Goal: Task Accomplishment & Management: Manage account settings

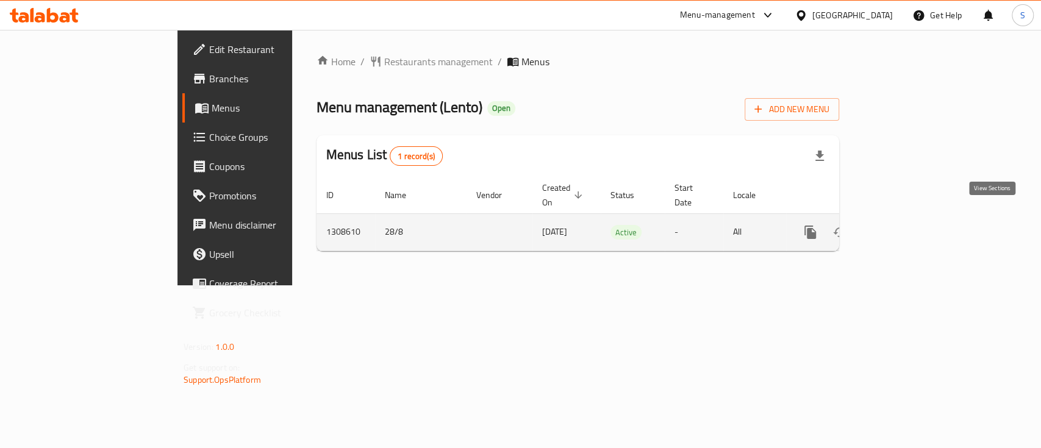
click at [904, 227] on icon "enhanced table" at bounding box center [898, 232] width 11 height 11
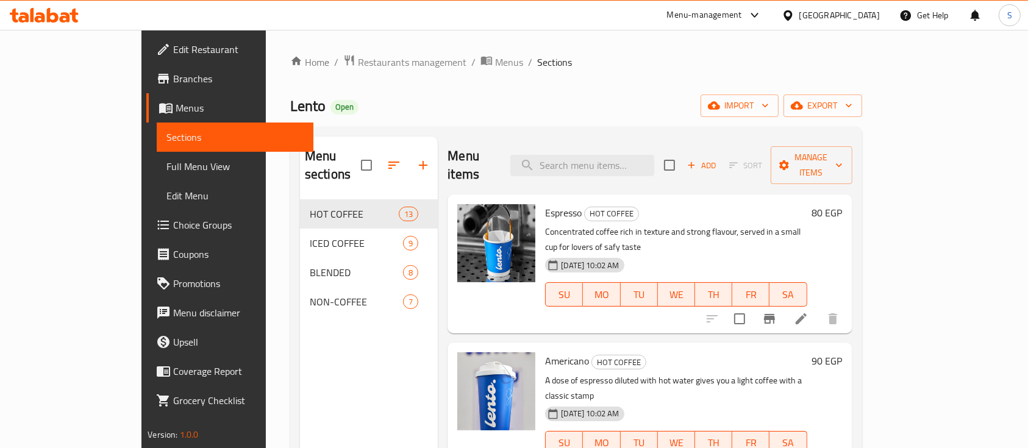
click at [173, 226] on span "Choice Groups" at bounding box center [238, 225] width 130 height 15
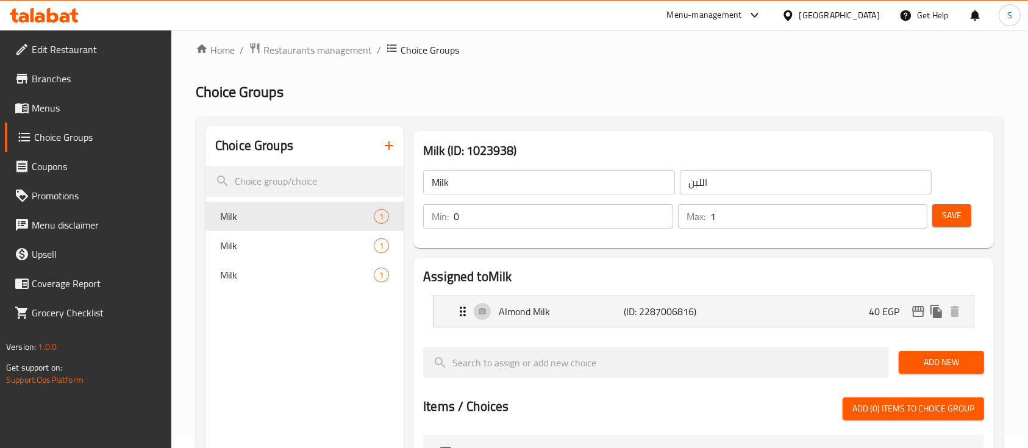
scroll to position [13, 0]
click at [393, 149] on icon "button" at bounding box center [389, 145] width 15 height 15
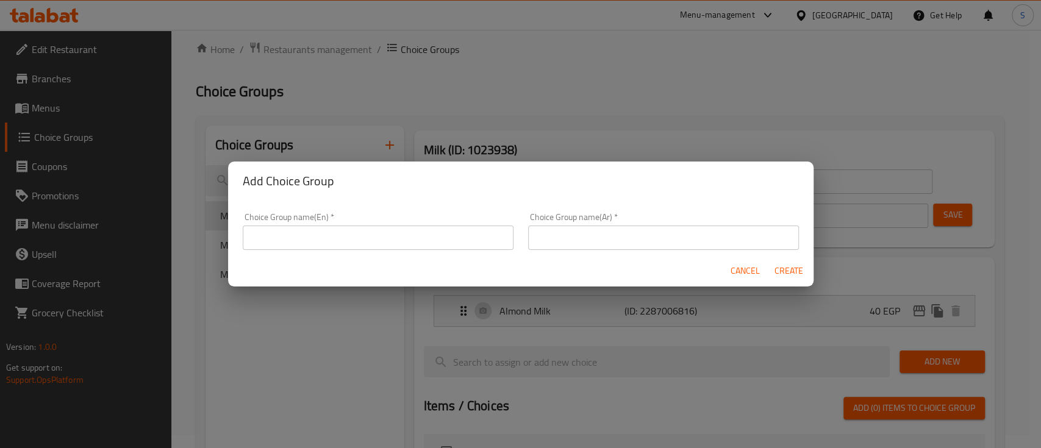
click at [374, 238] on input "text" at bounding box center [378, 238] width 271 height 24
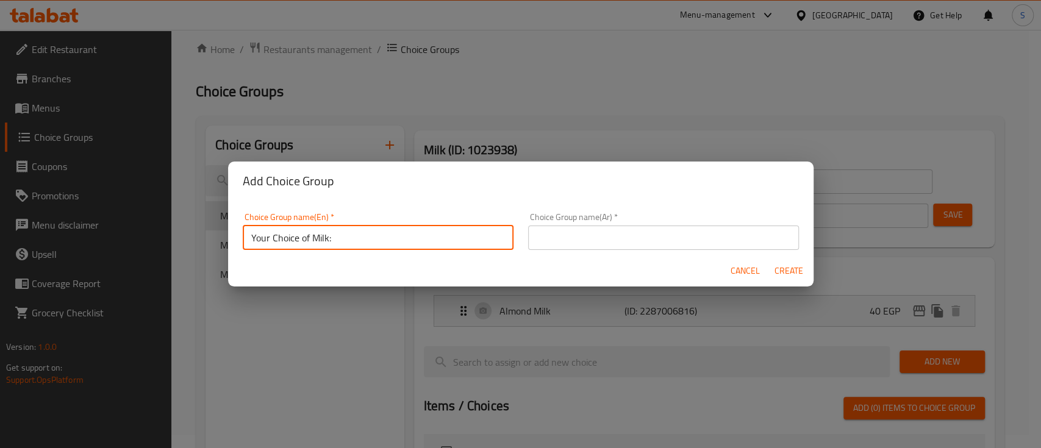
type input "Your Choice of Milk:"
click at [556, 246] on input "text" at bounding box center [663, 238] width 271 height 24
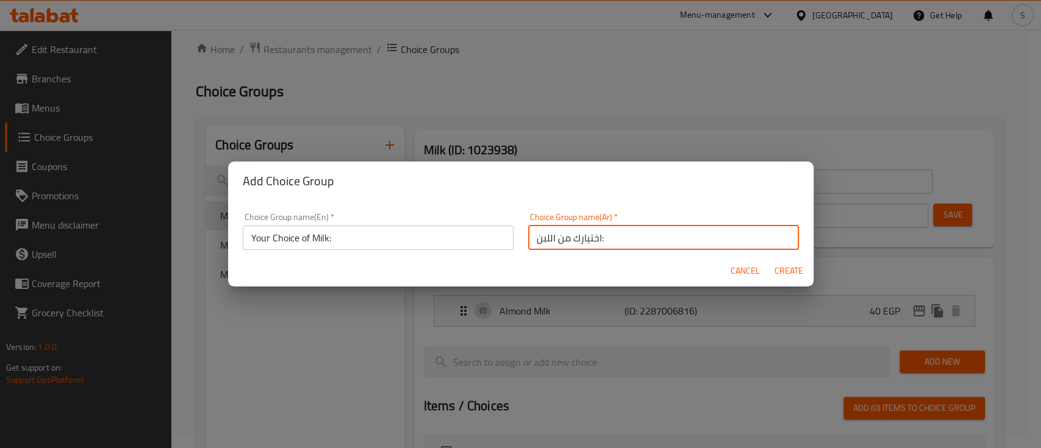
type input "اختيارك من اللبن:"
click at [791, 277] on span "Create" at bounding box center [788, 270] width 29 height 15
type input "Your Choice of Milk:"
type input "اختيارك من اللبن:"
type input "0"
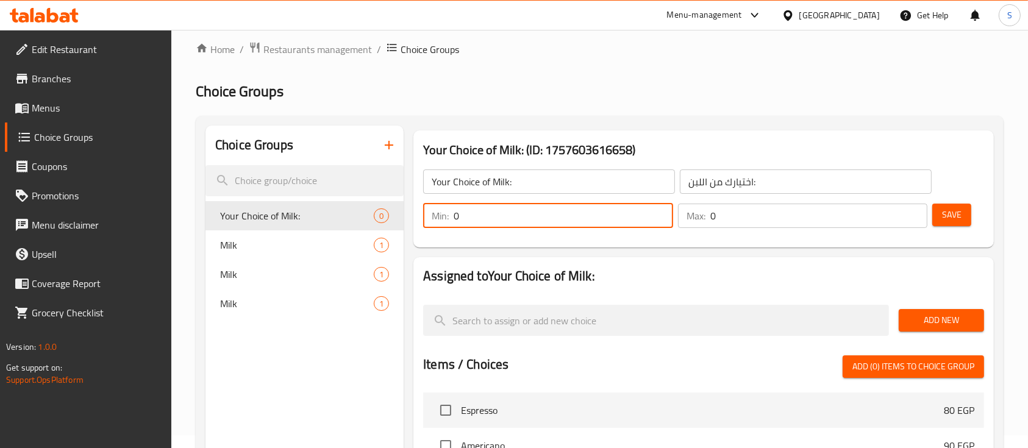
click at [559, 216] on input "0" at bounding box center [564, 216] width 220 height 24
type input "1"
click at [747, 216] on input "0" at bounding box center [819, 216] width 218 height 24
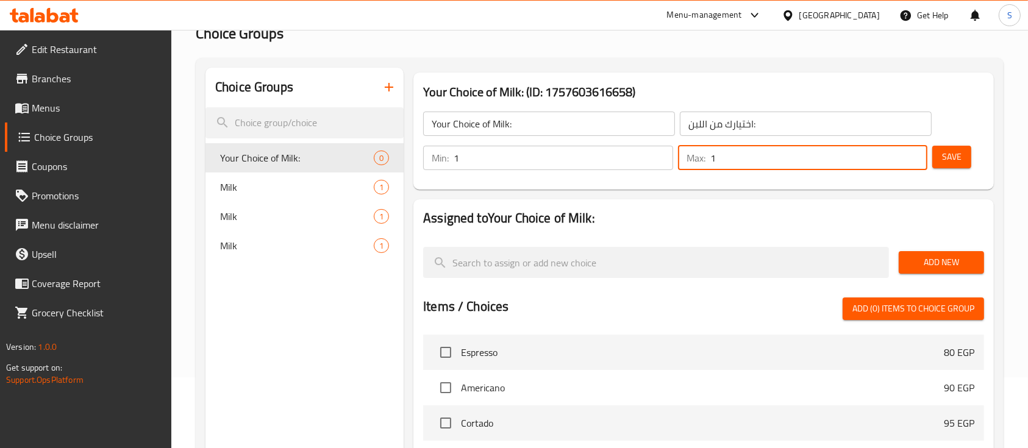
scroll to position [71, 0]
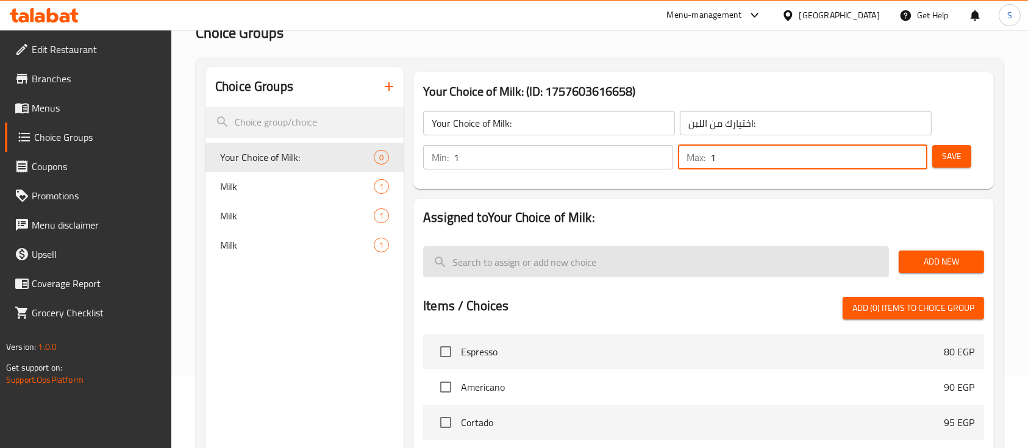
type input "1"
click at [573, 255] on input "search" at bounding box center [656, 261] width 466 height 31
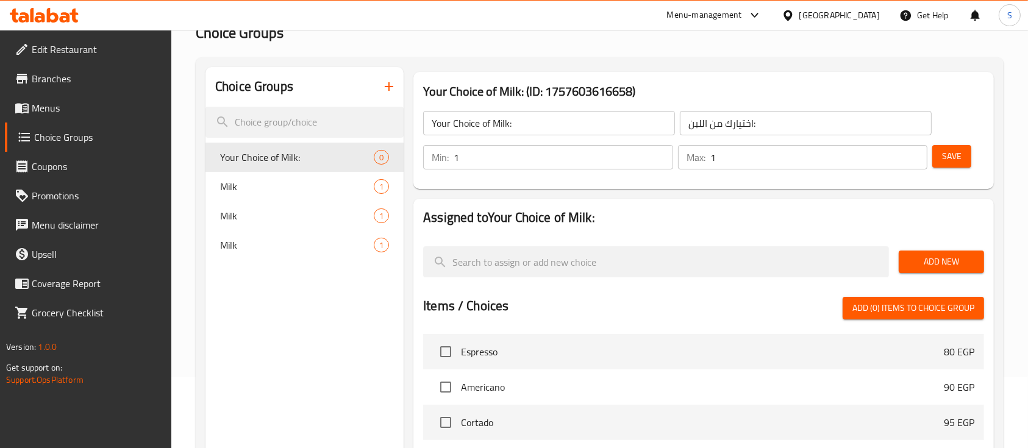
click at [946, 260] on span "Add New" at bounding box center [942, 261] width 66 height 15
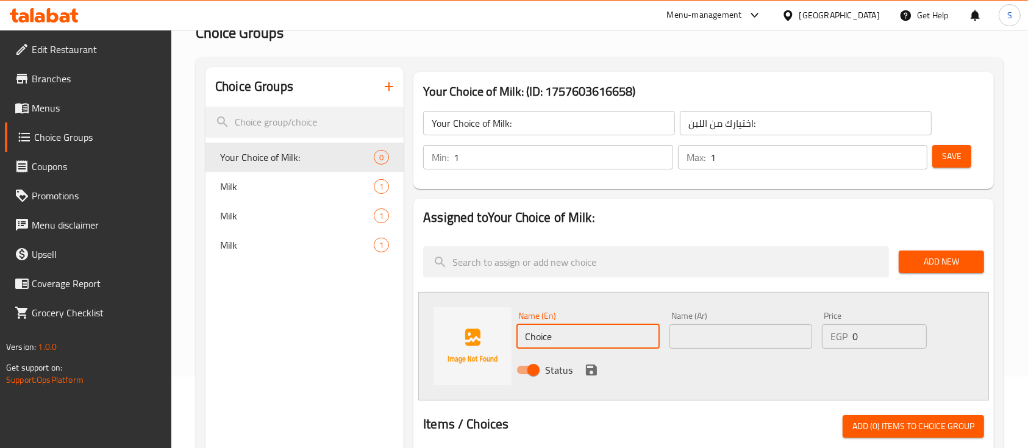
drag, startPoint x: 576, startPoint y: 337, endPoint x: 498, endPoint y: 345, distance: 79.1
click at [498, 345] on div "Name (En) Choice Name (En) Name (Ar) Name (Ar) Price EGP 0 Price Status" at bounding box center [703, 346] width 571 height 109
type input "ب"
type input "Full Cream"
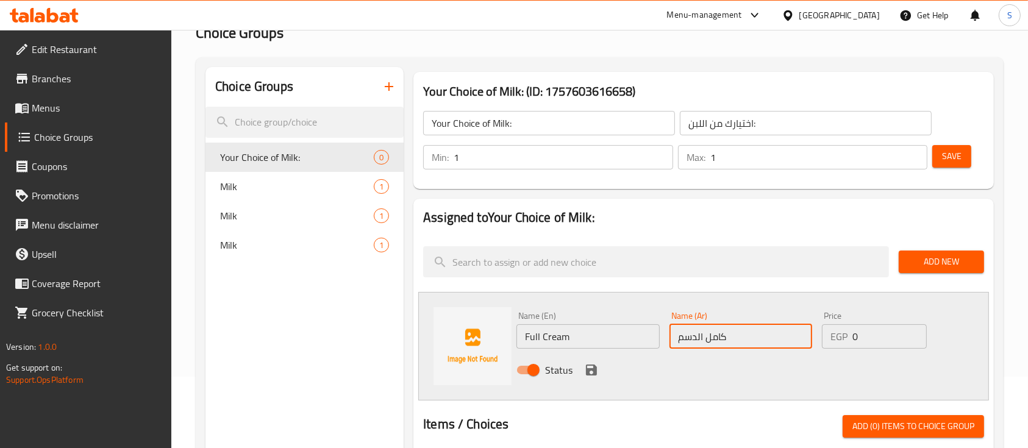
type input "كامل الدسم"
click at [922, 269] on span "Add New" at bounding box center [942, 261] width 66 height 15
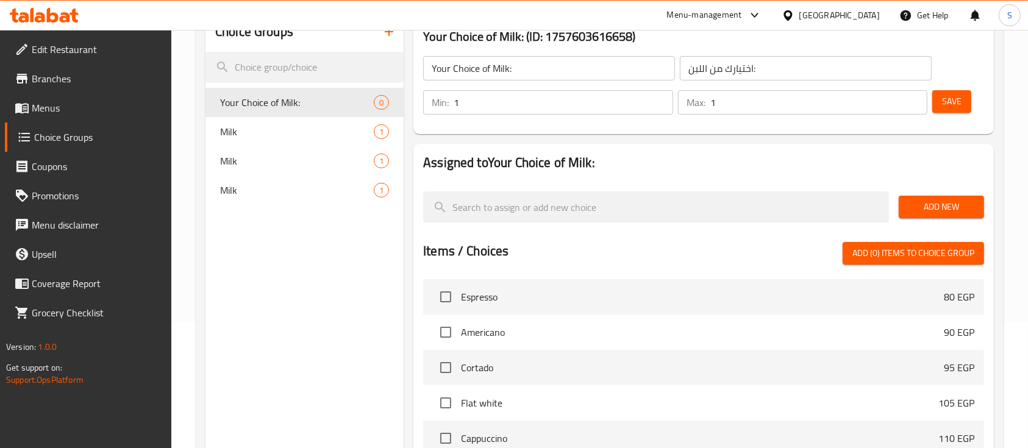
scroll to position [63, 0]
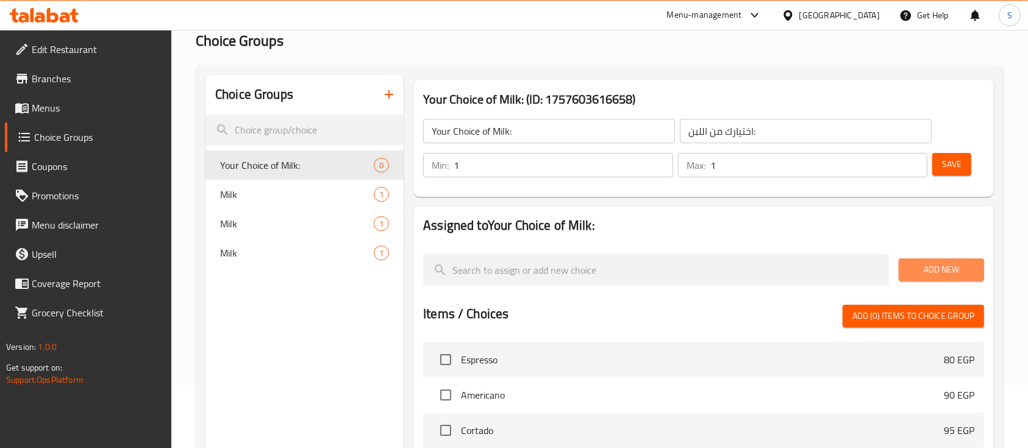
click at [943, 277] on span "Add New" at bounding box center [942, 269] width 66 height 15
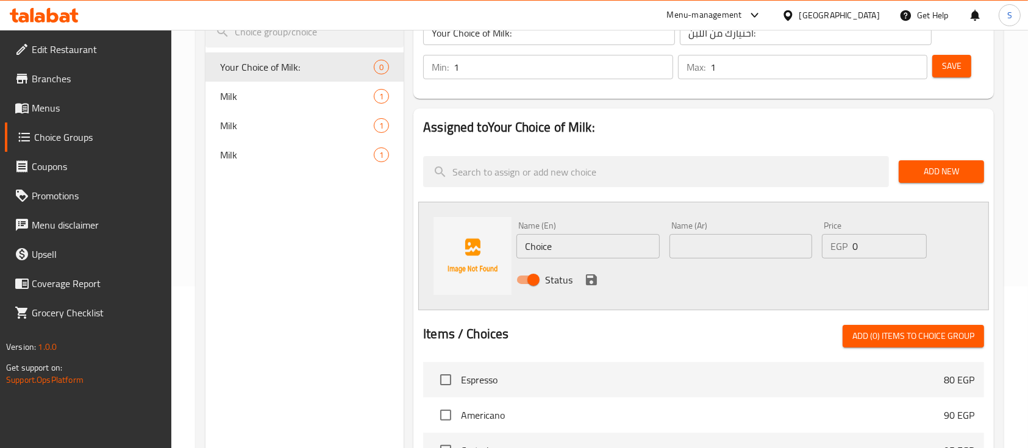
scroll to position [163, 0]
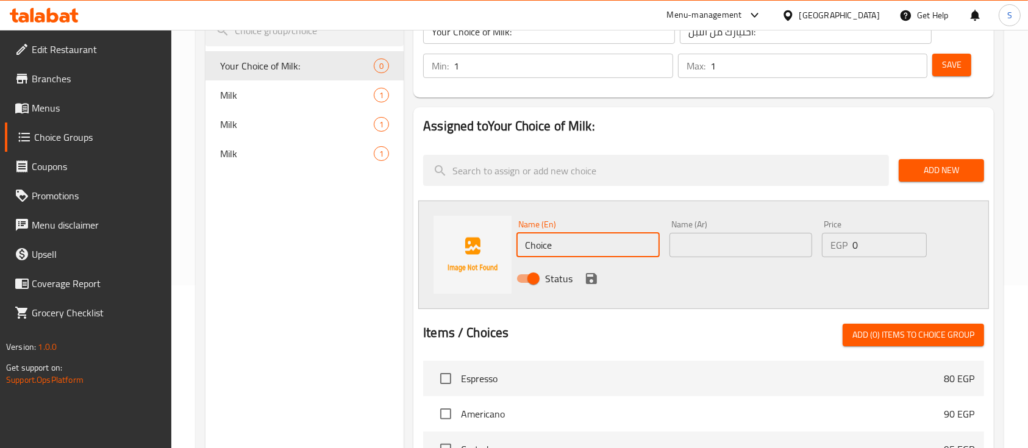
drag, startPoint x: 598, startPoint y: 246, endPoint x: 531, endPoint y: 246, distance: 67.1
click at [531, 246] on input "Choice" at bounding box center [588, 245] width 143 height 24
type input "C"
type input "ب"
click at [745, 249] on input "text" at bounding box center [741, 245] width 143 height 24
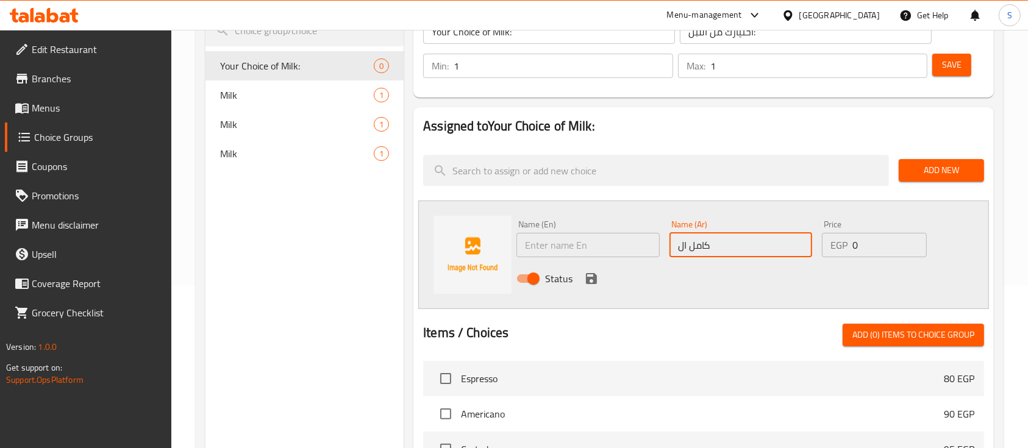
type input "كامل الدسم"
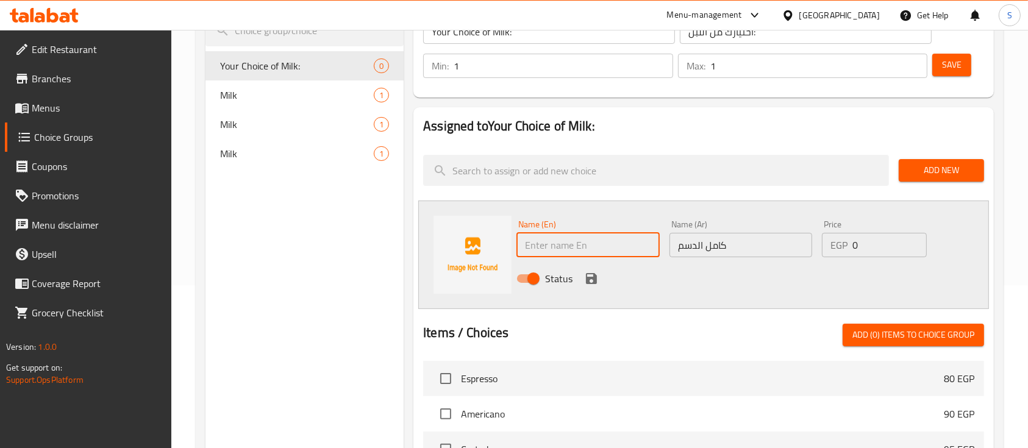
click at [573, 242] on input "text" at bounding box center [588, 245] width 143 height 24
type input "Full Cream"
click at [588, 278] on icon "save" at bounding box center [591, 278] width 11 height 11
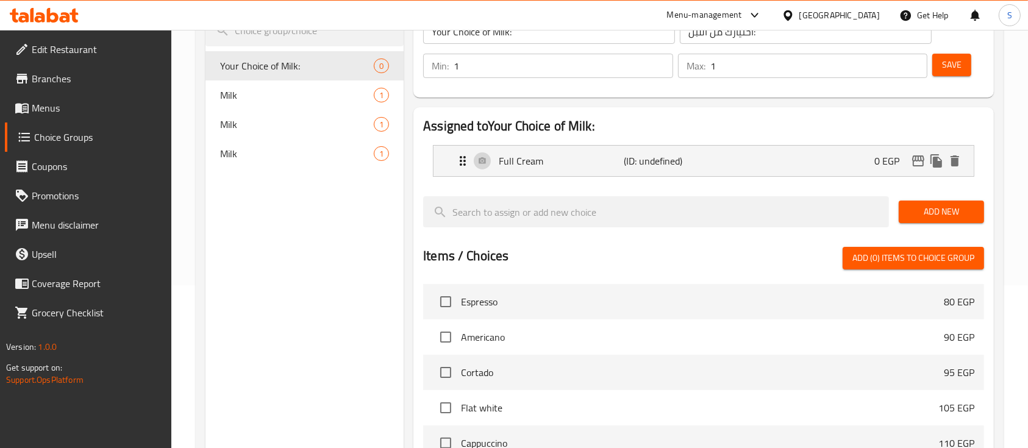
click at [938, 213] on span "Add New" at bounding box center [942, 211] width 66 height 15
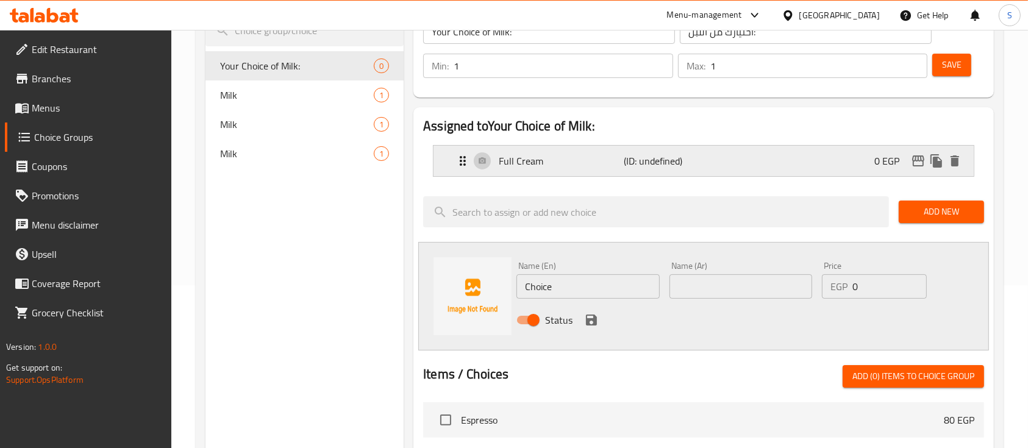
click at [576, 160] on p "Full Cream" at bounding box center [561, 161] width 125 height 15
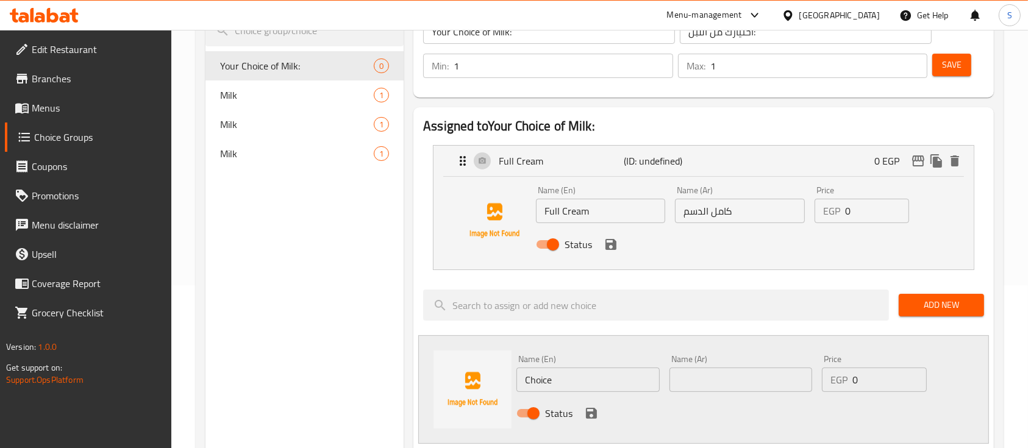
click at [601, 216] on input "Full Cream" at bounding box center [600, 211] width 129 height 24
click at [602, 225] on div "Name (En) Full Cream Milk Name (En)" at bounding box center [600, 204] width 139 height 47
click at [614, 245] on icon "save" at bounding box center [611, 244] width 11 height 11
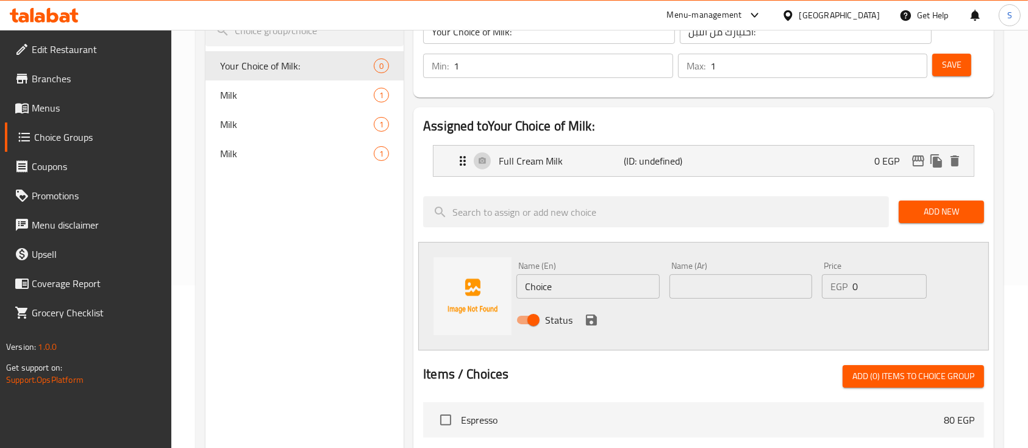
type input "Full Cream Milk"
click at [560, 304] on div "Status" at bounding box center [741, 320] width 458 height 33
drag, startPoint x: 576, startPoint y: 289, endPoint x: 526, endPoint y: 295, distance: 49.8
click at [526, 295] on input "Choice" at bounding box center [588, 286] width 143 height 24
type input "Skimmed Milk"
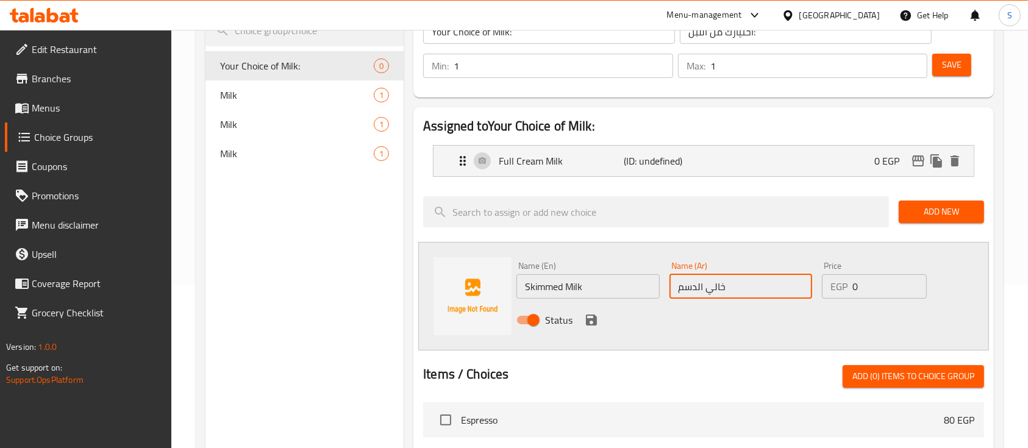
type input "خالي الدسم"
click at [595, 318] on icon "save" at bounding box center [591, 320] width 11 height 11
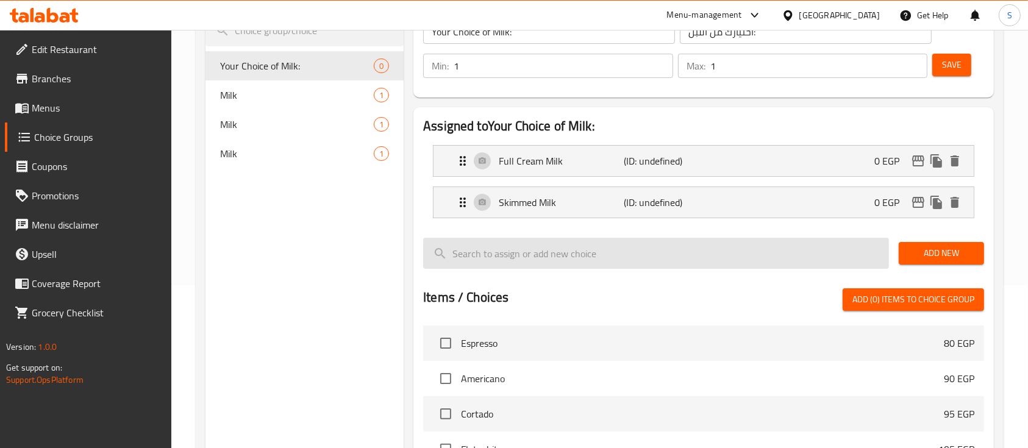
click at [549, 257] on input "search" at bounding box center [656, 253] width 466 height 31
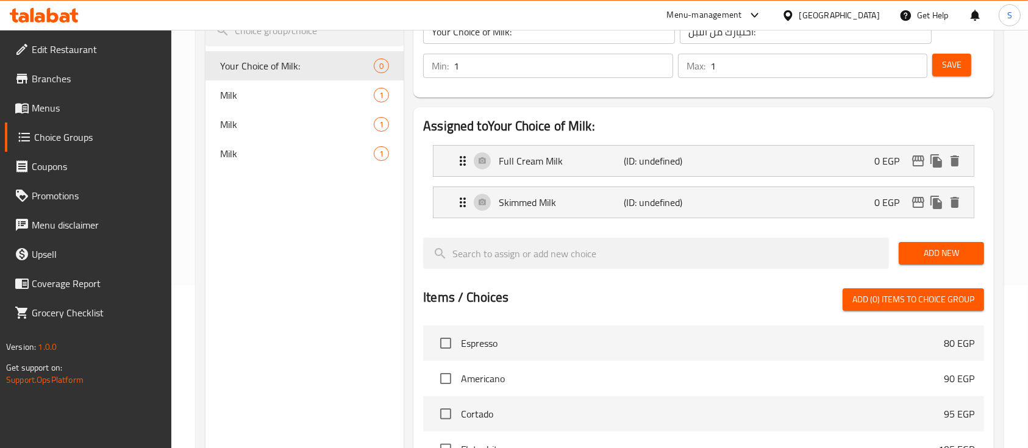
click at [950, 254] on span "Add New" at bounding box center [942, 253] width 66 height 15
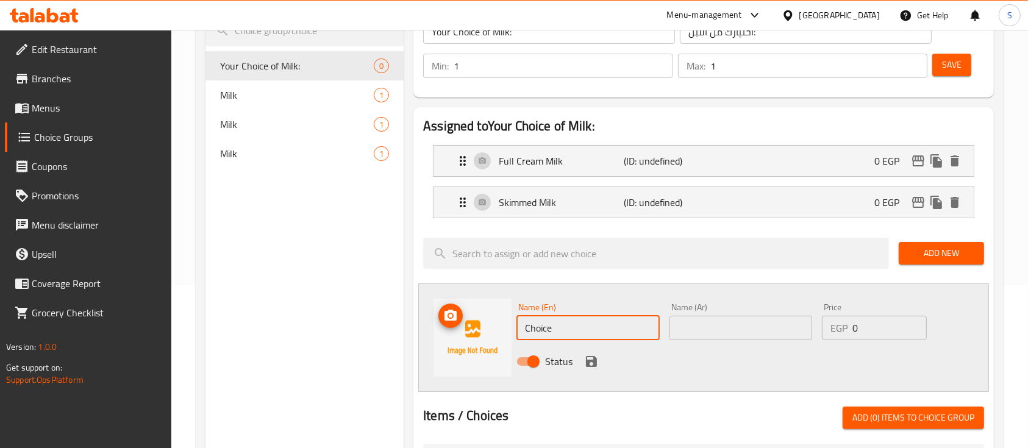
drag, startPoint x: 571, startPoint y: 326, endPoint x: 498, endPoint y: 327, distance: 73.2
click at [498, 327] on div "Name (En) Choice Name (En) Name (Ar) Name (Ar) Price EGP 0 Price Status" at bounding box center [703, 338] width 571 height 109
type input "ؤ"
type input "c"
type input "Coconut Milk"
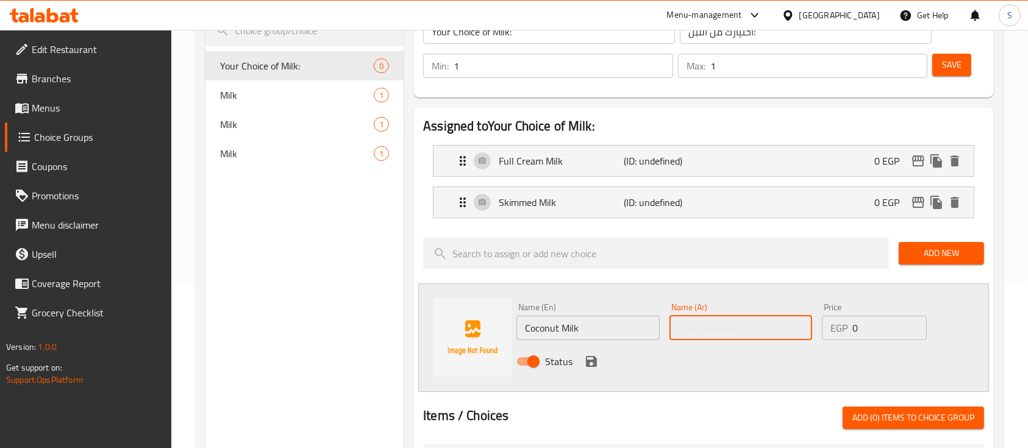
click at [760, 325] on input "text" at bounding box center [741, 328] width 143 height 24
click at [663, 201] on p "(ID: undefined)" at bounding box center [666, 202] width 84 height 15
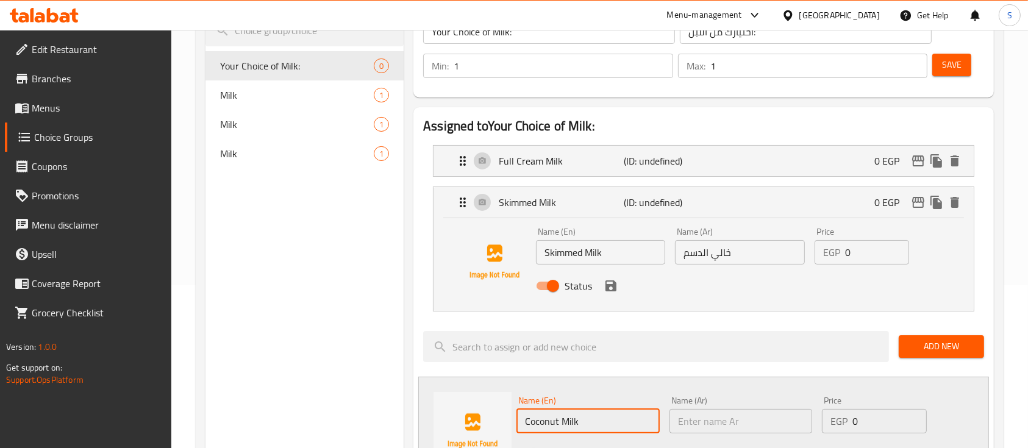
drag, startPoint x: 587, startPoint y: 422, endPoint x: 519, endPoint y: 427, distance: 68.5
click at [519, 427] on input "Coconut Milk" at bounding box center [588, 421] width 143 height 24
click at [681, 168] on p "(ID: undefined)" at bounding box center [666, 161] width 84 height 15
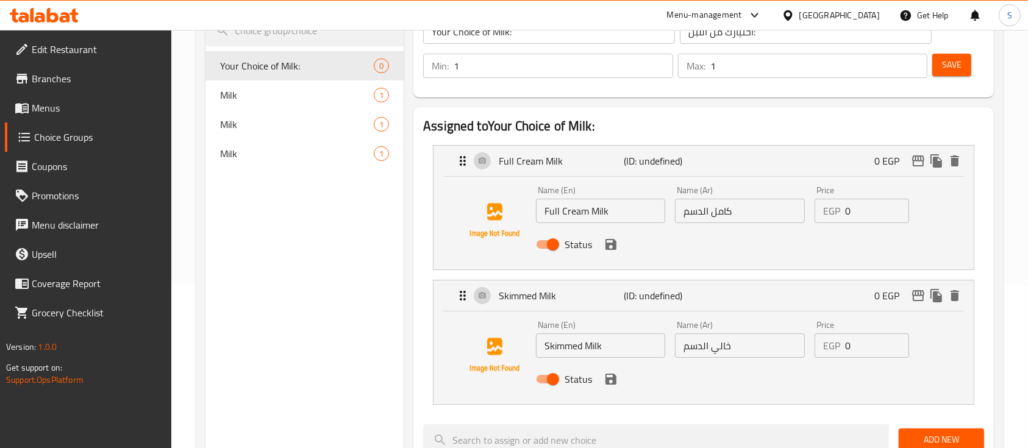
click at [746, 218] on input "كامل الدسم" at bounding box center [739, 211] width 129 height 24
click at [683, 215] on input "كامل الدسم" at bounding box center [739, 211] width 129 height 24
type input "حليب كامل الدسم"
click at [682, 349] on input "خالي الدسم" at bounding box center [739, 346] width 129 height 24
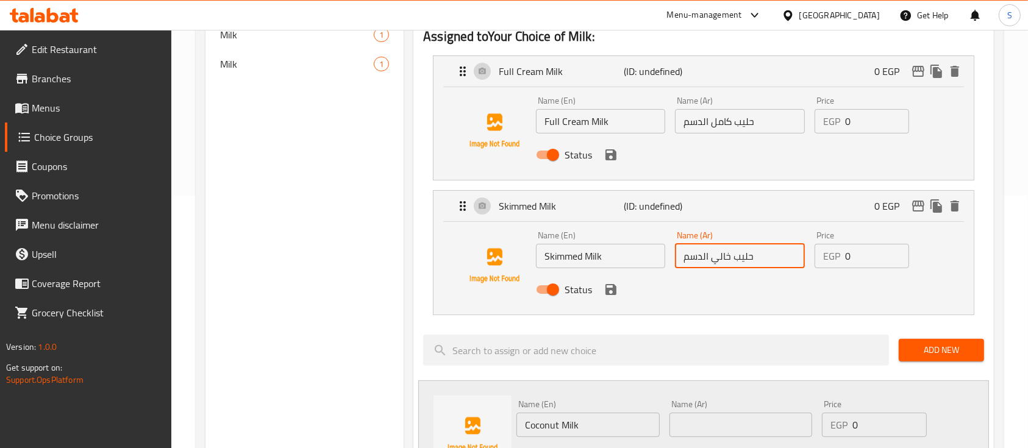
scroll to position [280, 0]
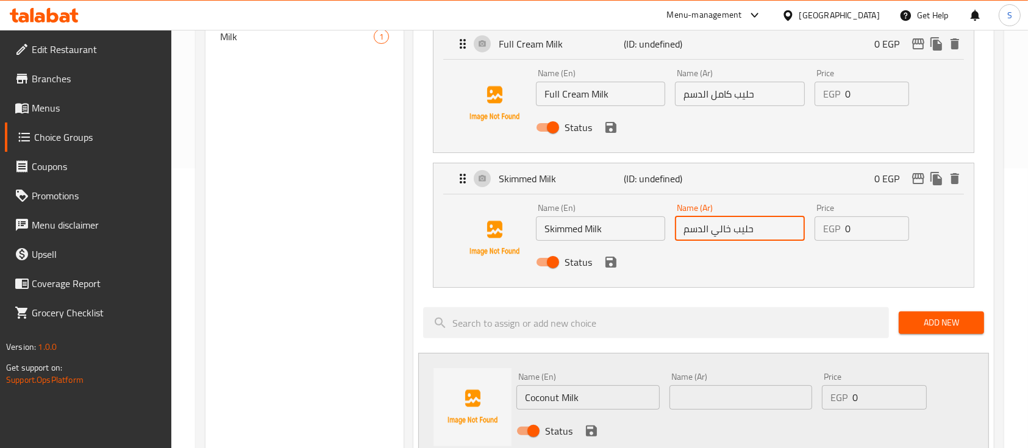
type input "حليب خالي الدسم"
click at [732, 398] on input "text" at bounding box center [741, 397] width 143 height 24
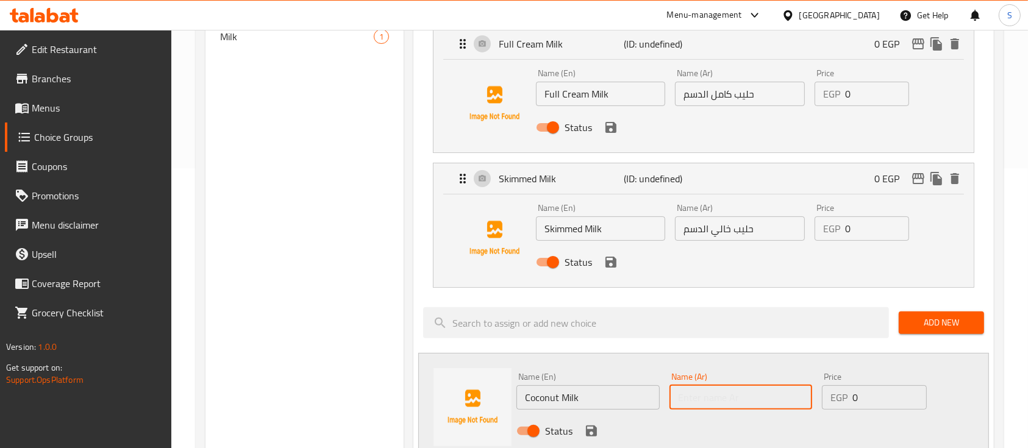
paste input "حليب جوز الهند"
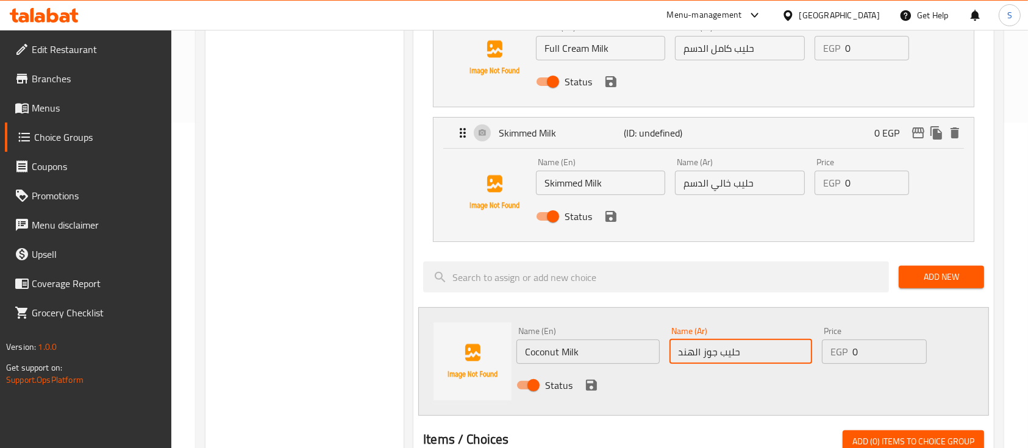
scroll to position [327, 0]
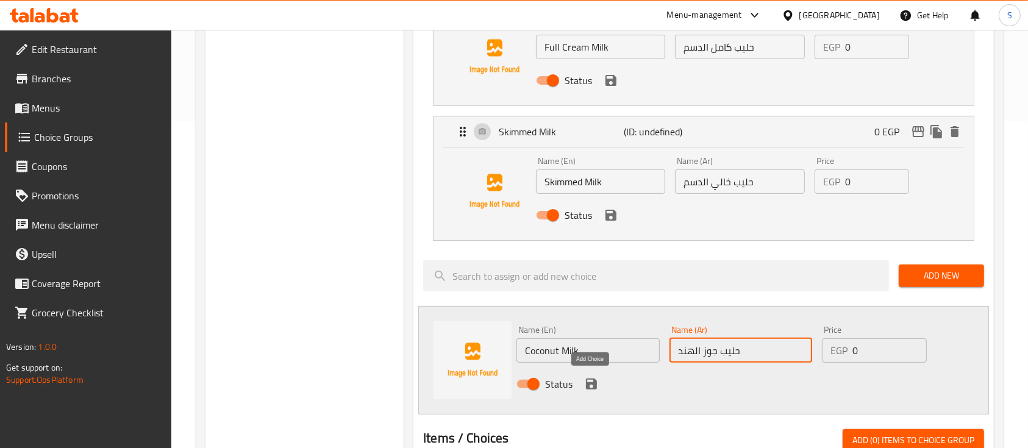
type input "حليب جوز الهند"
click at [595, 381] on icon "save" at bounding box center [591, 384] width 11 height 11
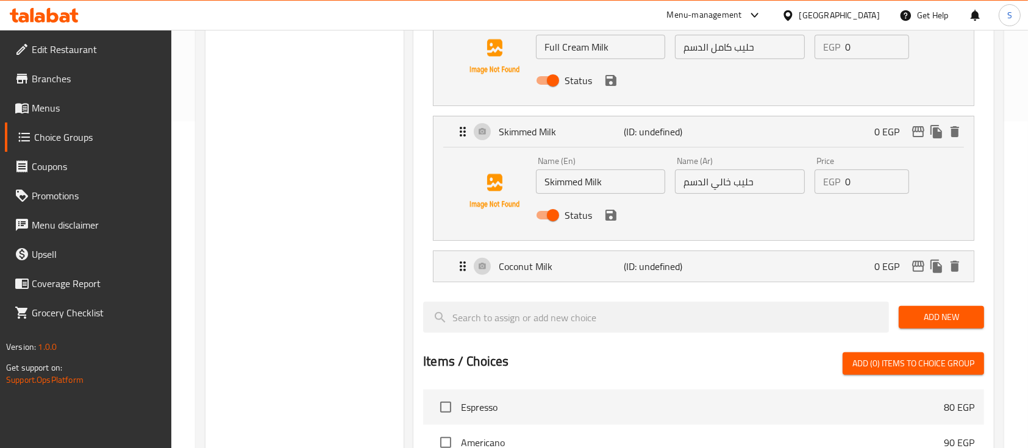
scroll to position [7, 0]
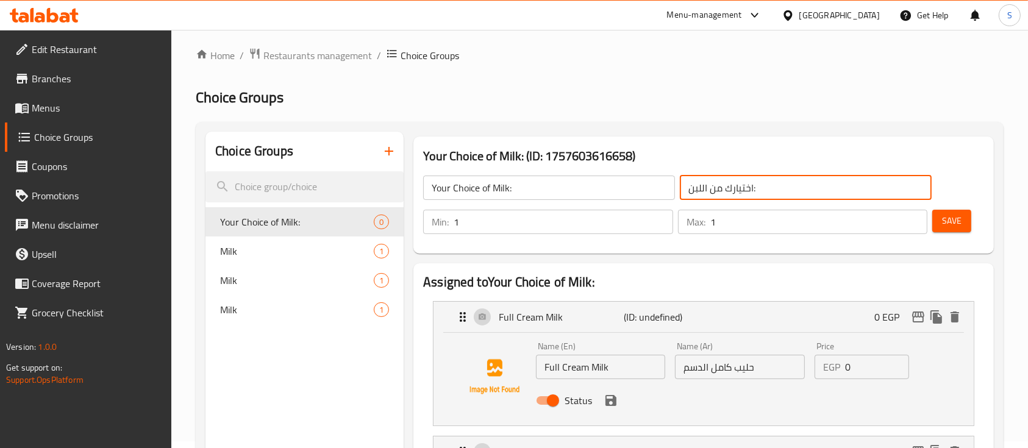
drag, startPoint x: 707, startPoint y: 188, endPoint x: 683, endPoint y: 189, distance: 24.4
click at [683, 189] on input "اختيارك من اللبن:" at bounding box center [806, 188] width 252 height 24
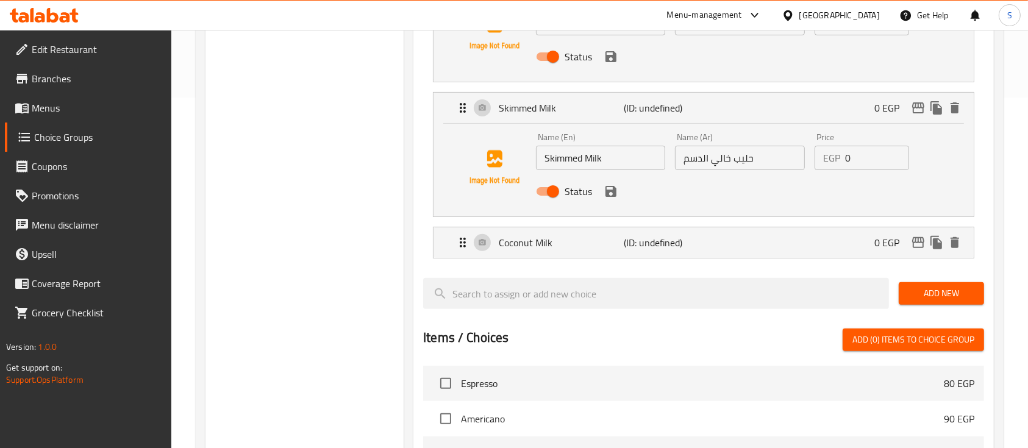
scroll to position [376, 0]
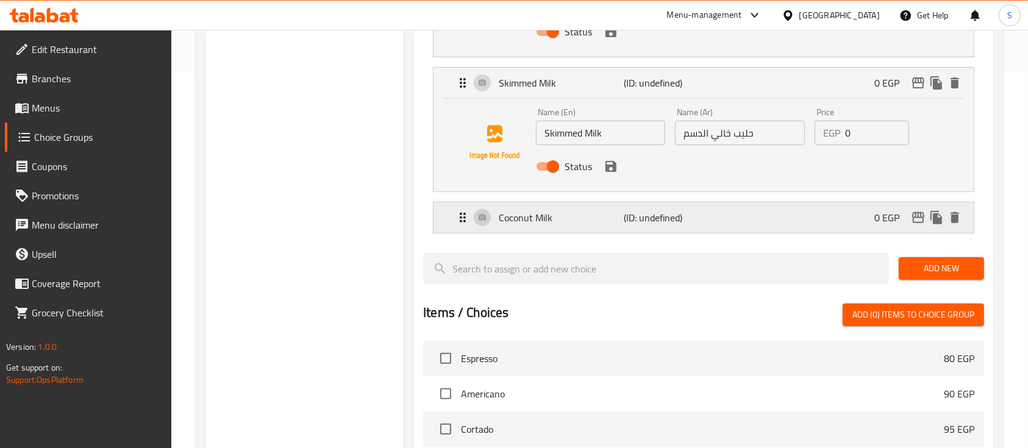
click at [891, 213] on p "0 EGP" at bounding box center [891, 217] width 35 height 15
click at [752, 209] on div "Coconut Milk (ID: undefined) 0 EGP" at bounding box center [708, 217] width 504 height 30
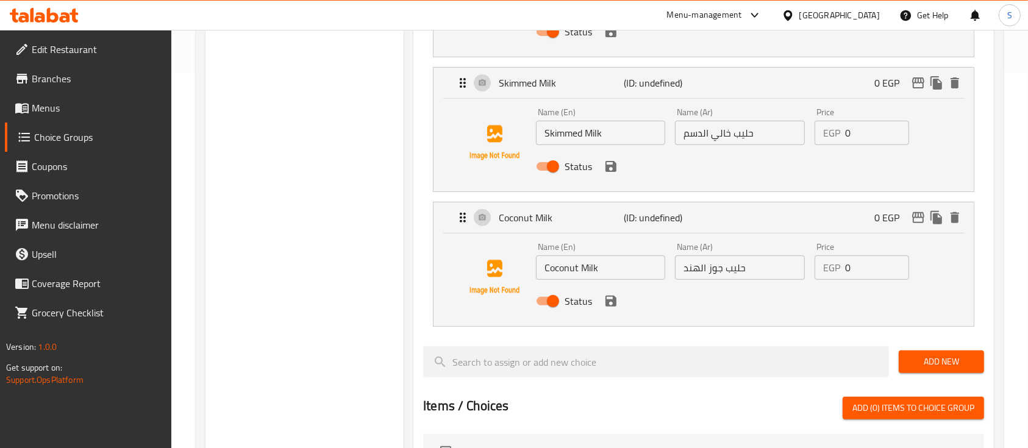
type input "اختيارك من الحليب:"
click at [869, 271] on input "0" at bounding box center [877, 268] width 64 height 24
click at [609, 302] on icon "save" at bounding box center [611, 301] width 15 height 15
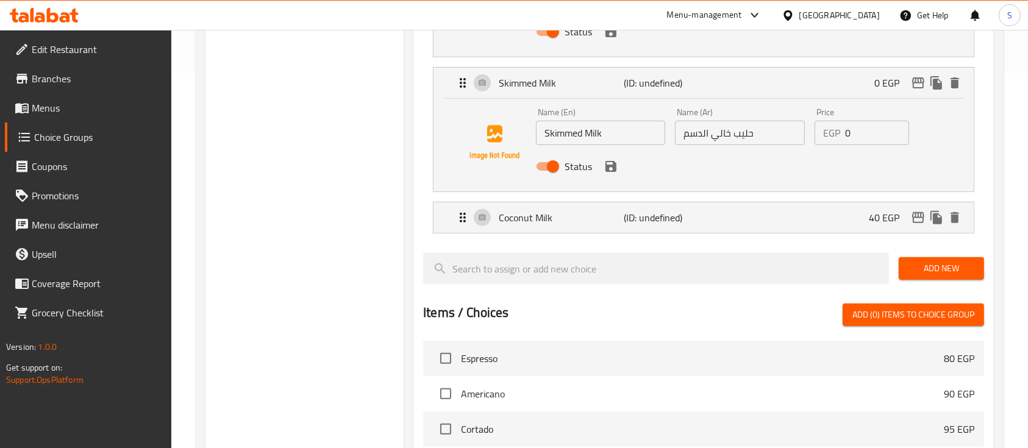
type input "40"
click at [961, 274] on span "Add New" at bounding box center [942, 268] width 66 height 15
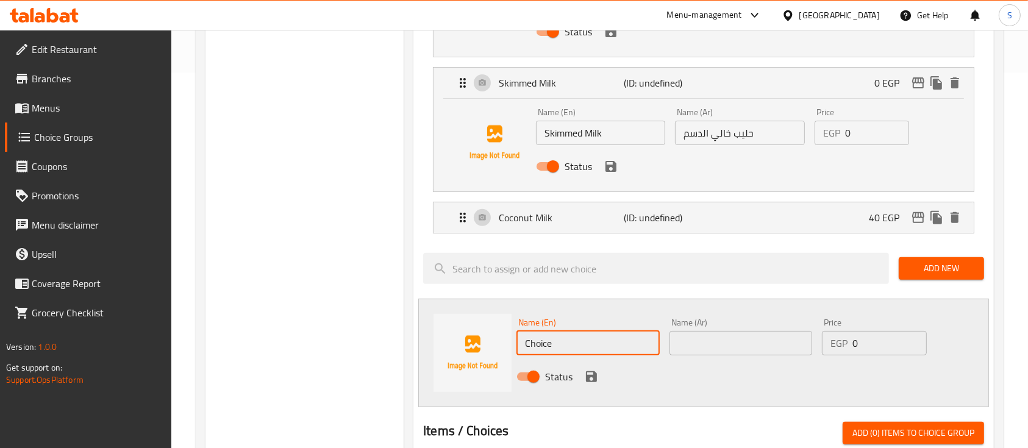
drag, startPoint x: 562, startPoint y: 334, endPoint x: 513, endPoint y: 340, distance: 49.2
click at [513, 340] on div "Name (En) Choice Name (En)" at bounding box center [588, 336] width 152 height 47
drag, startPoint x: 594, startPoint y: 345, endPoint x: 506, endPoint y: 346, distance: 87.8
click at [506, 346] on div "Name (En) Almond Milk Name (En) Name (Ar) Name (Ar) Price EGP 0 Price Status" at bounding box center [703, 353] width 571 height 109
type input "Almond Milk"
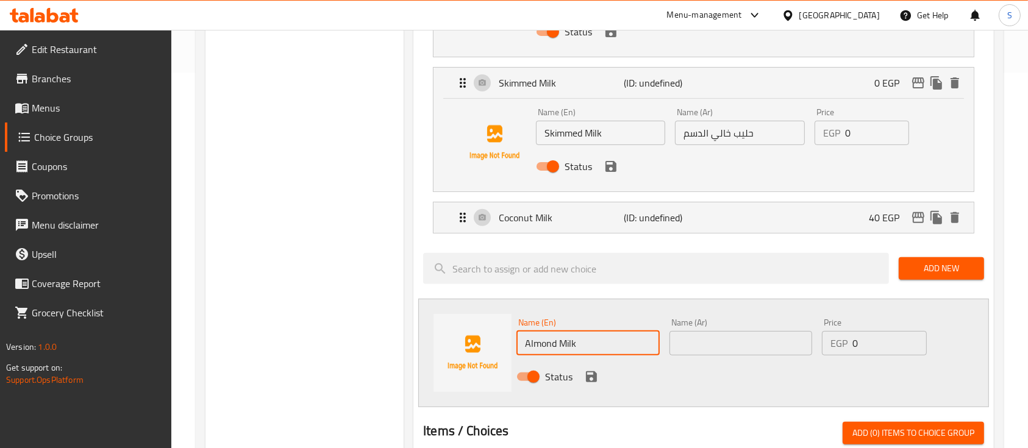
click at [704, 344] on input "text" at bounding box center [741, 343] width 143 height 24
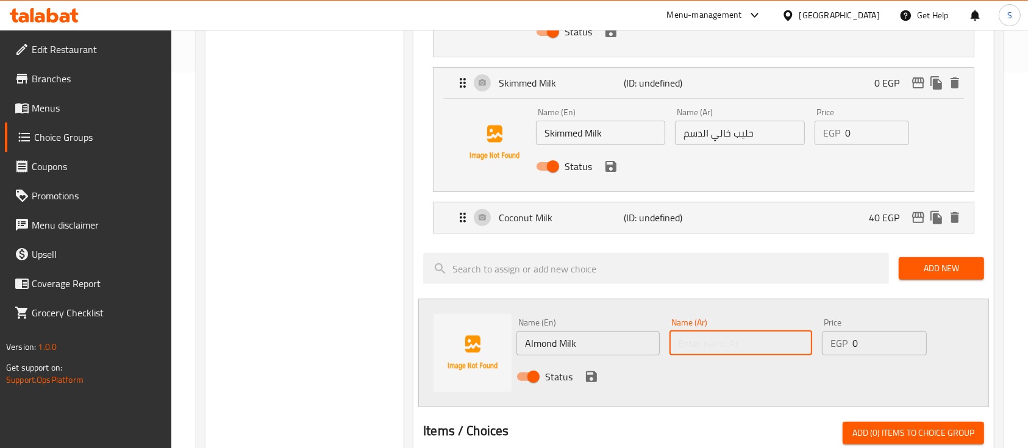
paste input "حليب اللوز"
type input "حليب اللوز"
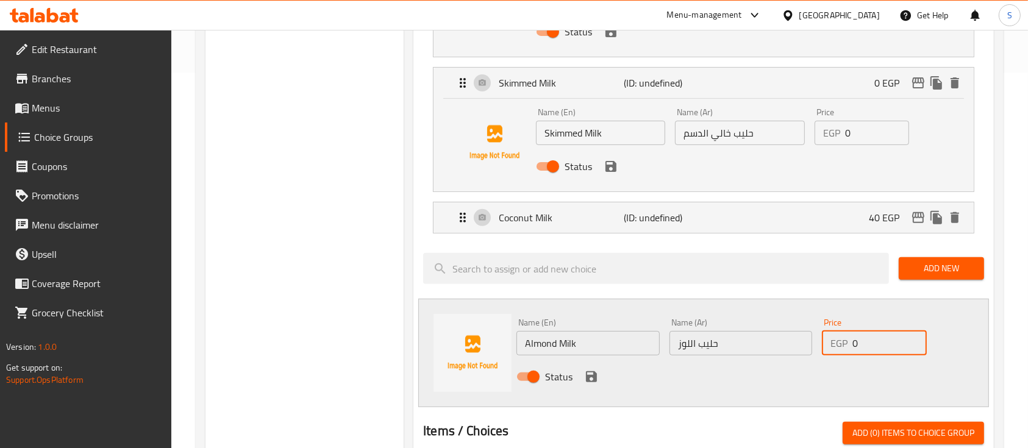
drag, startPoint x: 864, startPoint y: 346, endPoint x: 851, endPoint y: 345, distance: 13.4
click at [851, 345] on div "EGP 0 Price" at bounding box center [874, 343] width 105 height 24
type input "40"
click at [587, 377] on icon "save" at bounding box center [591, 376] width 11 height 11
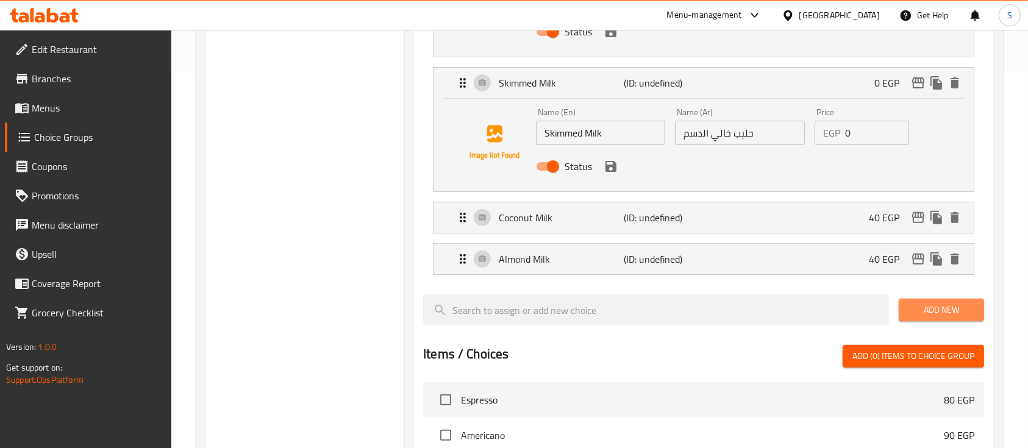
click at [951, 310] on span "Add New" at bounding box center [942, 309] width 66 height 15
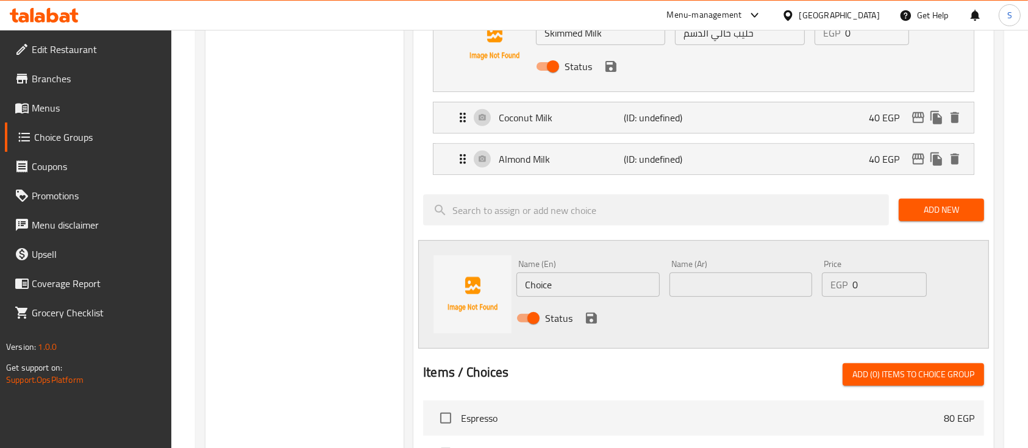
scroll to position [477, 0]
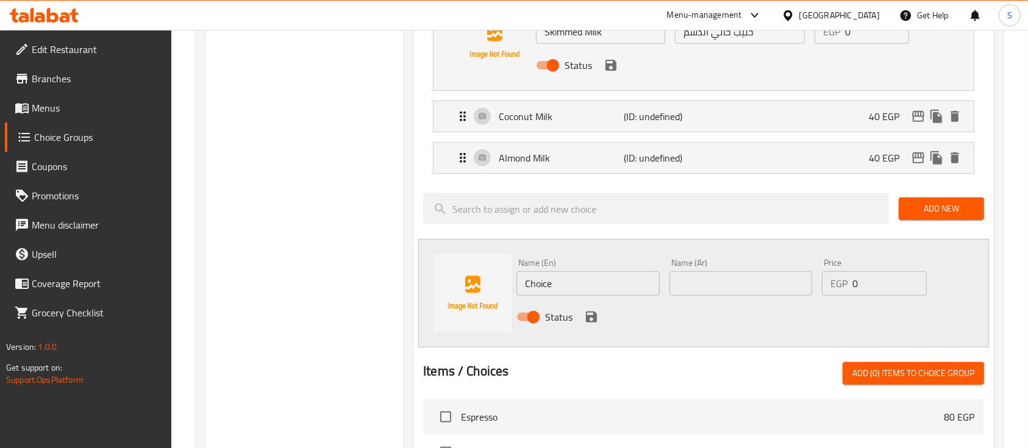
click at [710, 271] on input "text" at bounding box center [741, 283] width 143 height 24
paste input "حليب الشوفان"
type input "حليب الشوفان"
click at [579, 281] on input "Choice" at bounding box center [588, 283] width 143 height 24
type input "C"
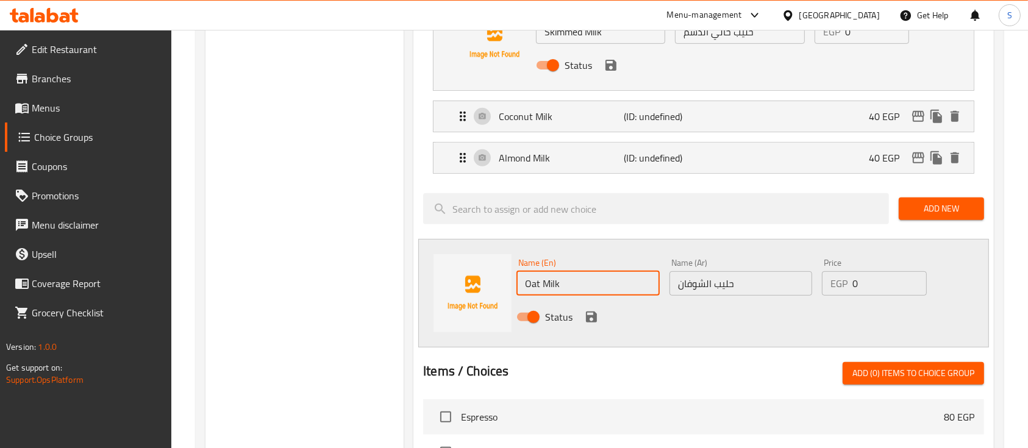
type input "Oat Milk"
drag, startPoint x: 870, startPoint y: 291, endPoint x: 834, endPoint y: 290, distance: 36.0
click at [834, 290] on div "EGP 0 Price" at bounding box center [874, 283] width 105 height 24
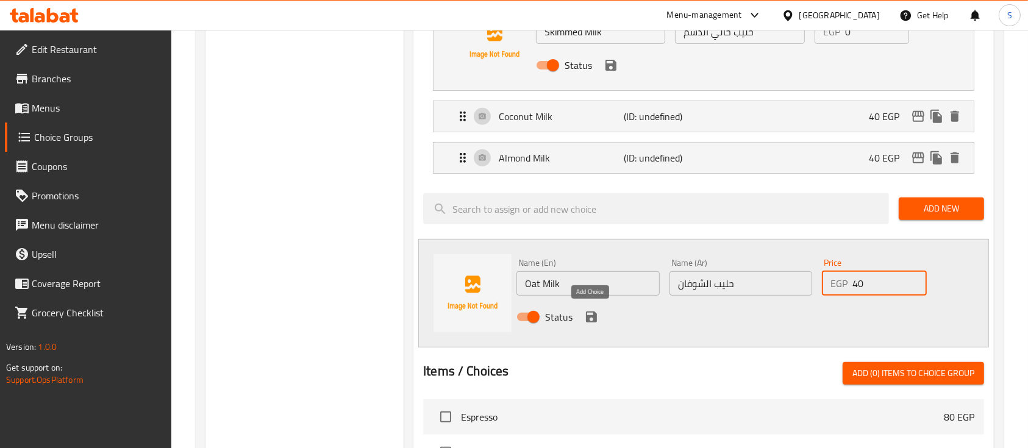
type input "40"
click at [590, 314] on icon "save" at bounding box center [591, 317] width 15 height 15
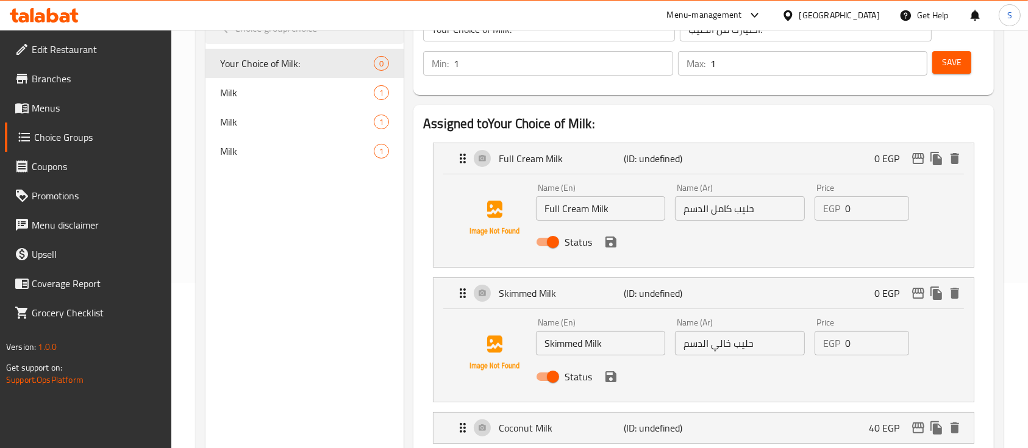
scroll to position [204, 0]
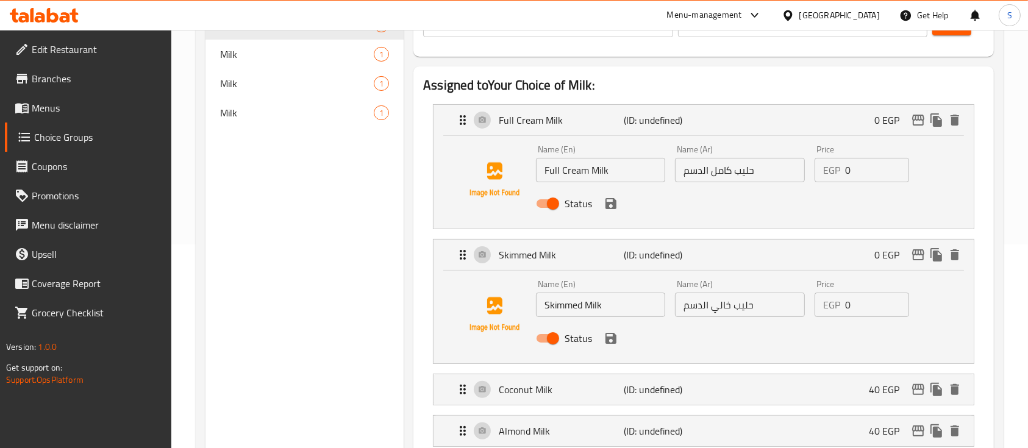
drag, startPoint x: 707, startPoint y: 201, endPoint x: 607, endPoint y: 202, distance: 100.6
click at [607, 202] on icon "save" at bounding box center [611, 203] width 11 height 11
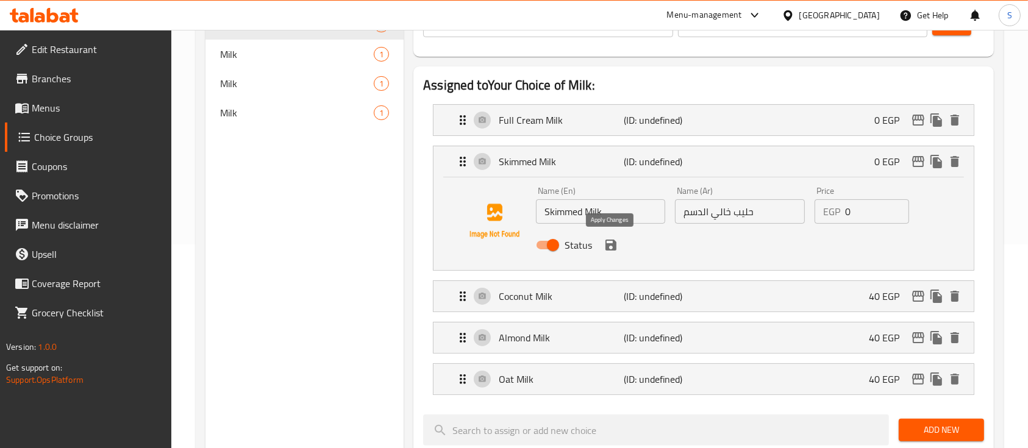
click at [610, 251] on icon "save" at bounding box center [611, 245] width 15 height 15
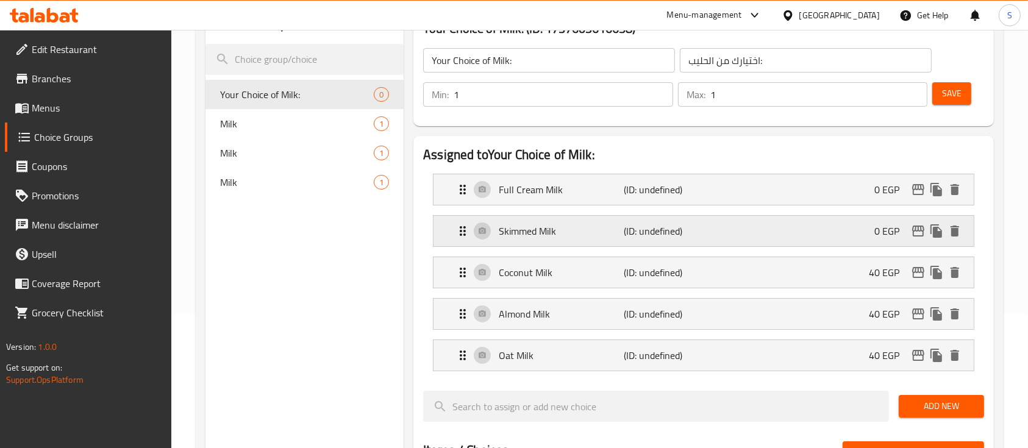
scroll to position [131, 0]
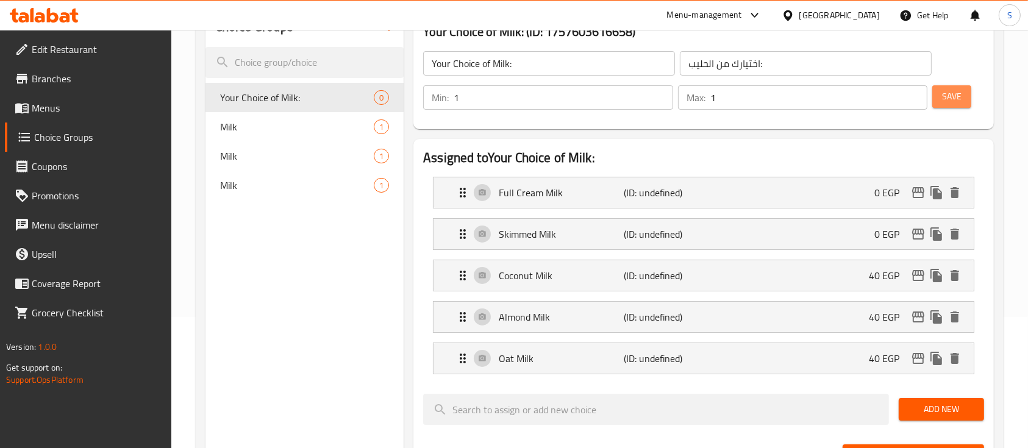
click at [961, 94] on span "Save" at bounding box center [952, 96] width 20 height 15
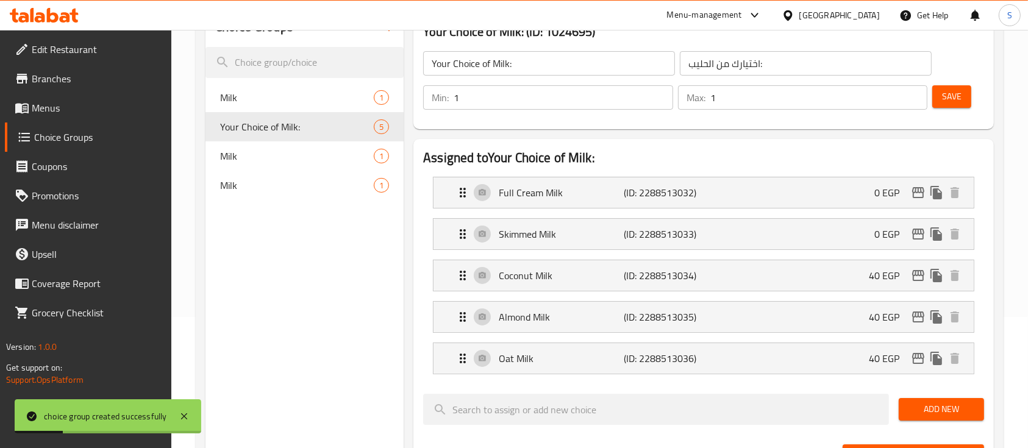
scroll to position [0, 0]
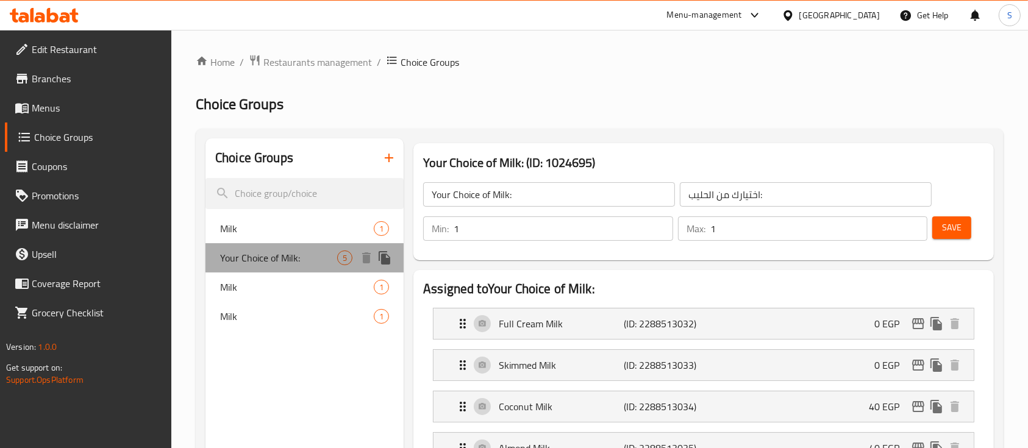
click at [277, 257] on span "Your Choice of Milk:" at bounding box center [278, 258] width 117 height 15
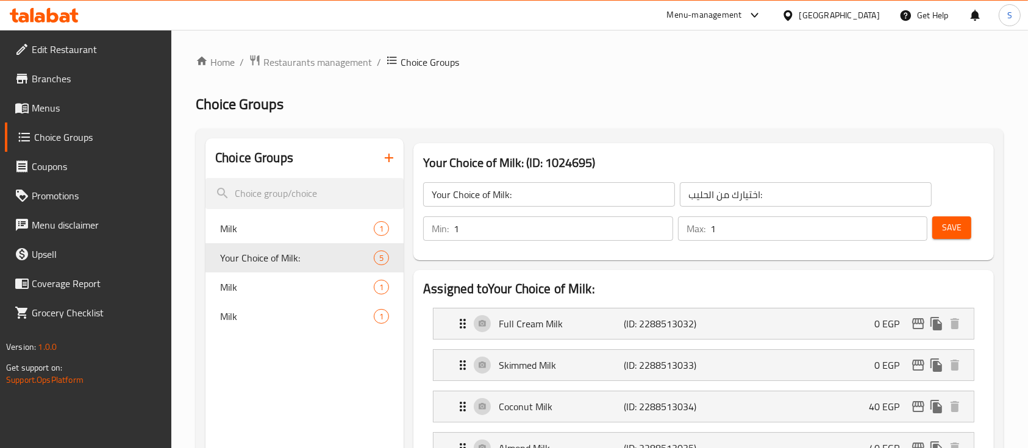
click at [73, 106] on span "Menus" at bounding box center [97, 108] width 130 height 15
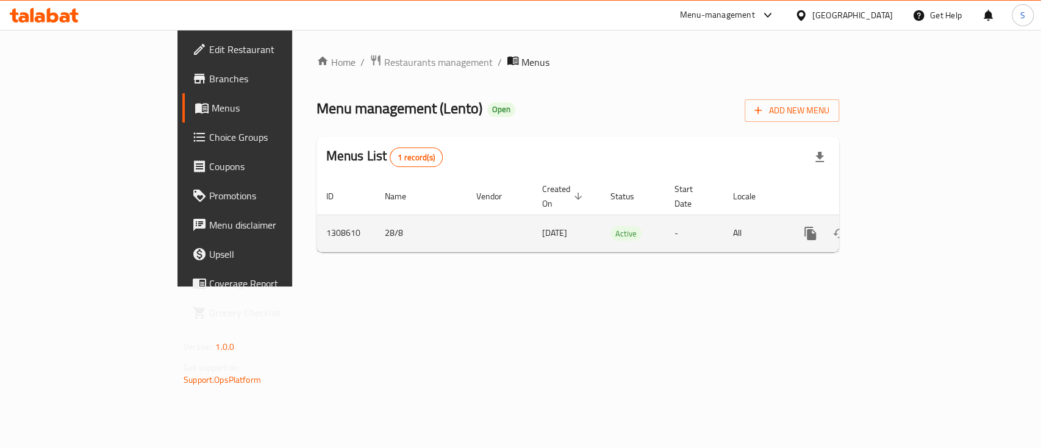
click at [913, 223] on link "enhanced table" at bounding box center [898, 233] width 29 height 29
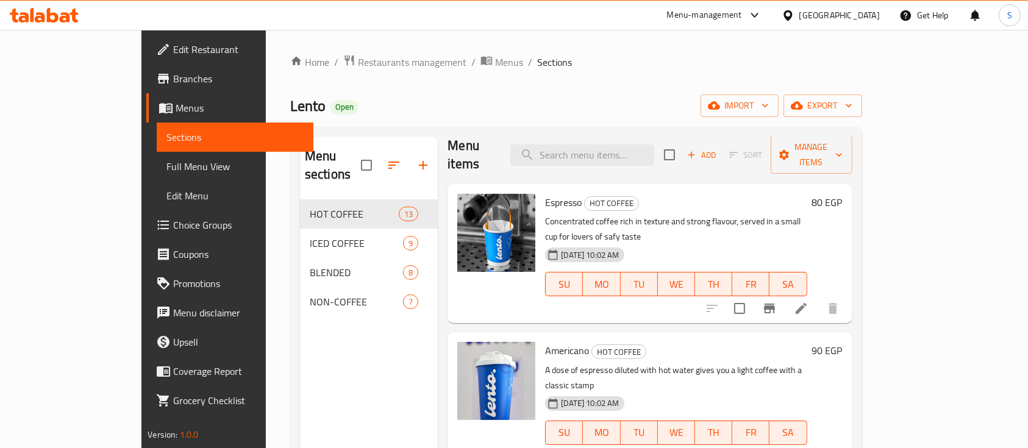
scroll to position [4, 0]
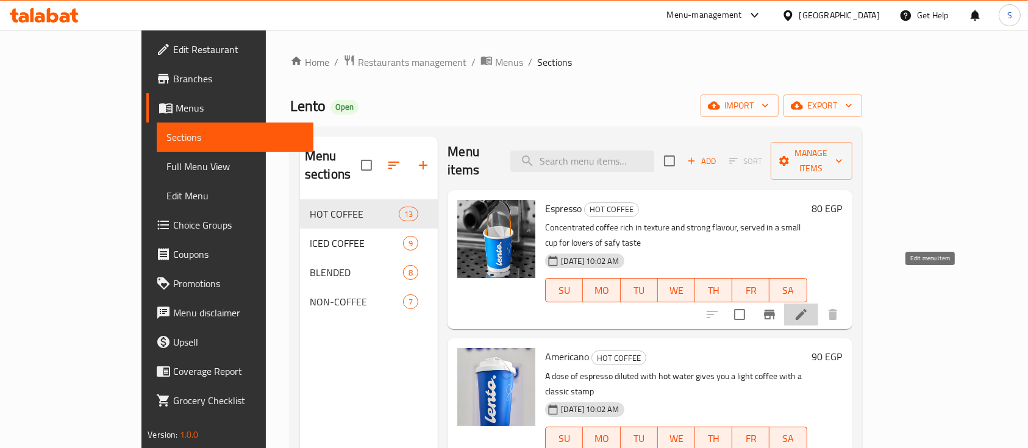
click at [807, 309] on icon at bounding box center [801, 314] width 11 height 11
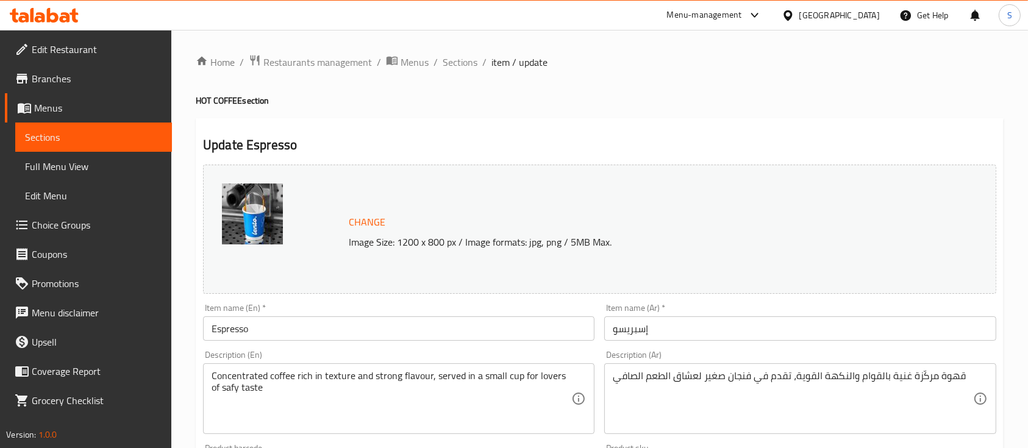
scroll to position [431, 0]
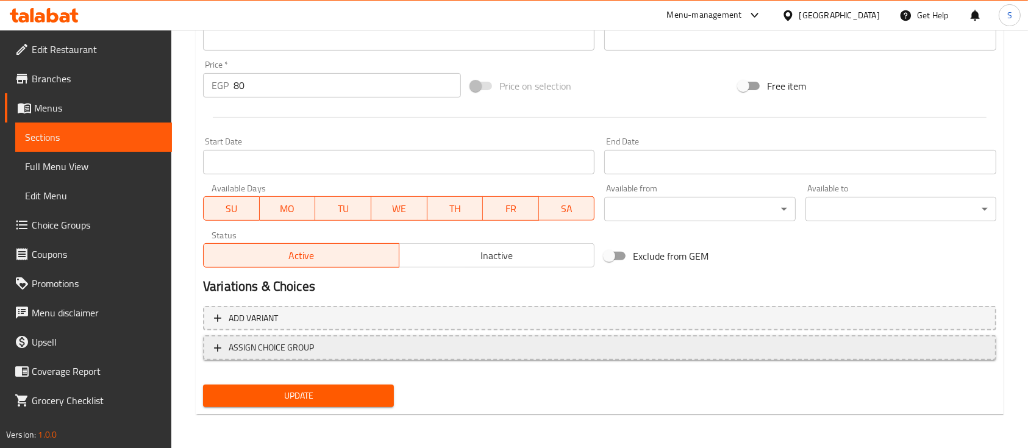
click at [331, 349] on span "ASSIGN CHOICE GROUP" at bounding box center [599, 347] width 771 height 15
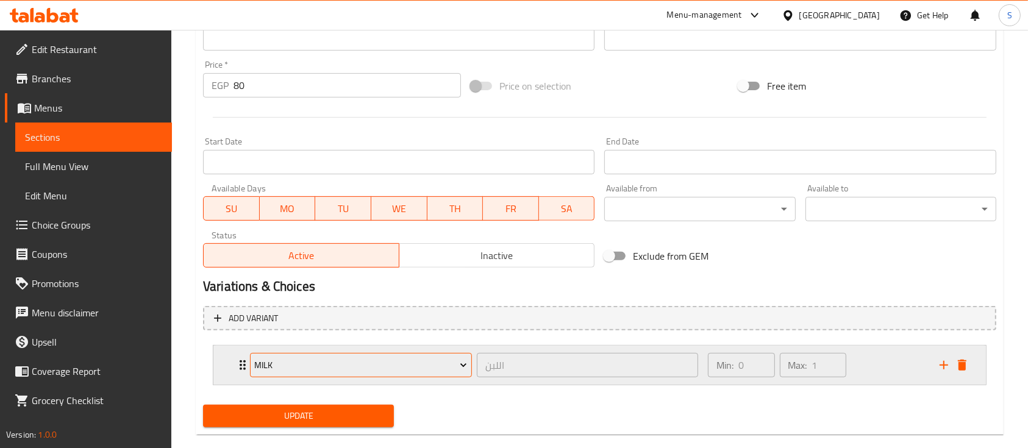
click at [373, 362] on span "Milk" at bounding box center [360, 365] width 213 height 15
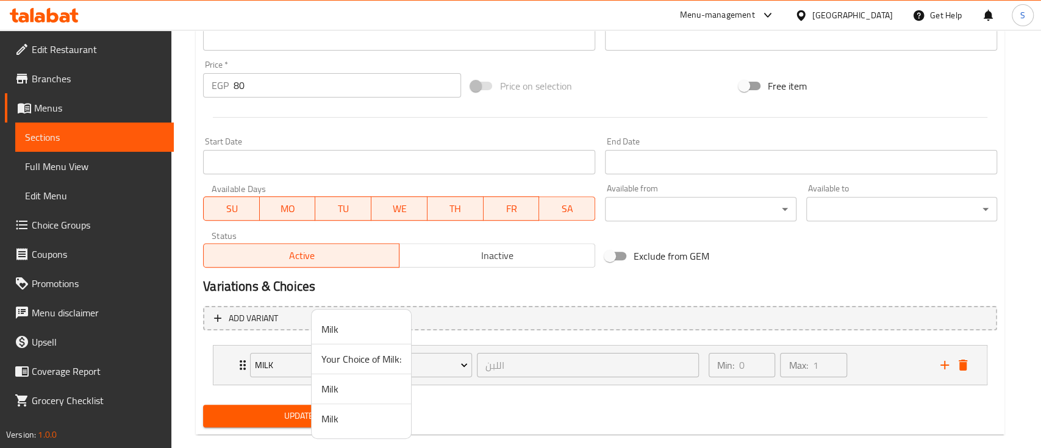
click at [374, 356] on span "Your Choice of Milk:" at bounding box center [361, 359] width 80 height 15
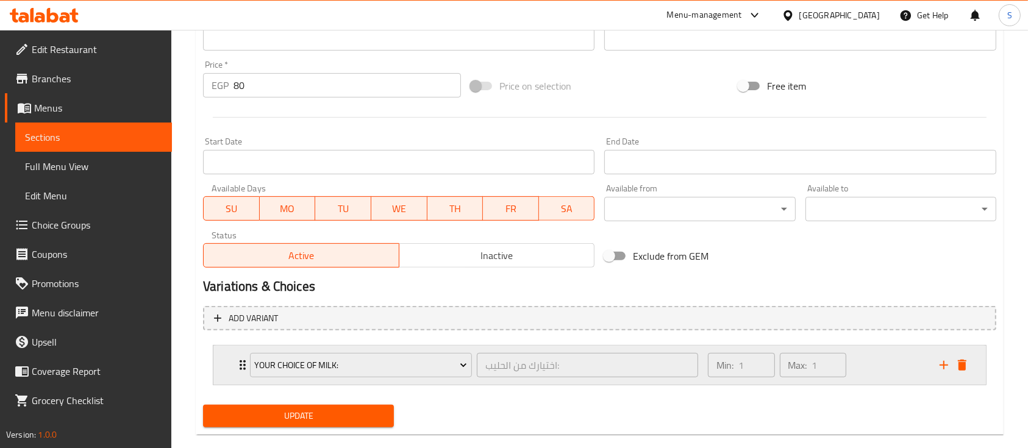
click at [243, 368] on div "Your Choice of Milk: اختيارك من الحليب: ​" at bounding box center [474, 365] width 463 height 39
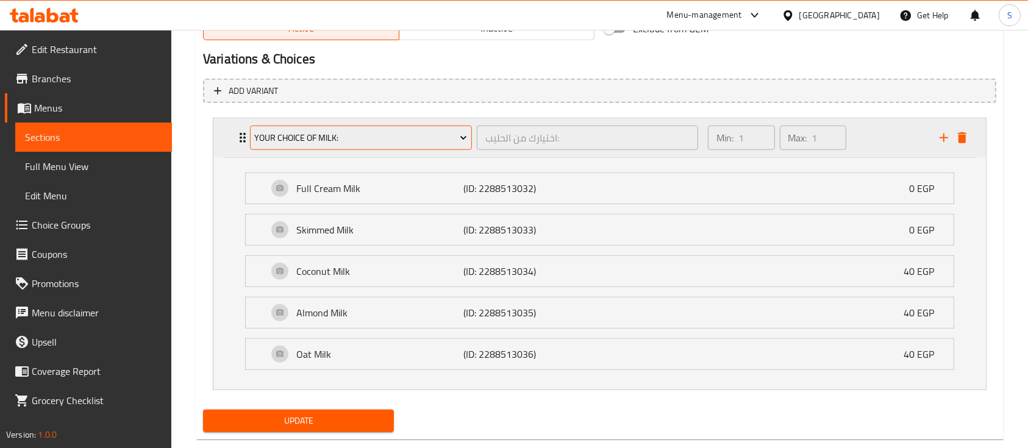
scroll to position [659, 0]
click at [240, 143] on icon "Expand" at bounding box center [242, 137] width 15 height 15
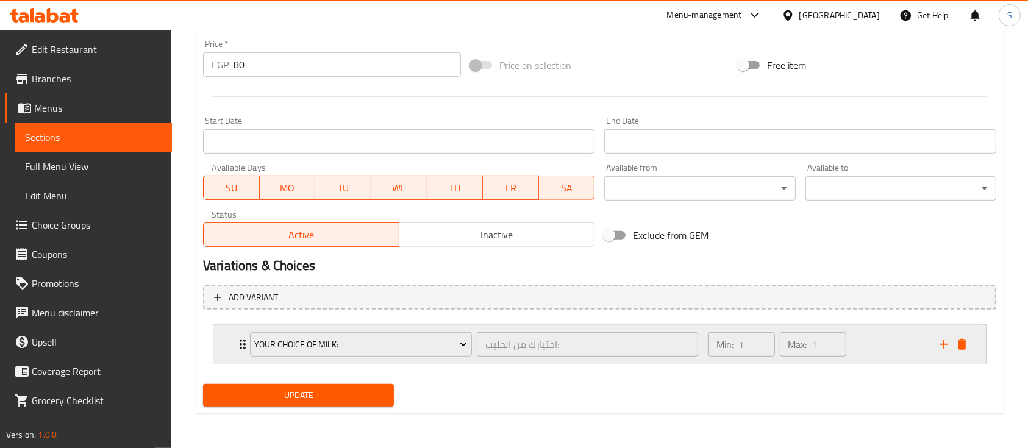
scroll to position [451, 0]
click at [306, 395] on span "Update" at bounding box center [298, 395] width 171 height 15
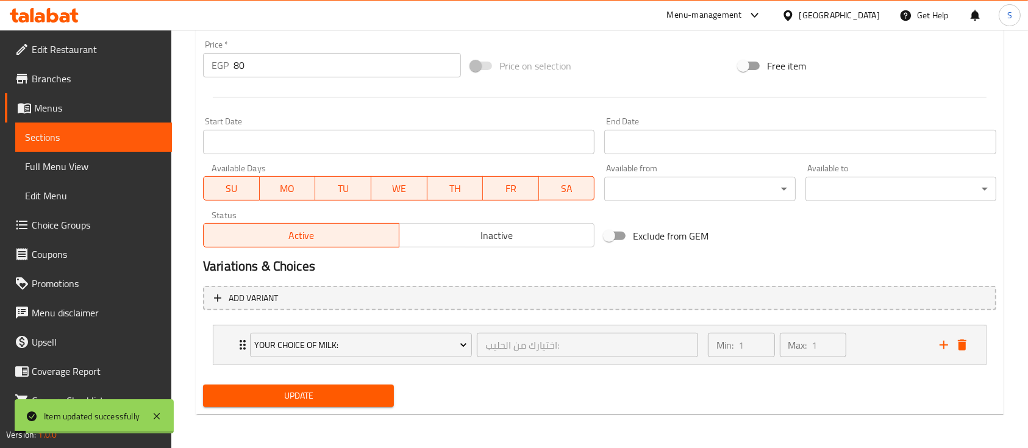
scroll to position [0, 0]
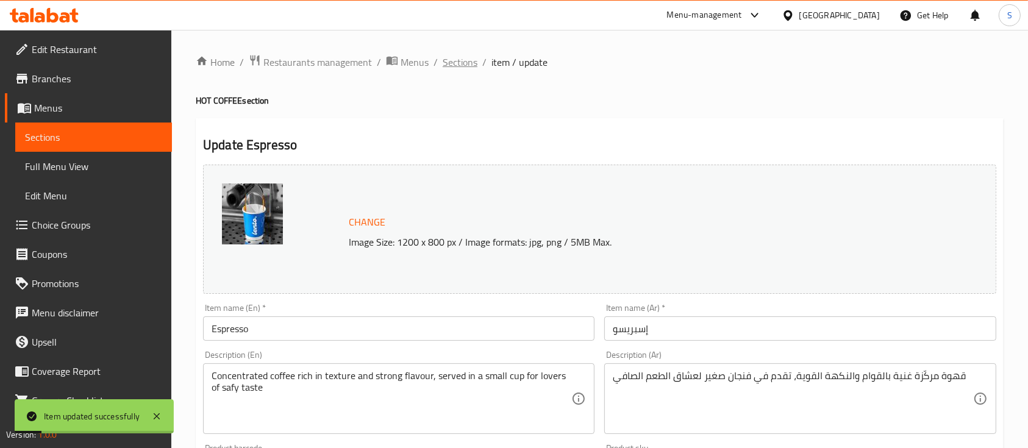
click at [467, 59] on span "Sections" at bounding box center [460, 62] width 35 height 15
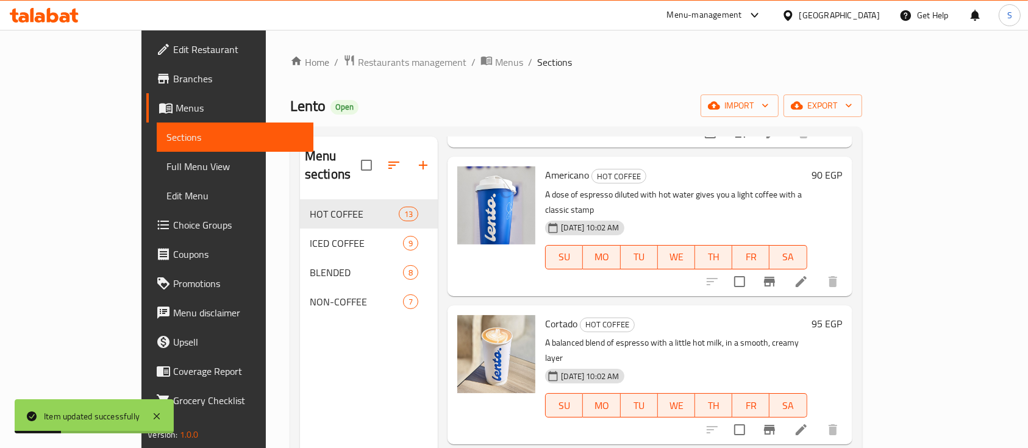
scroll to position [187, 0]
click at [809, 274] on icon at bounding box center [801, 281] width 15 height 15
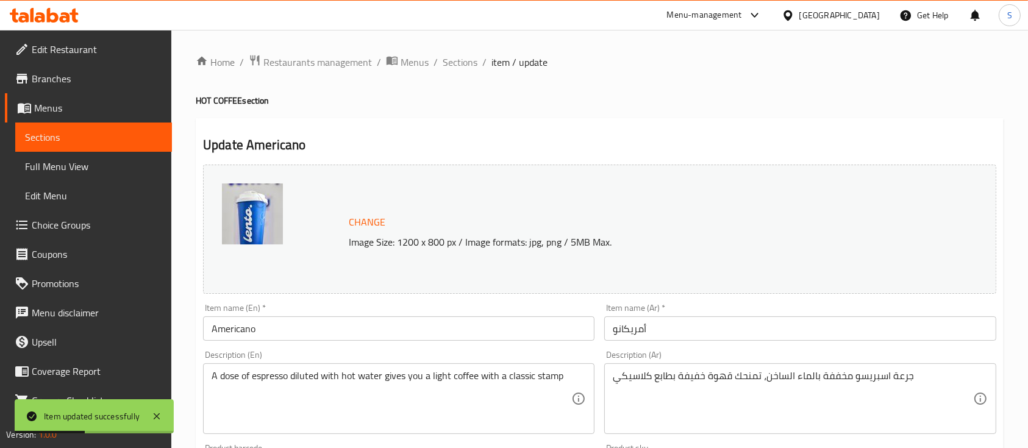
scroll to position [431, 0]
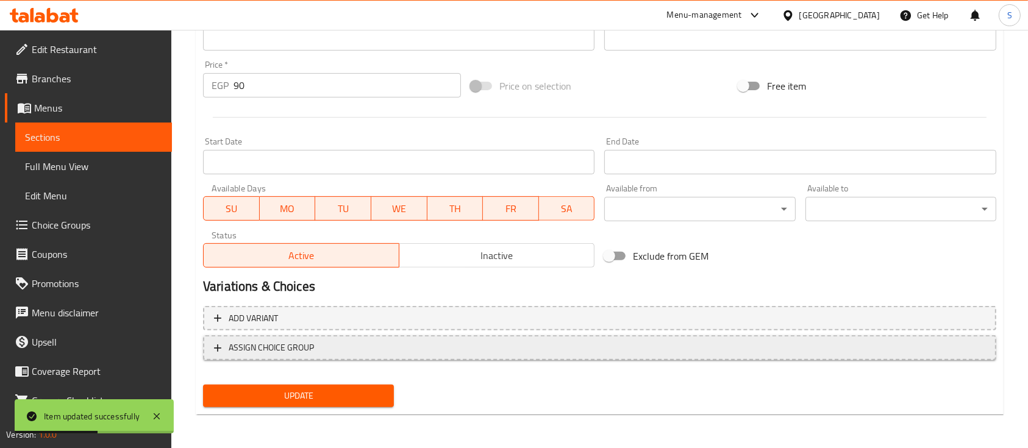
click at [341, 349] on span "ASSIGN CHOICE GROUP" at bounding box center [599, 347] width 771 height 15
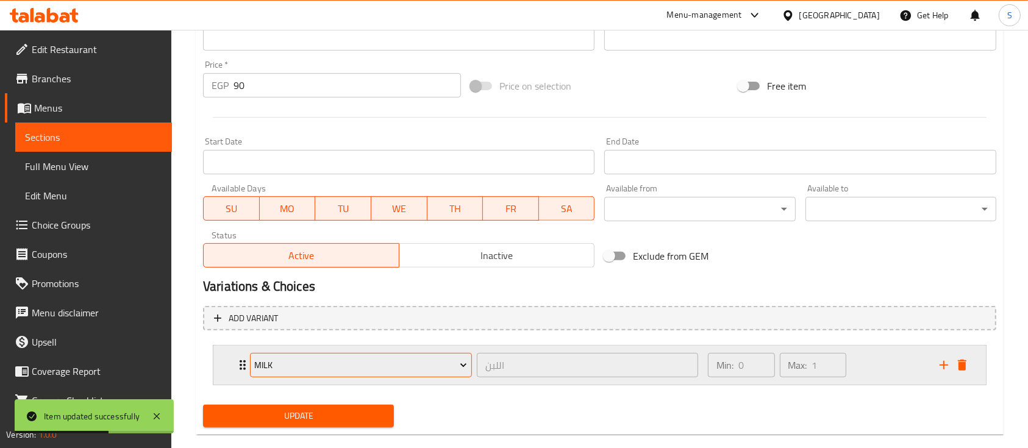
click at [374, 360] on span "Milk" at bounding box center [360, 365] width 213 height 15
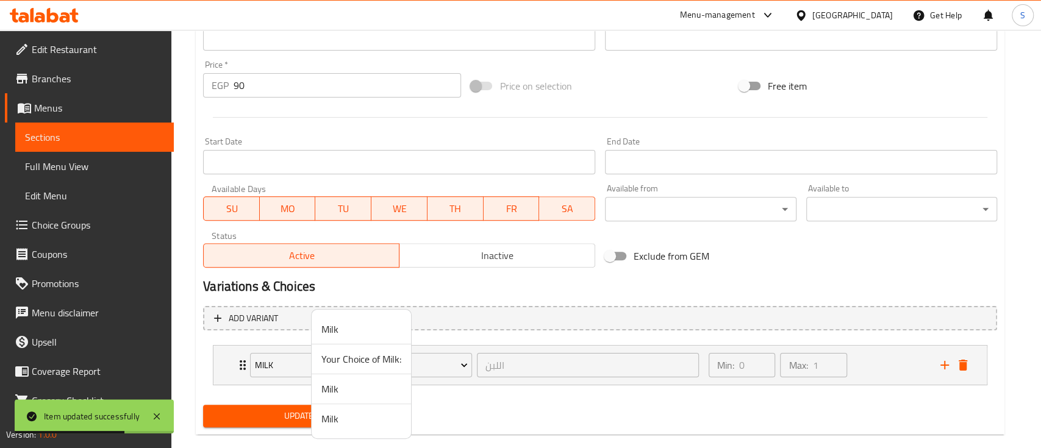
click at [357, 362] on span "Your Choice of Milk:" at bounding box center [361, 359] width 80 height 15
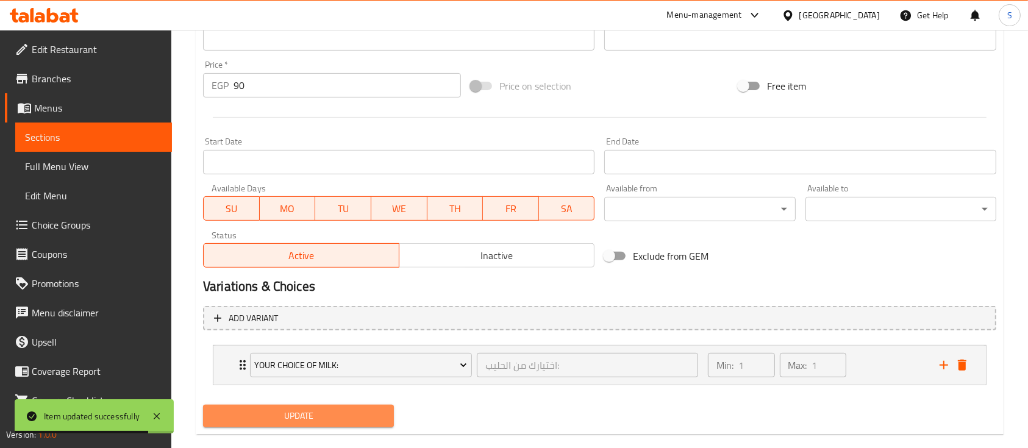
click at [301, 412] on span "Update" at bounding box center [298, 416] width 171 height 15
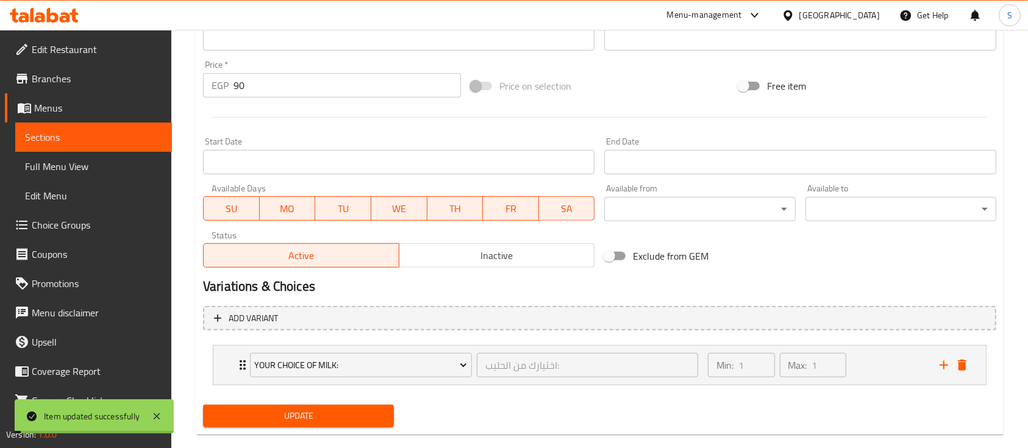
scroll to position [0, 0]
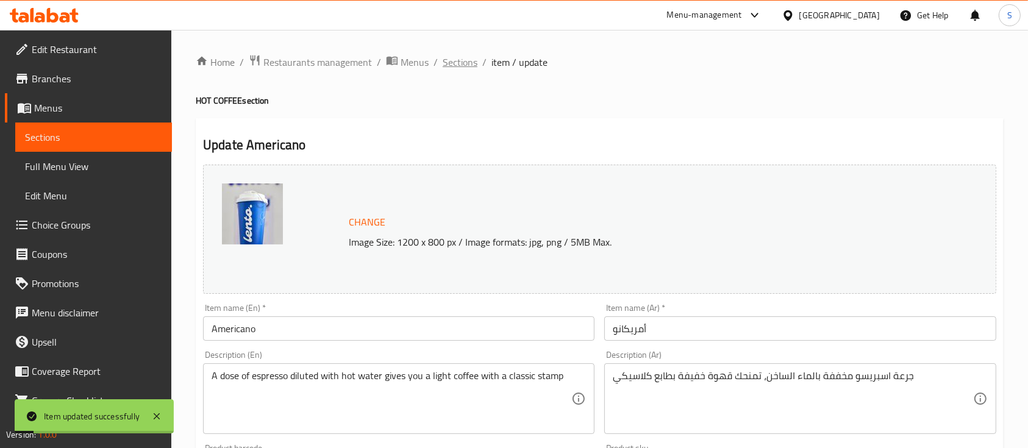
click at [450, 59] on span "Sections" at bounding box center [460, 62] width 35 height 15
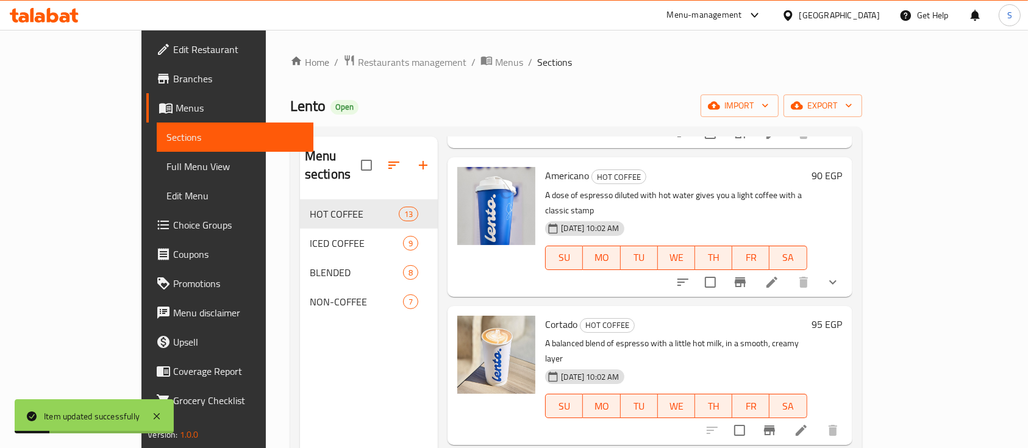
scroll to position [191, 0]
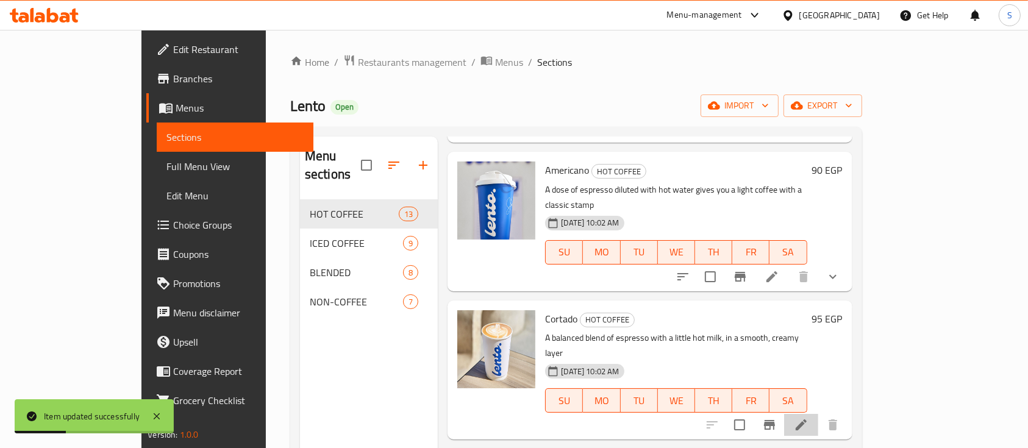
click at [818, 414] on li at bounding box center [801, 425] width 34 height 22
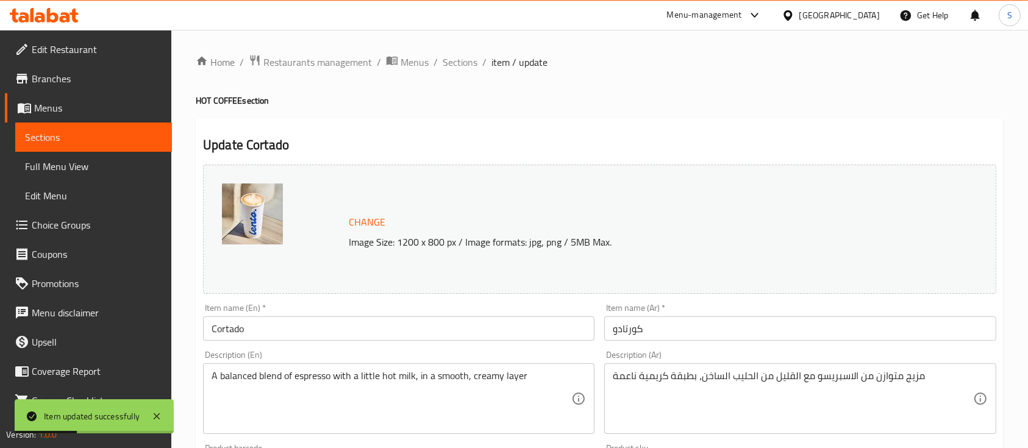
scroll to position [431, 0]
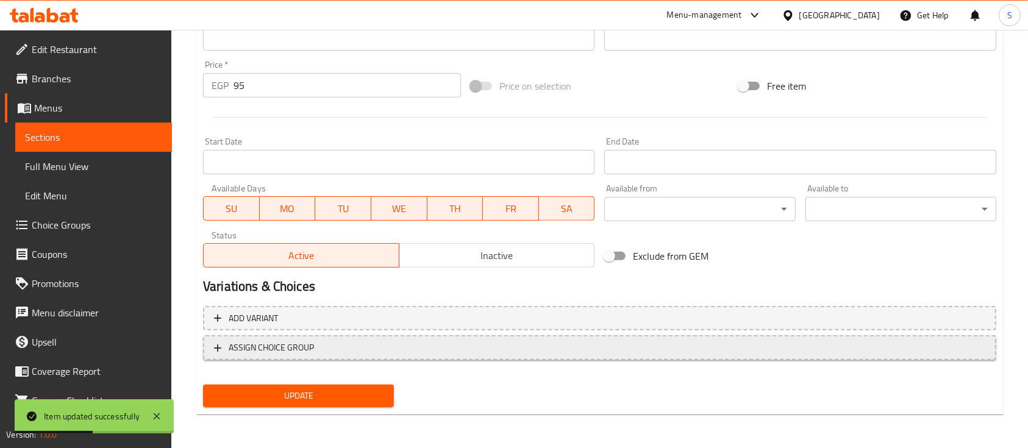
click at [281, 351] on span "ASSIGN CHOICE GROUP" at bounding box center [271, 347] width 85 height 15
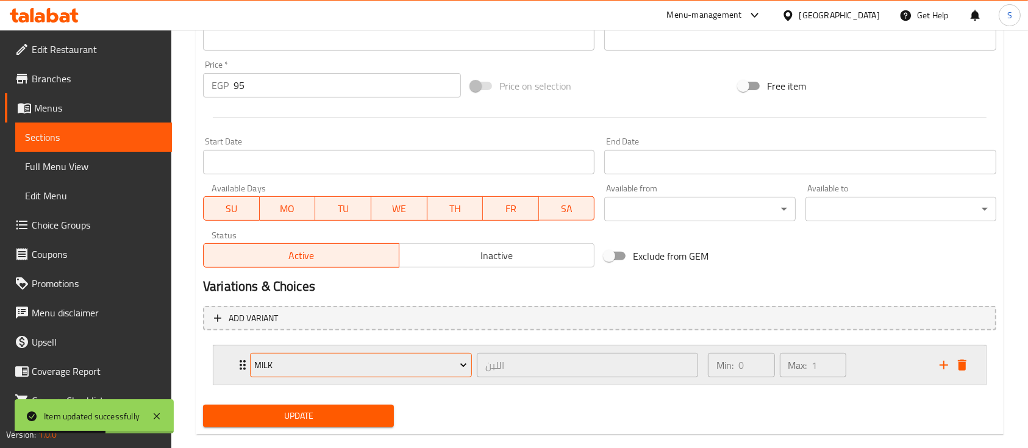
click at [293, 362] on span "Milk" at bounding box center [360, 365] width 213 height 15
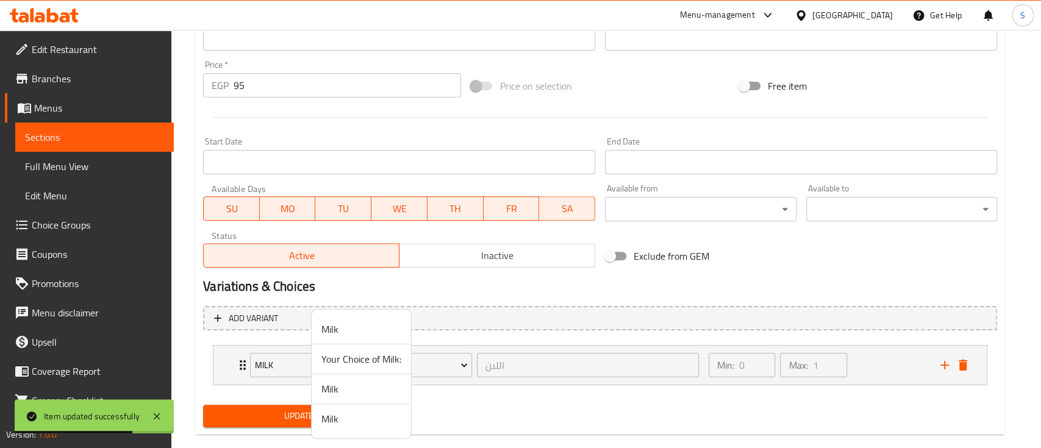
click at [356, 363] on span "Your Choice of Milk:" at bounding box center [361, 359] width 80 height 15
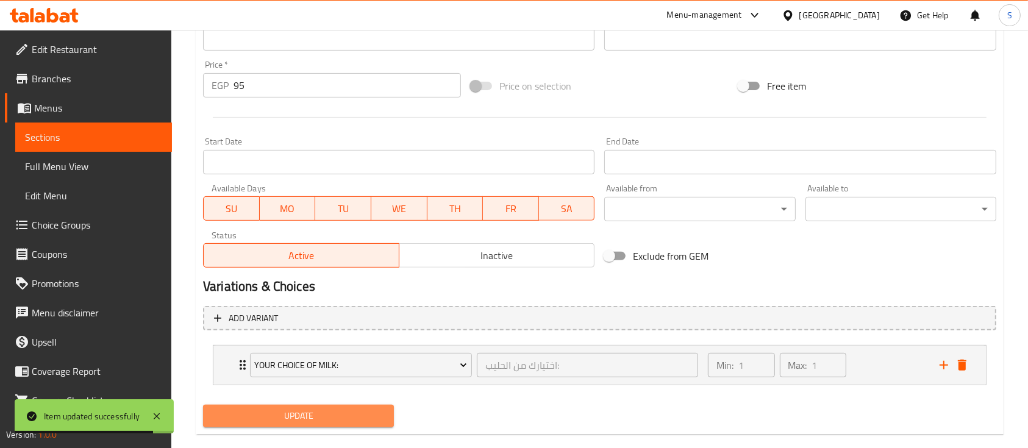
click at [363, 413] on span "Update" at bounding box center [298, 416] width 171 height 15
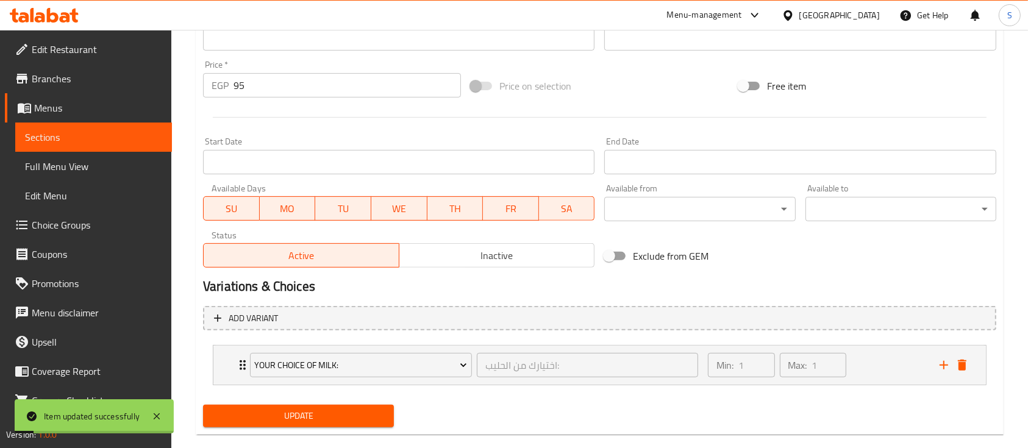
scroll to position [0, 0]
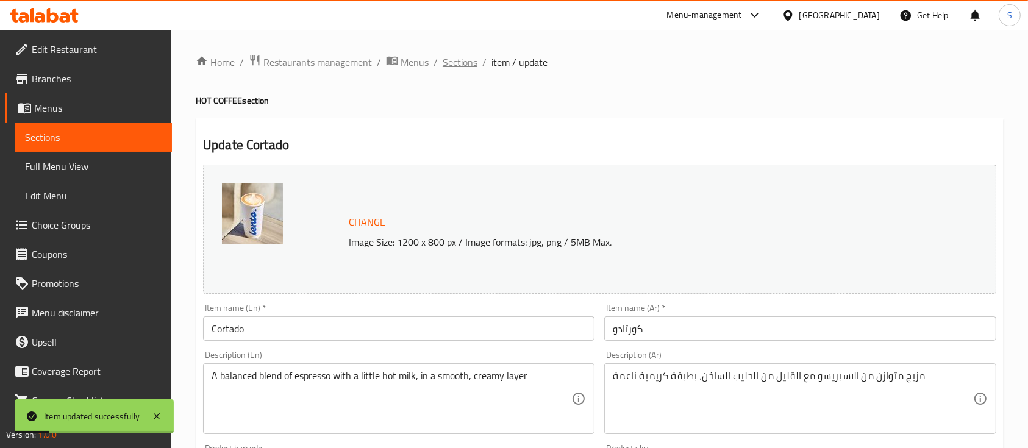
click at [446, 60] on span "Sections" at bounding box center [460, 62] width 35 height 15
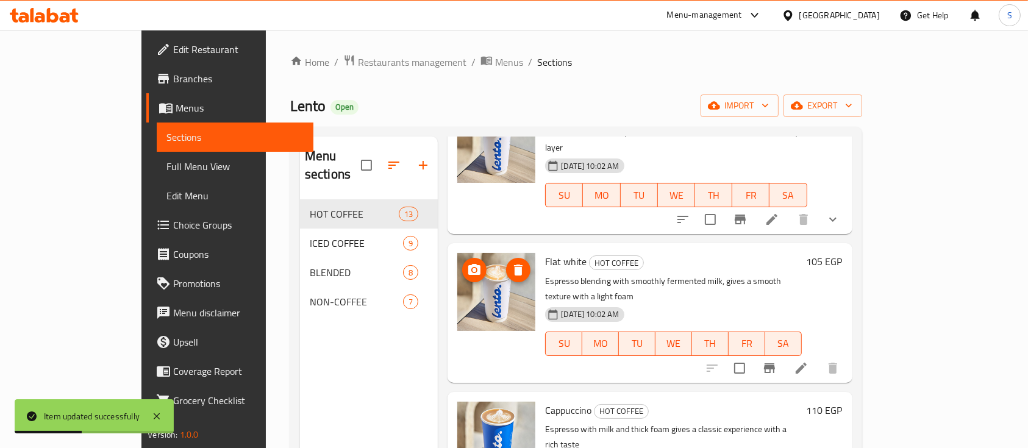
scroll to position [398, 0]
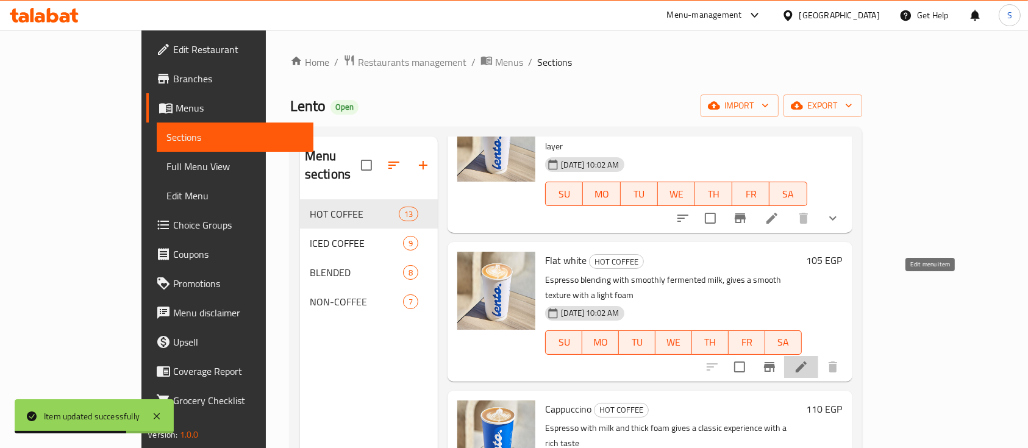
click at [807, 362] on icon at bounding box center [801, 367] width 11 height 11
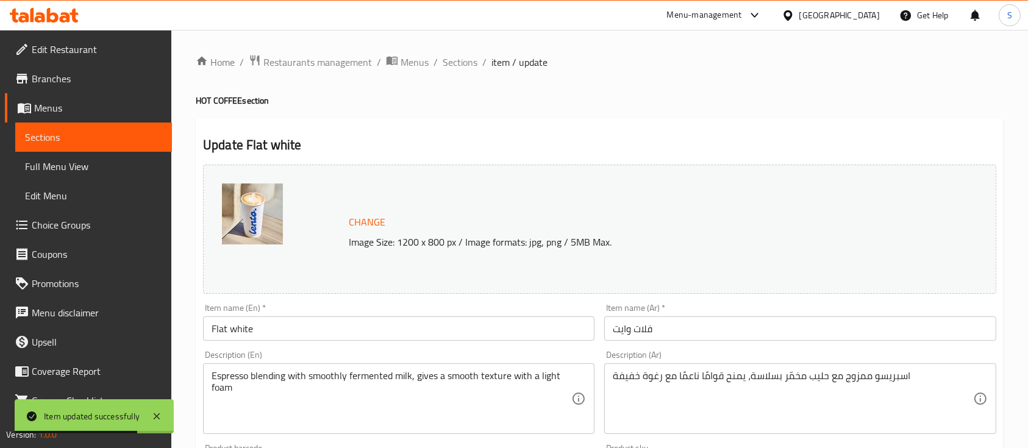
scroll to position [431, 0]
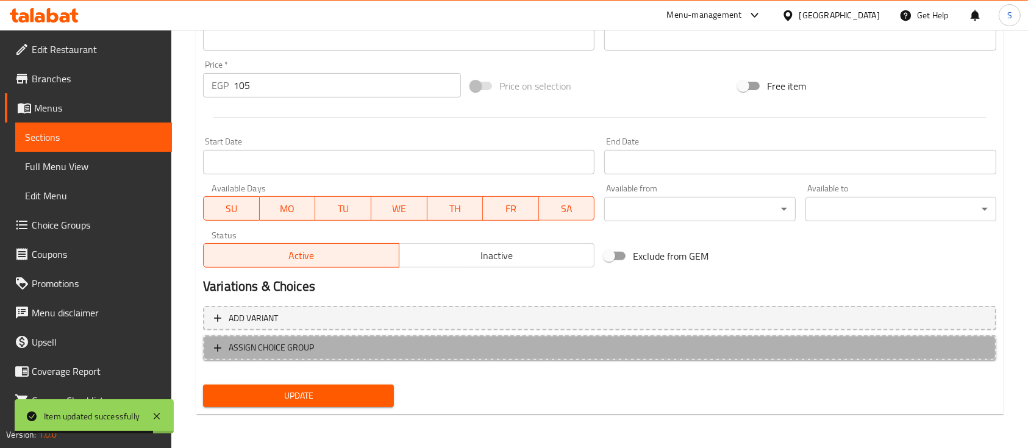
click at [376, 350] on span "ASSIGN CHOICE GROUP" at bounding box center [599, 347] width 771 height 15
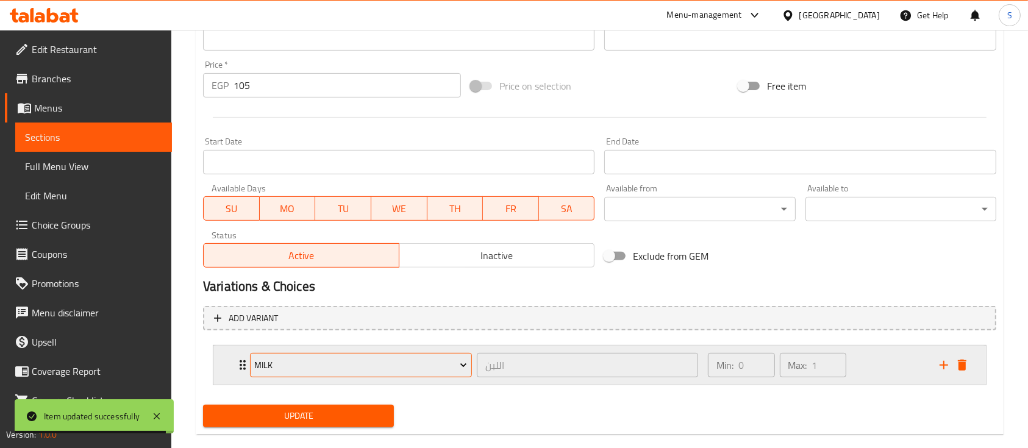
click at [405, 367] on span "Milk" at bounding box center [360, 365] width 213 height 15
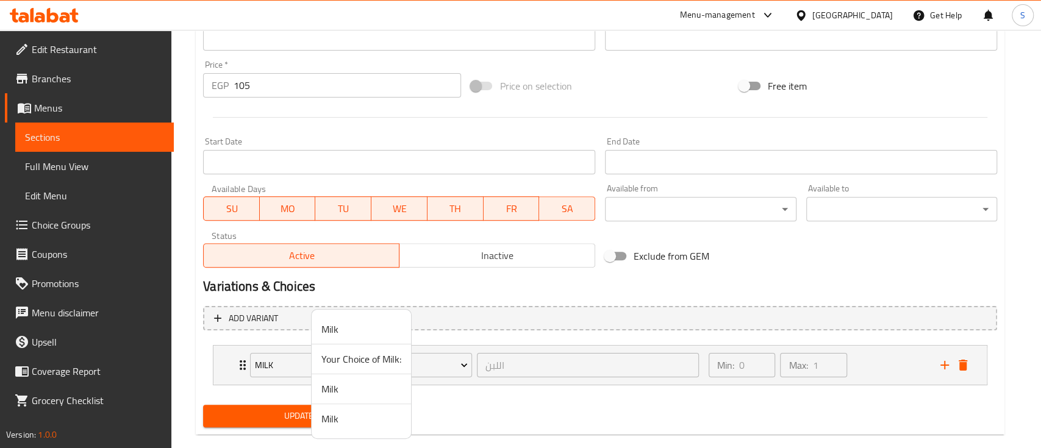
click at [373, 359] on span "Your Choice of Milk:" at bounding box center [361, 359] width 80 height 15
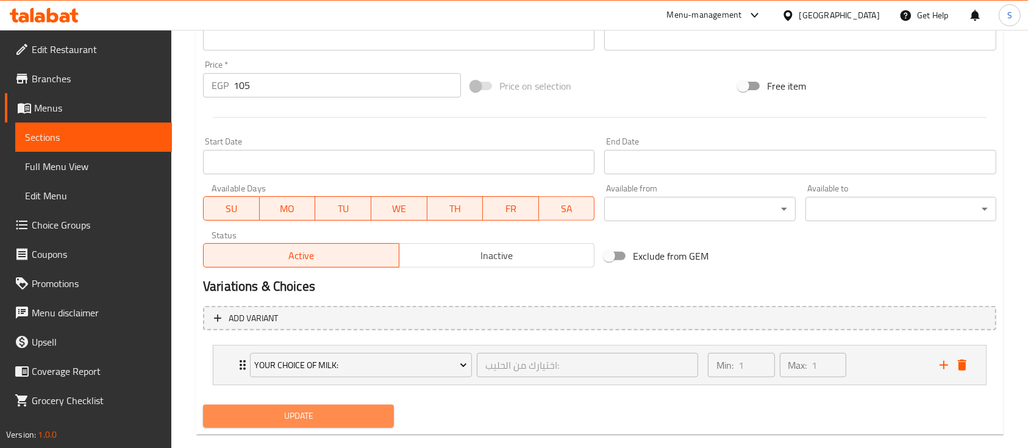
click at [329, 410] on span "Update" at bounding box center [298, 416] width 171 height 15
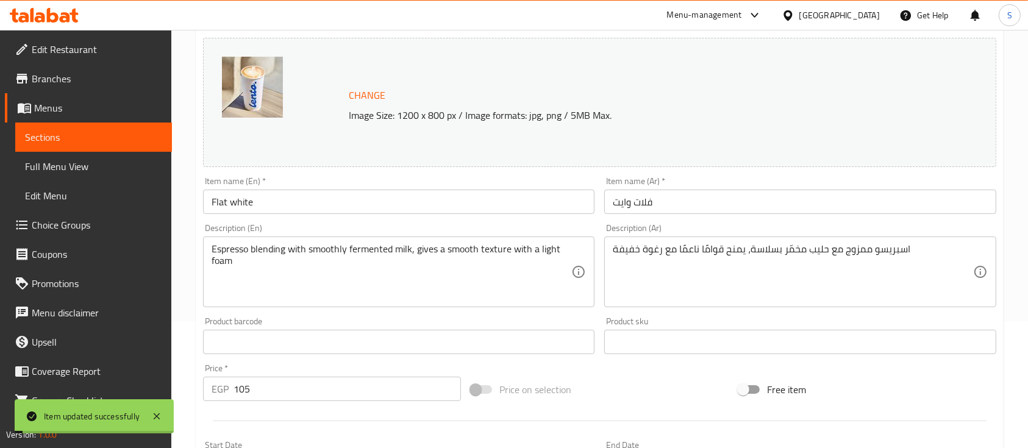
scroll to position [0, 0]
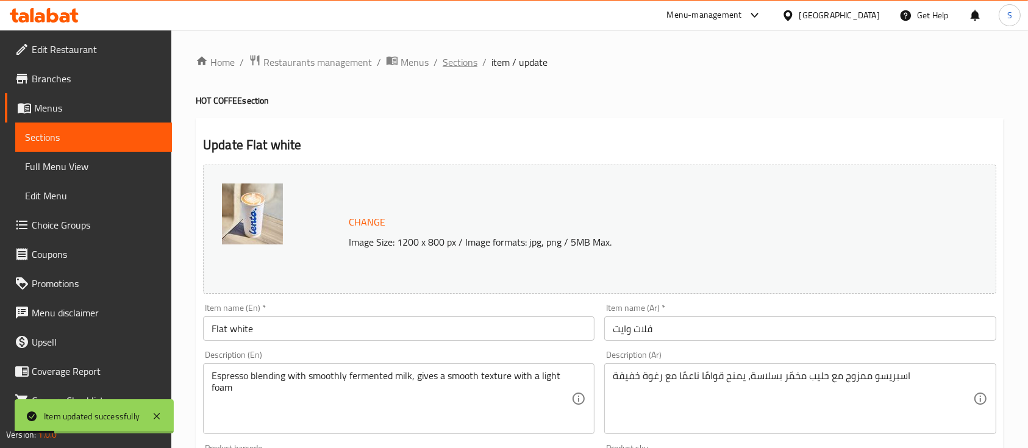
click at [465, 64] on span "Sections" at bounding box center [460, 62] width 35 height 15
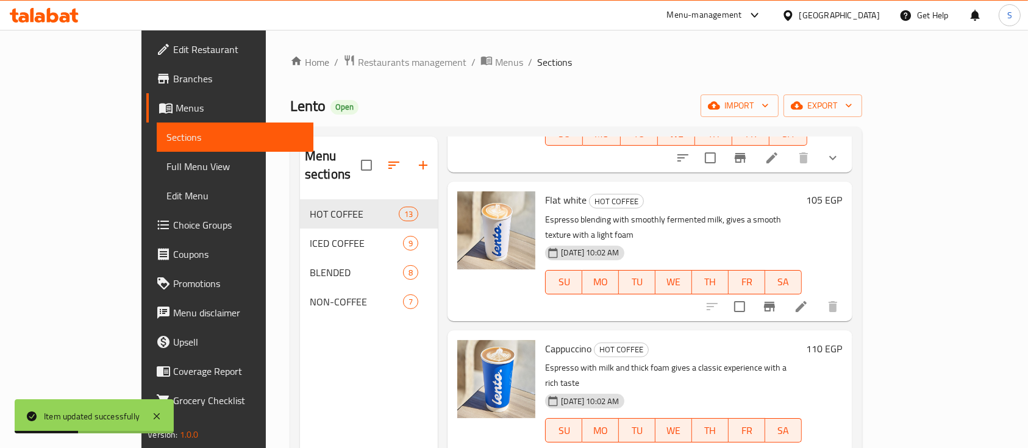
scroll to position [444, 0]
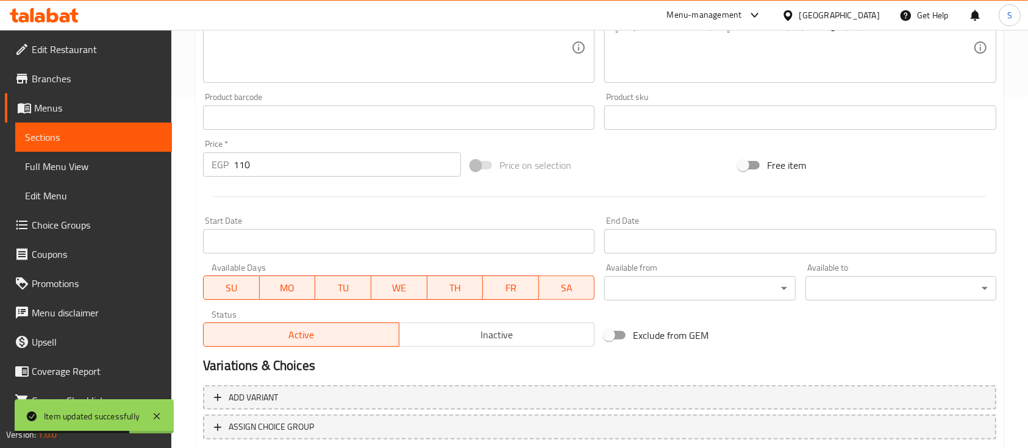
scroll to position [431, 0]
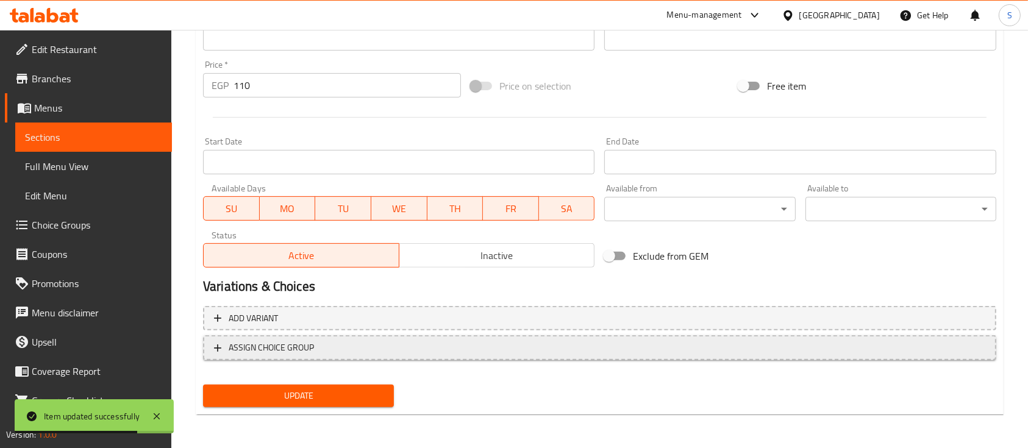
click at [411, 351] on span "ASSIGN CHOICE GROUP" at bounding box center [599, 347] width 771 height 15
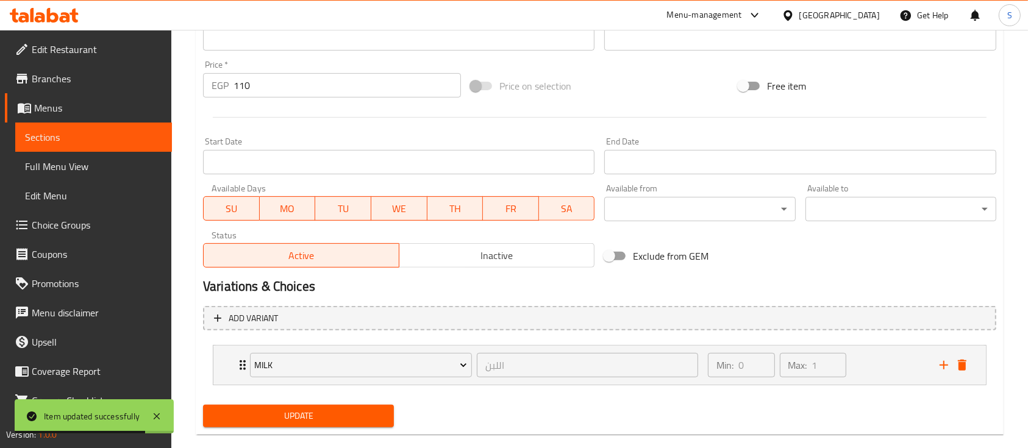
scroll to position [451, 0]
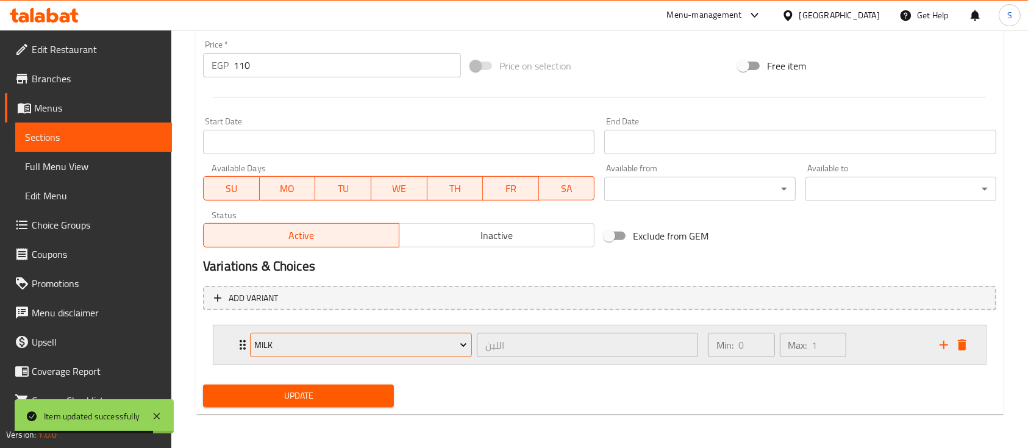
click at [400, 343] on span "Milk" at bounding box center [360, 345] width 213 height 15
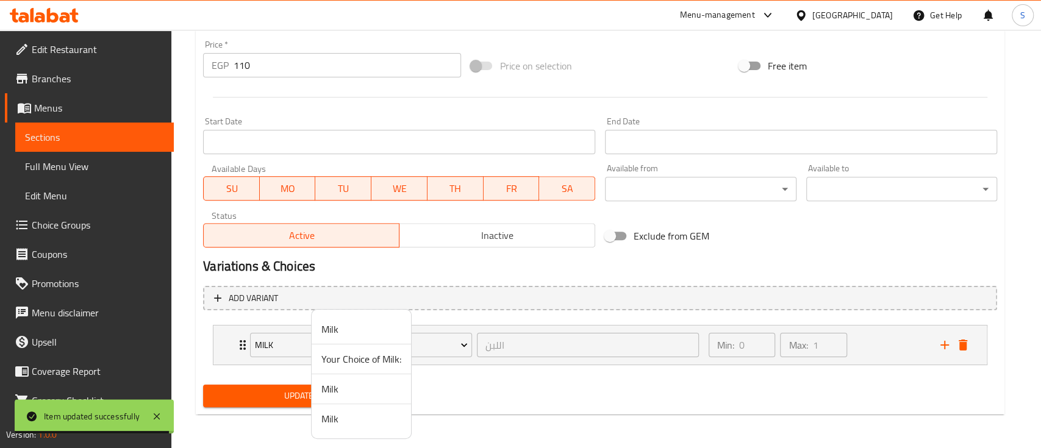
click at [371, 357] on span "Your Choice of Milk:" at bounding box center [361, 359] width 80 height 15
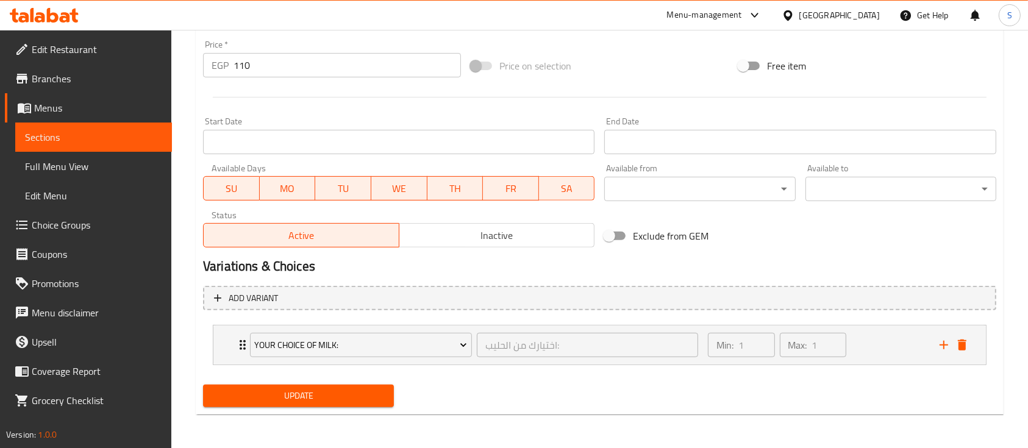
click at [305, 398] on span "Update" at bounding box center [298, 395] width 171 height 15
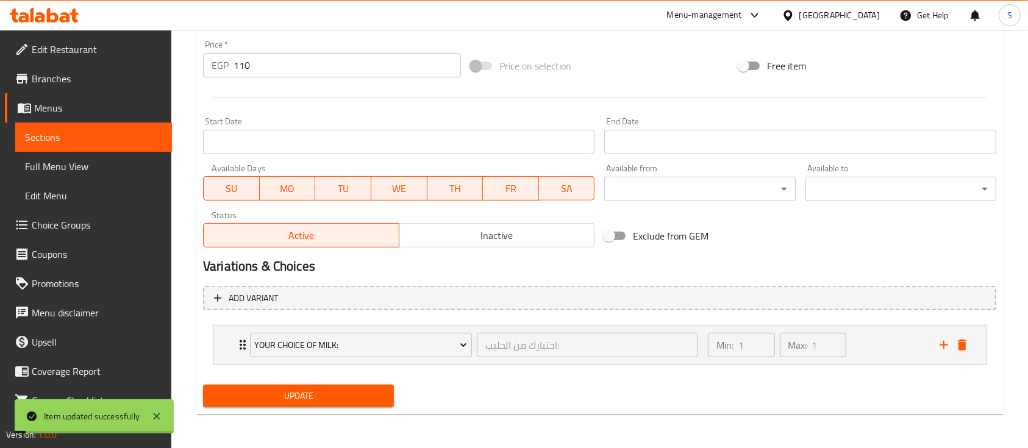
scroll to position [0, 0]
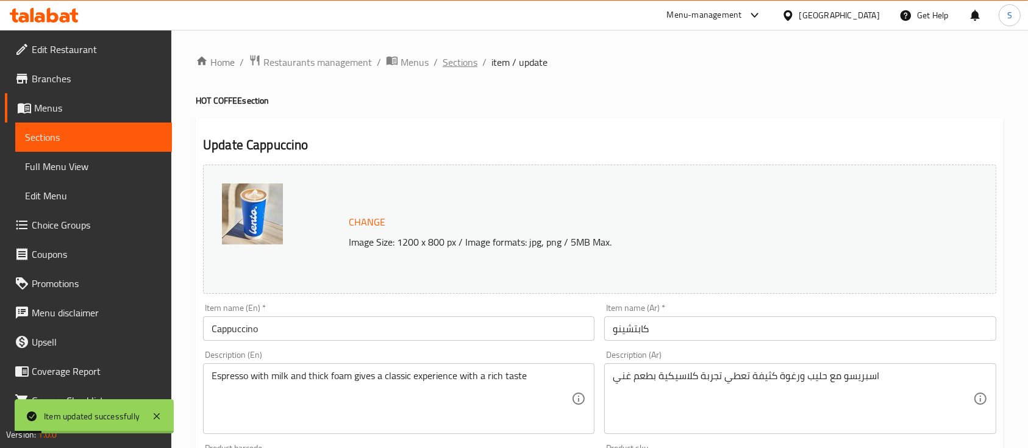
click at [468, 66] on span "Sections" at bounding box center [460, 62] width 35 height 15
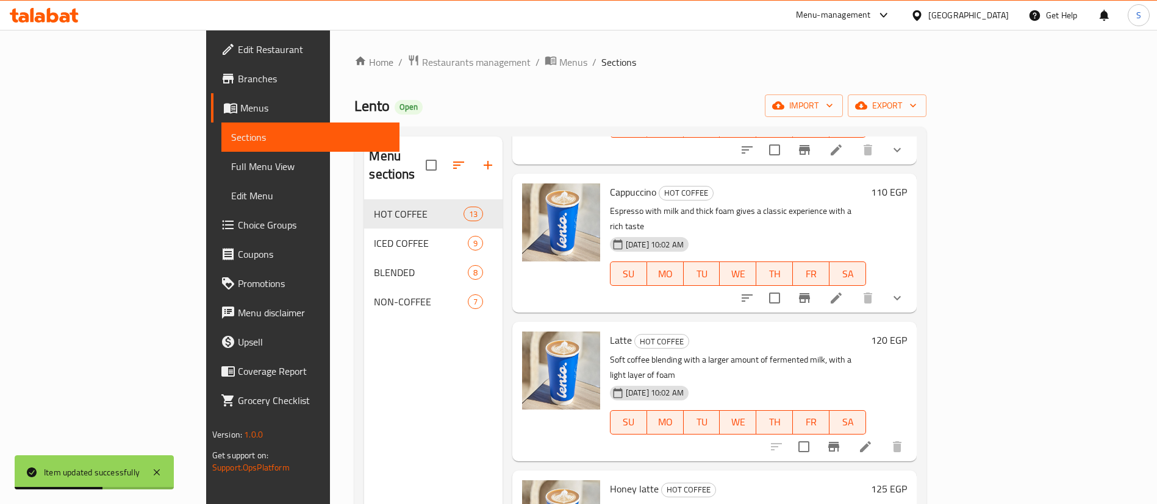
scroll to position [668, 0]
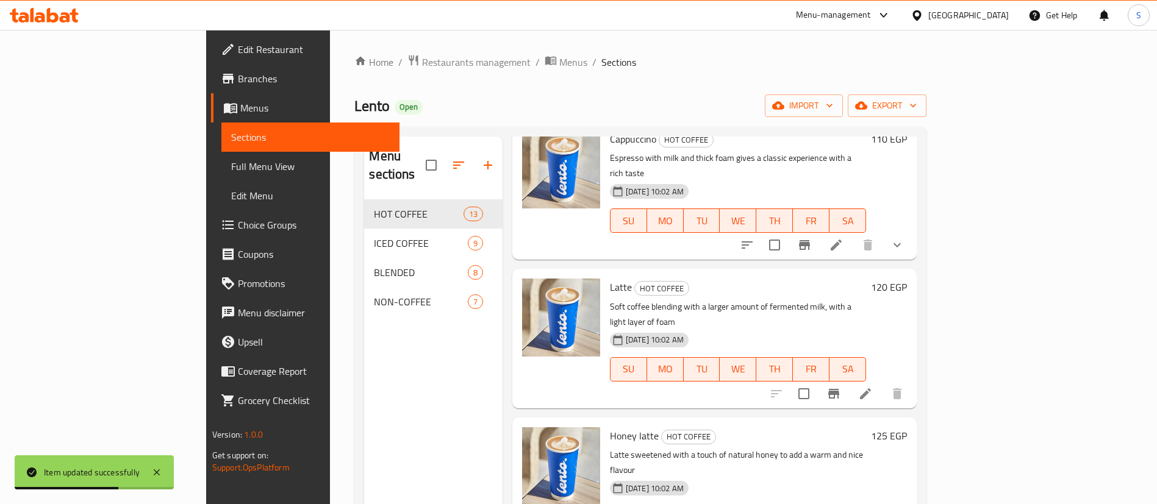
click at [871, 388] on icon at bounding box center [865, 393] width 11 height 11
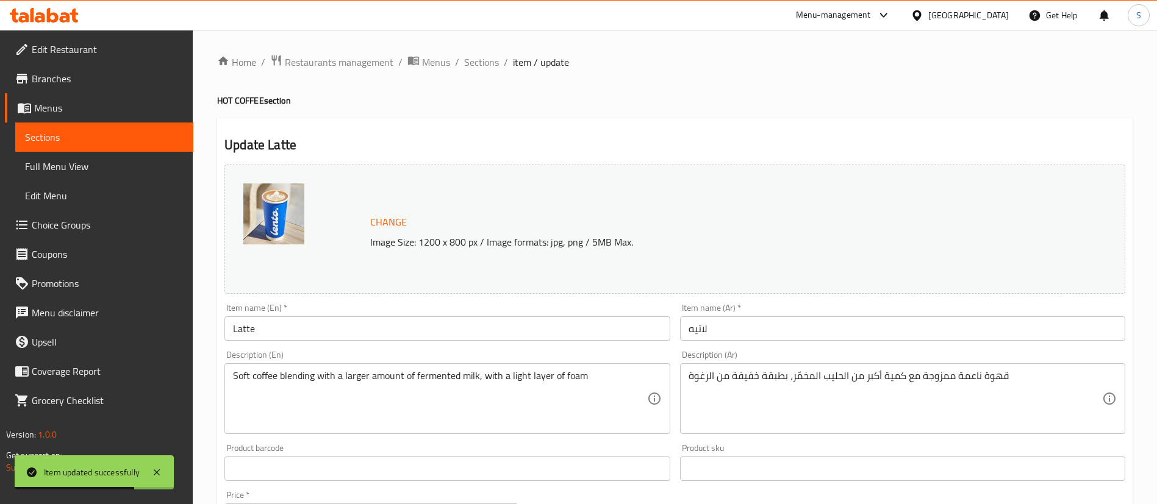
scroll to position [375, 0]
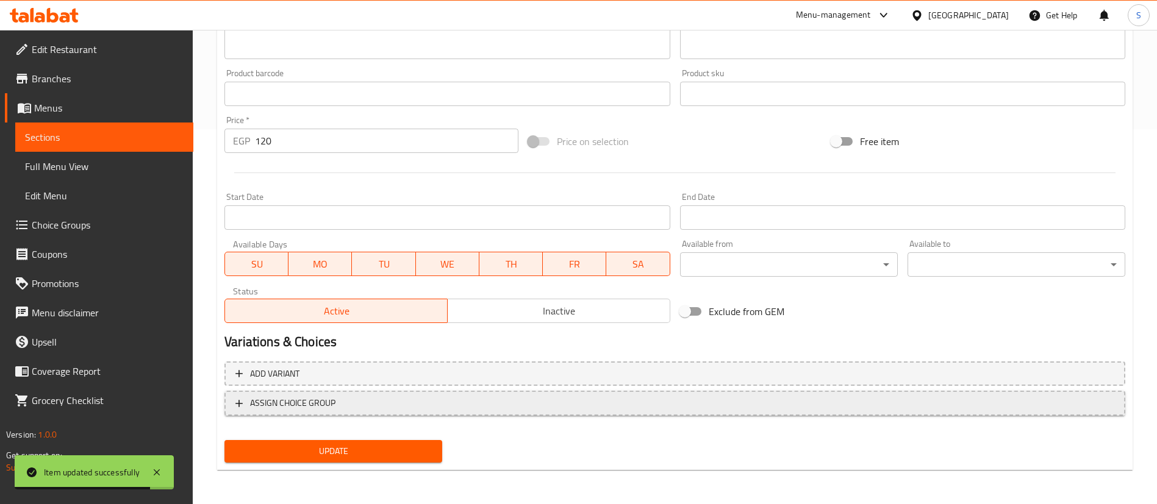
click at [332, 407] on span "ASSIGN CHOICE GROUP" at bounding box center [292, 403] width 85 height 15
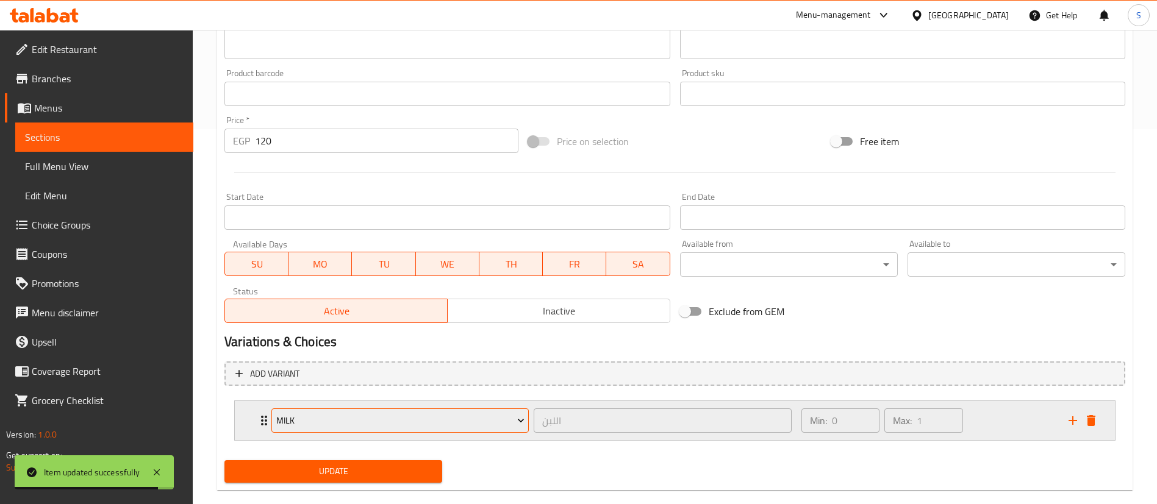
click at [360, 422] on span "Milk" at bounding box center [400, 420] width 248 height 15
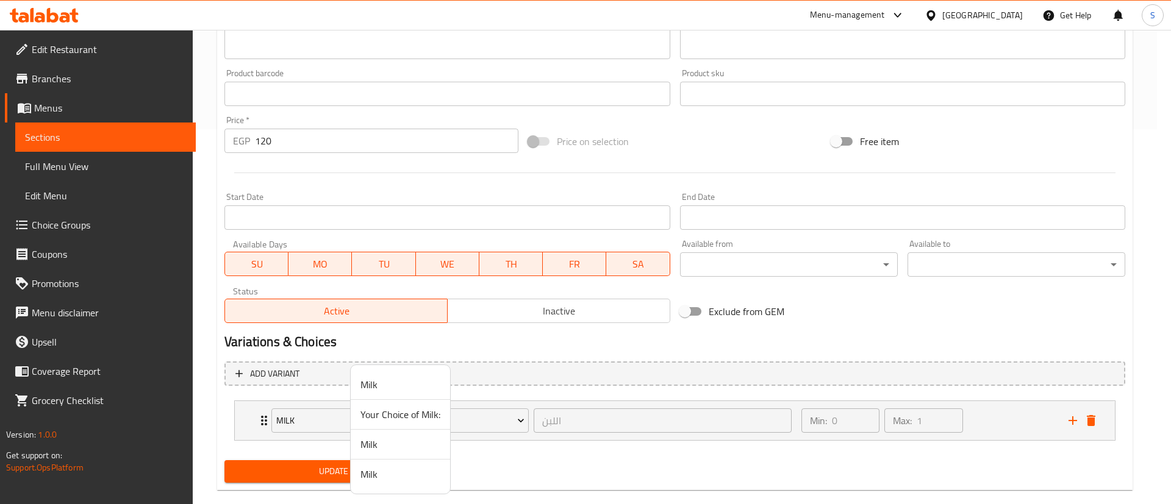
click at [392, 422] on span "Your Choice of Milk:" at bounding box center [400, 414] width 80 height 15
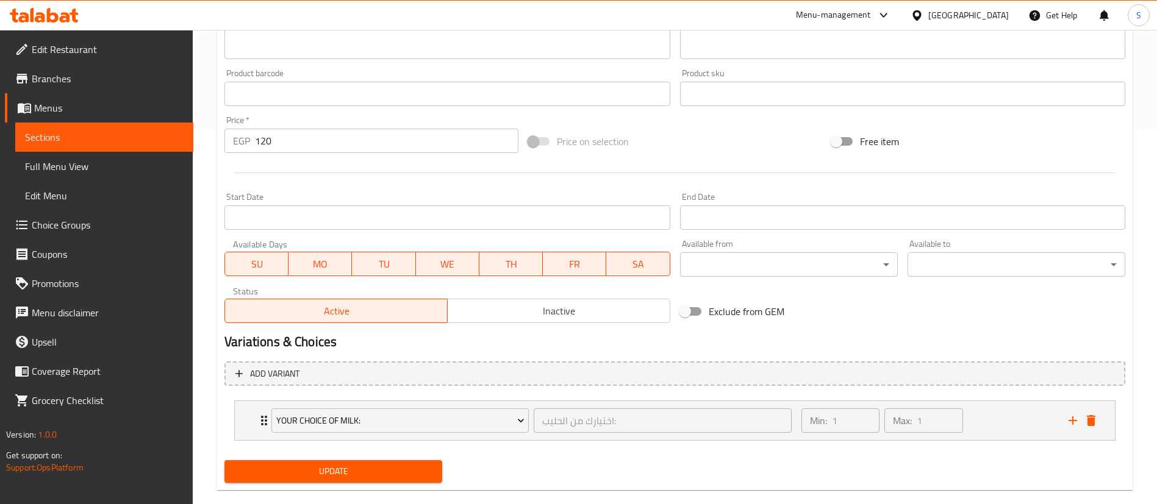
click at [332, 448] on span "Update" at bounding box center [333, 471] width 198 height 15
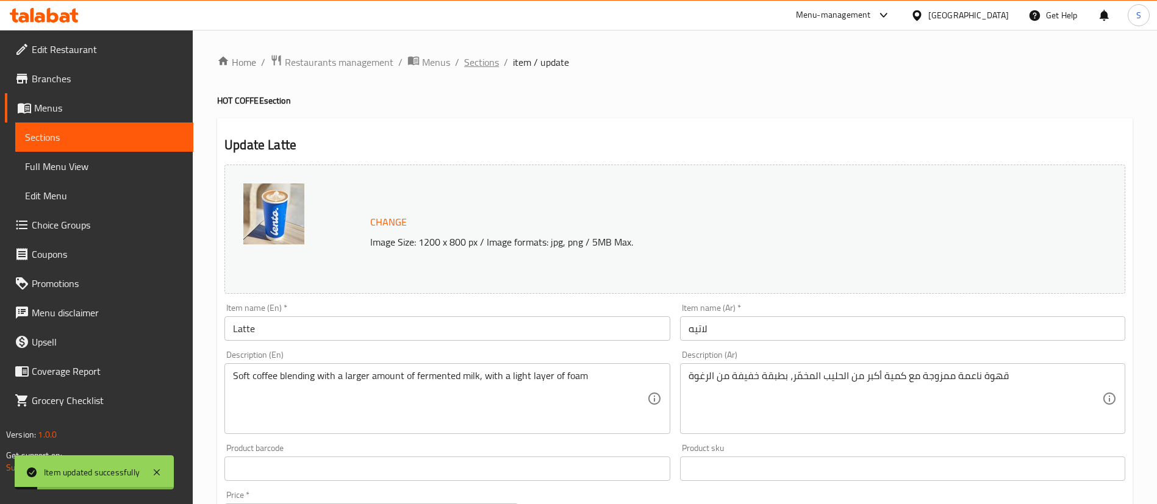
click at [485, 65] on span "Sections" at bounding box center [481, 62] width 35 height 15
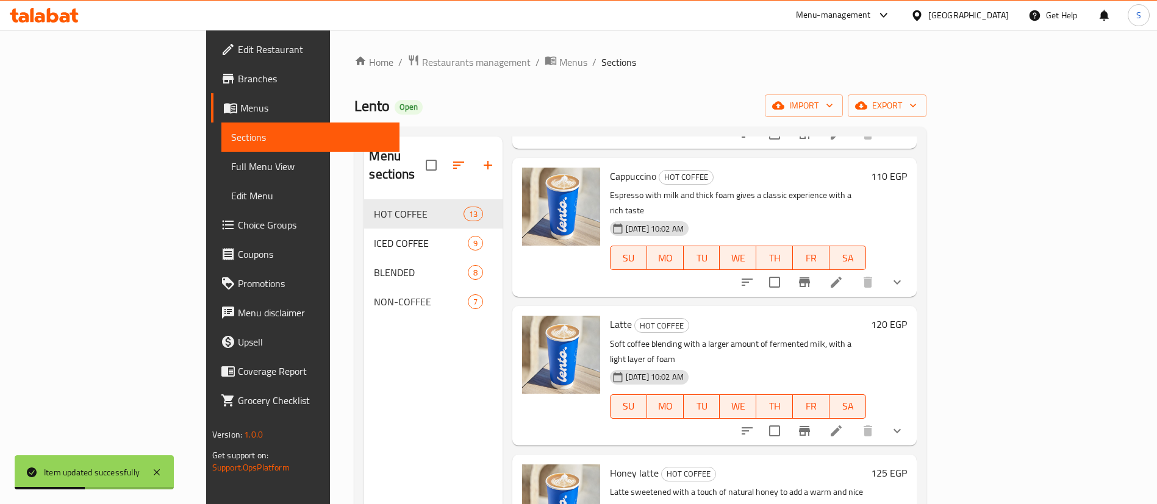
scroll to position [686, 0]
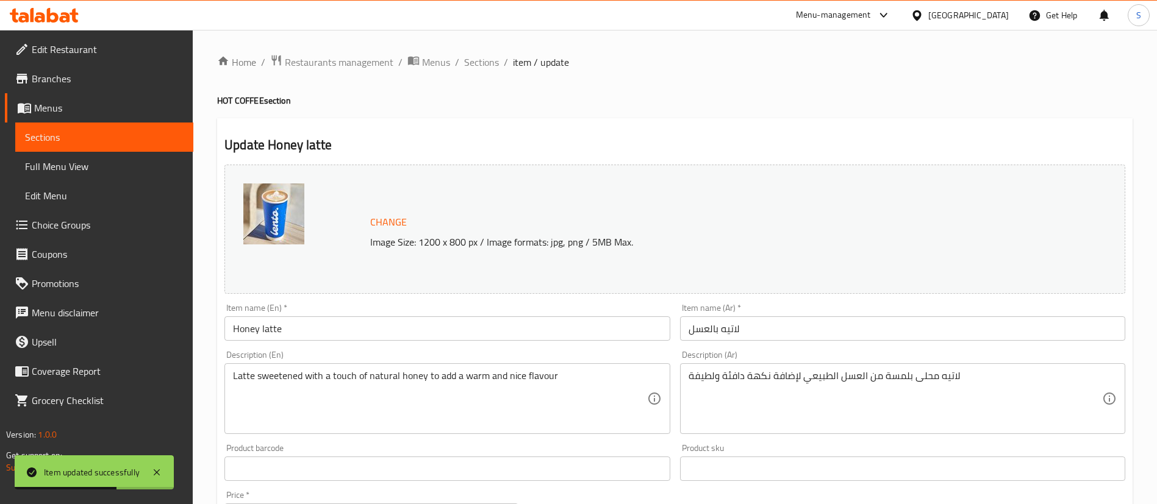
scroll to position [375, 0]
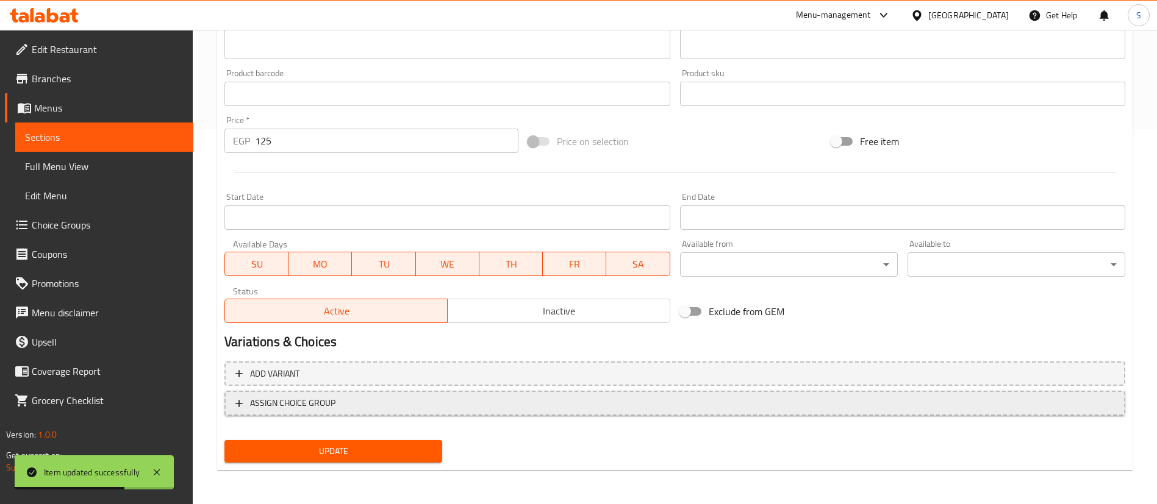
click at [334, 405] on span "ASSIGN CHOICE GROUP" at bounding box center [292, 403] width 85 height 15
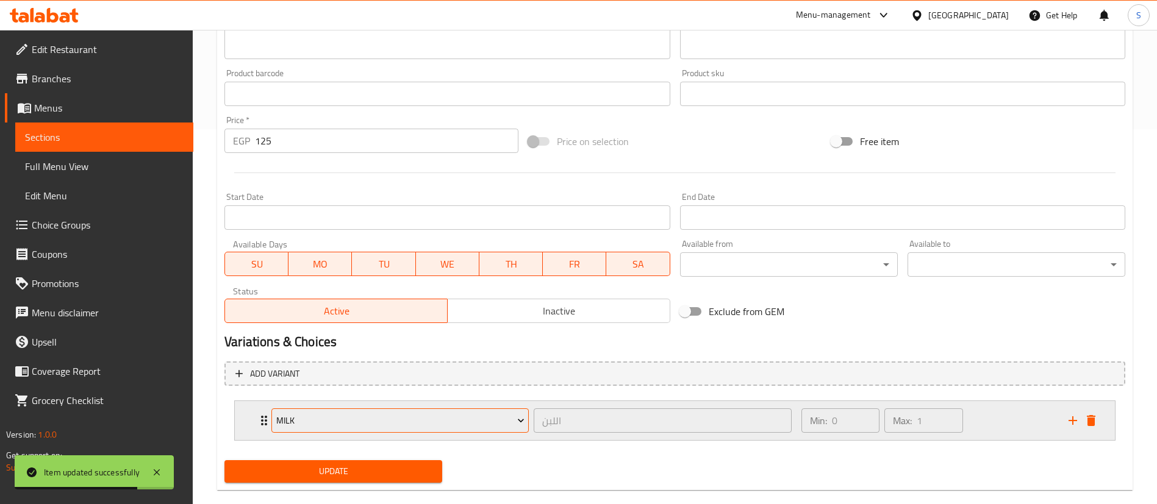
click at [376, 421] on span "Milk" at bounding box center [400, 420] width 248 height 15
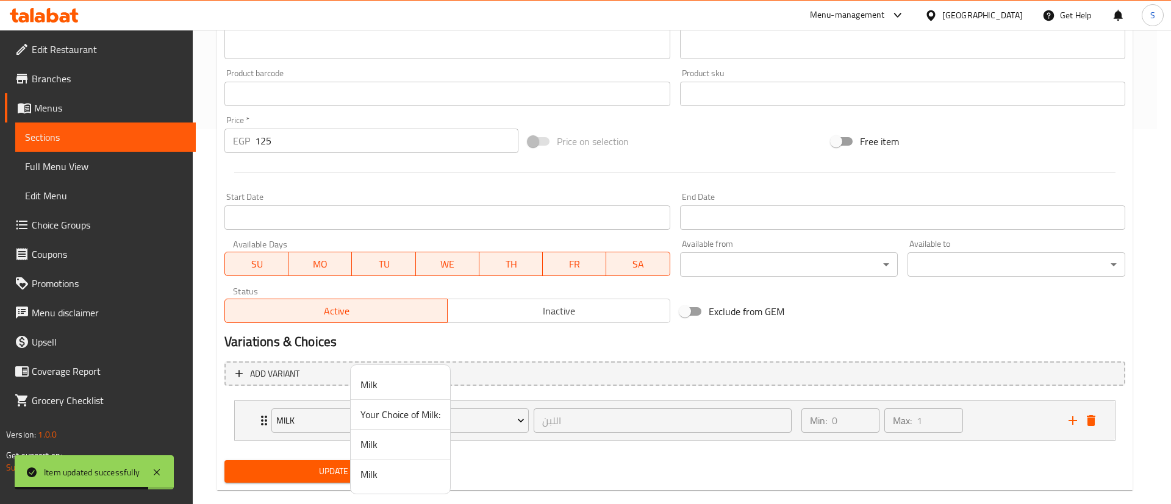
click at [376, 410] on span "Your Choice of Milk:" at bounding box center [400, 414] width 80 height 15
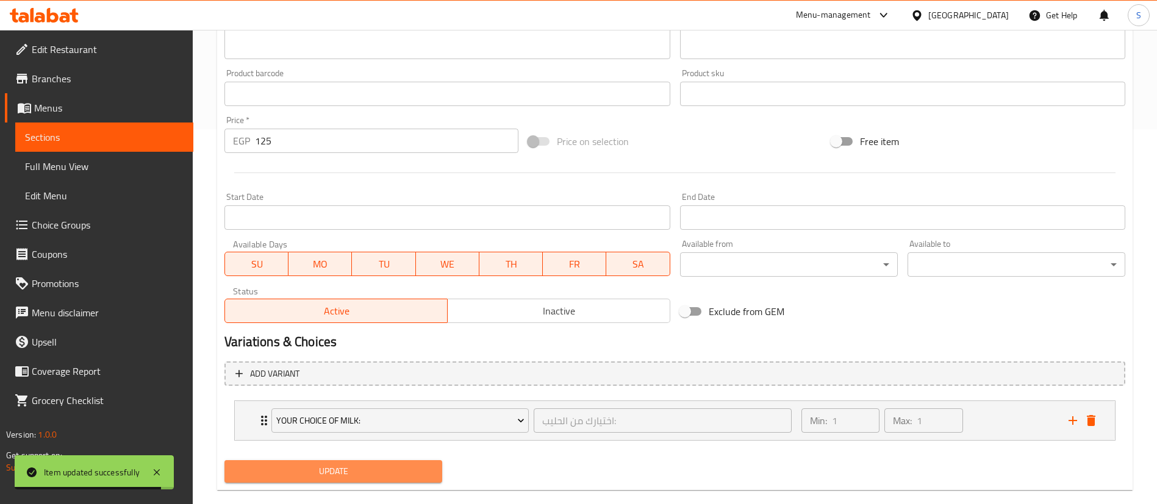
click at [328, 448] on span "Update" at bounding box center [333, 471] width 198 height 15
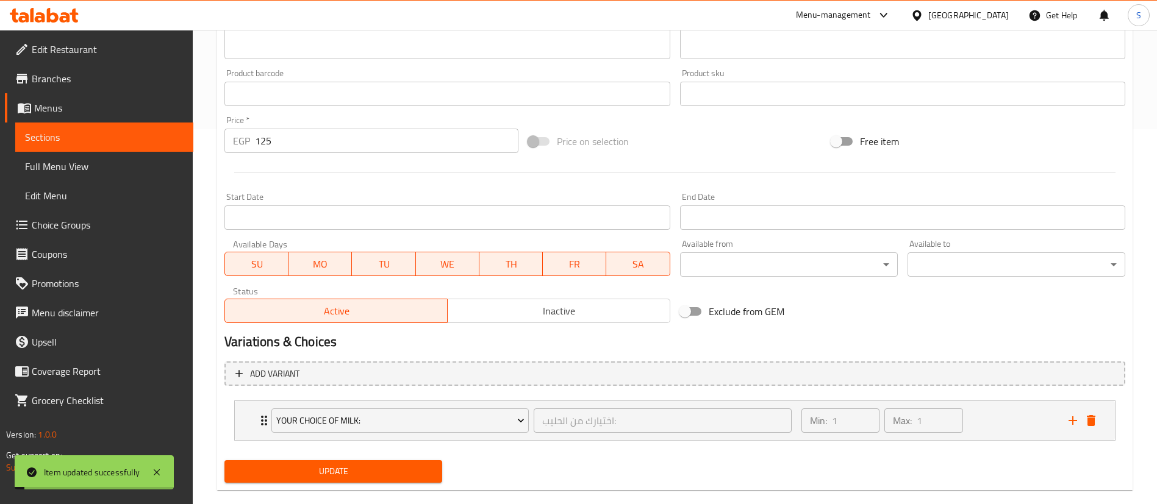
scroll to position [0, 0]
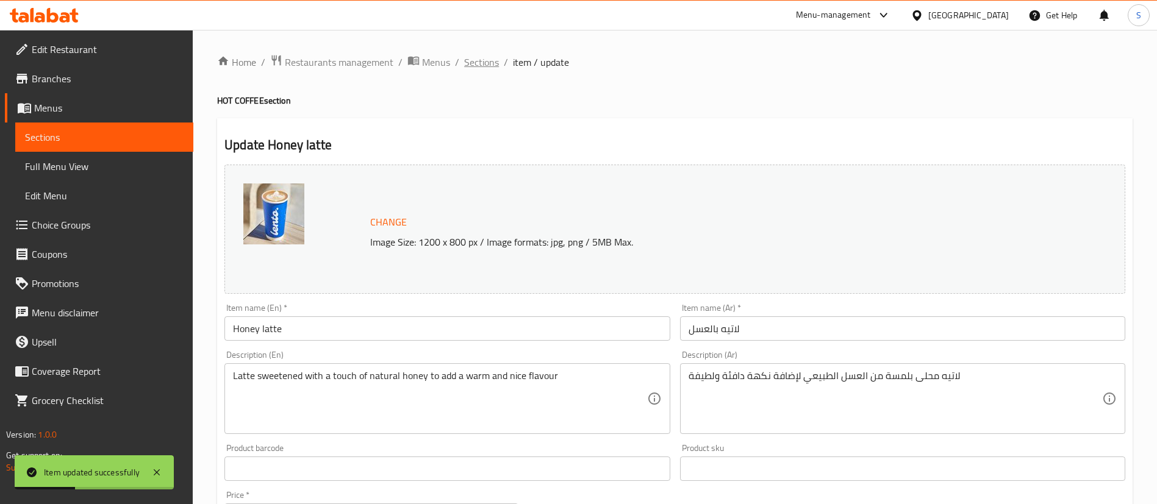
click at [481, 59] on span "Sections" at bounding box center [481, 62] width 35 height 15
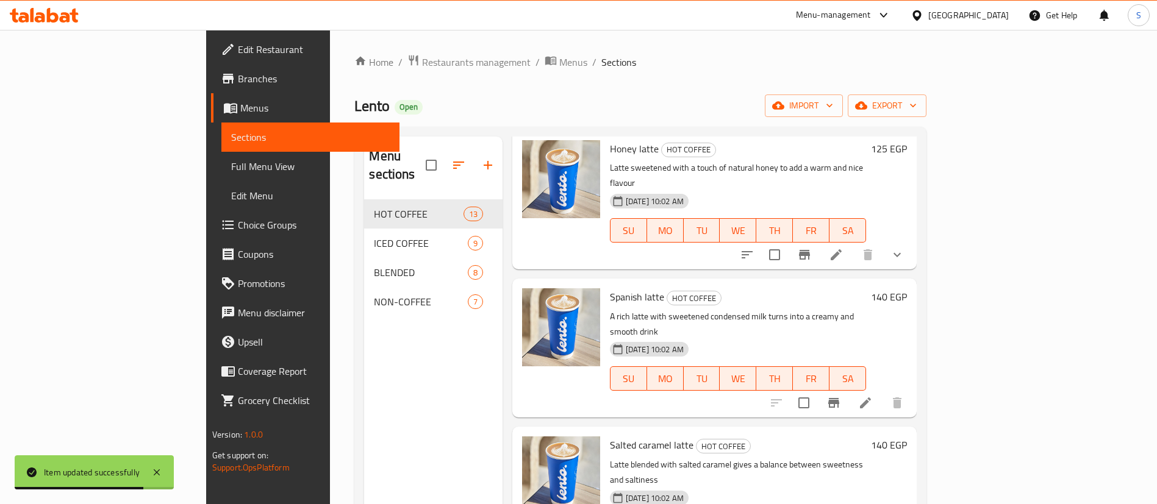
scroll to position [956, 0]
click at [873, 395] on icon at bounding box center [865, 402] width 15 height 15
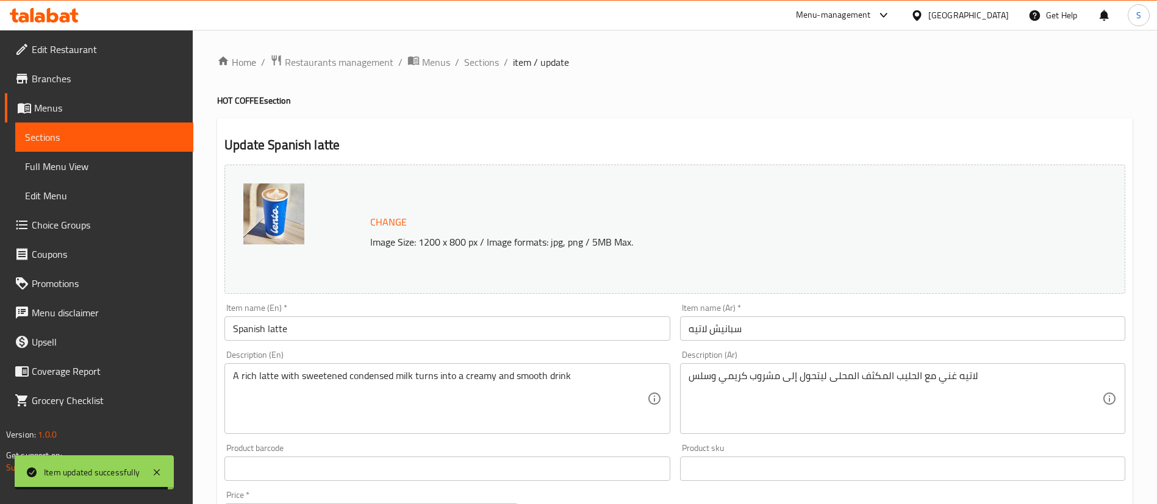
scroll to position [375, 0]
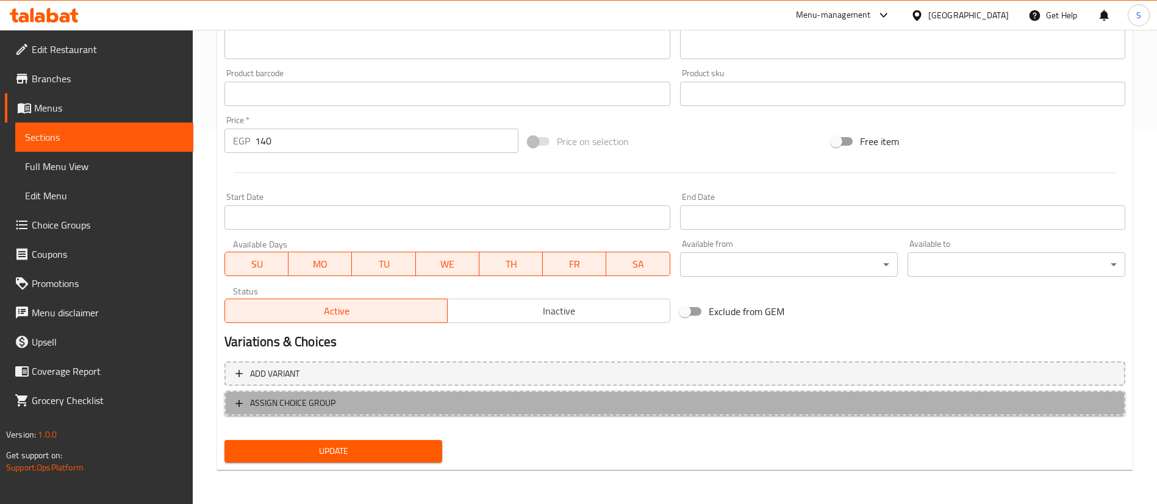
click at [340, 415] on button "ASSIGN CHOICE GROUP" at bounding box center [674, 403] width 901 height 25
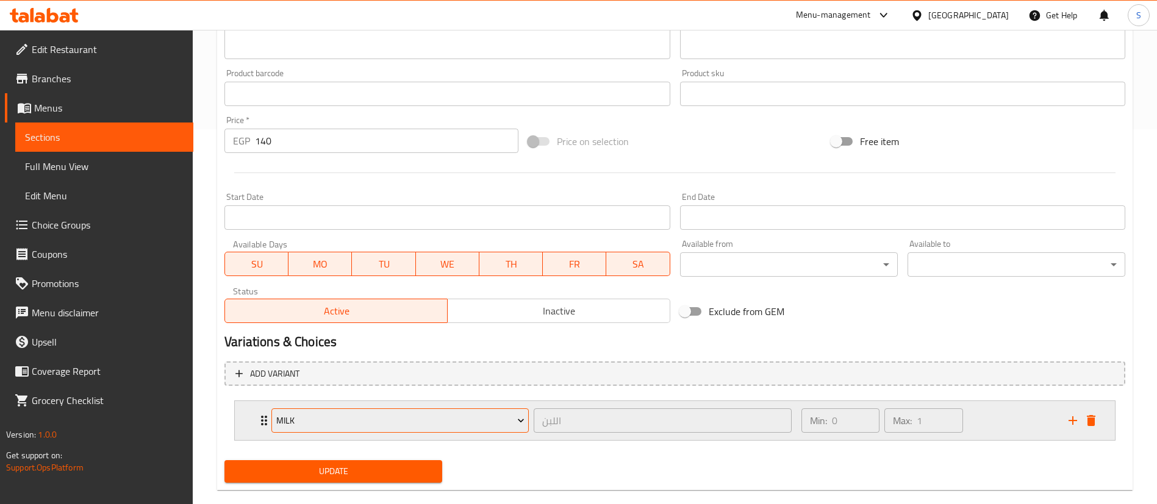
click at [340, 415] on span "Milk" at bounding box center [400, 420] width 248 height 15
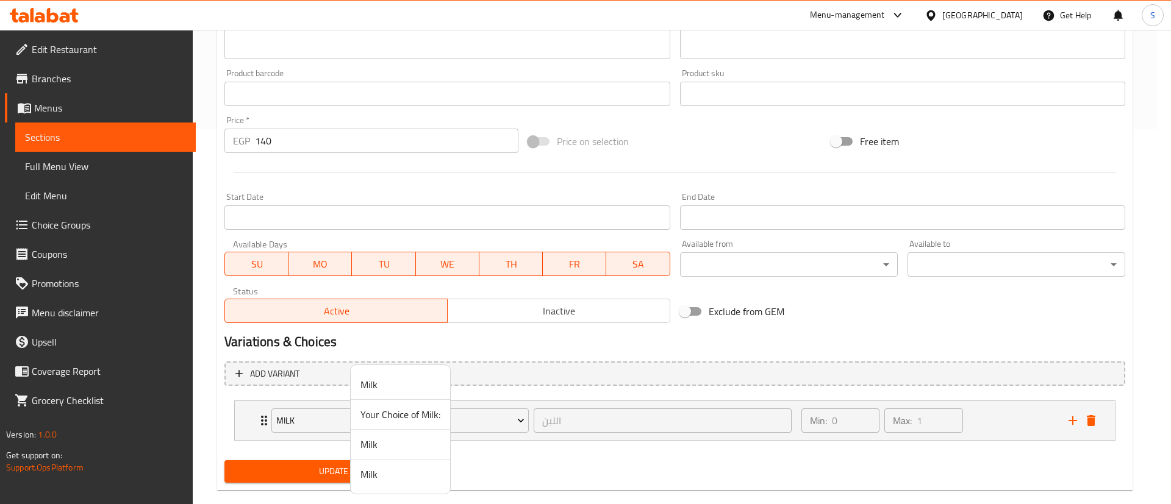
click at [382, 421] on span "Your Choice of Milk:" at bounding box center [400, 414] width 80 height 15
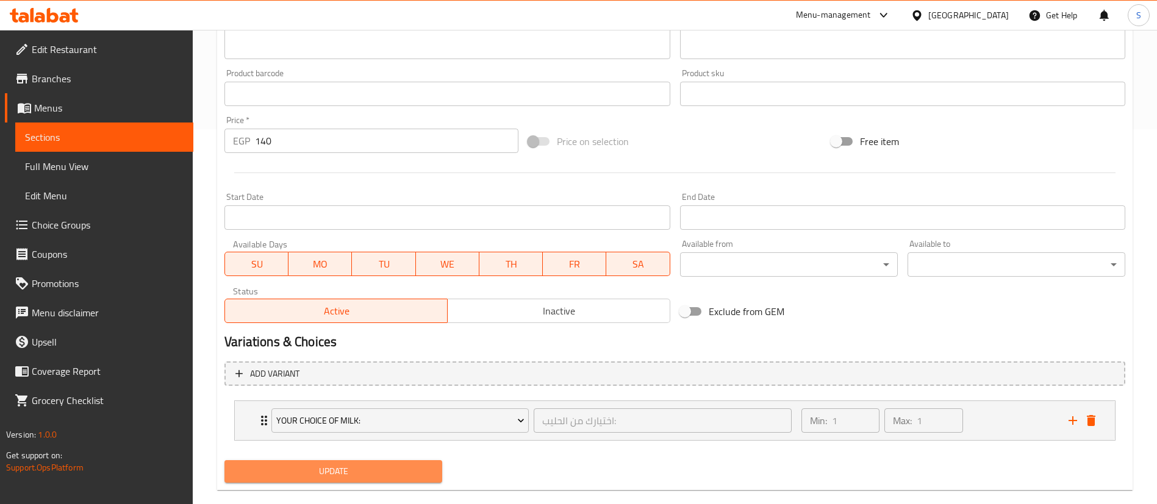
click at [347, 448] on span "Update" at bounding box center [333, 471] width 198 height 15
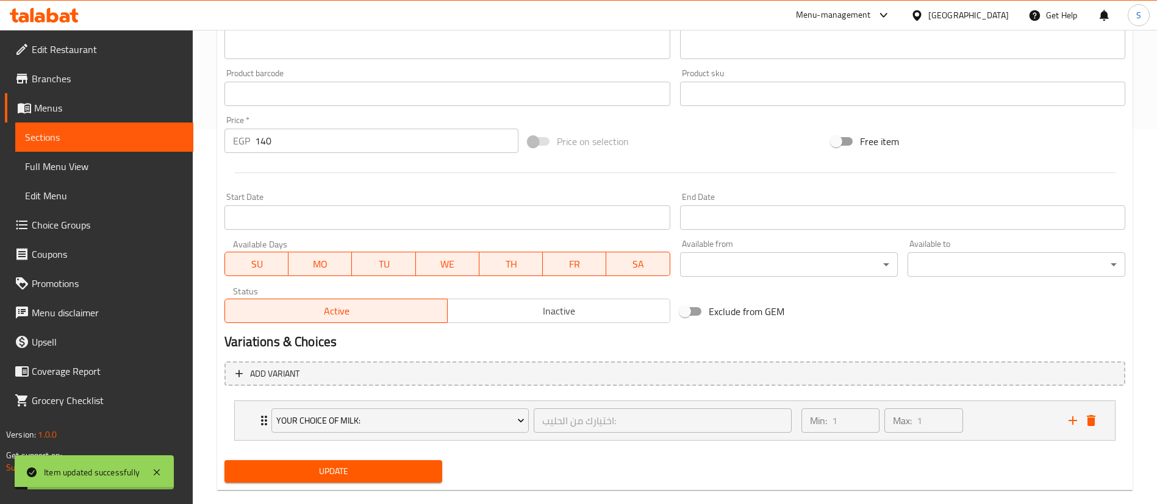
scroll to position [0, 0]
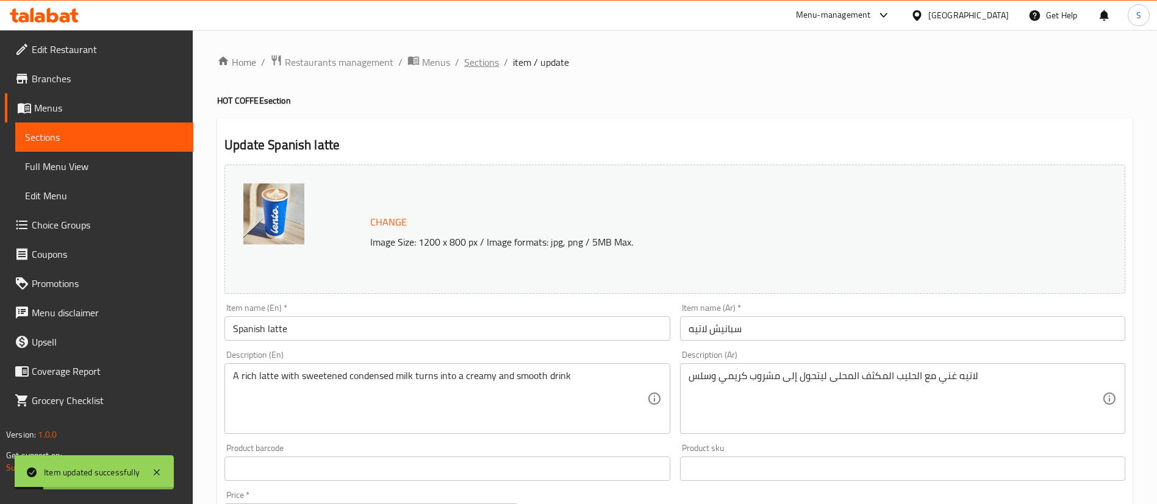
click at [474, 55] on span "Sections" at bounding box center [481, 62] width 35 height 15
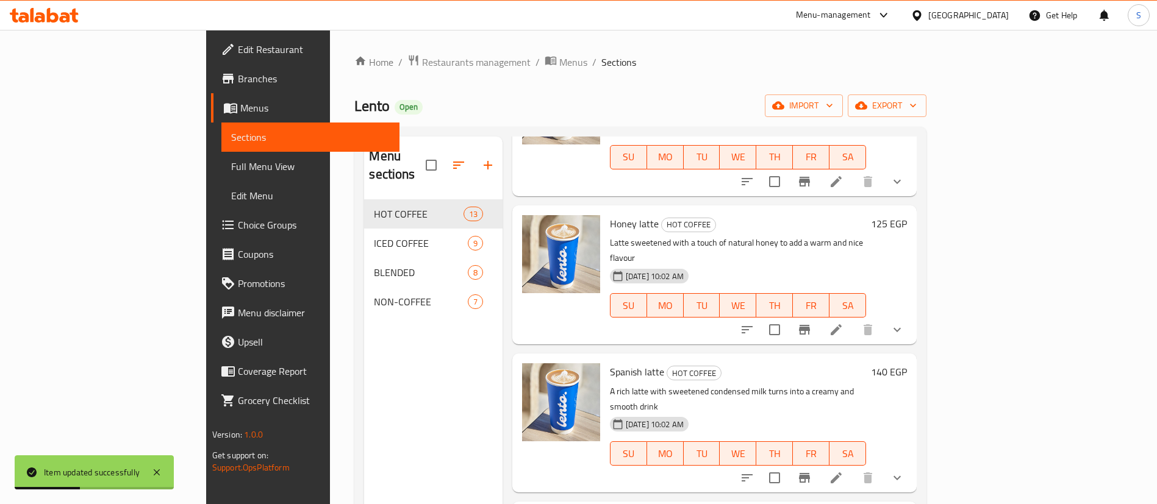
scroll to position [973, 0]
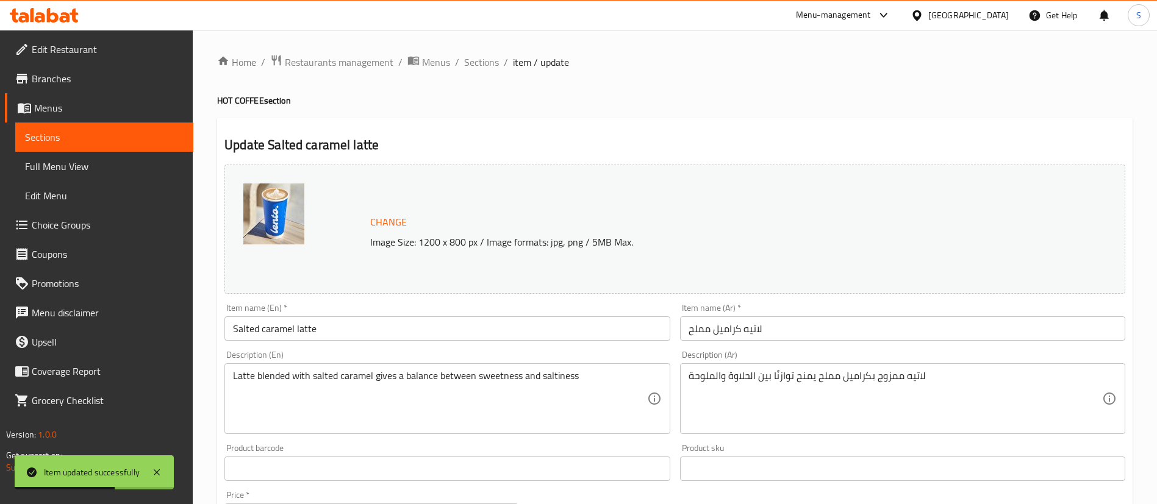
scroll to position [375, 0]
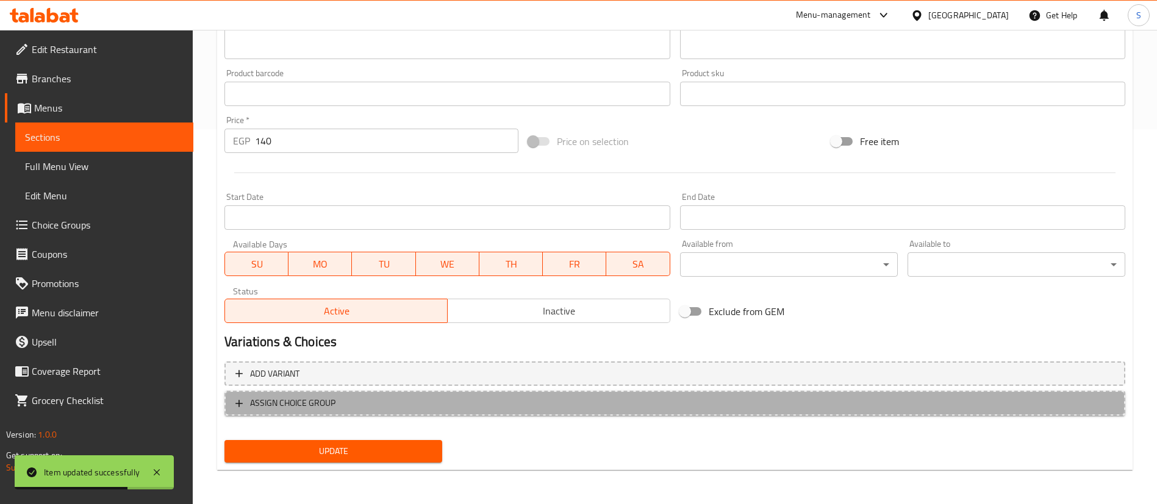
click at [334, 406] on span "ASSIGN CHOICE GROUP" at bounding box center [292, 403] width 85 height 15
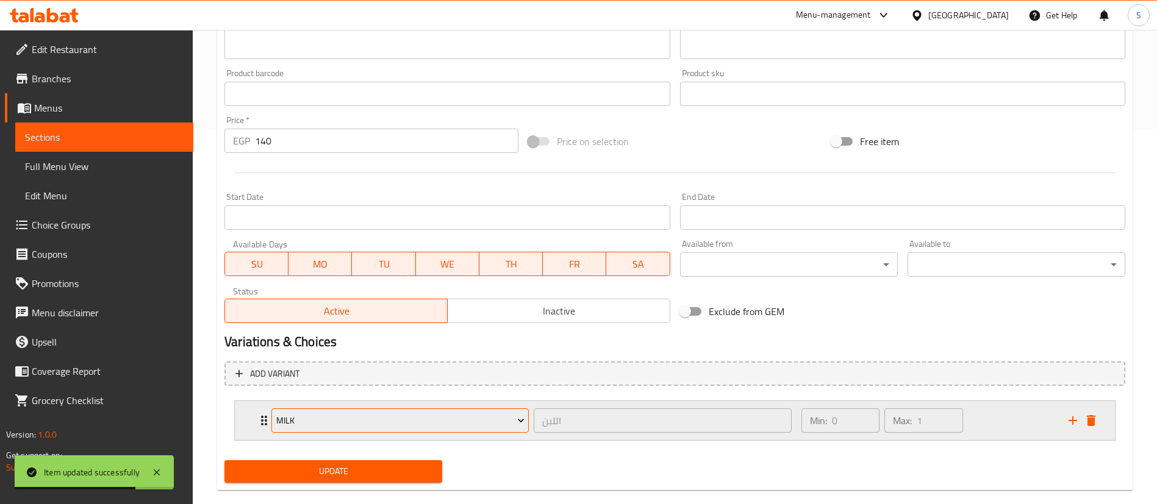
click at [355, 424] on span "Milk" at bounding box center [400, 420] width 248 height 15
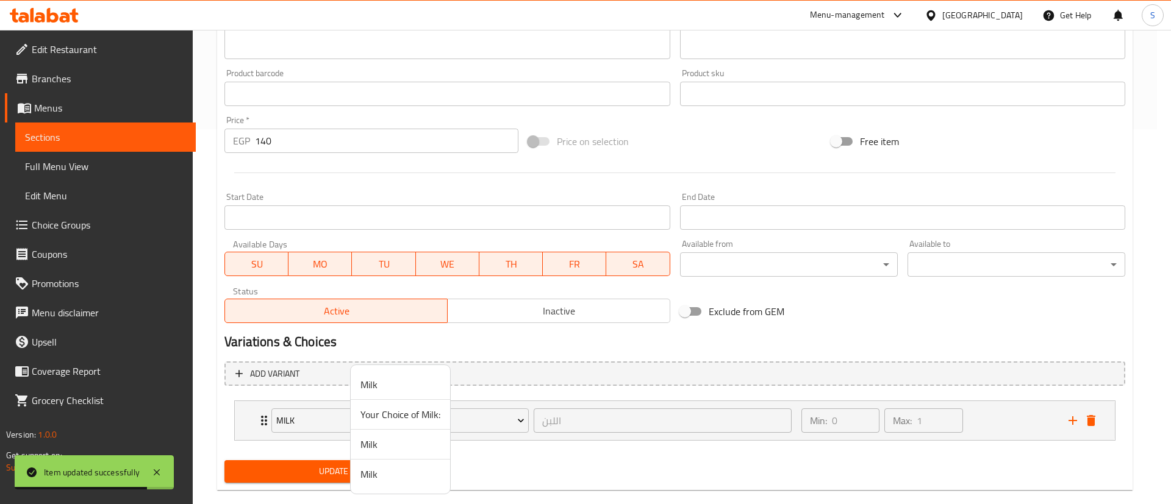
click at [391, 421] on span "Your Choice of Milk:" at bounding box center [400, 414] width 80 height 15
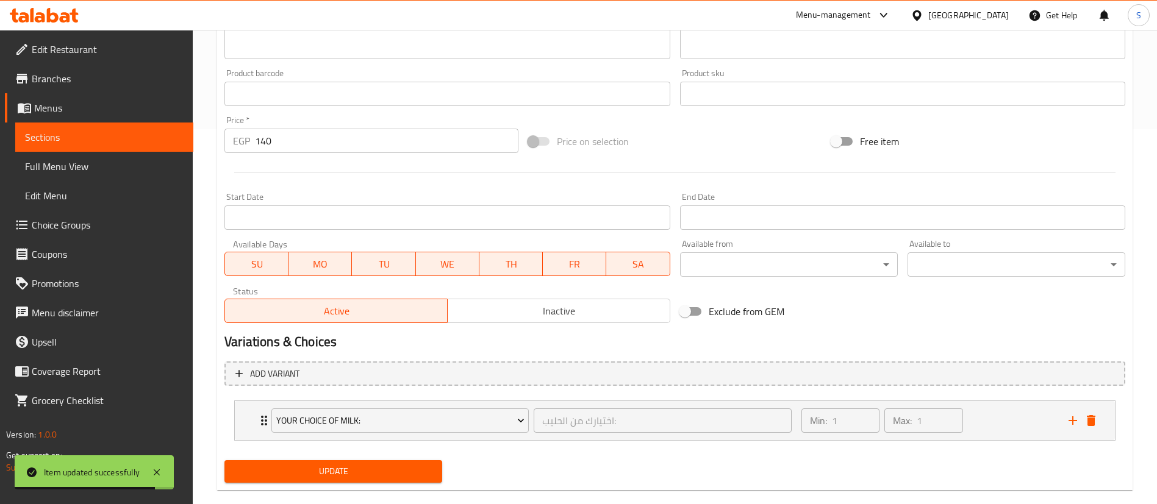
click at [327, 448] on span "Update" at bounding box center [333, 471] width 198 height 15
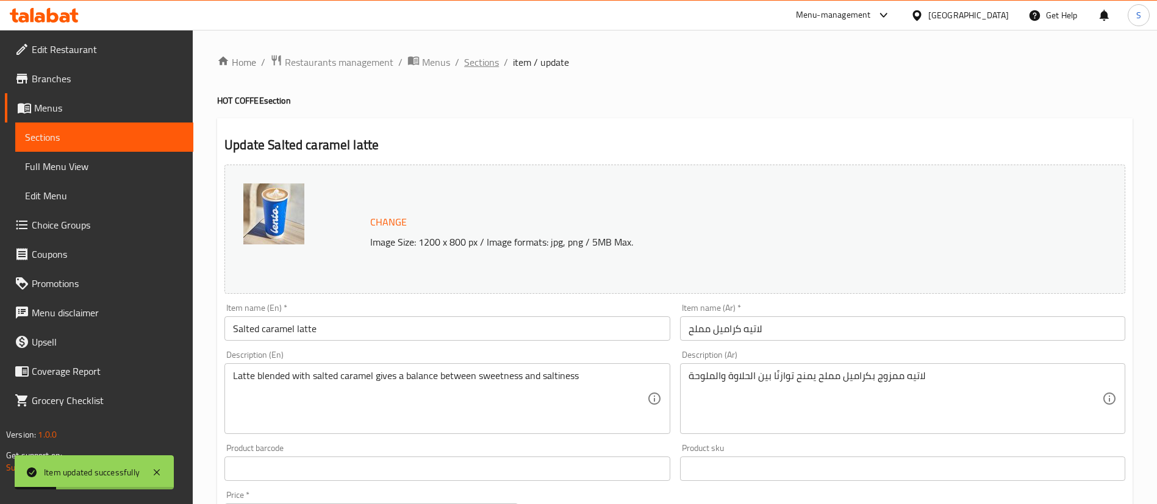
click at [485, 64] on span "Sections" at bounding box center [481, 62] width 35 height 15
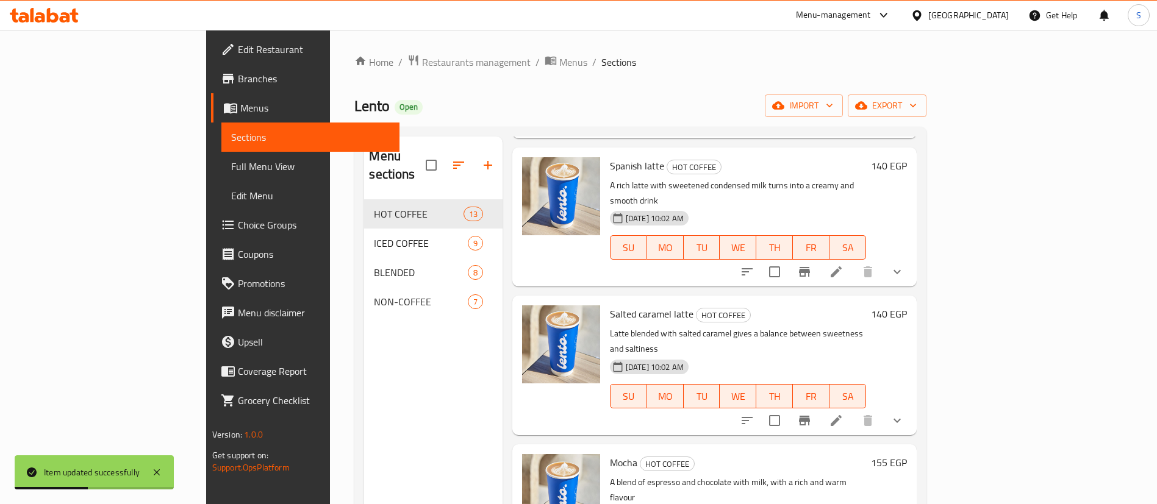
scroll to position [1096, 0]
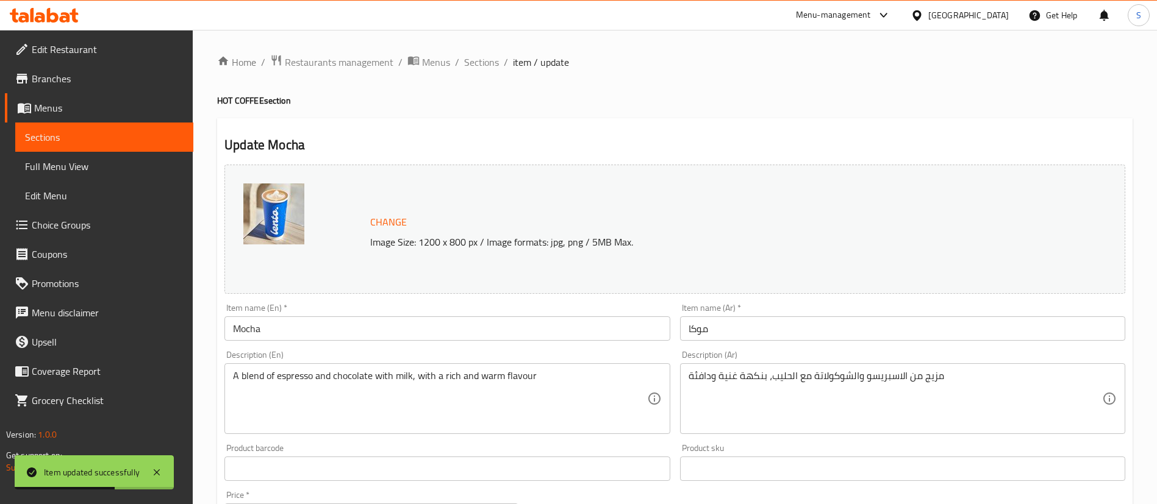
scroll to position [375, 0]
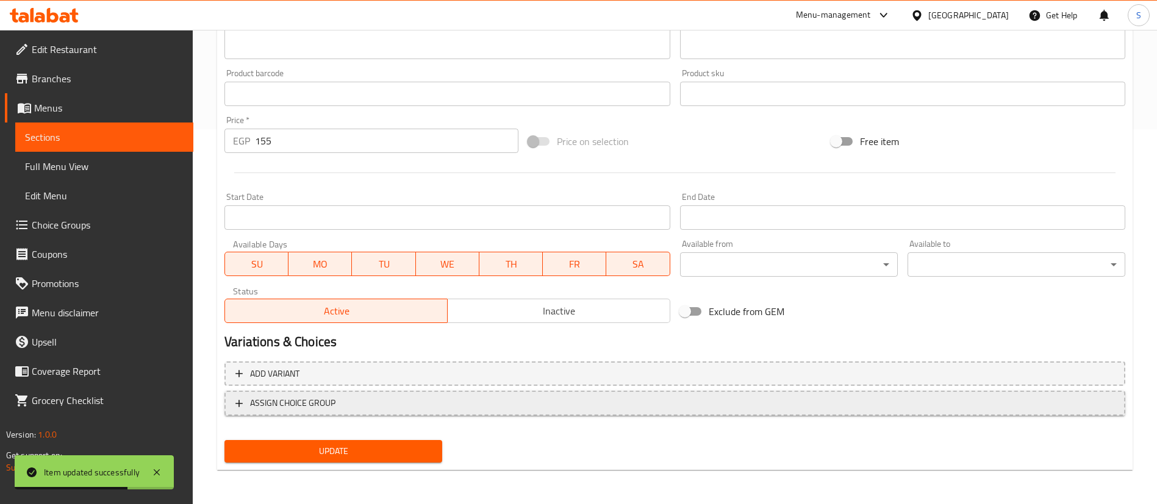
click at [359, 407] on span "ASSIGN CHOICE GROUP" at bounding box center [674, 403] width 879 height 15
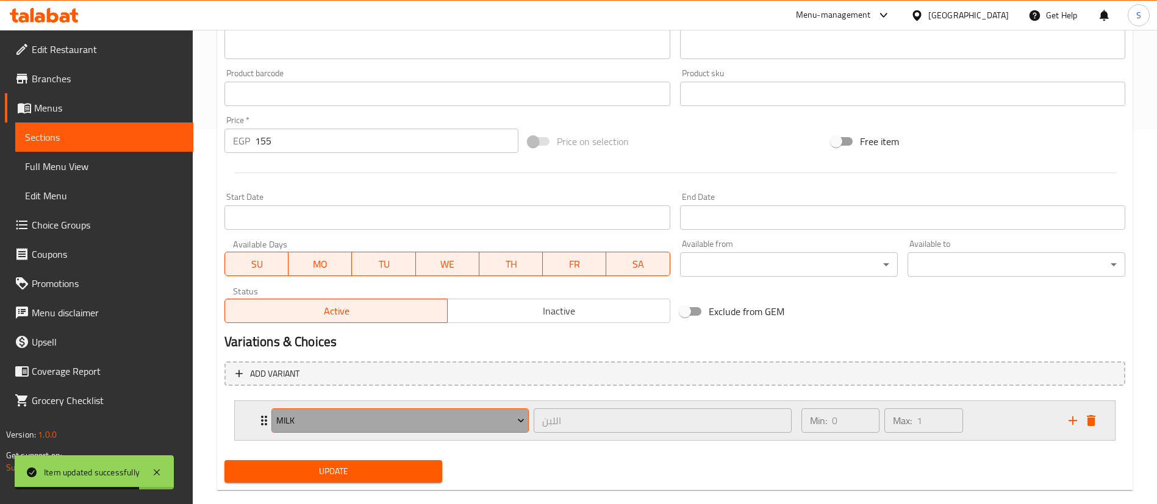
click at [371, 420] on span "Milk" at bounding box center [400, 420] width 248 height 15
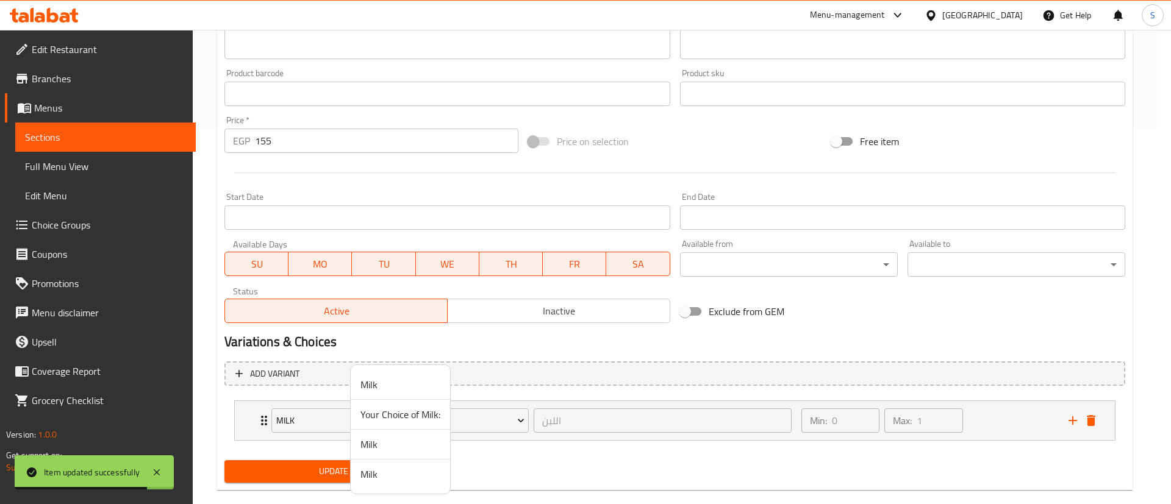
click at [380, 412] on span "Your Choice of Milk:" at bounding box center [400, 414] width 80 height 15
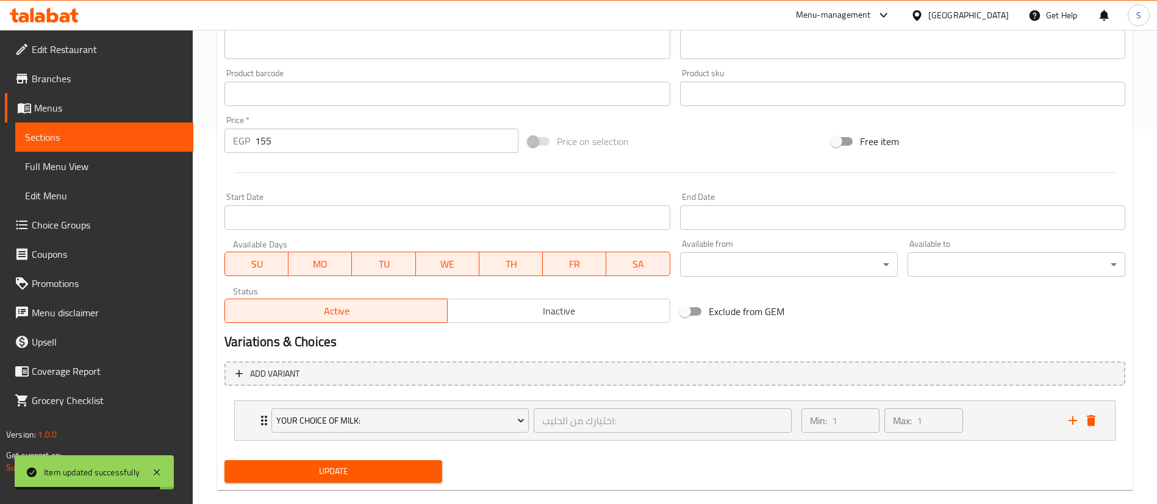
click at [330, 448] on span "Update" at bounding box center [333, 471] width 198 height 15
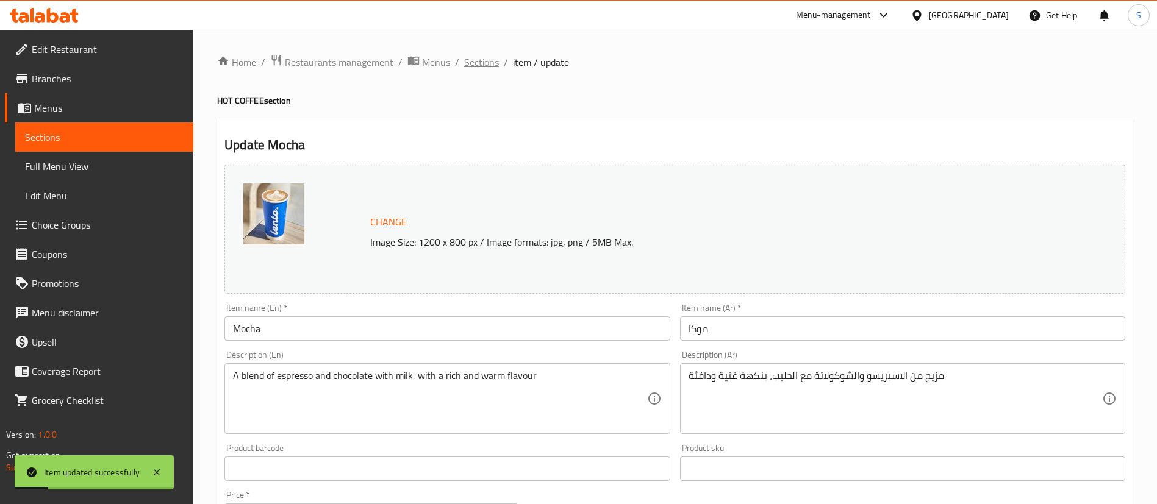
click at [481, 59] on span "Sections" at bounding box center [481, 62] width 35 height 15
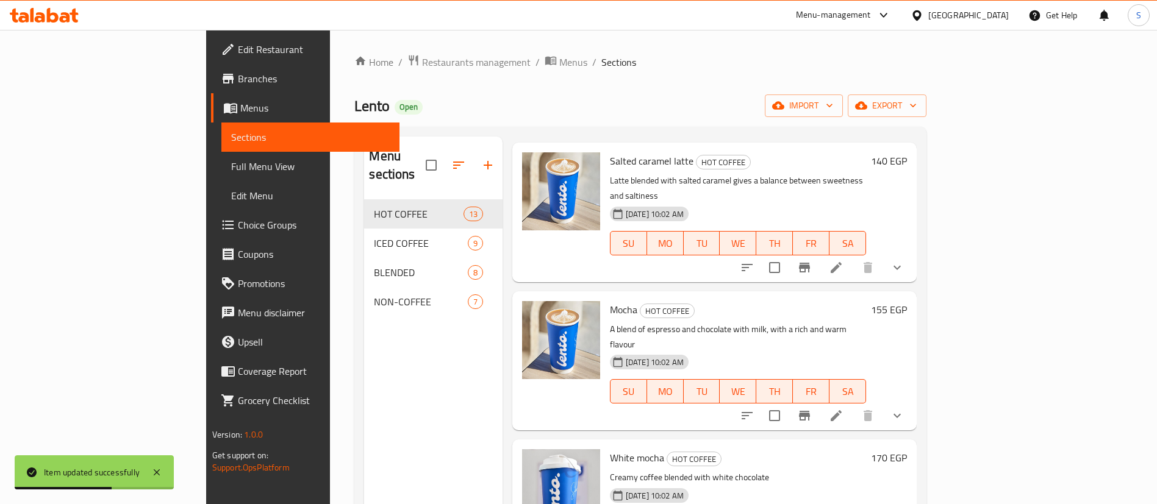
scroll to position [1240, 0]
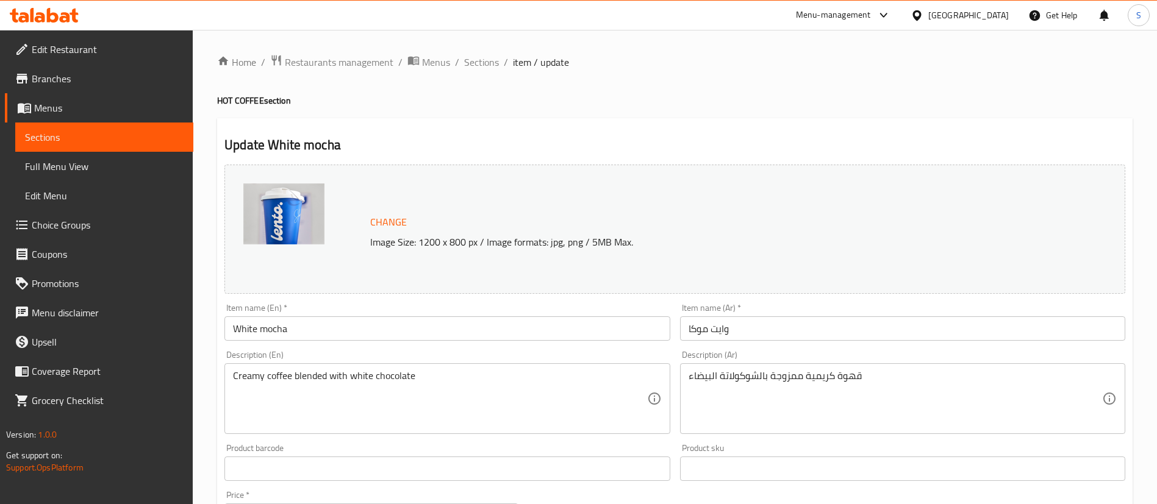
scroll to position [375, 0]
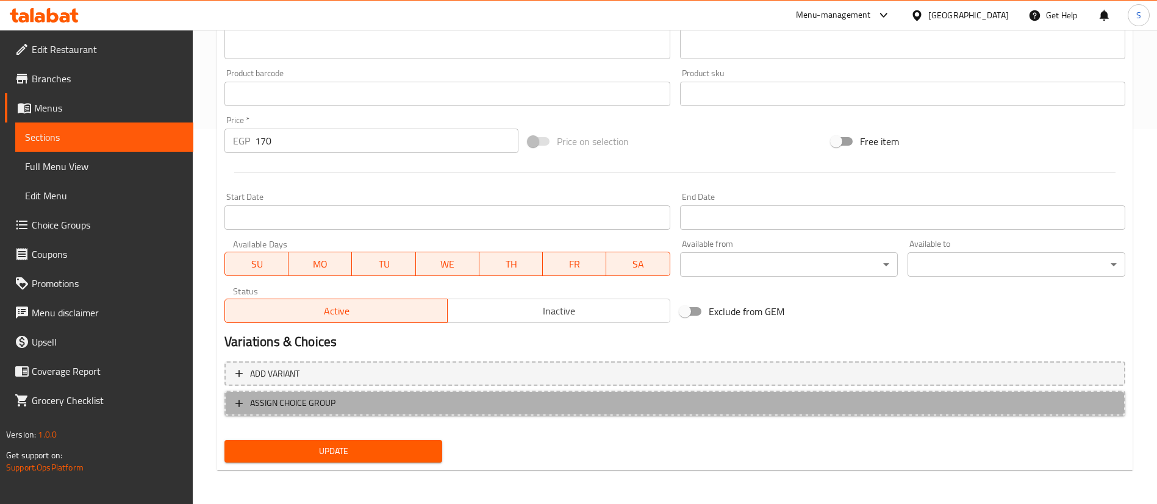
click at [388, 404] on span "ASSIGN CHOICE GROUP" at bounding box center [674, 403] width 879 height 15
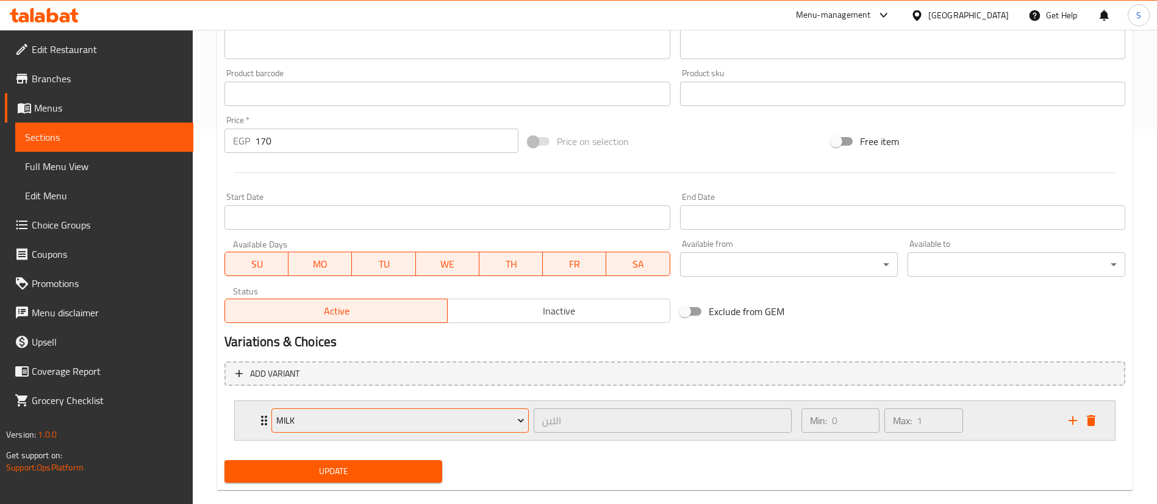
click at [352, 428] on span "Milk" at bounding box center [400, 420] width 248 height 15
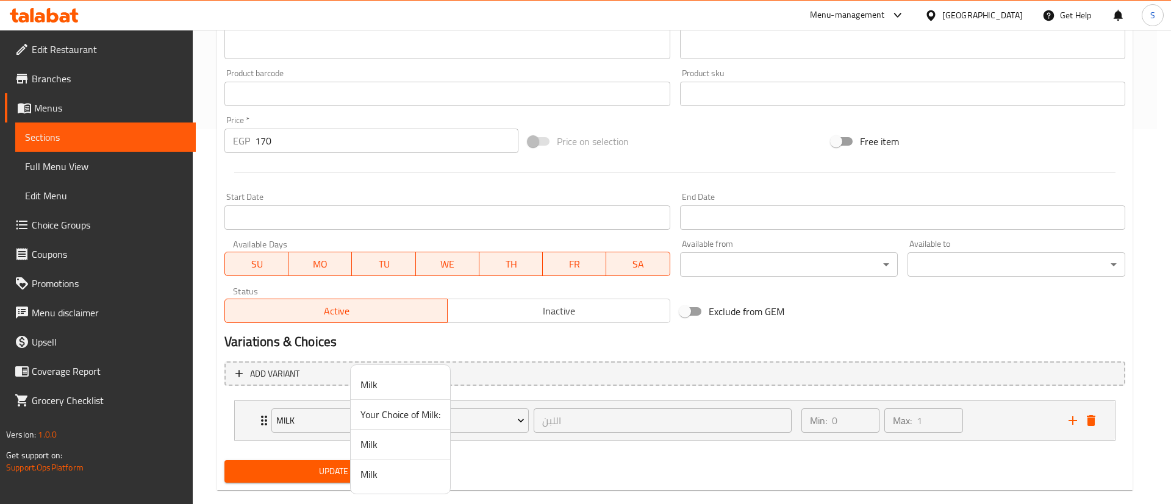
click at [420, 424] on li "Your Choice of Milk:" at bounding box center [400, 415] width 99 height 30
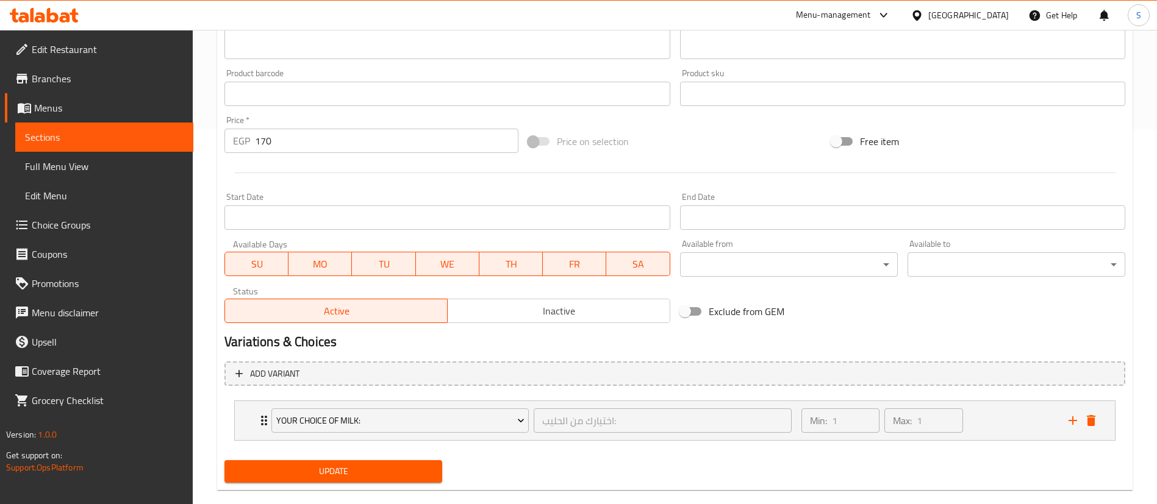
click at [315, 448] on span "Update" at bounding box center [333, 471] width 198 height 15
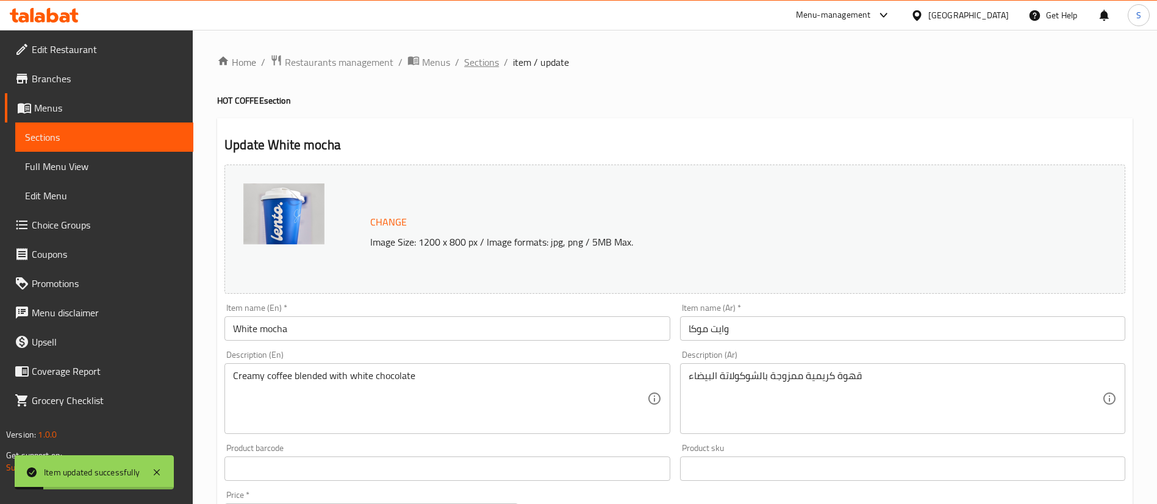
click at [481, 63] on span "Sections" at bounding box center [481, 62] width 35 height 15
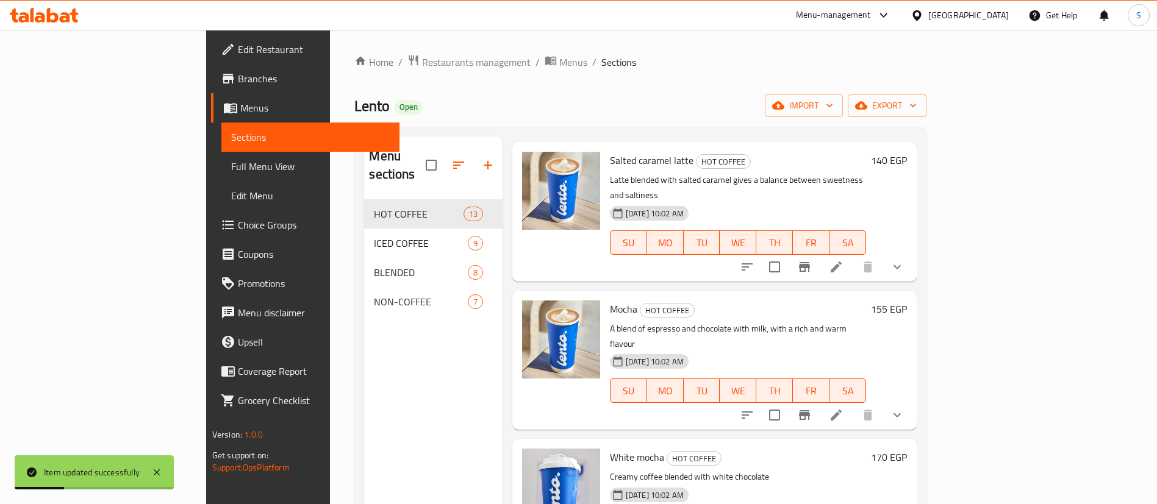
scroll to position [171, 0]
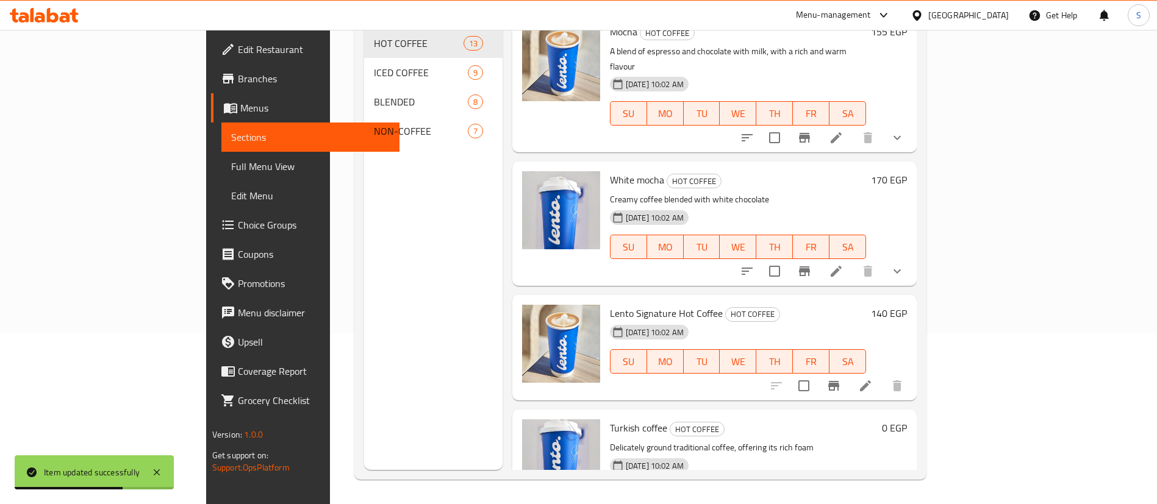
scroll to position [2, 0]
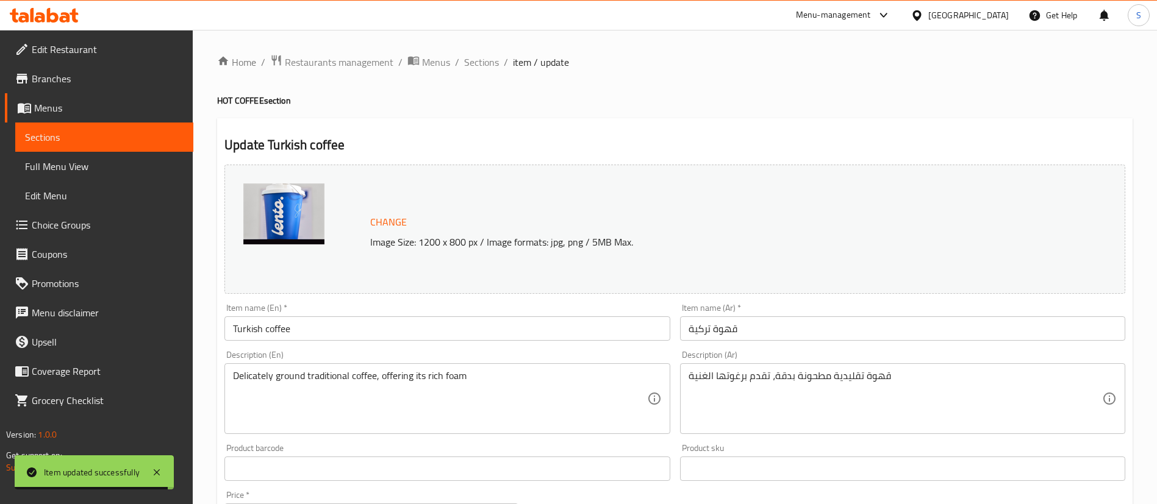
scroll to position [402, 0]
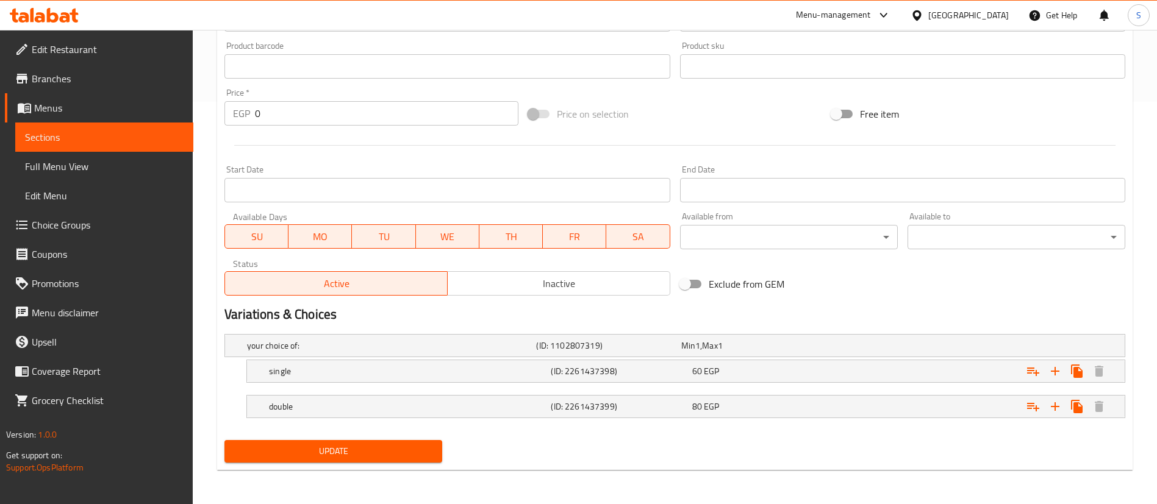
click at [327, 320] on h2 "Variations & Choices" at bounding box center [674, 315] width 901 height 18
click at [348, 344] on h5 "your choice of:" at bounding box center [389, 346] width 284 height 12
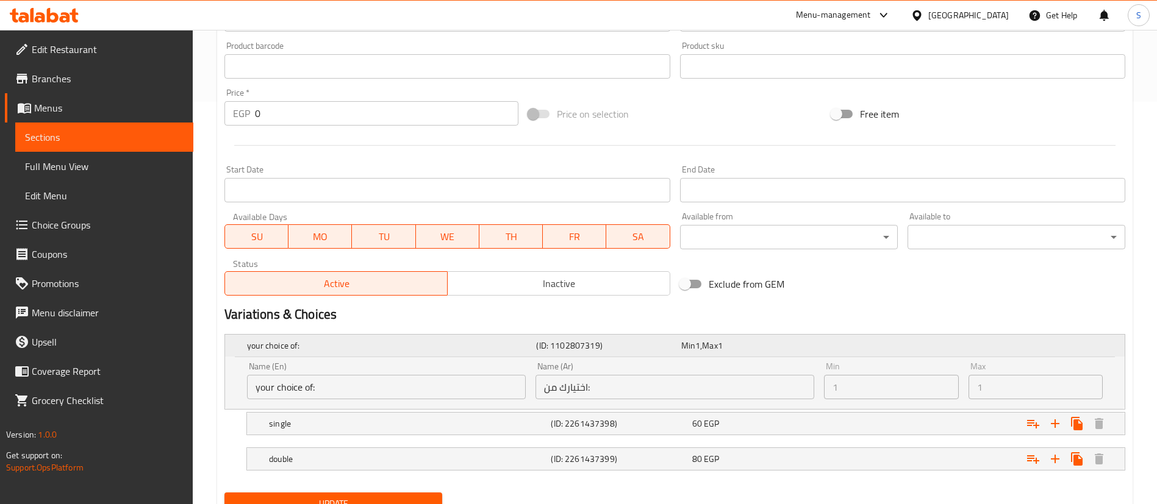
click at [348, 344] on h5 "your choice of:" at bounding box center [389, 346] width 284 height 12
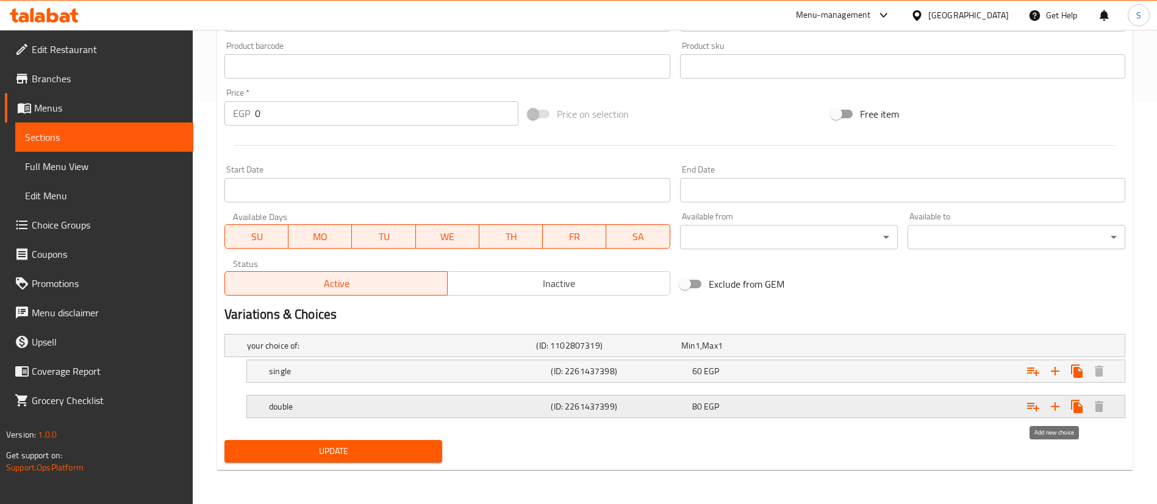
click at [1040, 411] on icon "Expand" at bounding box center [1055, 406] width 15 height 15
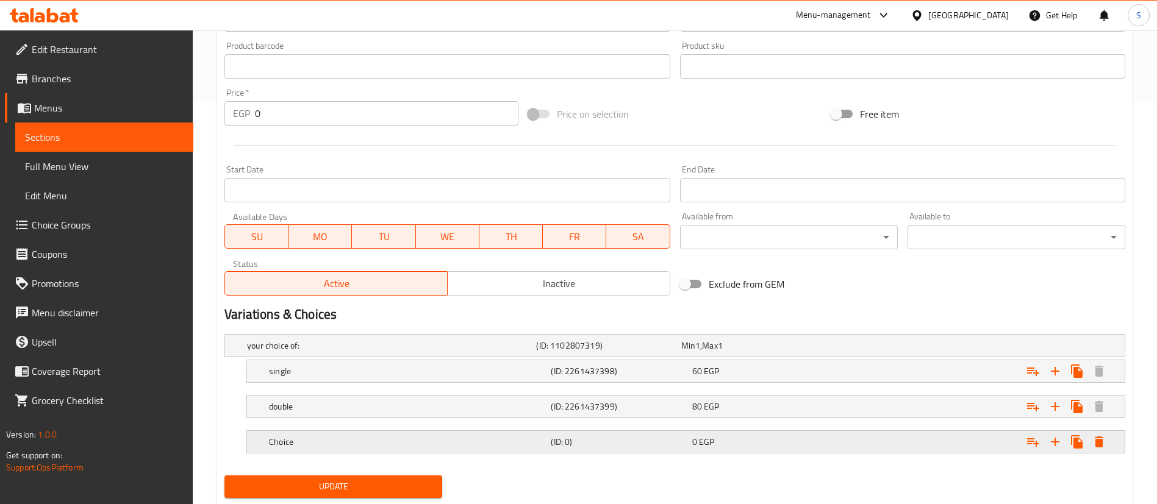
click at [359, 443] on h5 "Choice" at bounding box center [407, 442] width 277 height 12
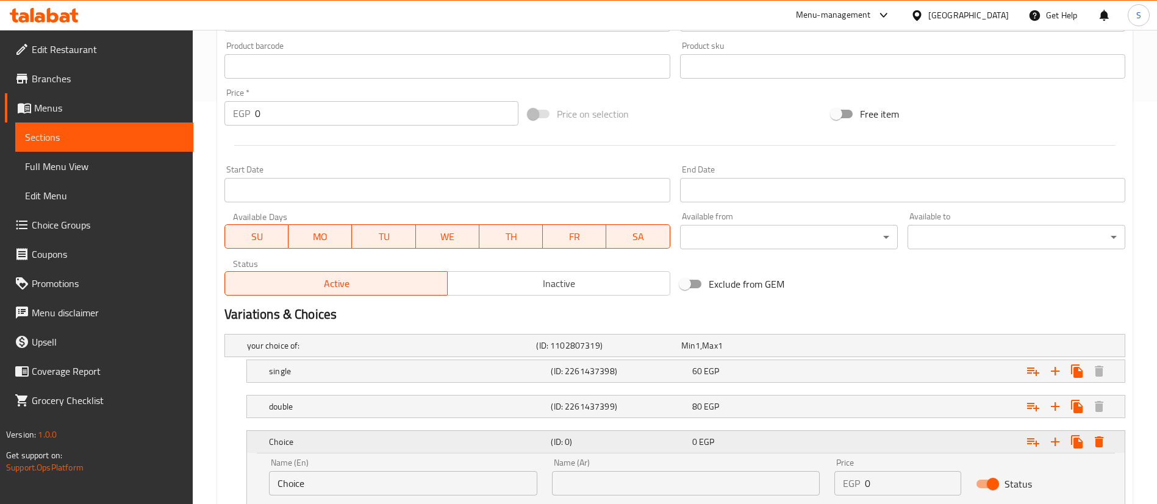
click at [359, 443] on h5 "Choice" at bounding box center [407, 442] width 277 height 12
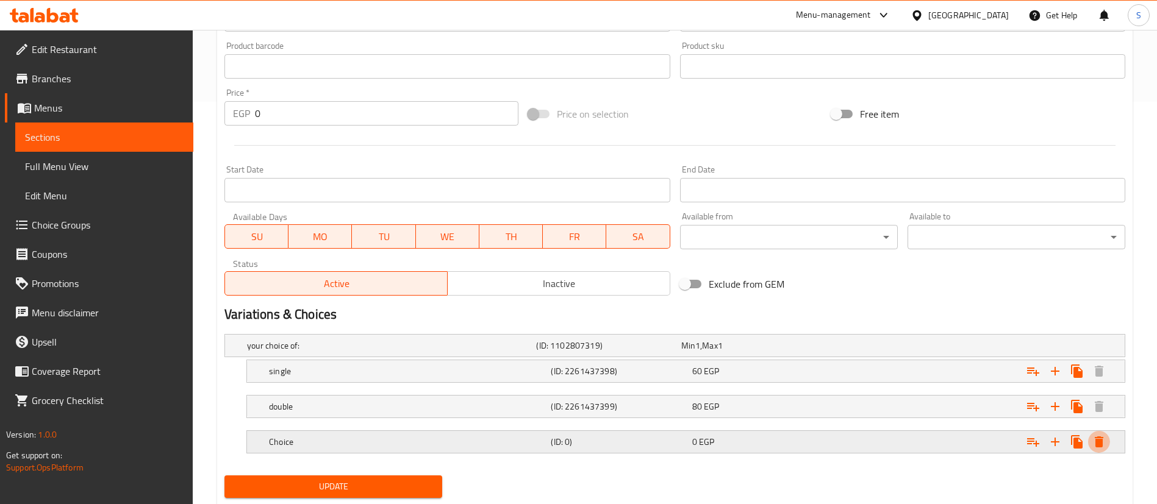
click at [1040, 444] on icon "Expand" at bounding box center [1099, 442] width 9 height 11
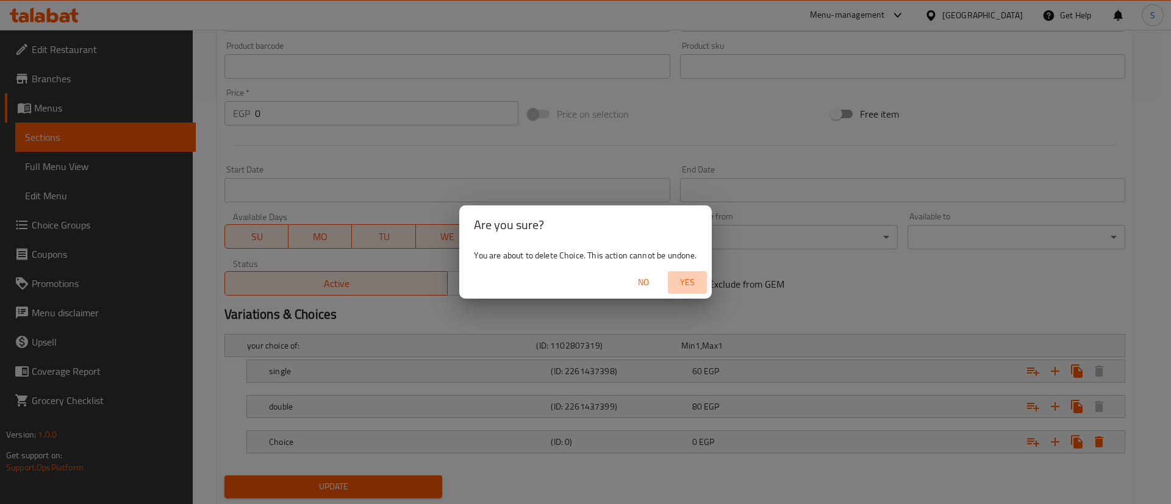
click at [687, 282] on span "Yes" at bounding box center [687, 282] width 29 height 15
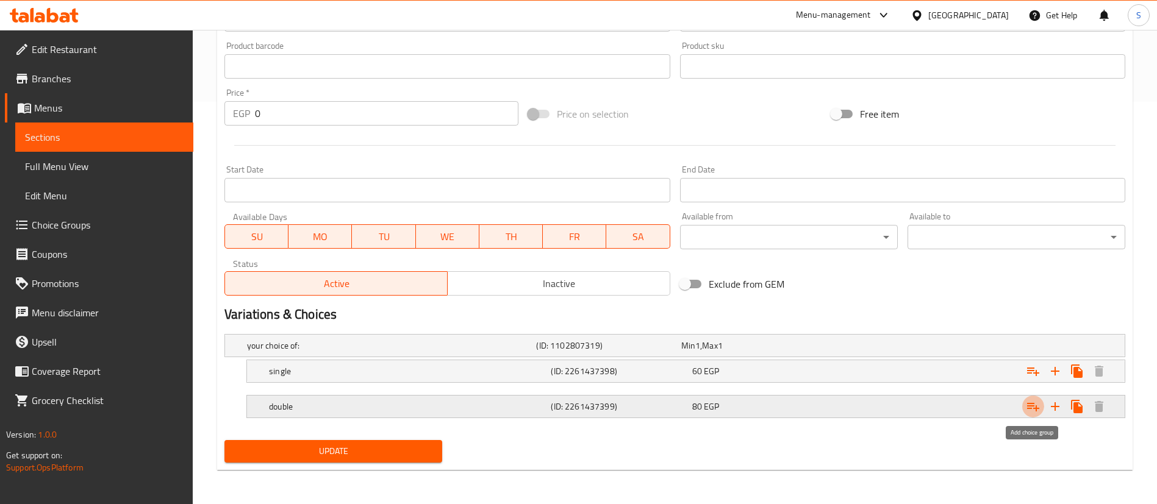
click at [1034, 407] on icon "Expand" at bounding box center [1033, 406] width 15 height 15
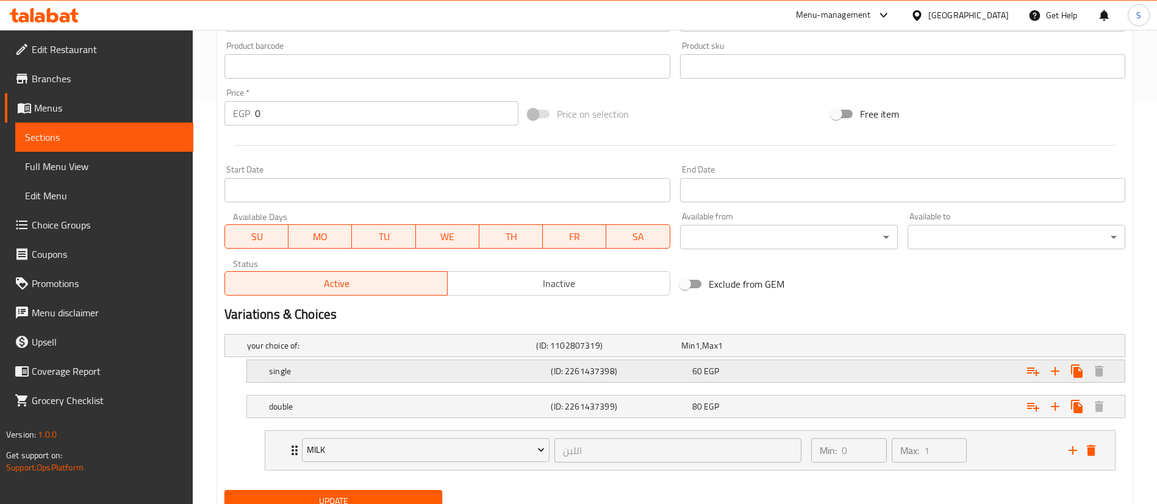
scroll to position [452, 0]
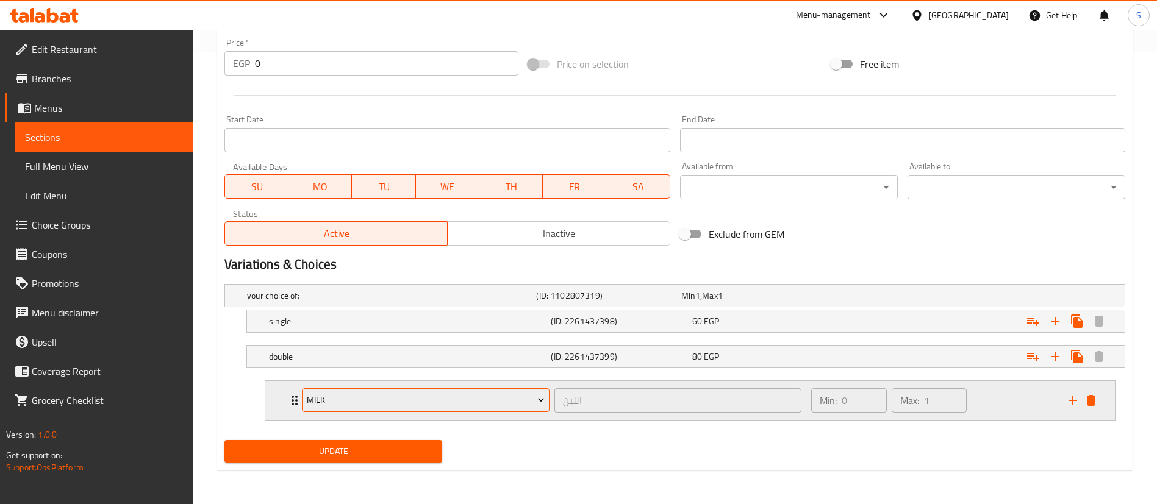
click at [499, 398] on span "Milk" at bounding box center [426, 400] width 238 height 15
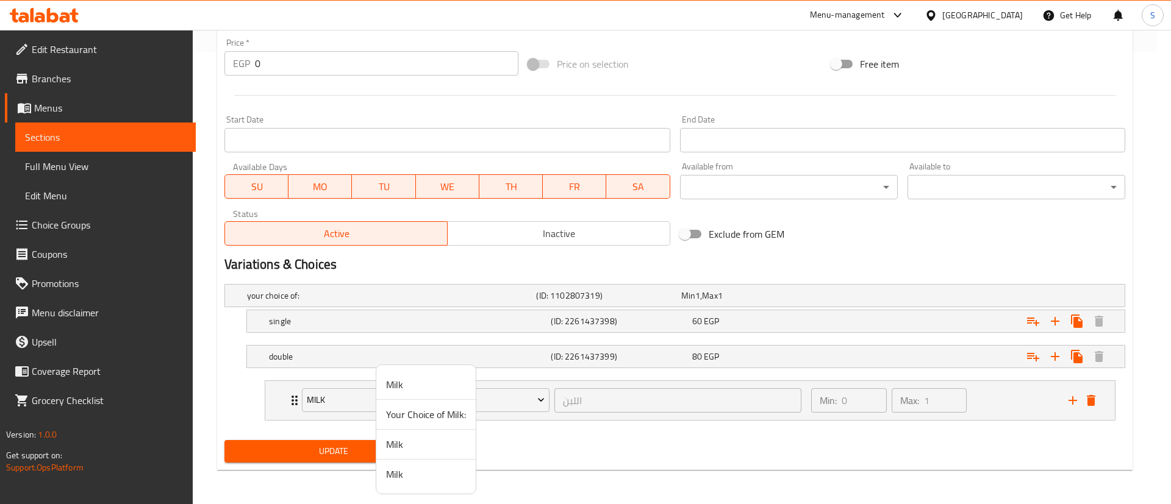
click at [431, 412] on span "Your Choice of Milk:" at bounding box center [426, 414] width 80 height 15
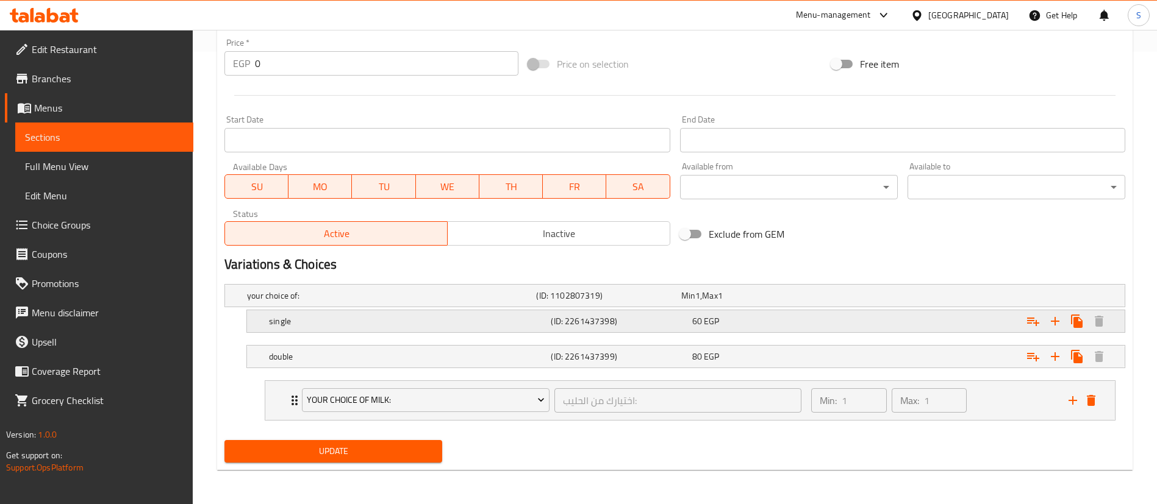
click at [1034, 326] on icon "Expand" at bounding box center [1033, 321] width 15 height 15
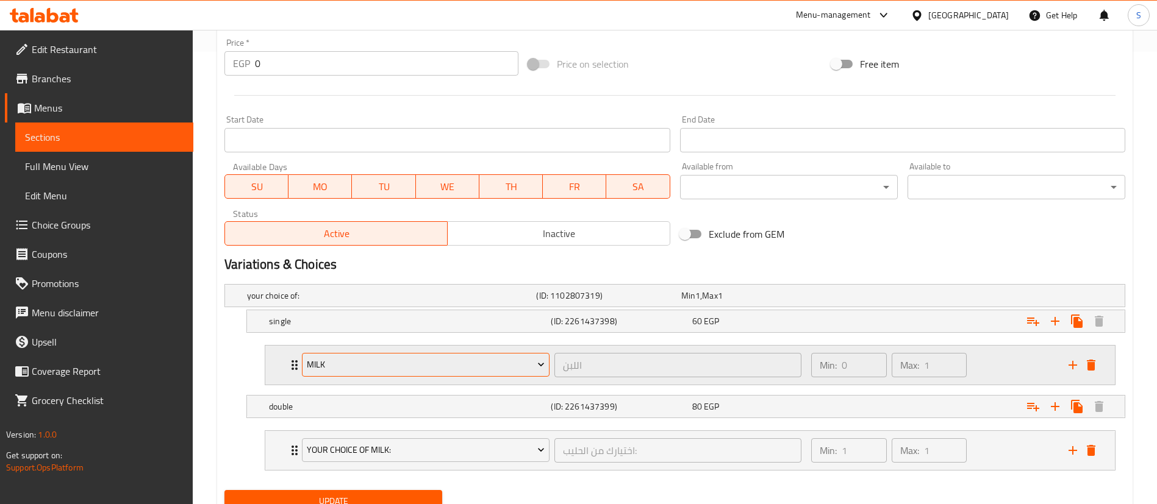
click at [477, 368] on span "Milk" at bounding box center [426, 364] width 238 height 15
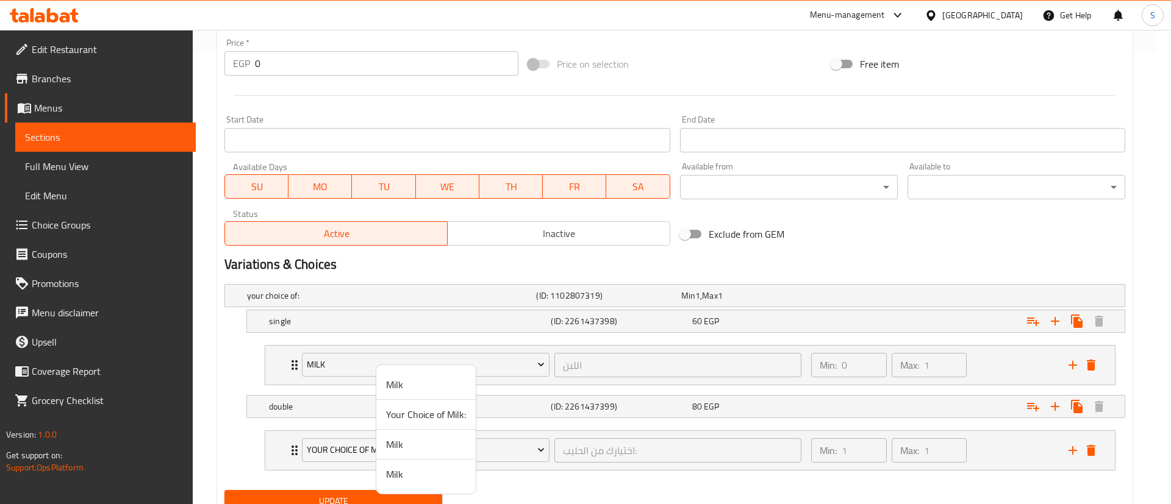
click at [457, 412] on span "Your Choice of Milk:" at bounding box center [426, 414] width 80 height 15
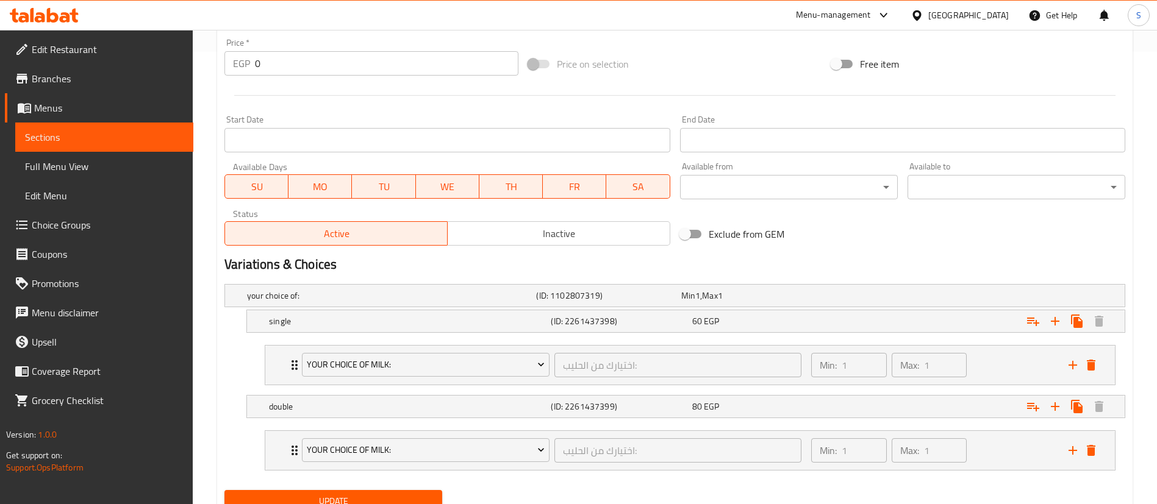
scroll to position [502, 0]
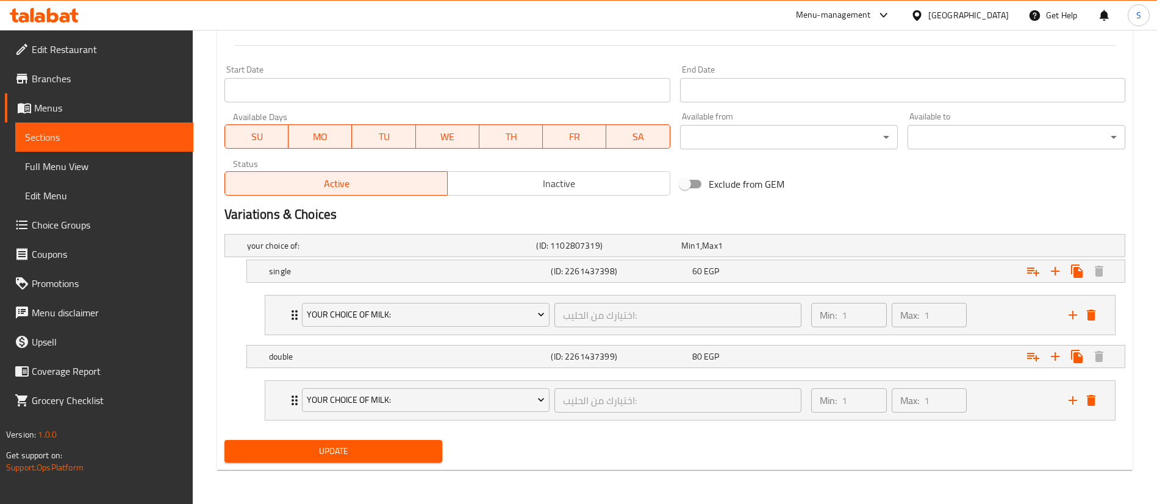
click at [357, 448] on span "Update" at bounding box center [333, 451] width 198 height 15
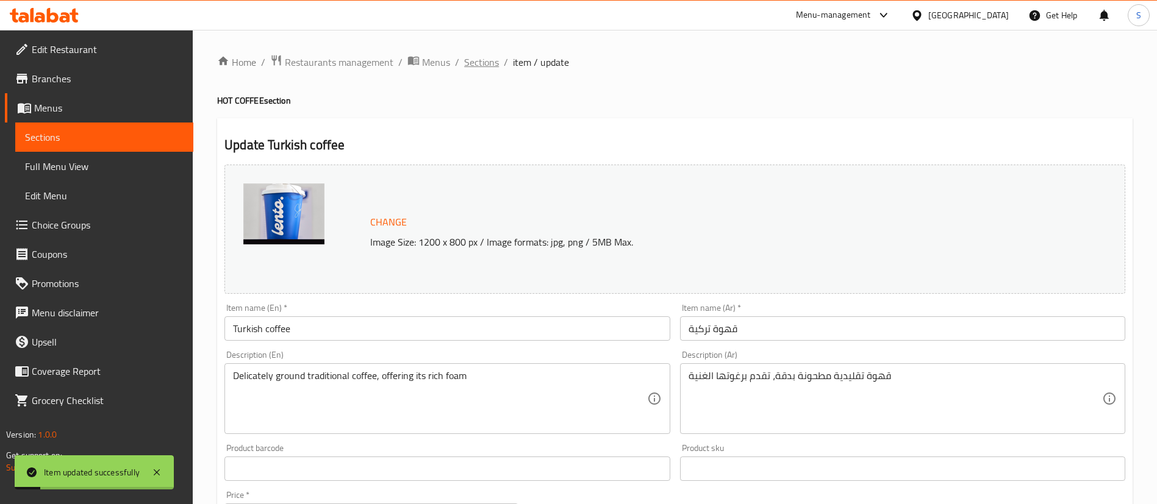
click at [478, 59] on span "Sections" at bounding box center [481, 62] width 35 height 15
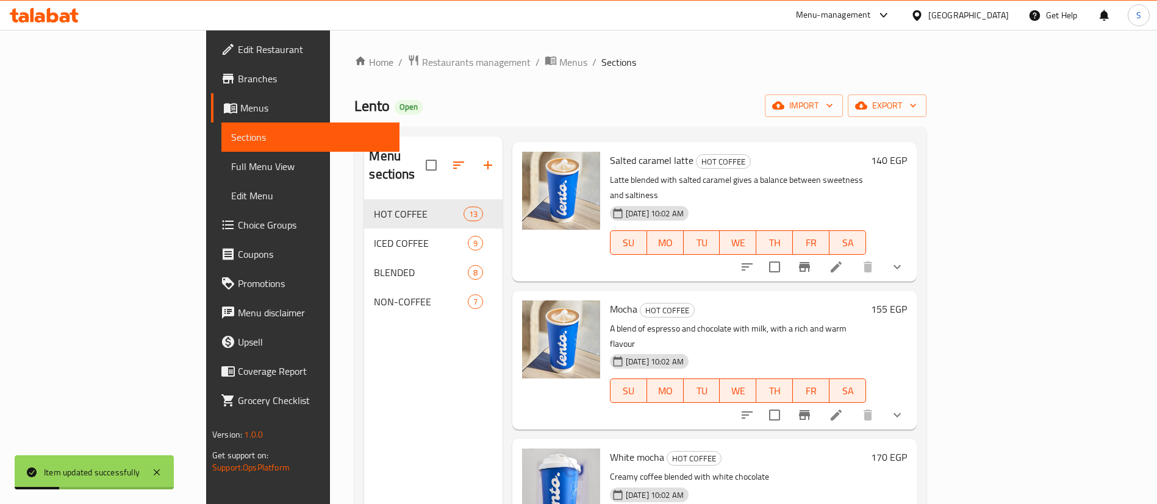
scroll to position [171, 0]
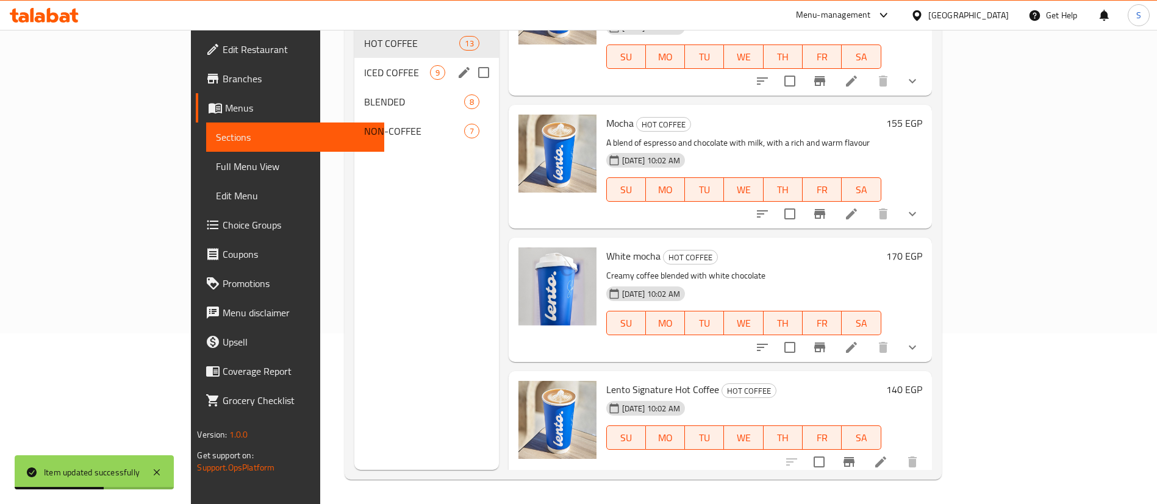
click at [364, 65] on span "ICED COFFEE" at bounding box center [396, 72] width 65 height 15
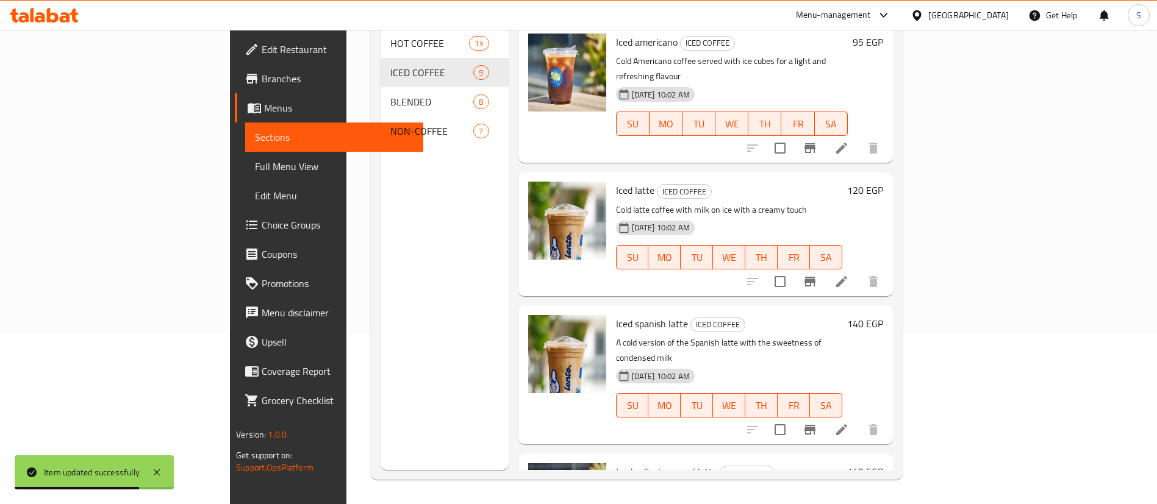
scroll to position [7, 0]
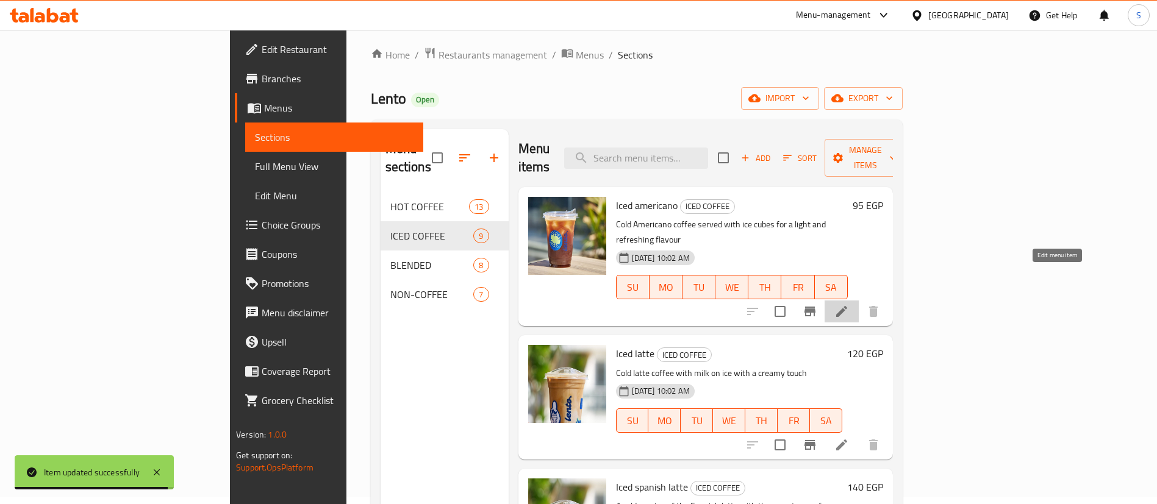
click at [847, 306] on icon at bounding box center [841, 311] width 11 height 11
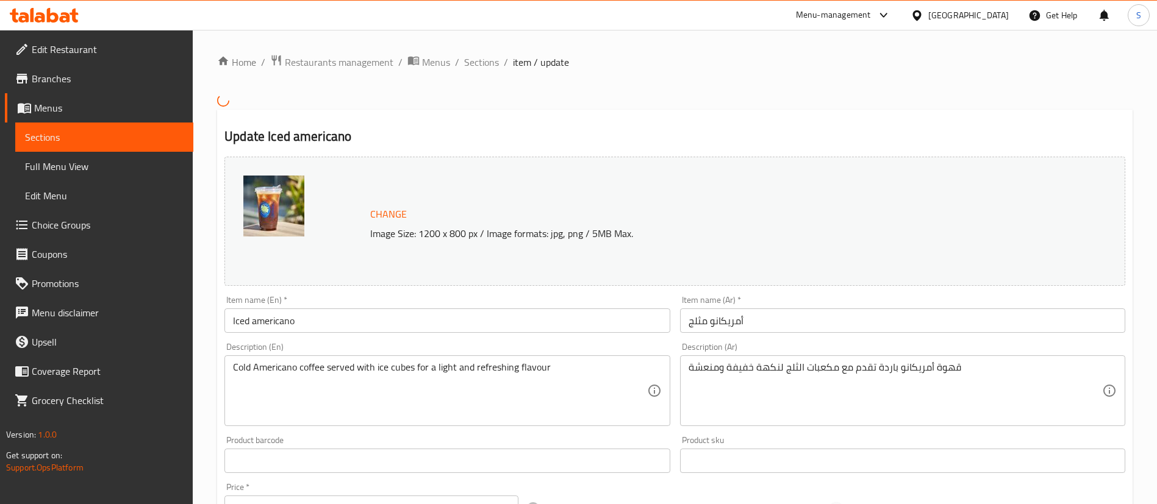
scroll to position [367, 0]
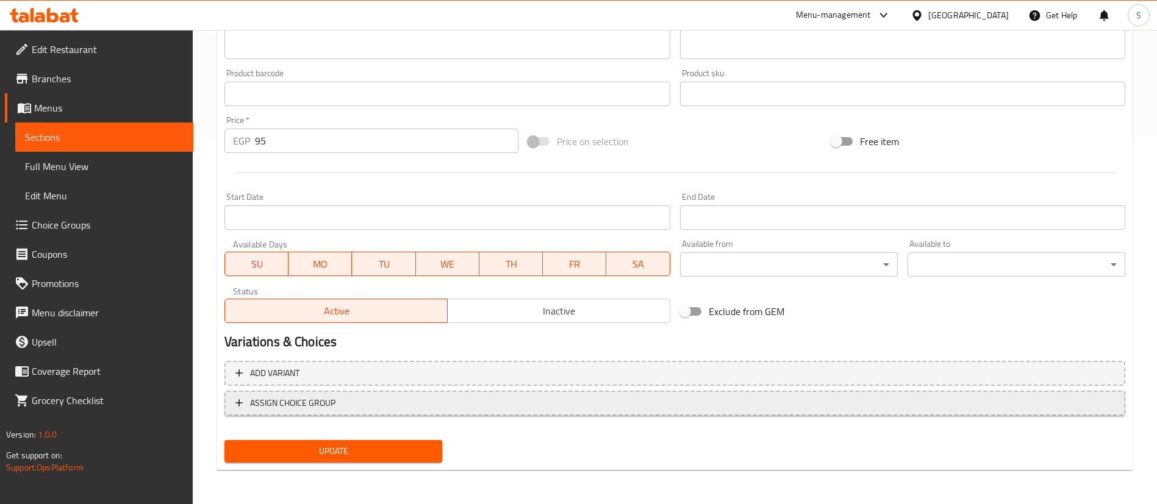
click at [356, 398] on span "ASSIGN CHOICE GROUP" at bounding box center [674, 403] width 879 height 15
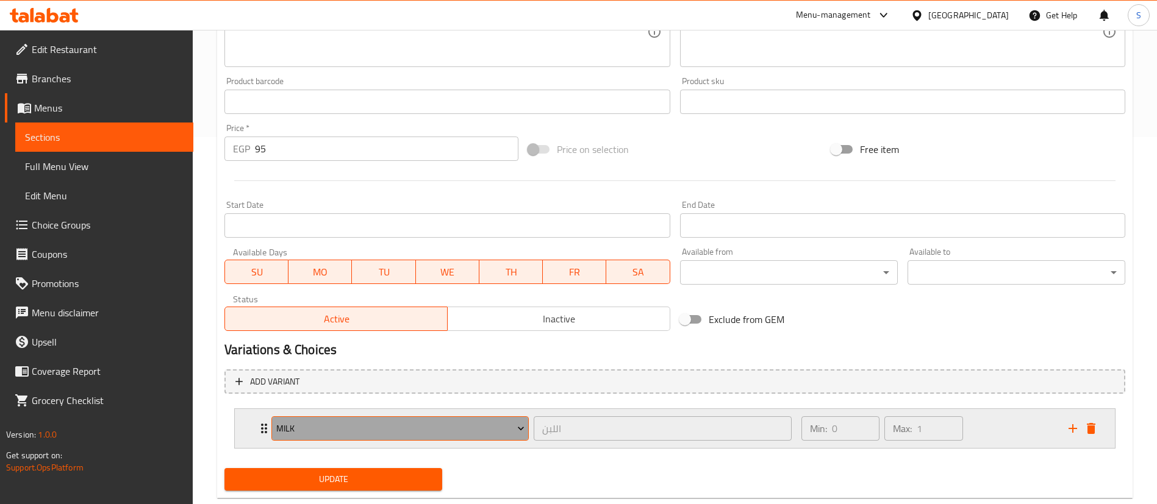
click at [377, 421] on span "Milk" at bounding box center [400, 428] width 248 height 15
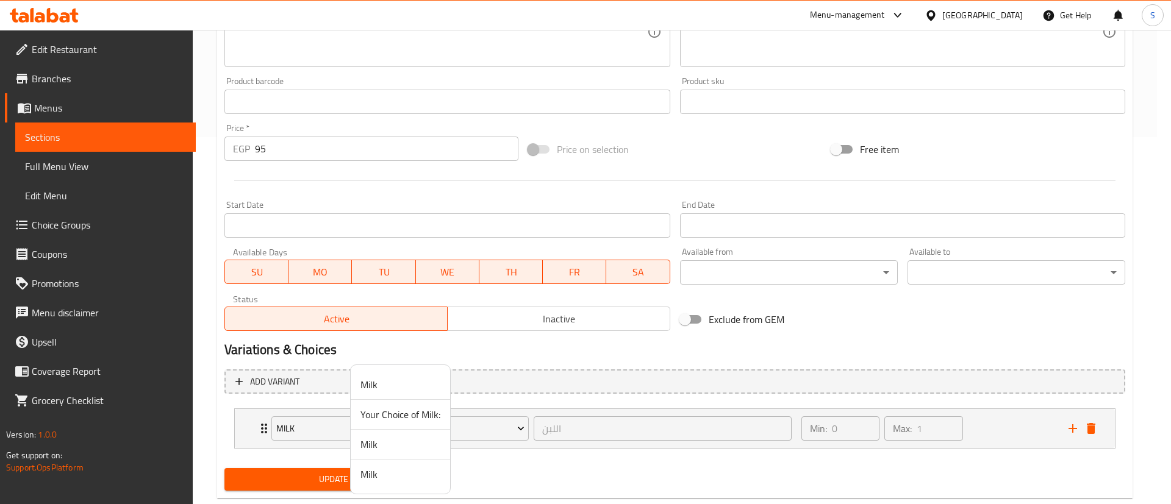
click at [398, 417] on span "Your Choice of Milk:" at bounding box center [400, 414] width 80 height 15
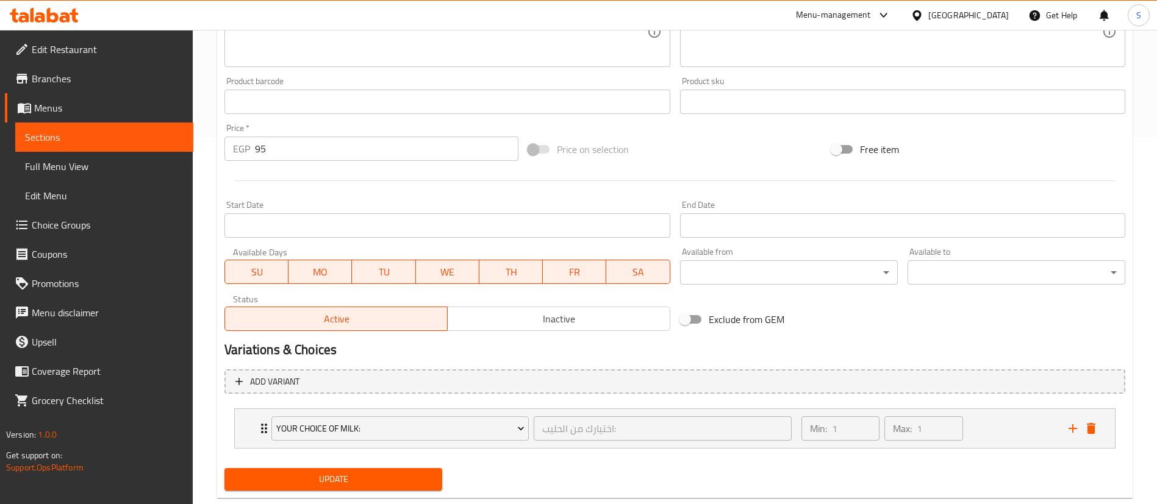
click at [329, 448] on button "Update" at bounding box center [333, 479] width 218 height 23
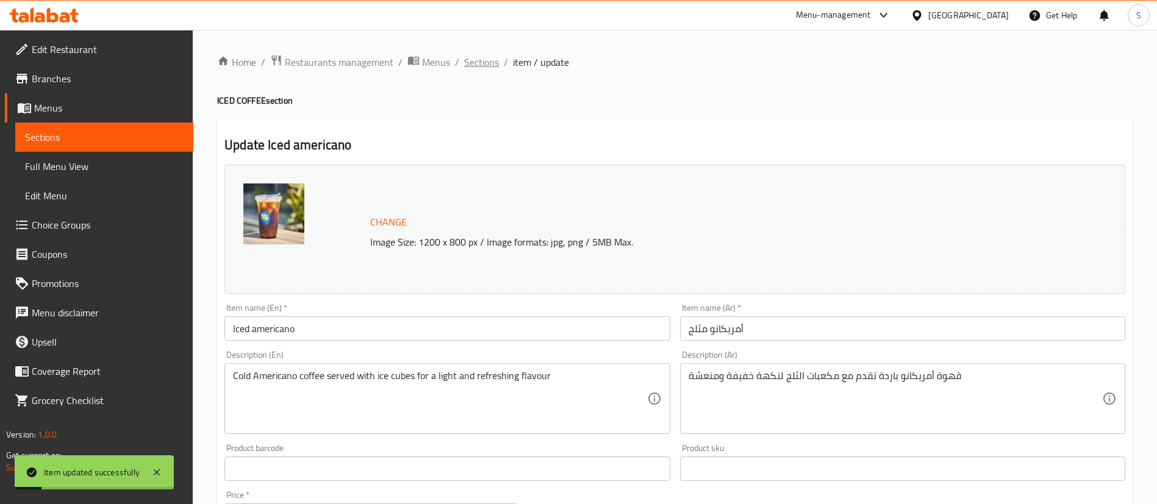
click at [484, 64] on span "Sections" at bounding box center [481, 62] width 35 height 15
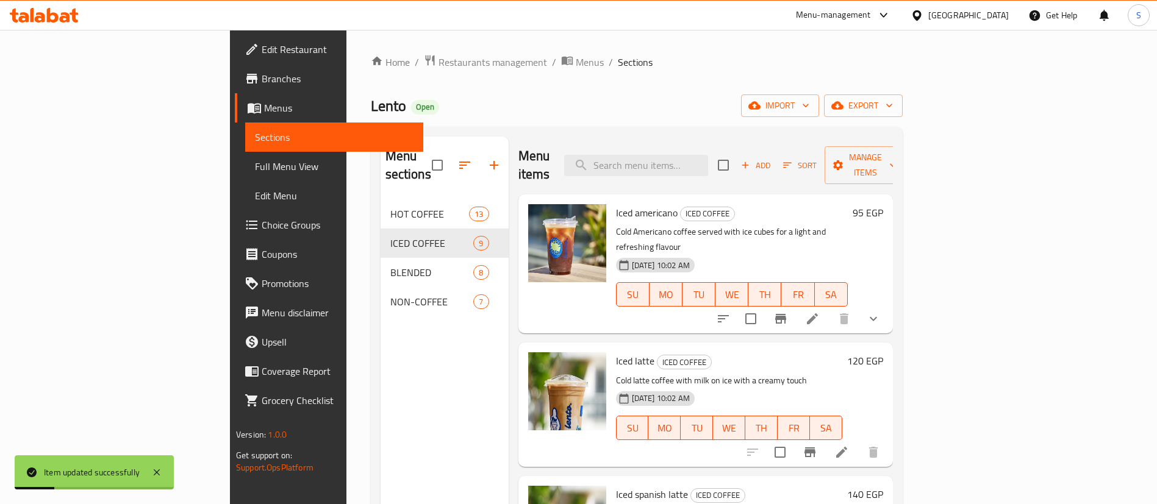
scroll to position [77, 0]
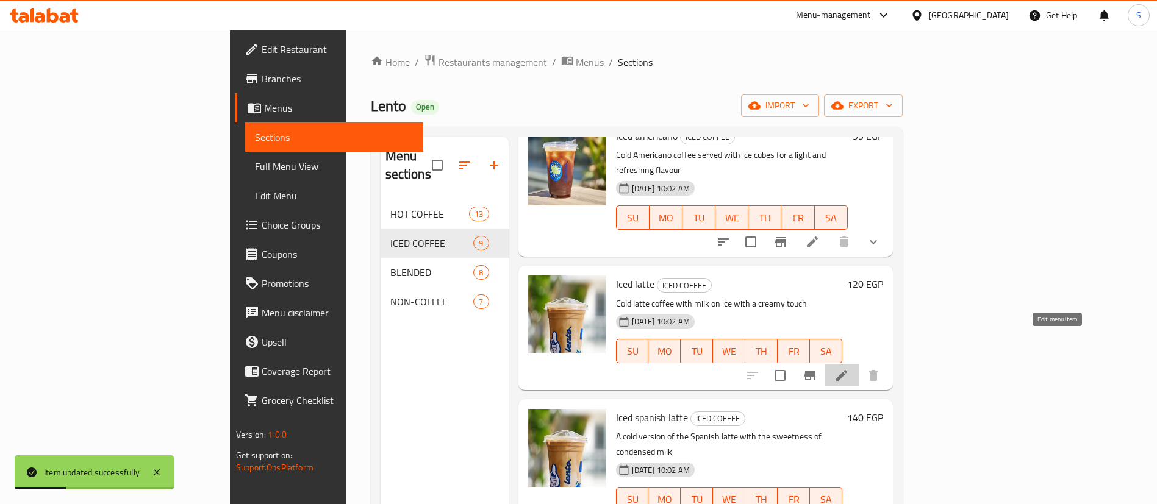
click at [849, 368] on icon at bounding box center [841, 375] width 15 height 15
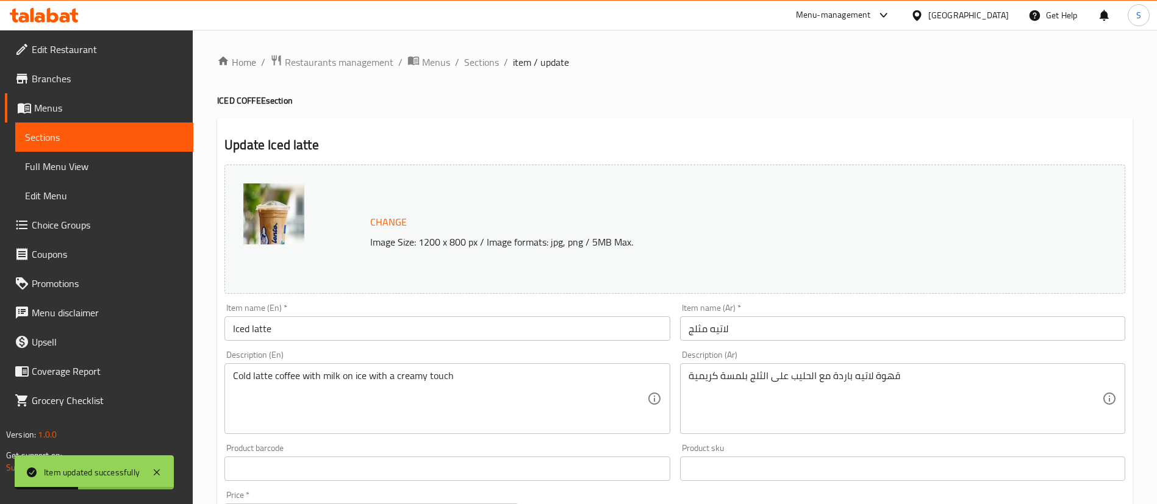
scroll to position [375, 0]
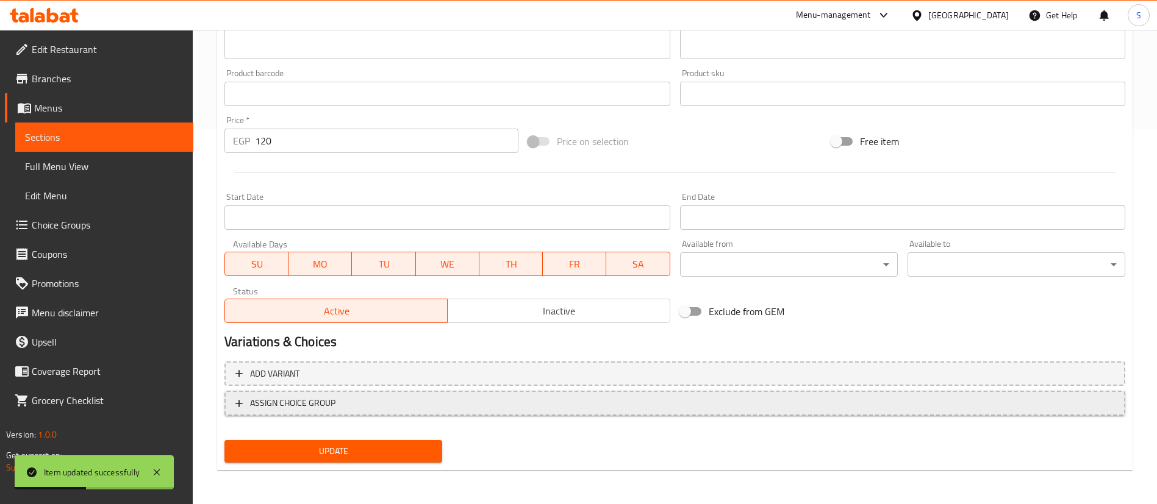
click at [360, 399] on span "ASSIGN CHOICE GROUP" at bounding box center [674, 403] width 879 height 15
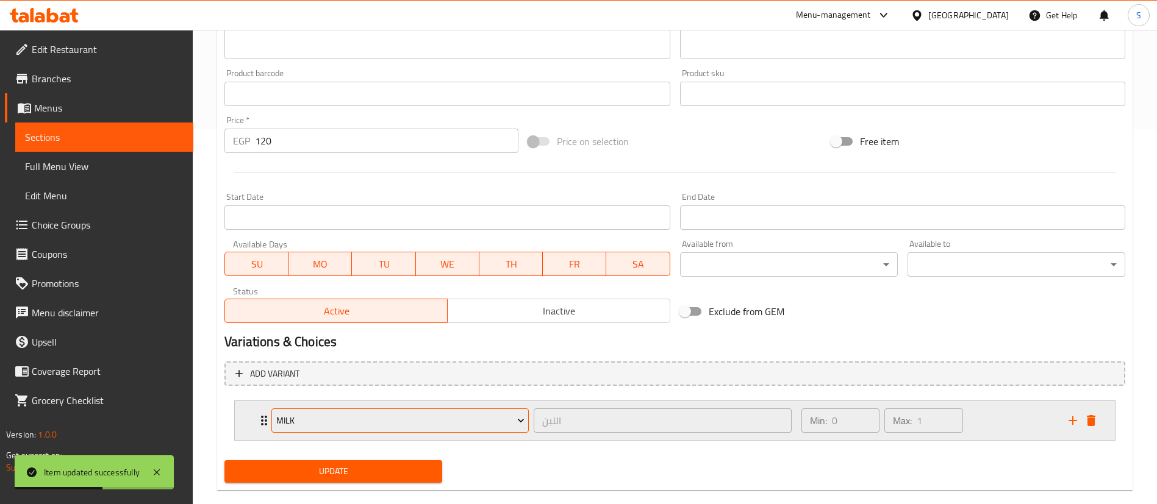
click at [352, 415] on span "Milk" at bounding box center [400, 420] width 248 height 15
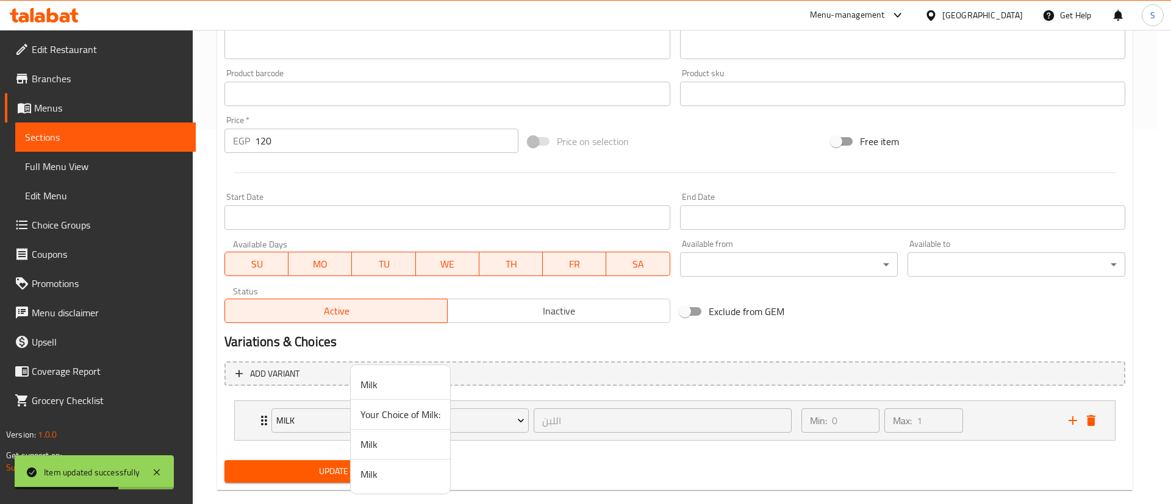
click at [402, 420] on span "Your Choice of Milk:" at bounding box center [400, 414] width 80 height 15
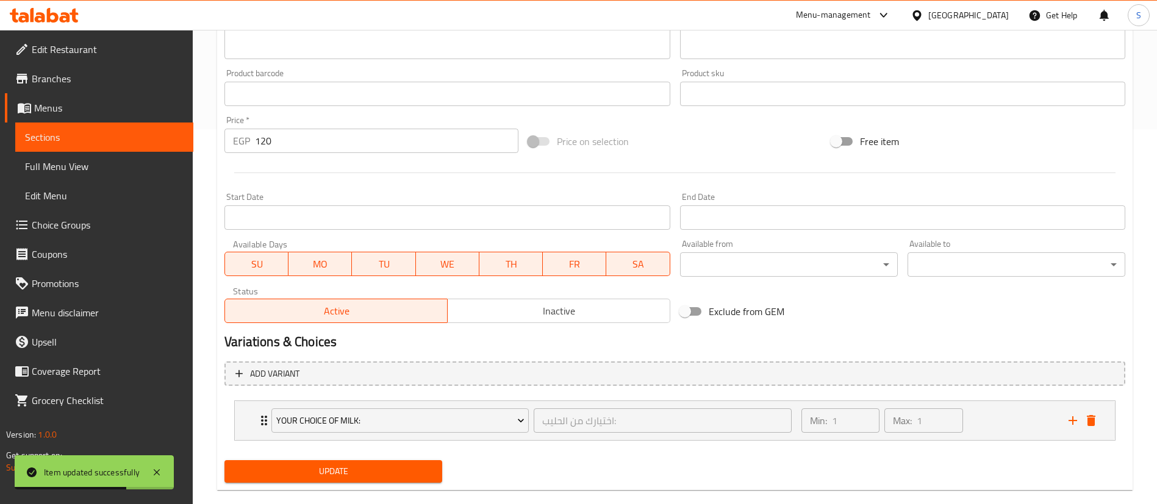
click at [329, 448] on button "Update" at bounding box center [333, 471] width 218 height 23
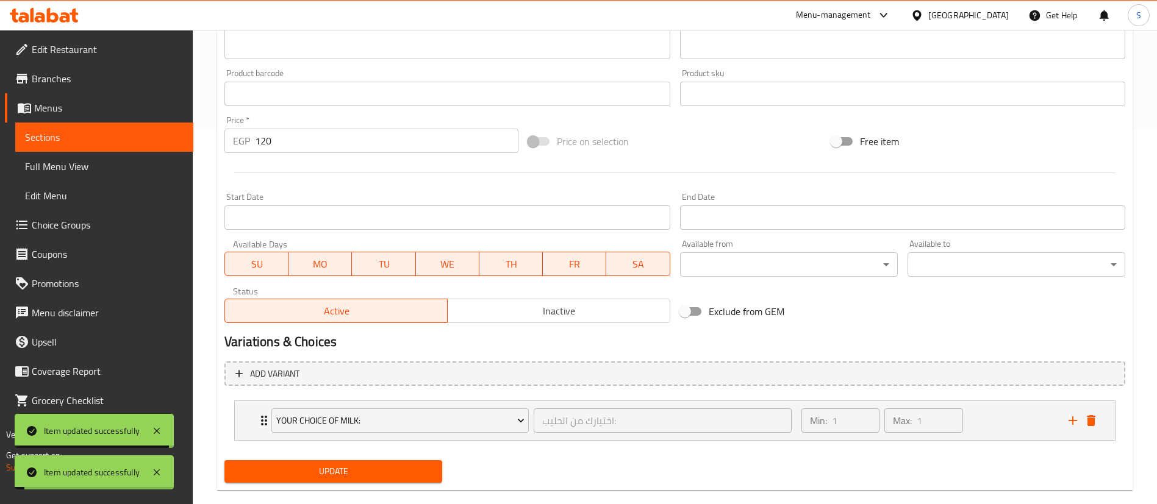
scroll to position [0, 0]
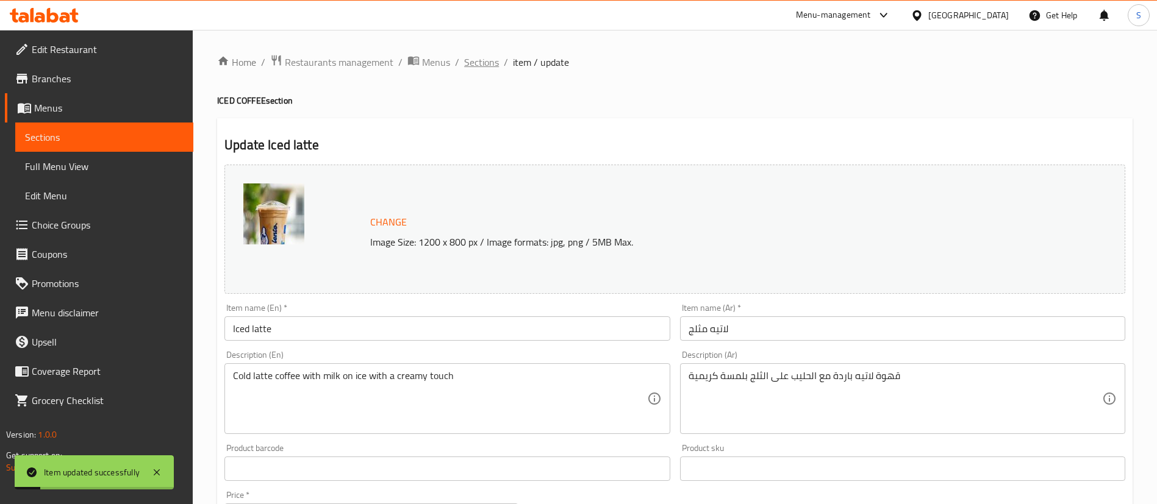
click at [481, 62] on span "Sections" at bounding box center [481, 62] width 35 height 15
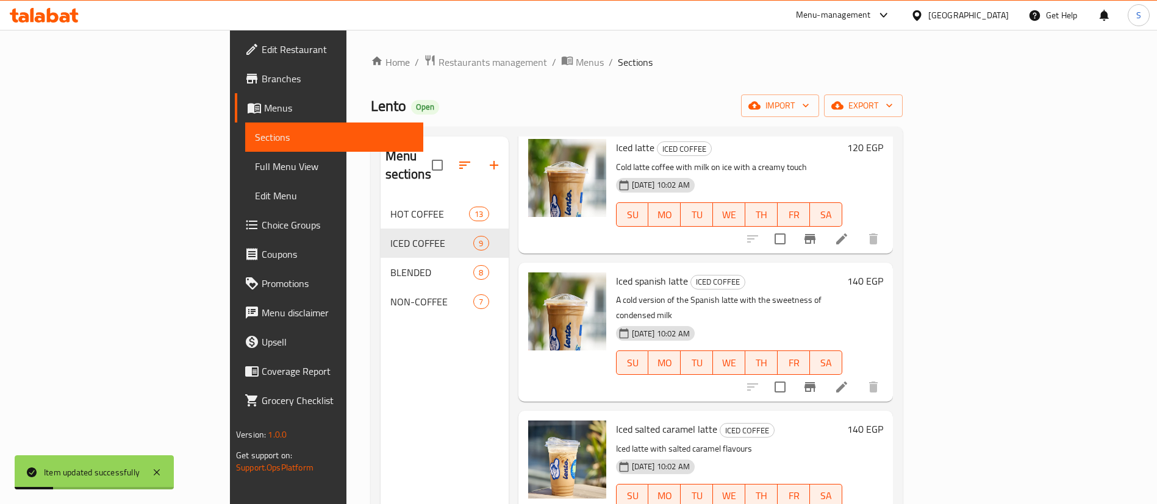
scroll to position [220, 0]
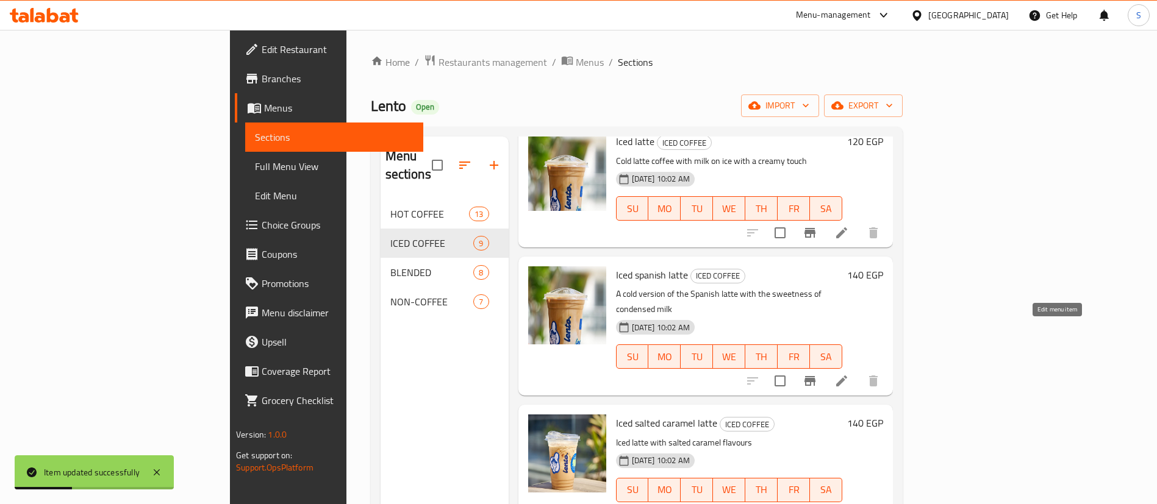
click at [849, 374] on icon at bounding box center [841, 381] width 15 height 15
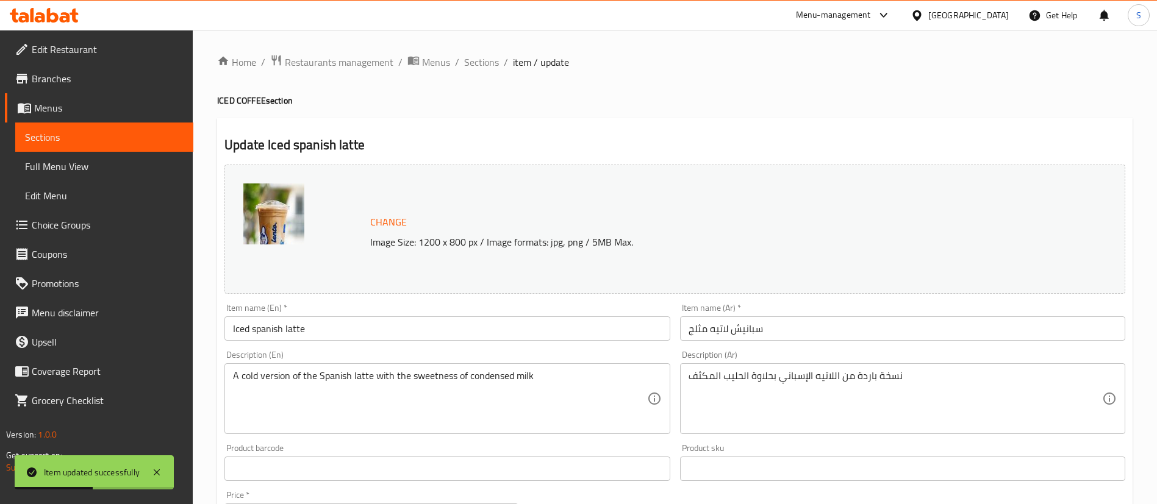
scroll to position [375, 0]
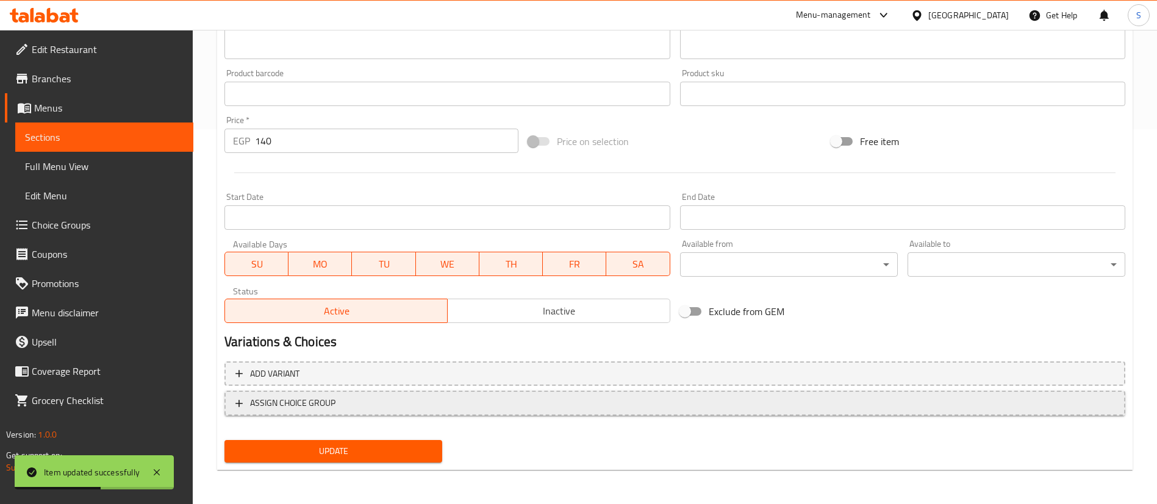
click at [379, 403] on span "ASSIGN CHOICE GROUP" at bounding box center [674, 403] width 879 height 15
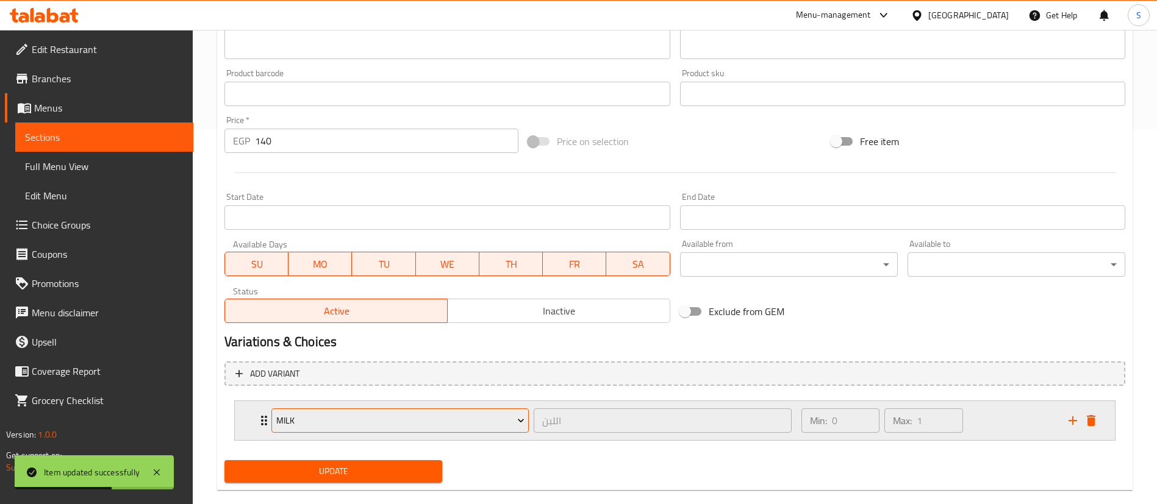
click at [373, 424] on span "Milk" at bounding box center [400, 420] width 248 height 15
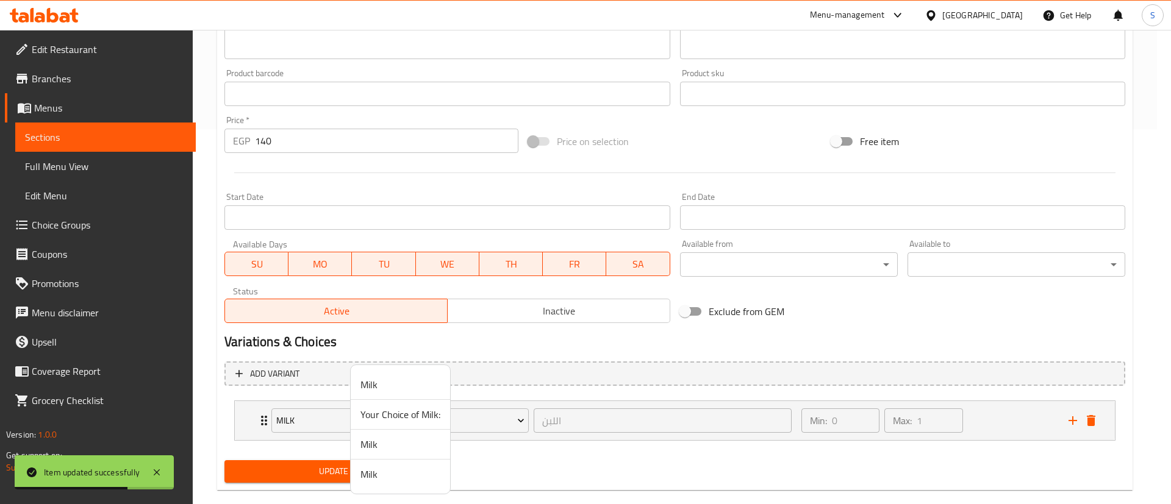
click at [371, 412] on span "Your Choice of Milk:" at bounding box center [400, 414] width 80 height 15
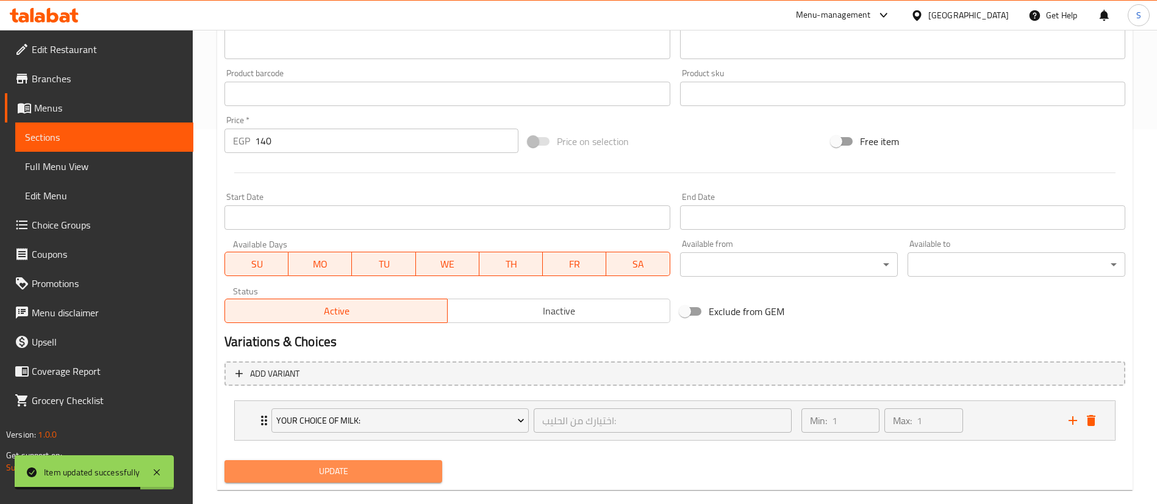
click at [341, 448] on span "Update" at bounding box center [333, 471] width 198 height 15
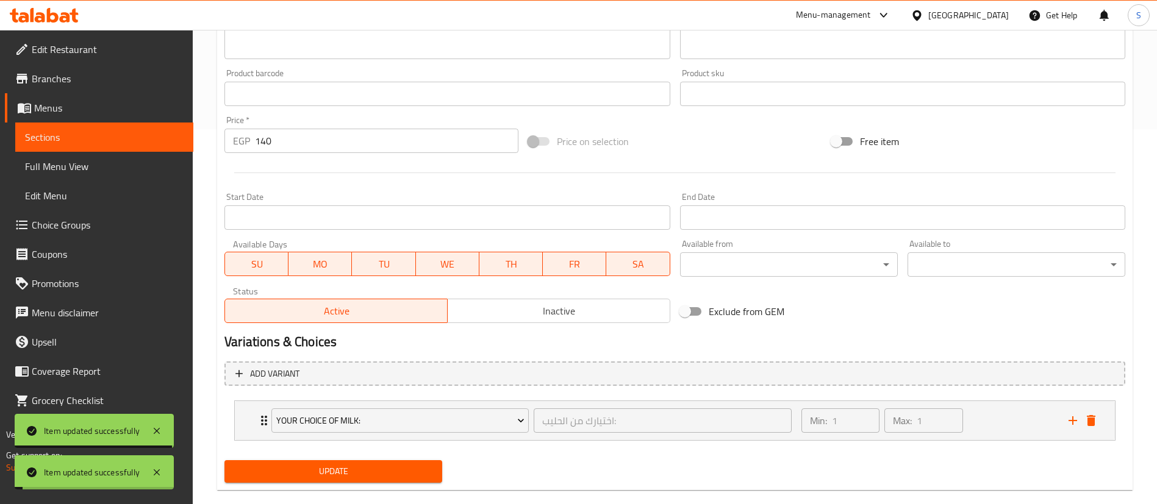
scroll to position [0, 0]
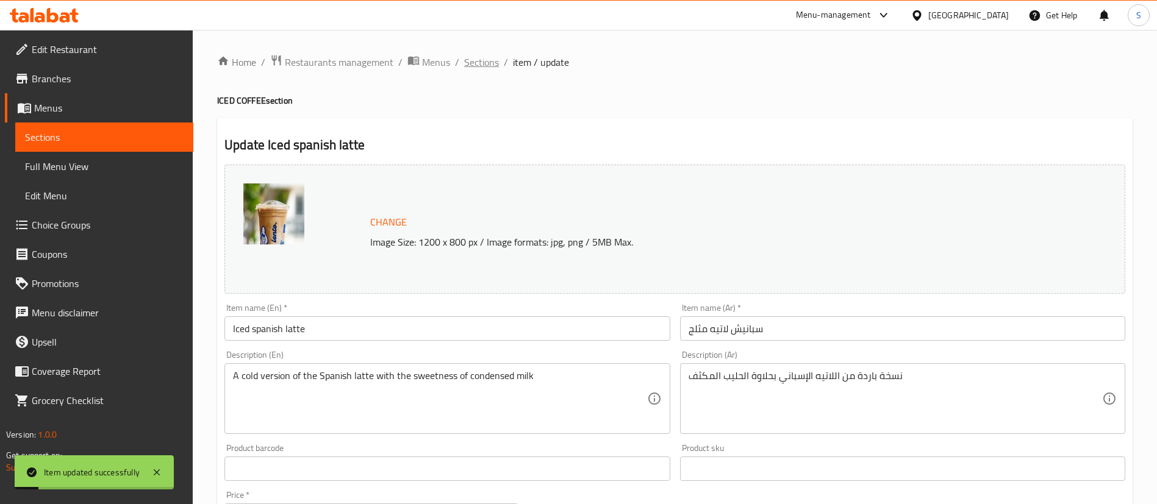
click at [488, 59] on span "Sections" at bounding box center [481, 62] width 35 height 15
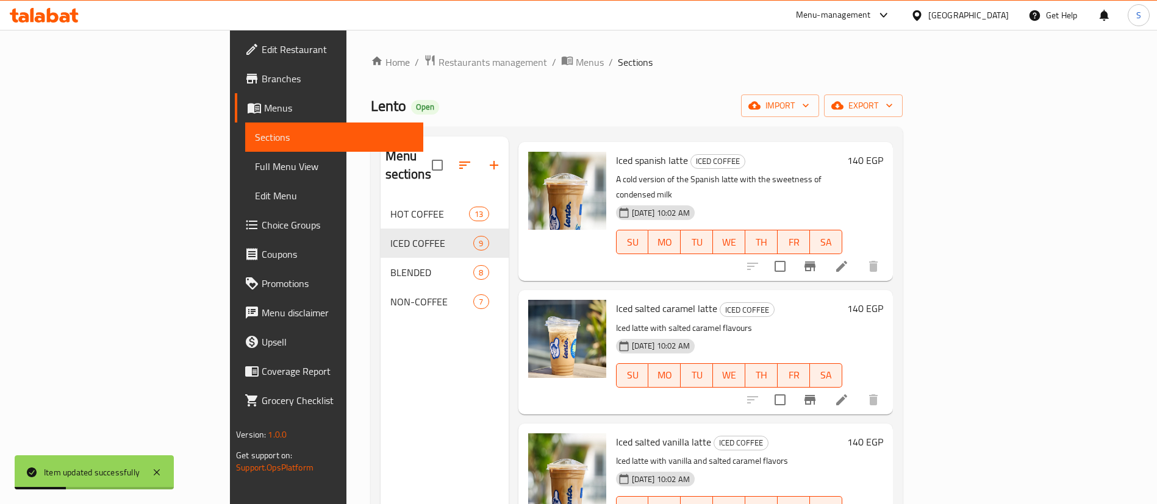
scroll to position [335, 0]
click at [847, 394] on icon at bounding box center [841, 399] width 11 height 11
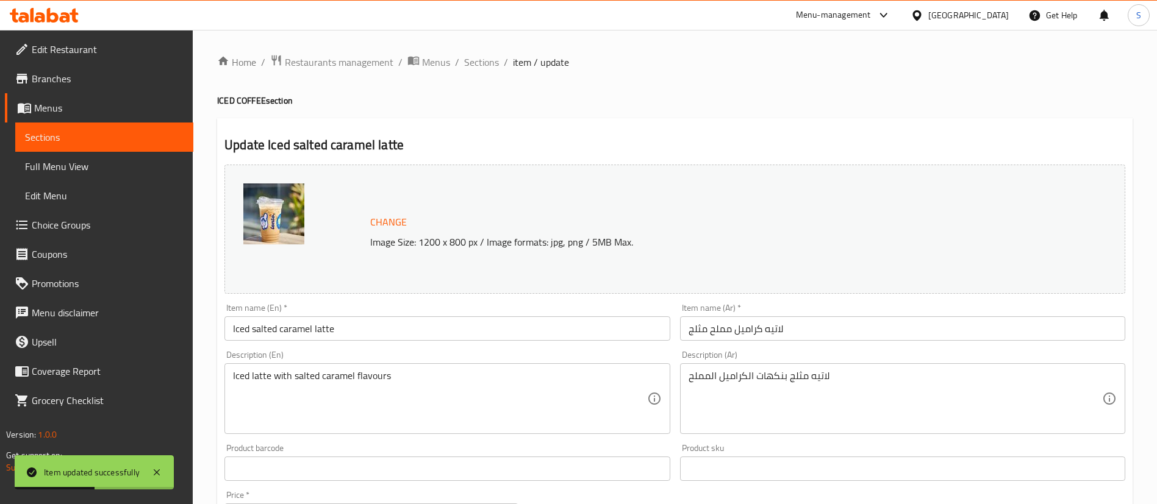
scroll to position [375, 0]
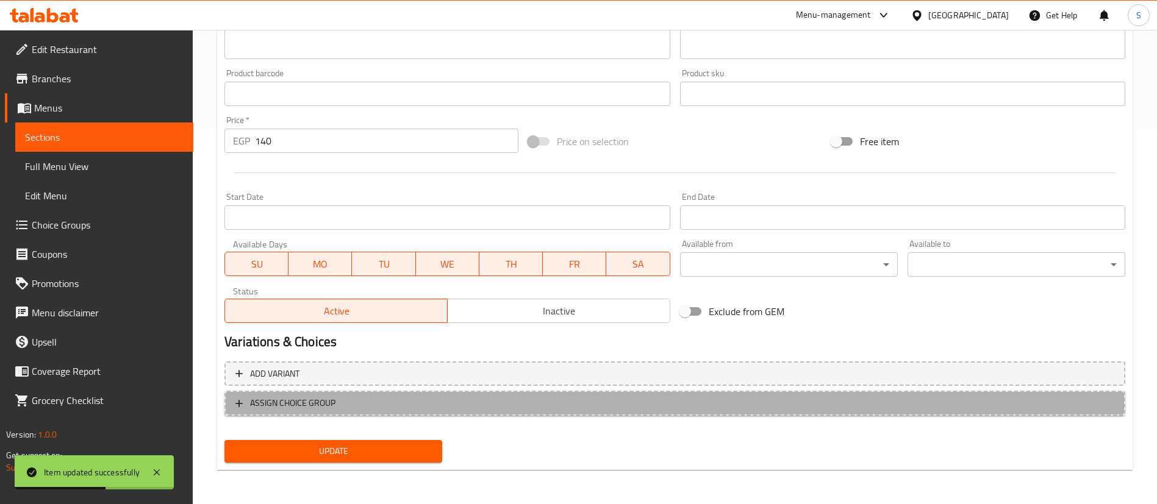
click at [332, 404] on span "ASSIGN CHOICE GROUP" at bounding box center [292, 403] width 85 height 15
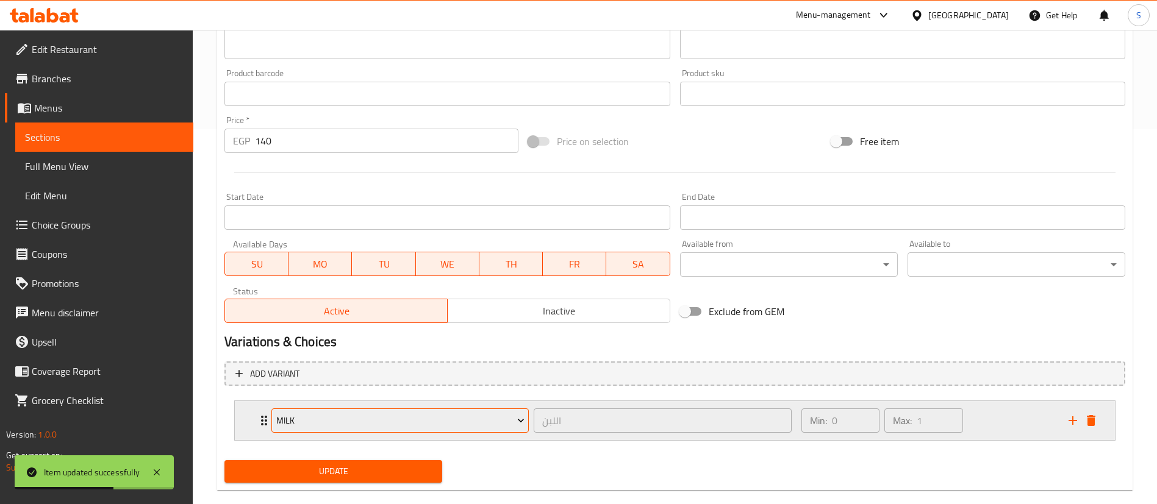
click at [353, 421] on span "Milk" at bounding box center [400, 420] width 248 height 15
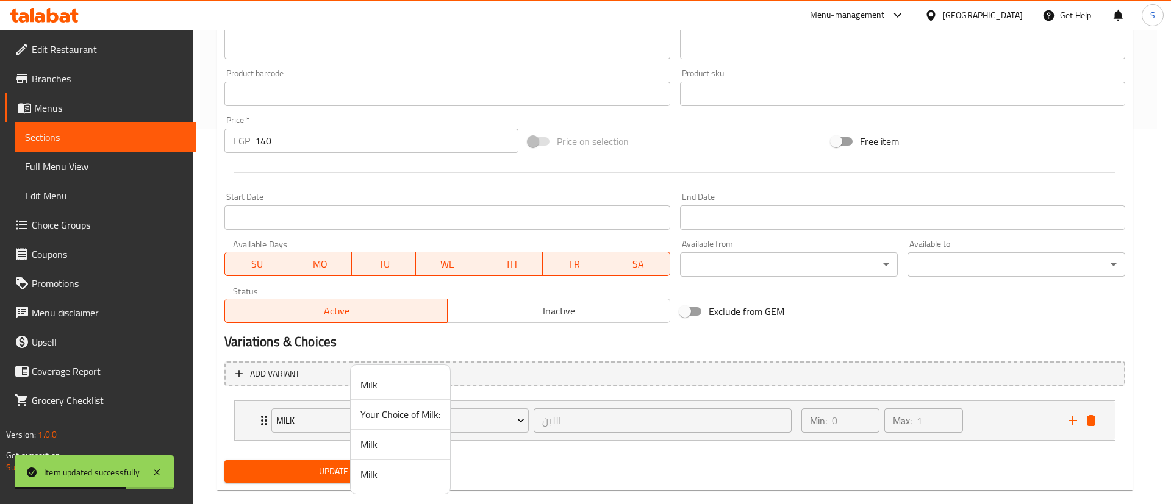
click at [402, 420] on span "Your Choice of Milk:" at bounding box center [400, 414] width 80 height 15
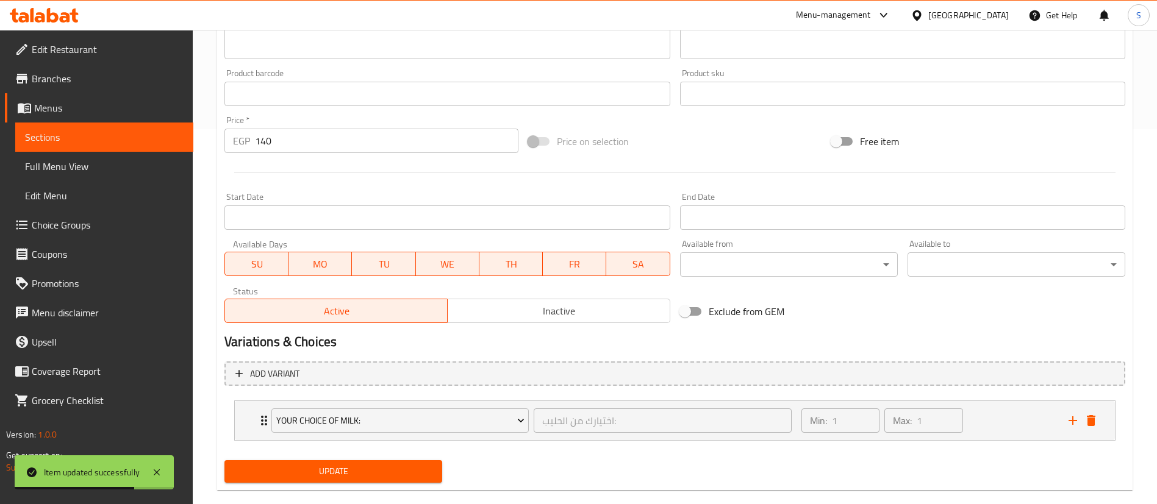
click at [309, 448] on span "Update" at bounding box center [333, 471] width 198 height 15
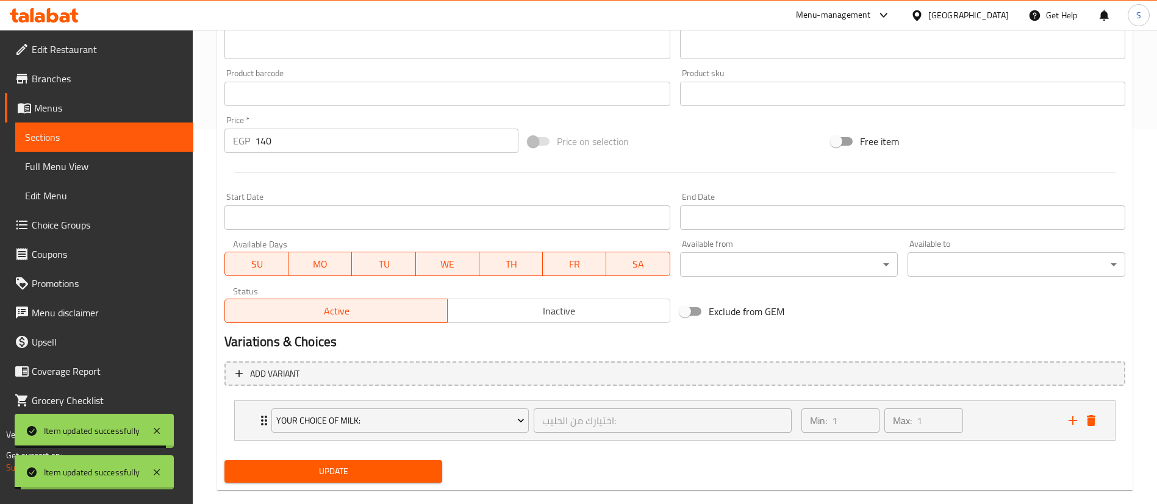
scroll to position [0, 0]
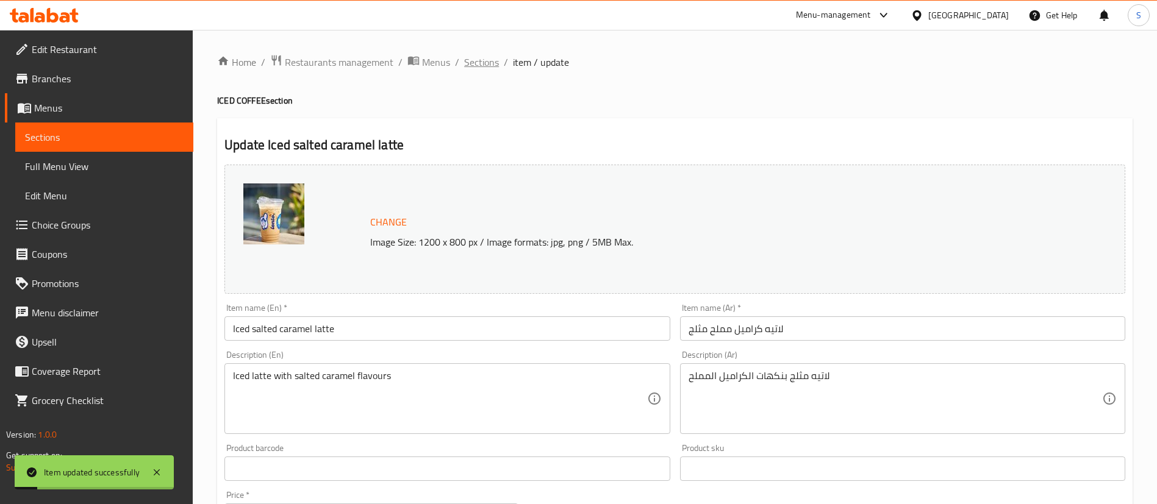
click at [486, 63] on span "Sections" at bounding box center [481, 62] width 35 height 15
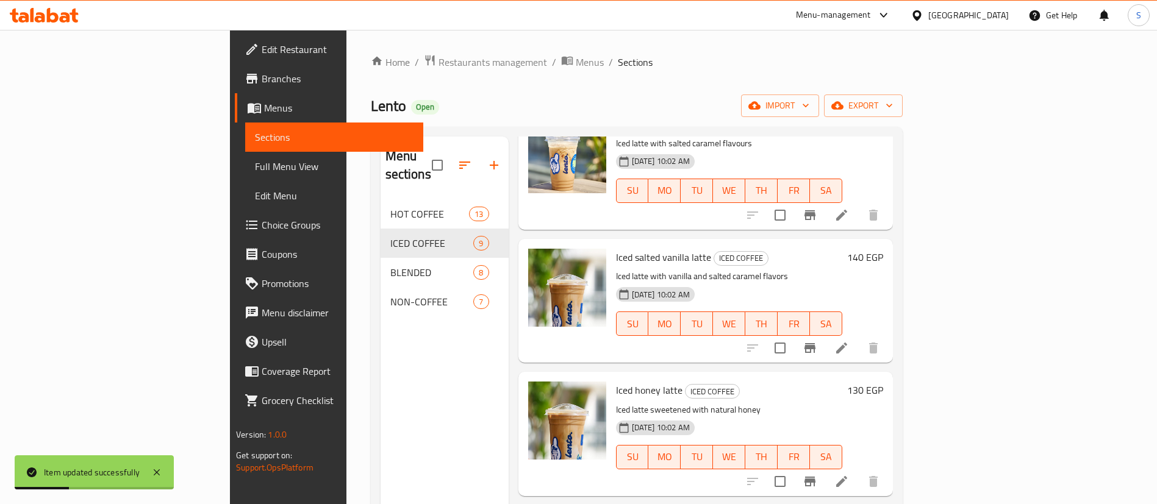
scroll to position [524, 0]
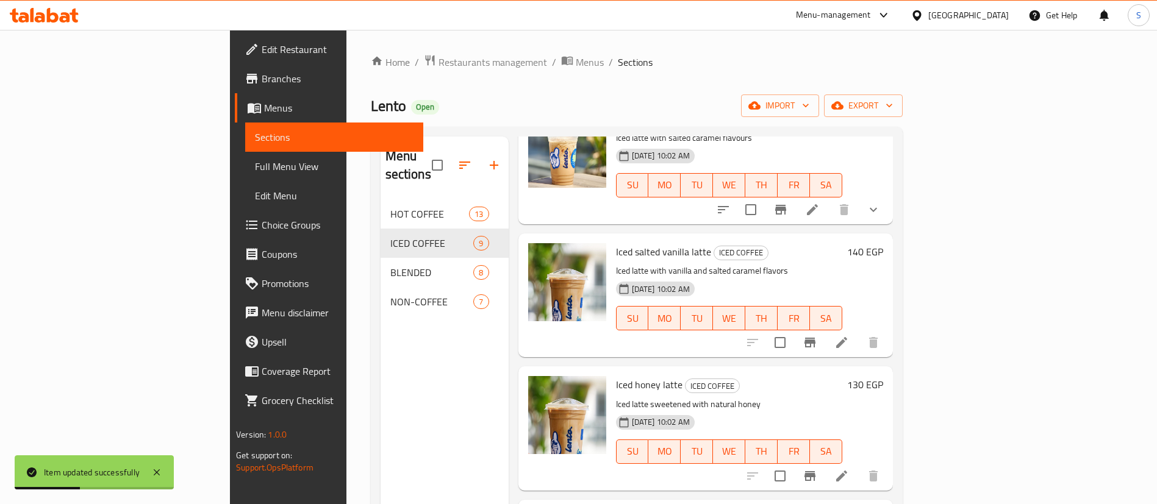
click at [849, 335] on icon at bounding box center [841, 342] width 15 height 15
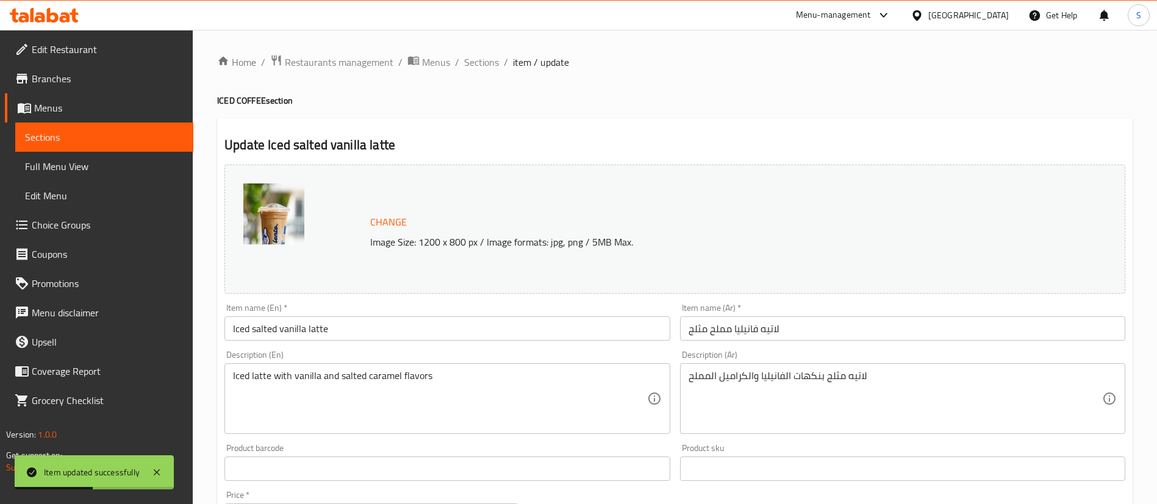
scroll to position [375, 0]
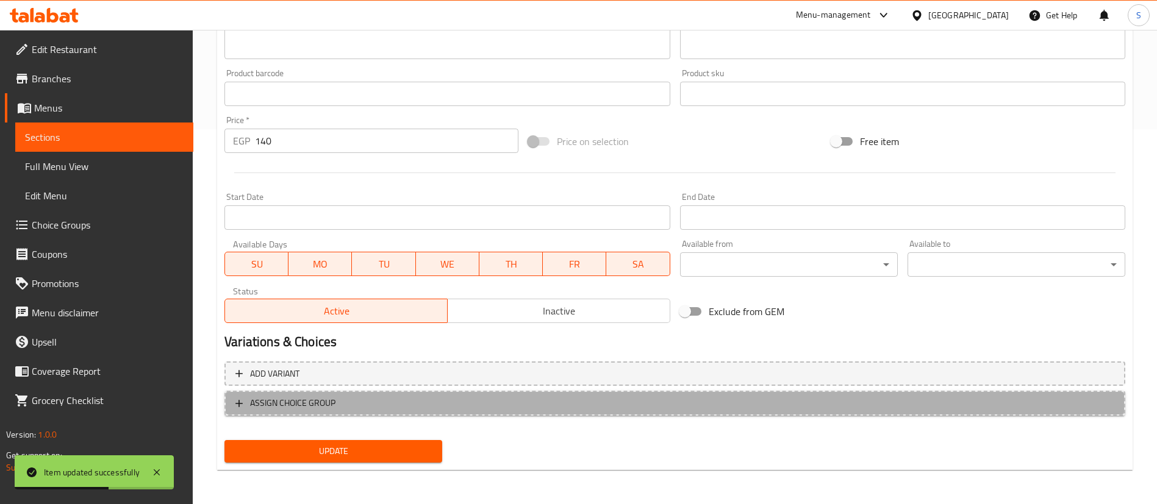
click at [331, 413] on button "ASSIGN CHOICE GROUP" at bounding box center [674, 403] width 901 height 25
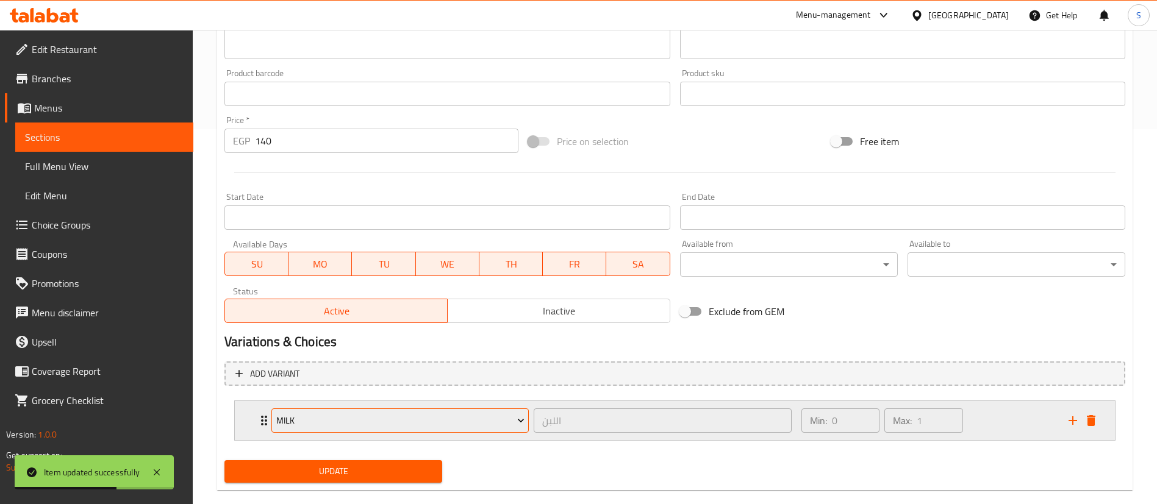
click at [369, 416] on span "Milk" at bounding box center [400, 420] width 248 height 15
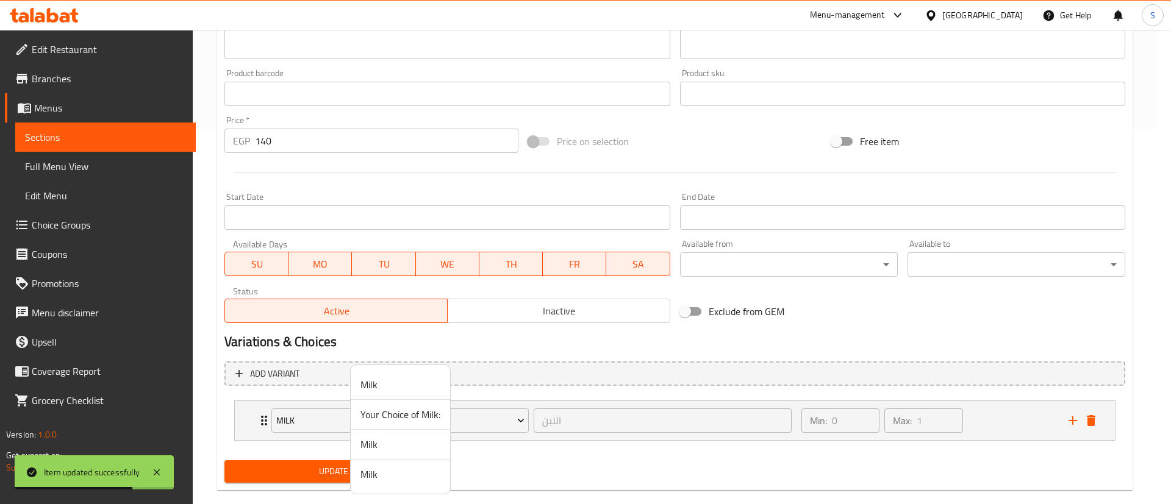
click at [382, 416] on span "Your Choice of Milk:" at bounding box center [400, 414] width 80 height 15
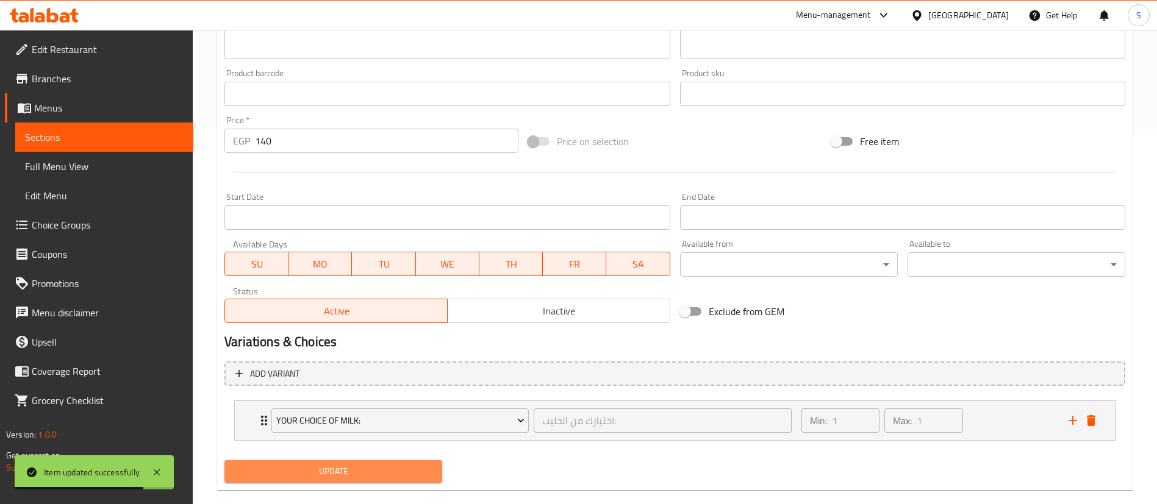
click at [295, 448] on span "Update" at bounding box center [333, 471] width 198 height 15
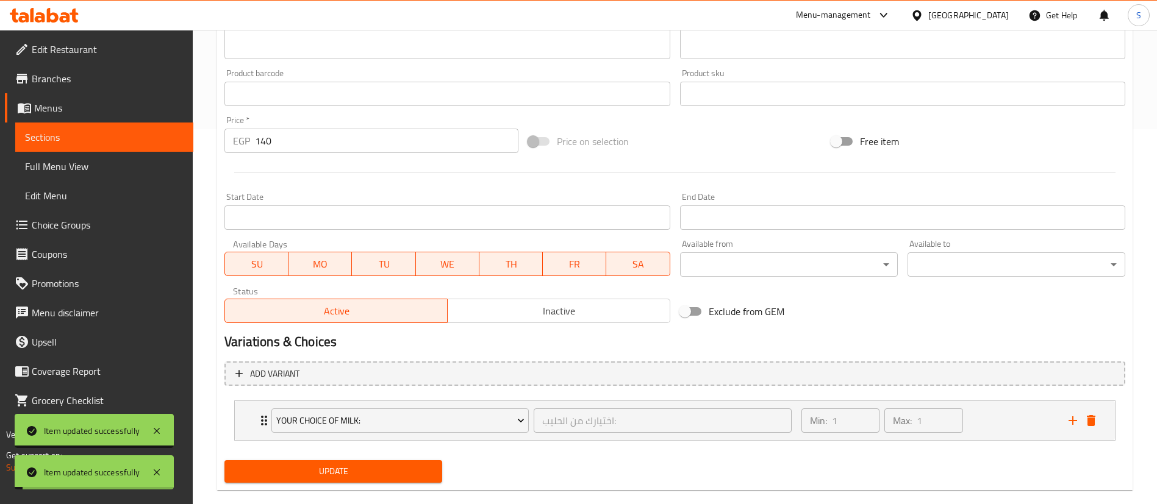
scroll to position [0, 0]
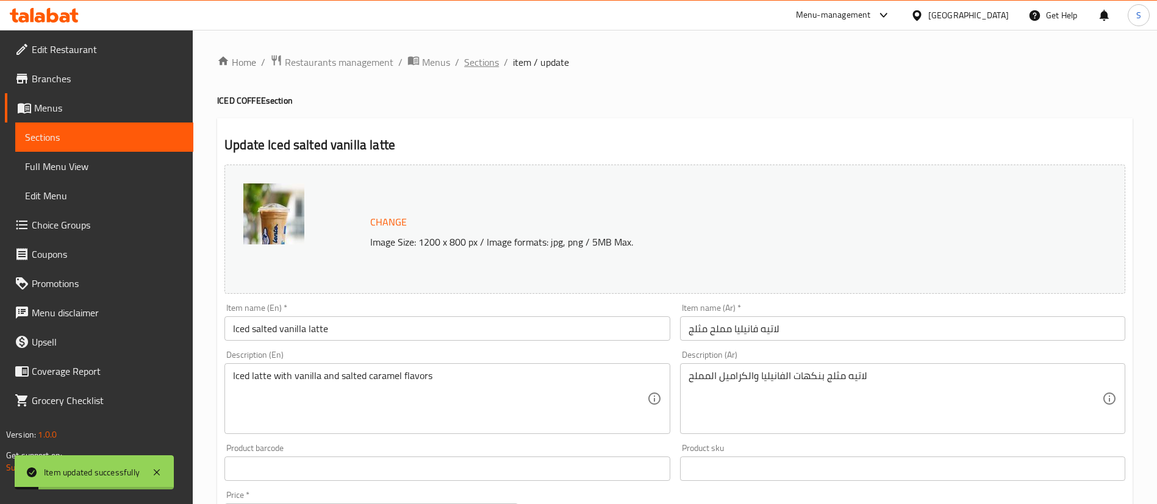
click at [470, 61] on span "Sections" at bounding box center [481, 62] width 35 height 15
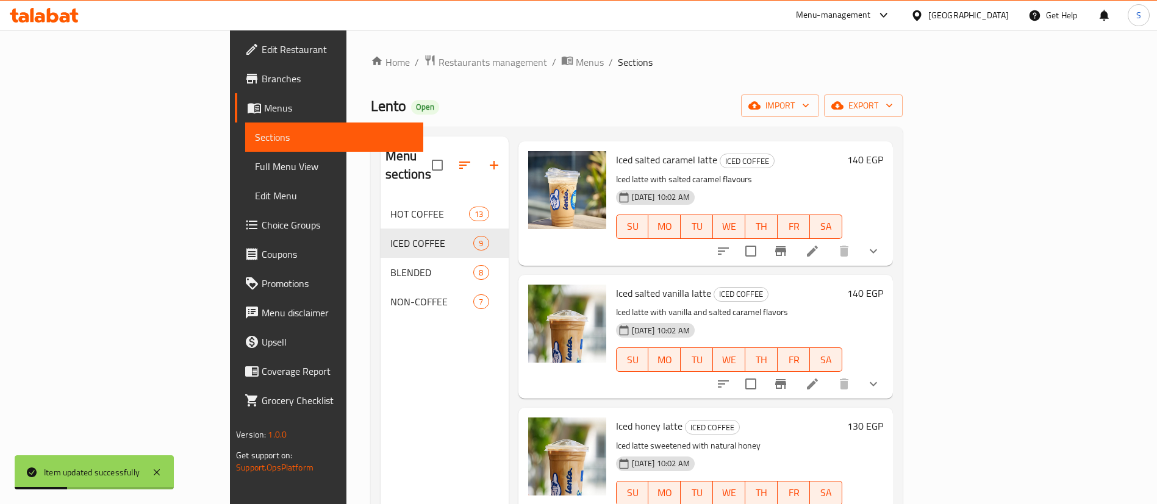
scroll to position [570, 0]
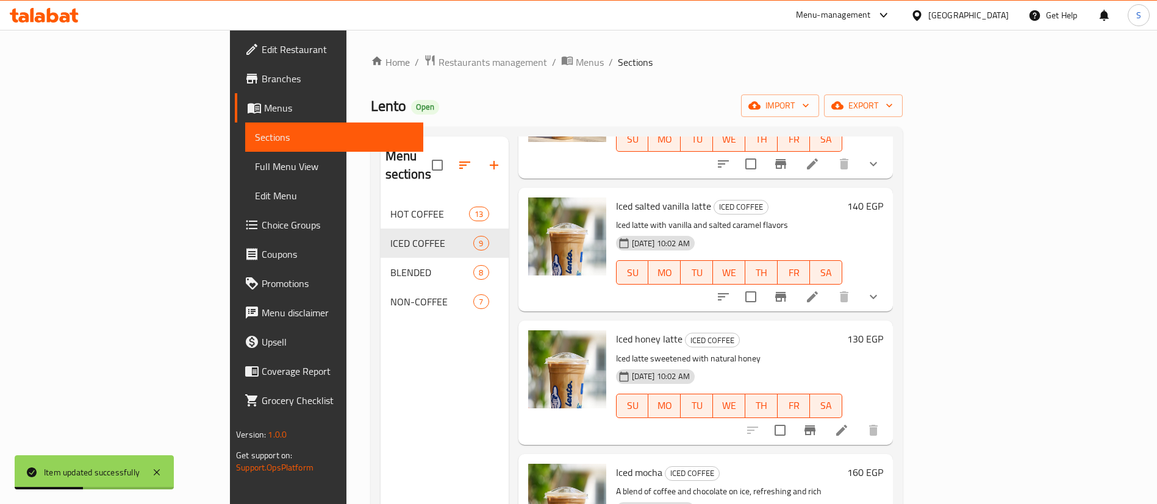
click at [847, 425] on icon at bounding box center [841, 430] width 11 height 11
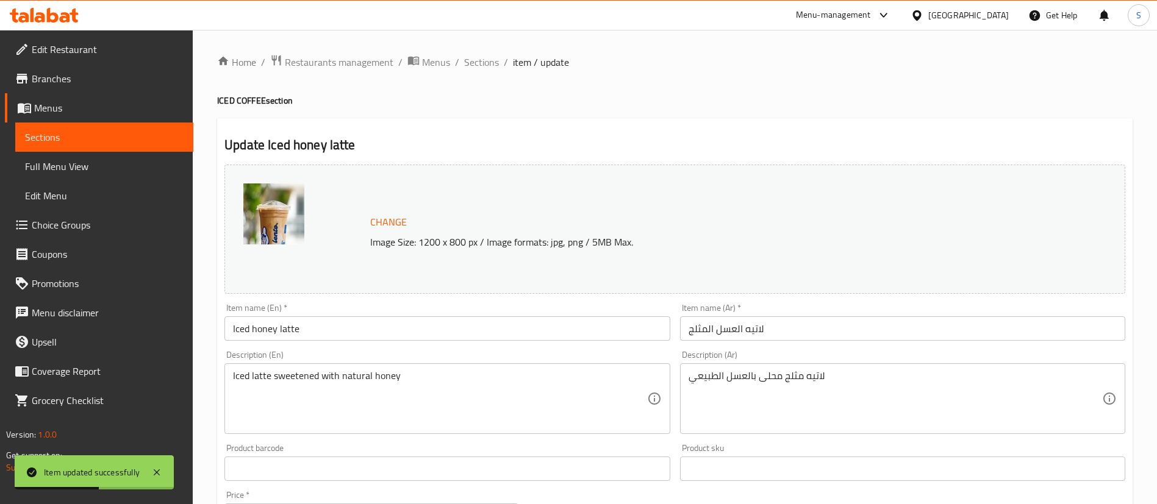
scroll to position [375, 0]
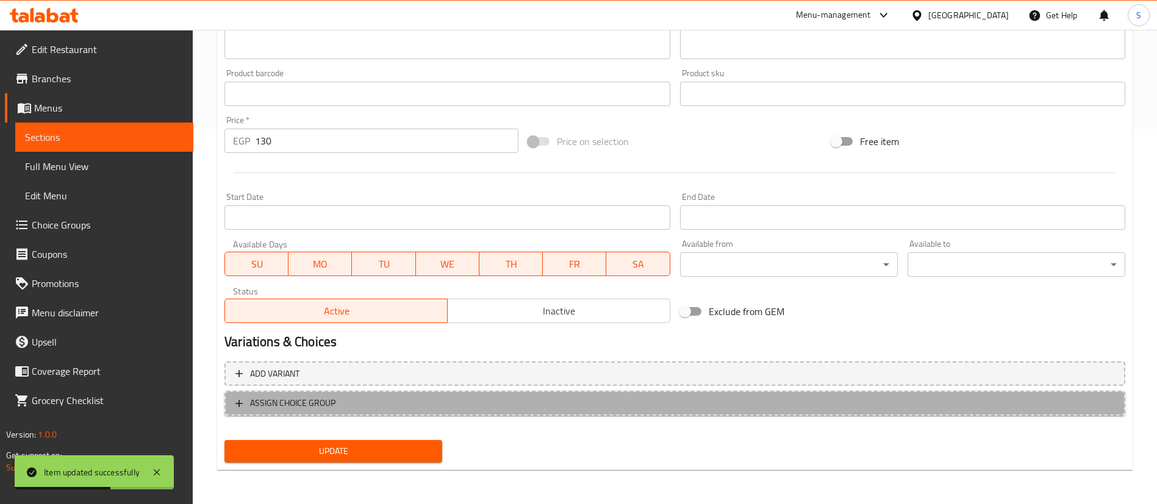
click at [375, 399] on span "ASSIGN CHOICE GROUP" at bounding box center [674, 403] width 879 height 15
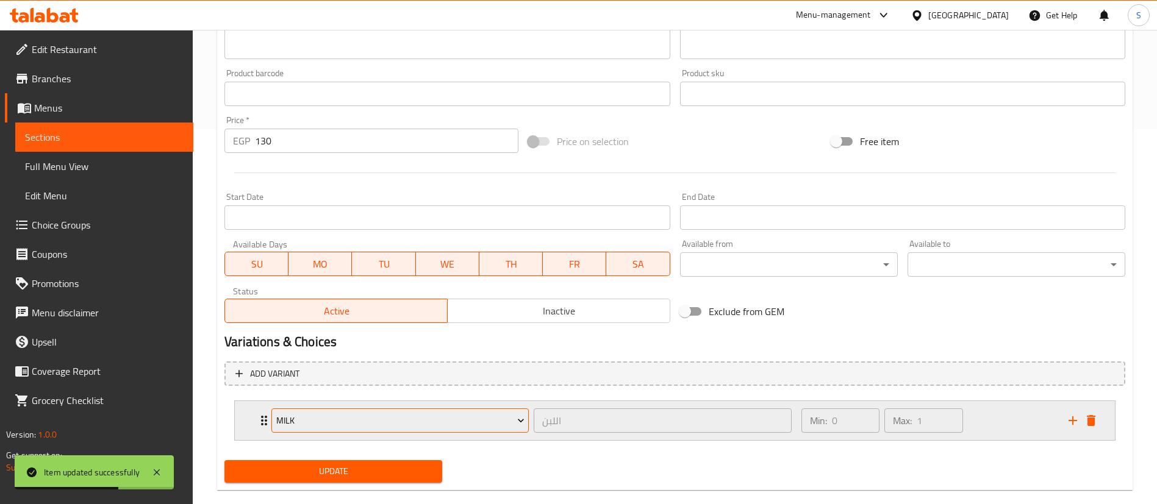
click at [383, 422] on span "Milk" at bounding box center [400, 420] width 248 height 15
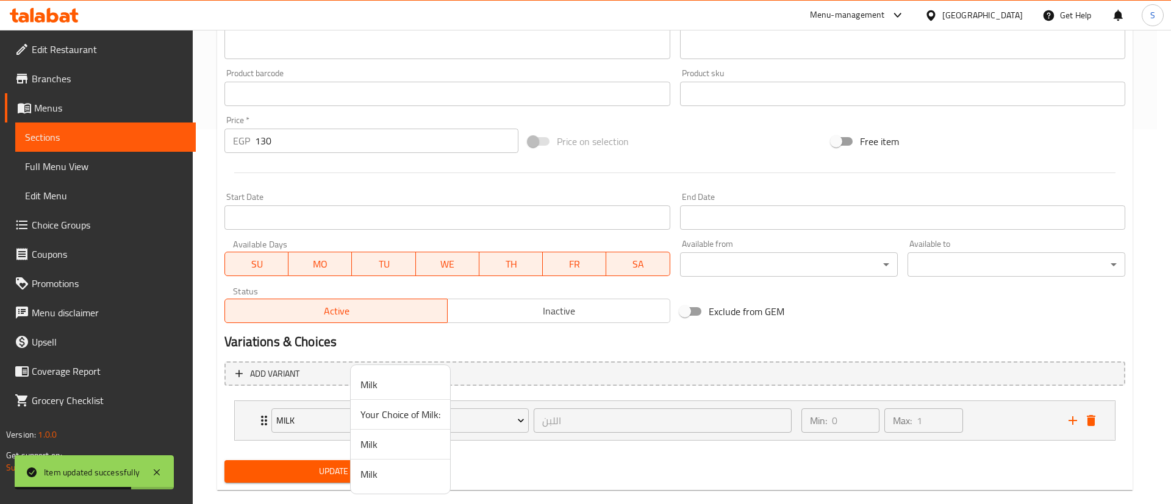
click at [401, 410] on span "Your Choice of Milk:" at bounding box center [400, 414] width 80 height 15
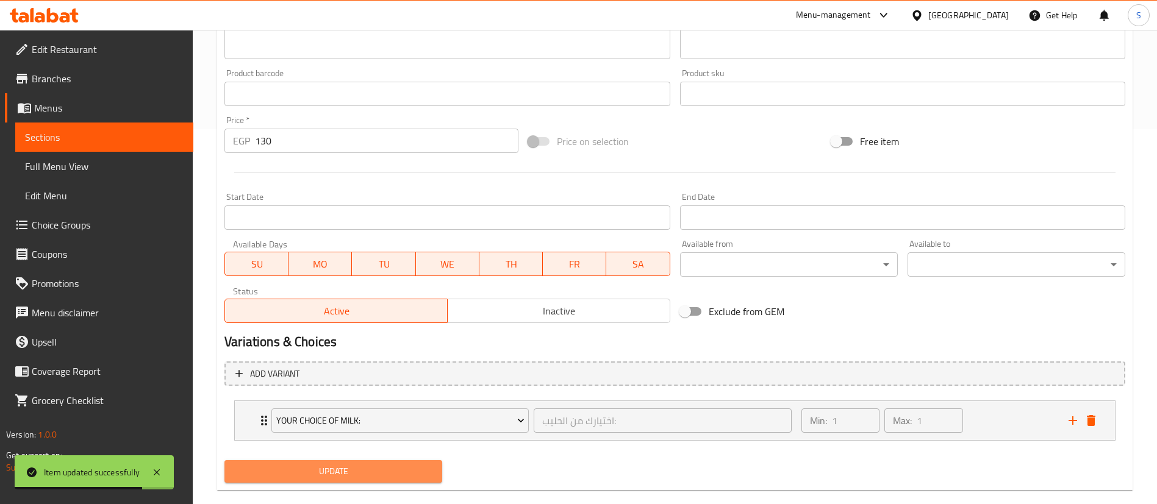
click at [321, 448] on span "Update" at bounding box center [333, 471] width 198 height 15
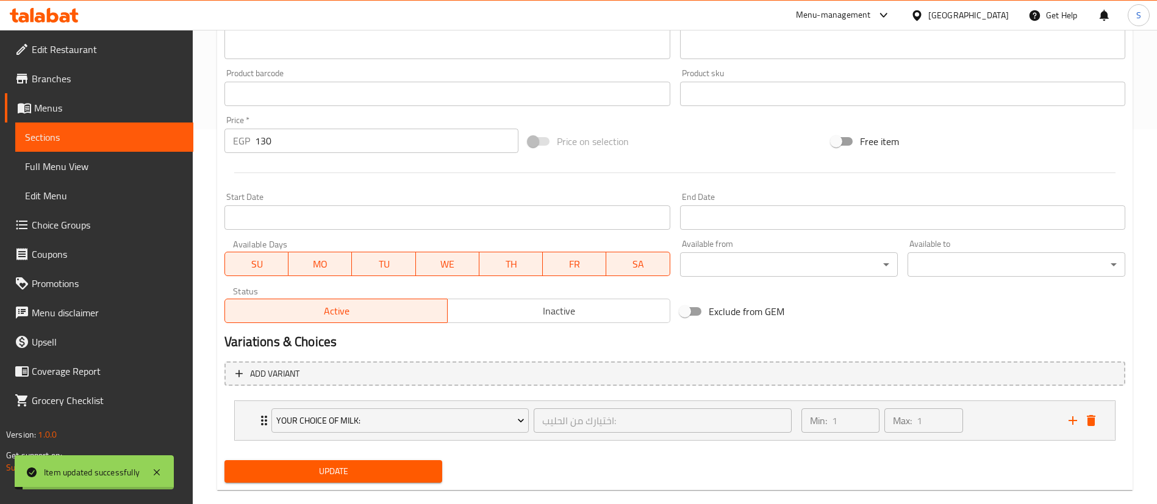
scroll to position [0, 0]
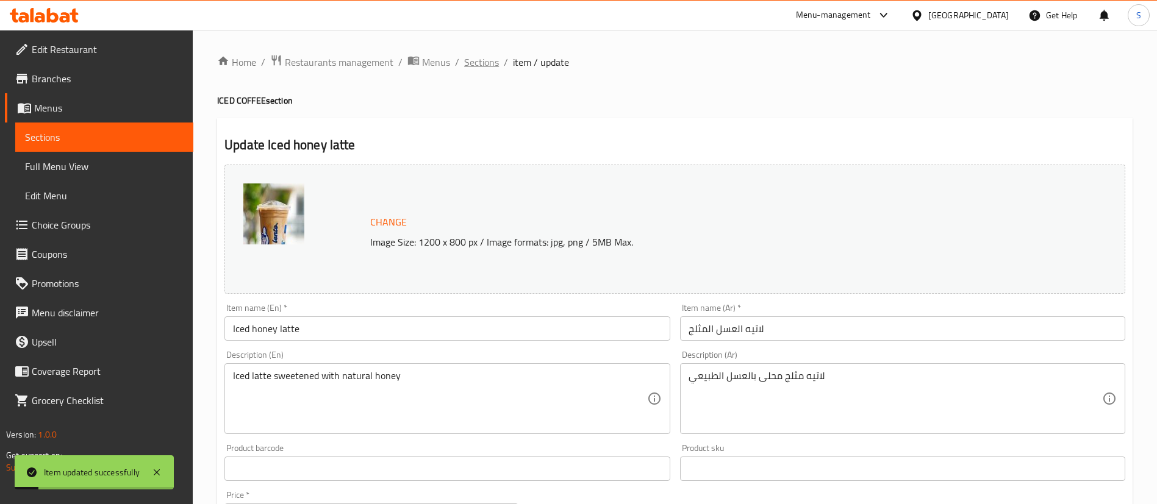
click at [471, 56] on span "Sections" at bounding box center [481, 62] width 35 height 15
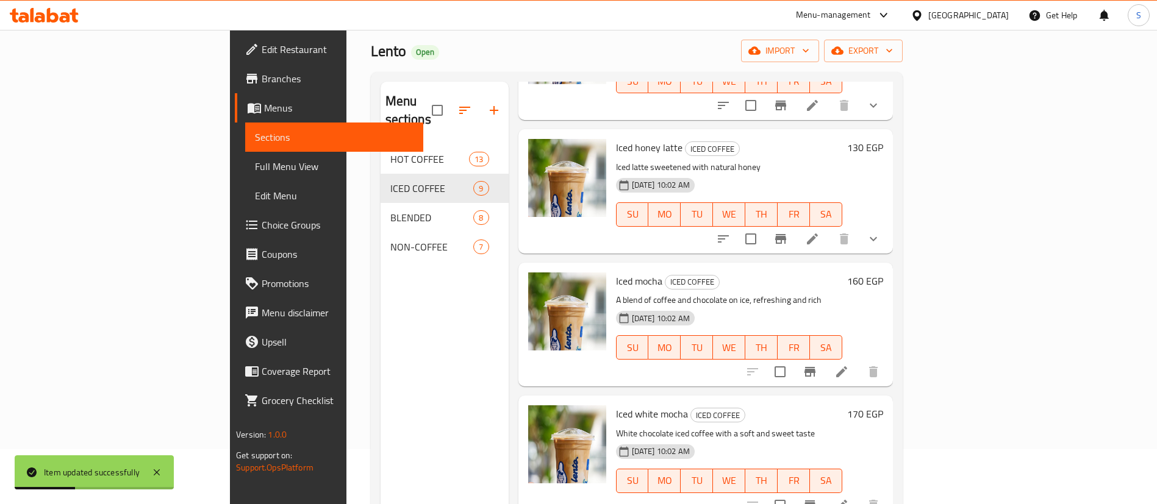
scroll to position [58, 0]
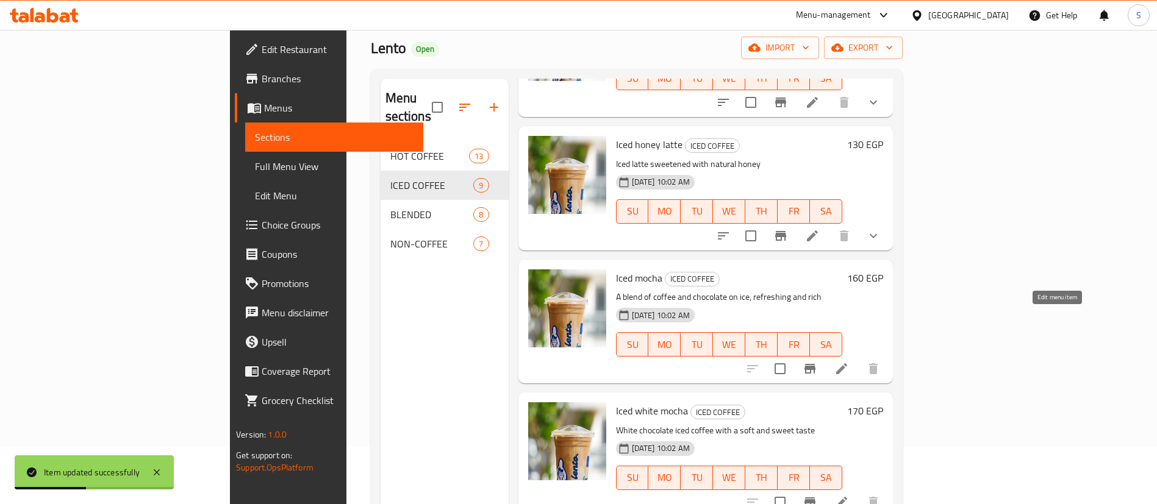
click at [859, 358] on li at bounding box center [841, 369] width 34 height 22
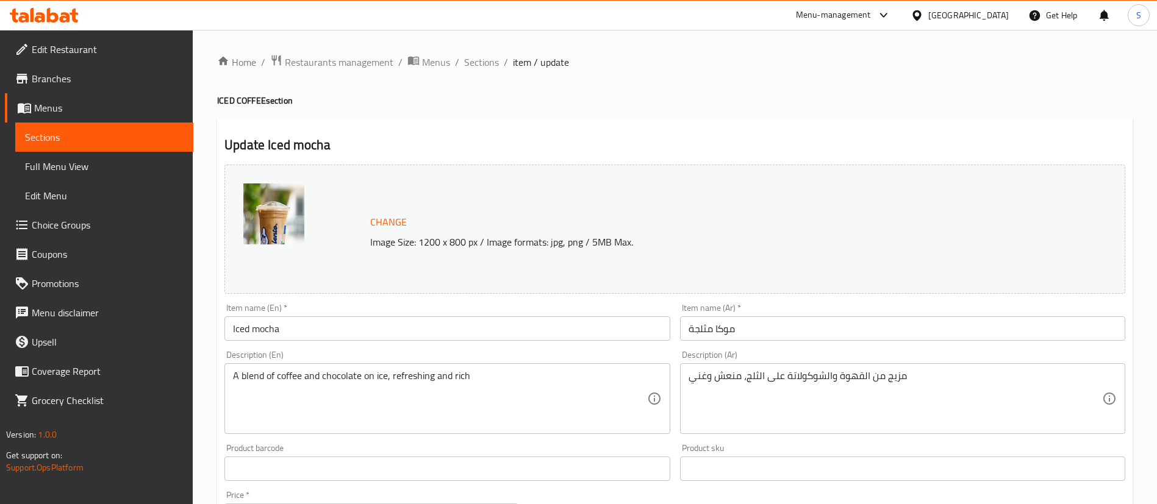
scroll to position [375, 0]
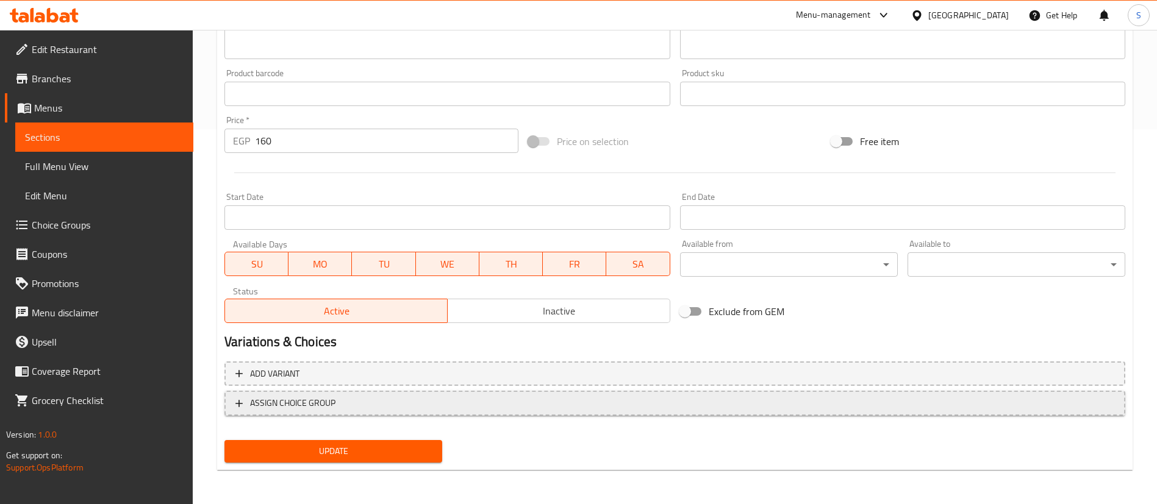
click at [428, 401] on span "ASSIGN CHOICE GROUP" at bounding box center [674, 403] width 879 height 15
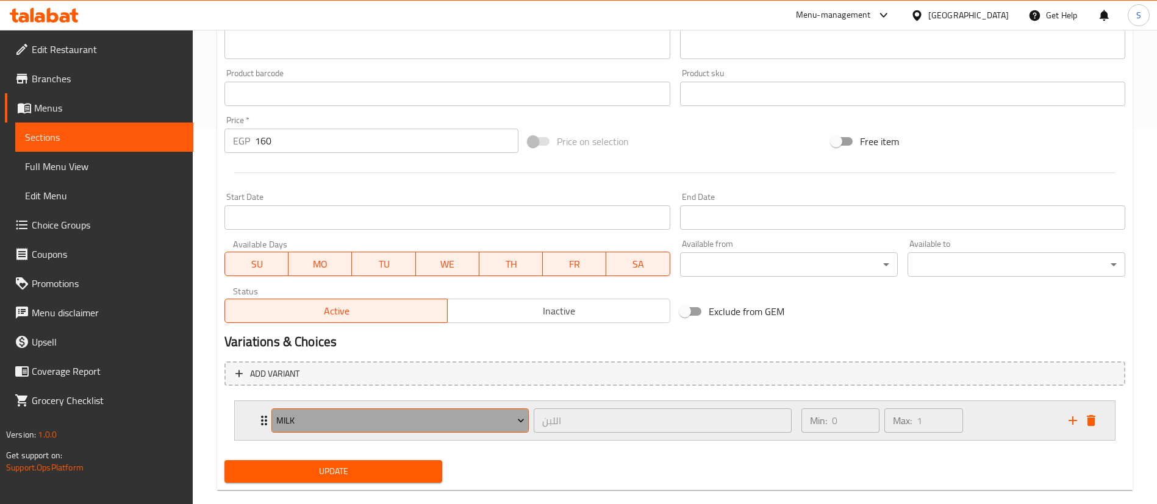
click at [378, 418] on span "Milk" at bounding box center [400, 420] width 248 height 15
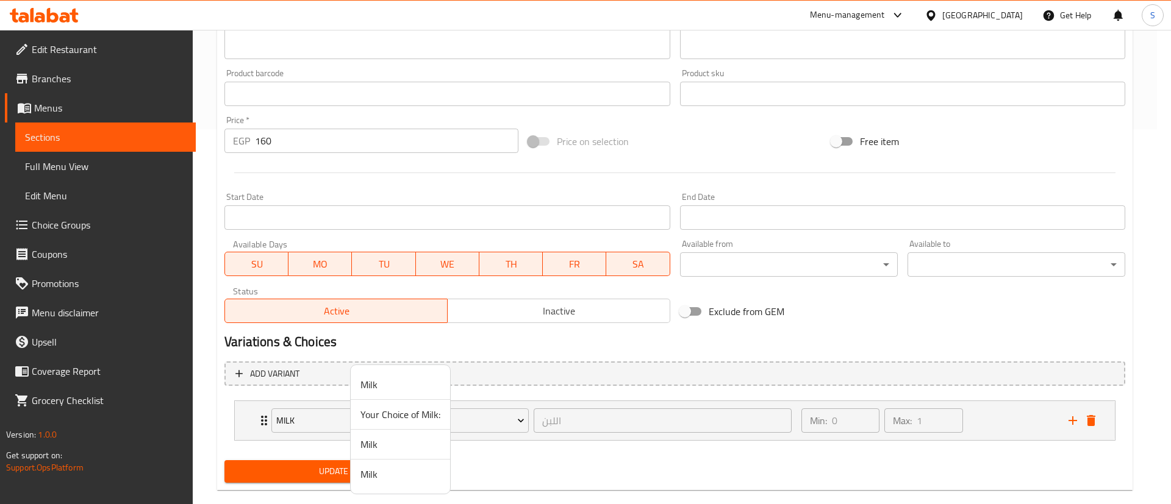
click at [370, 418] on span "Your Choice of Milk:" at bounding box center [400, 414] width 80 height 15
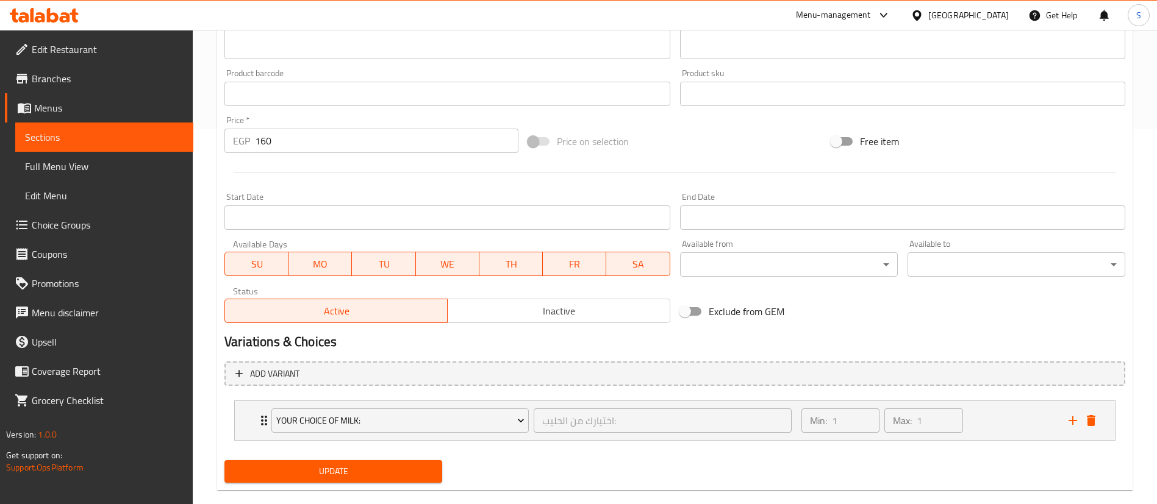
click at [299, 448] on span "Update" at bounding box center [333, 471] width 198 height 15
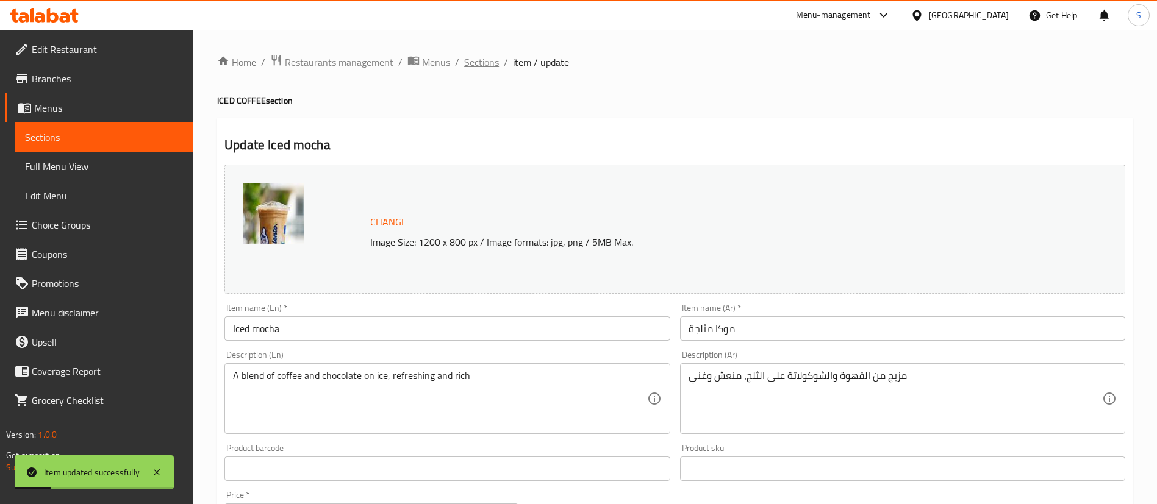
click at [472, 59] on span "Sections" at bounding box center [481, 62] width 35 height 15
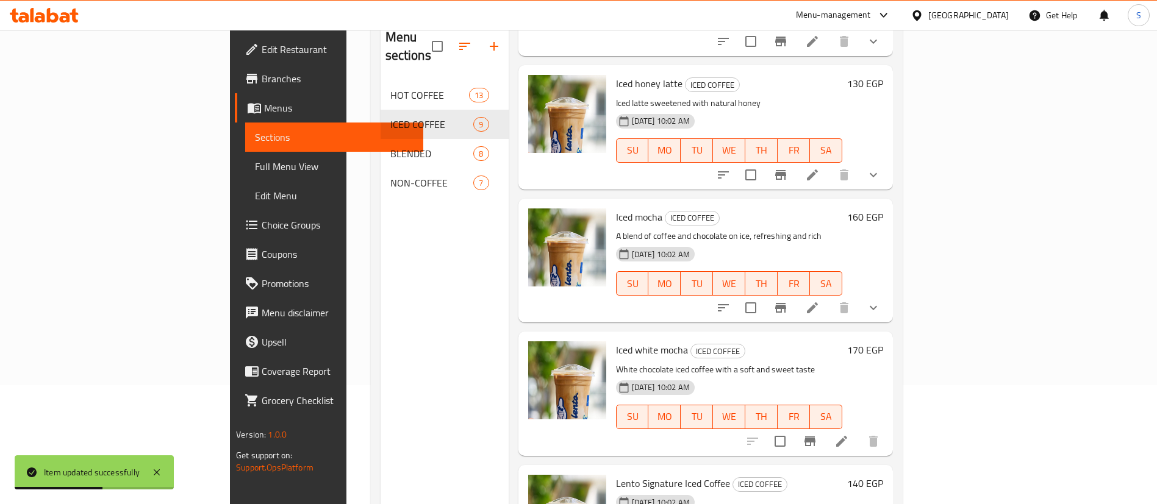
scroll to position [171, 0]
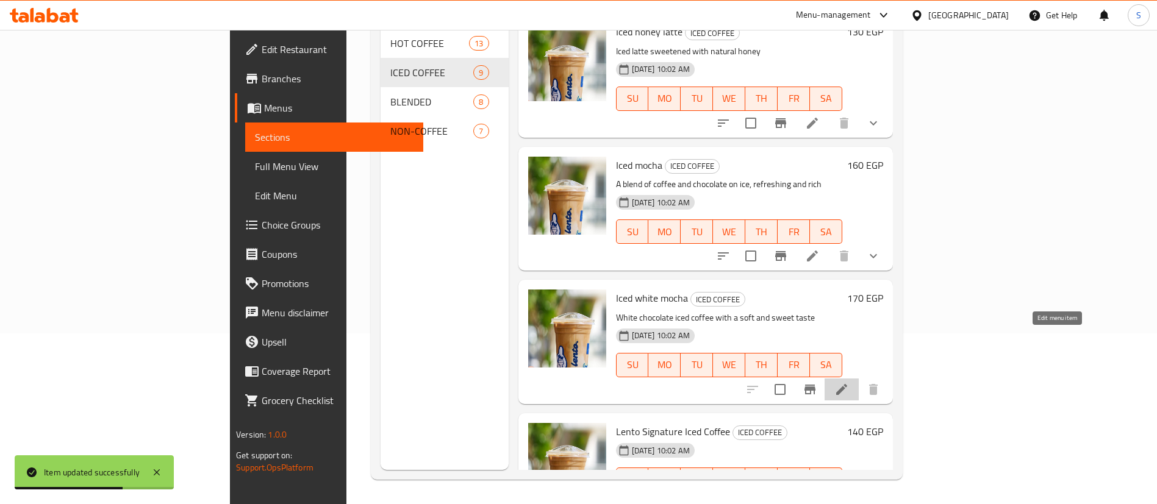
click at [847, 384] on icon at bounding box center [841, 389] width 11 height 11
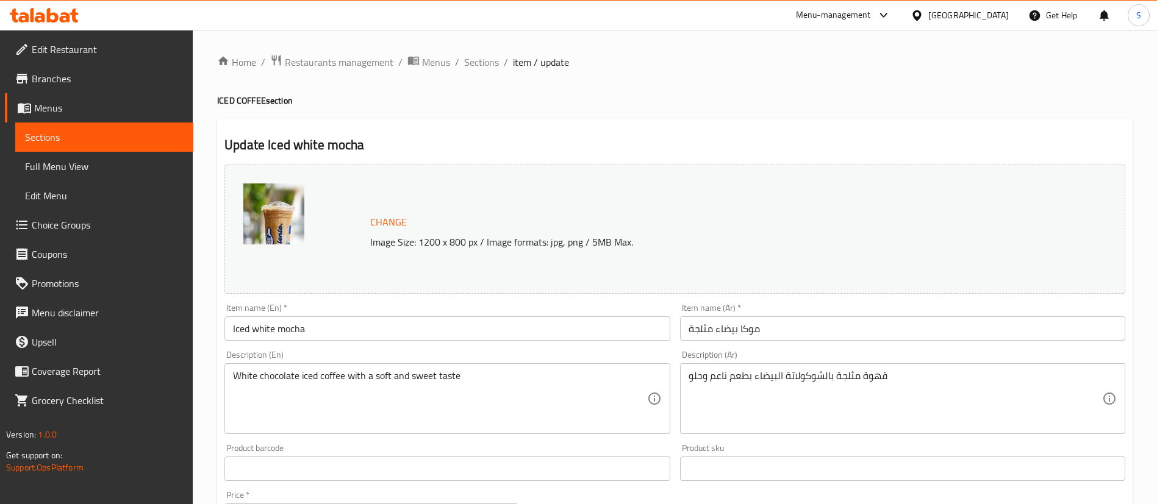
scroll to position [375, 0]
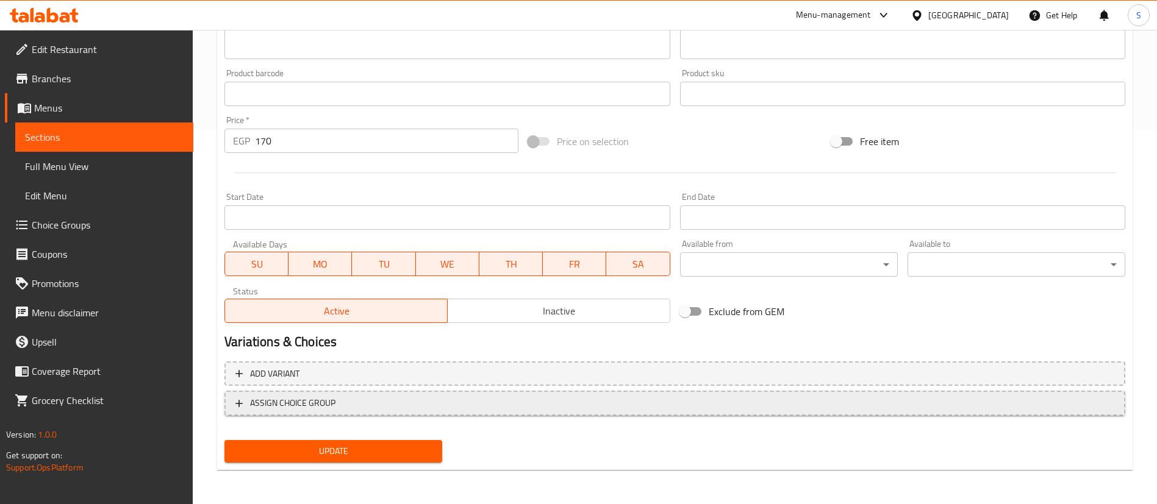
click at [370, 404] on span "ASSIGN CHOICE GROUP" at bounding box center [674, 403] width 879 height 15
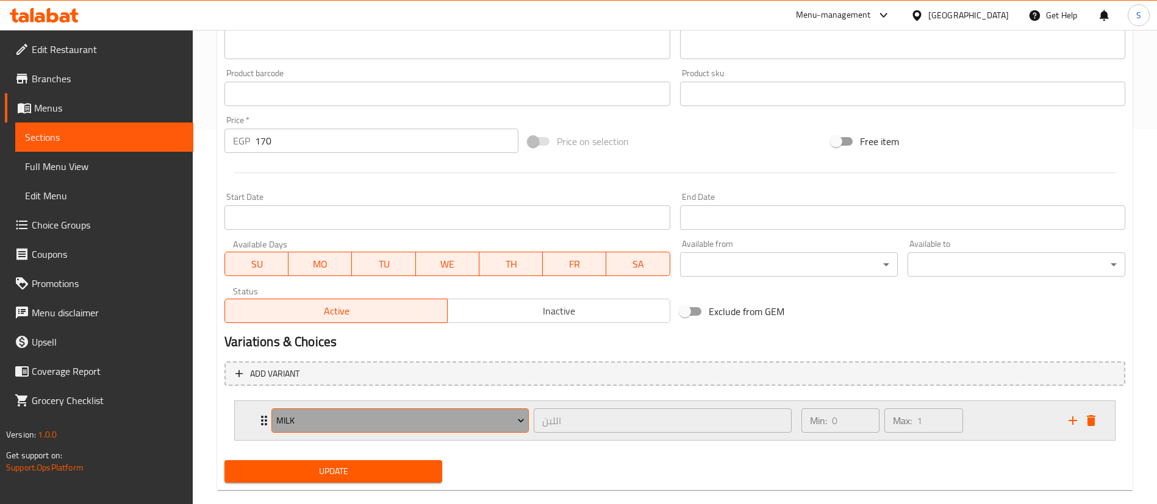
click at [348, 415] on span "Milk" at bounding box center [400, 420] width 248 height 15
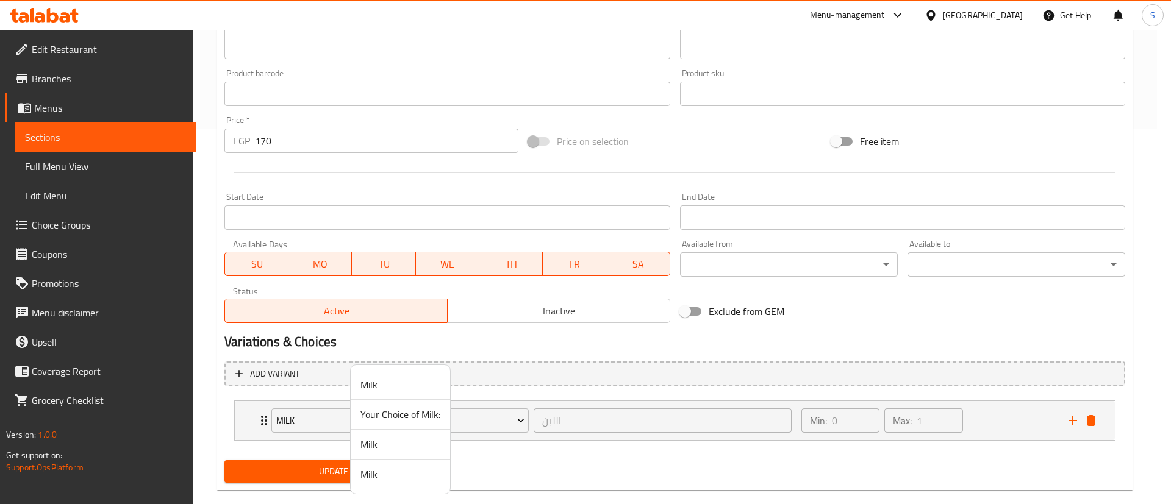
click at [378, 416] on span "Your Choice of Milk:" at bounding box center [400, 414] width 80 height 15
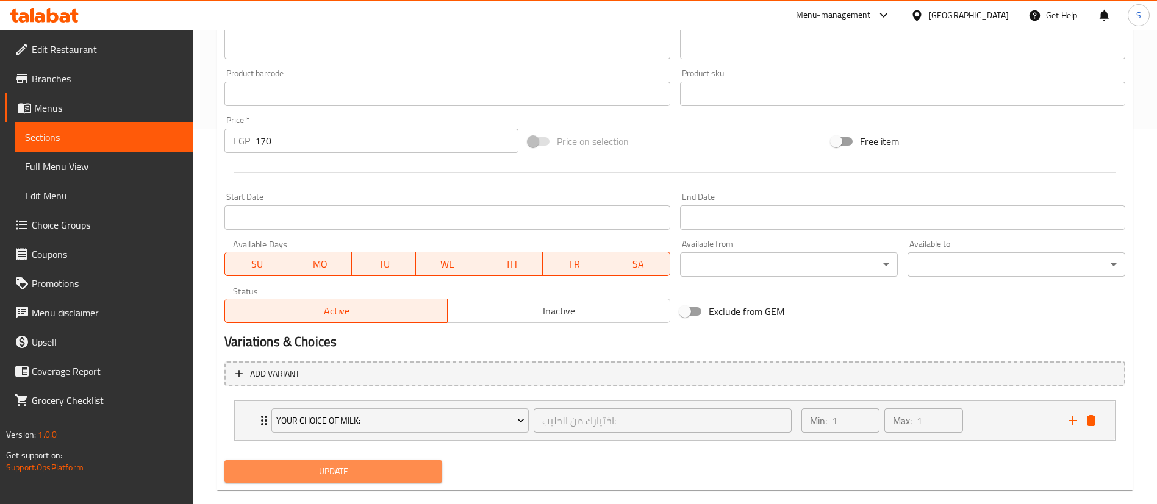
click at [317, 448] on span "Update" at bounding box center [333, 471] width 198 height 15
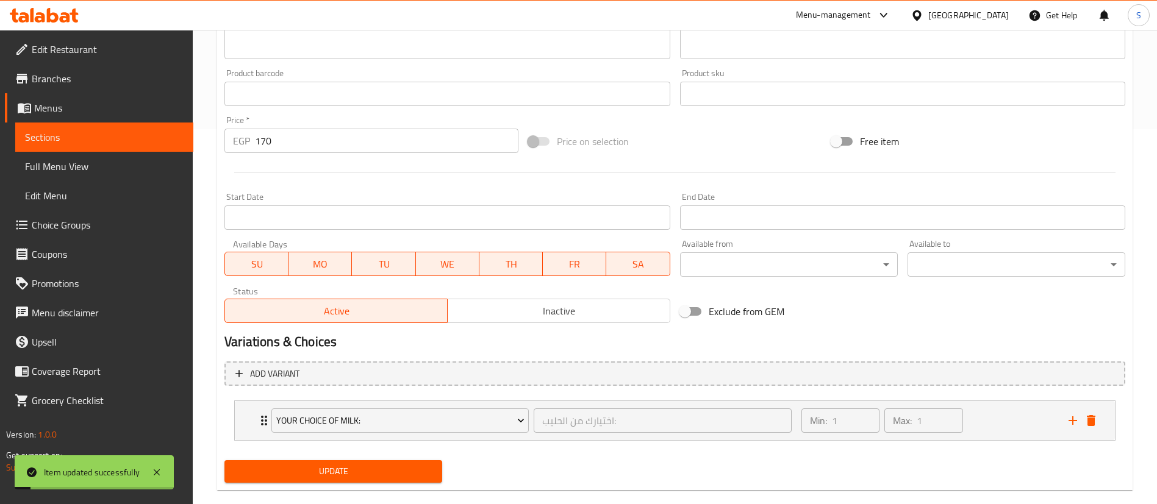
scroll to position [0, 0]
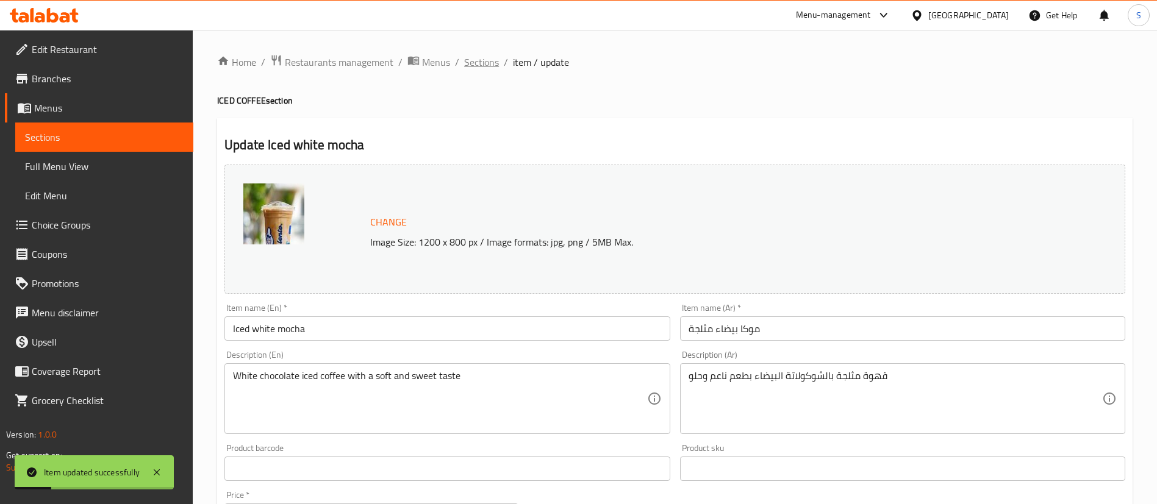
click at [474, 63] on span "Sections" at bounding box center [481, 62] width 35 height 15
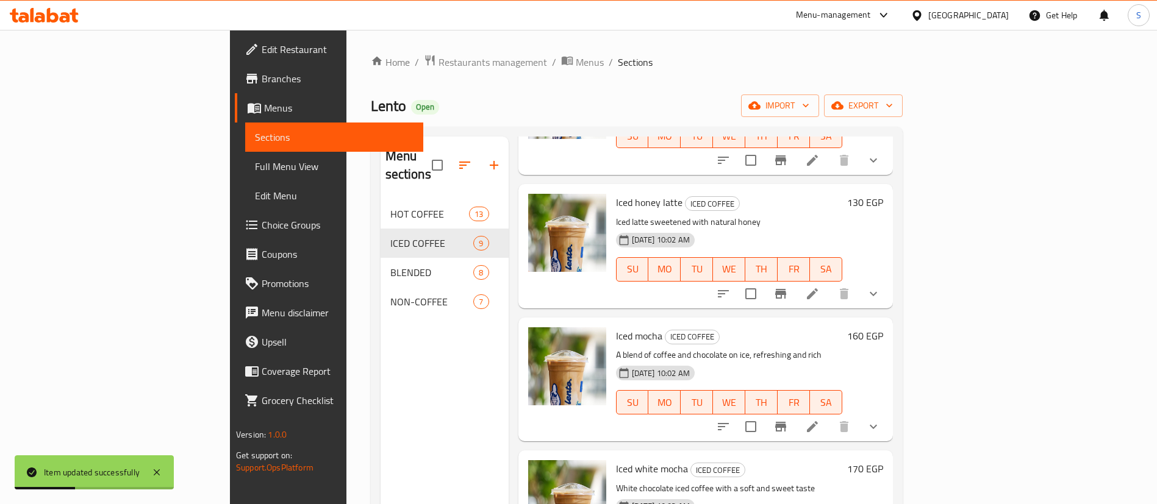
scroll to position [171, 0]
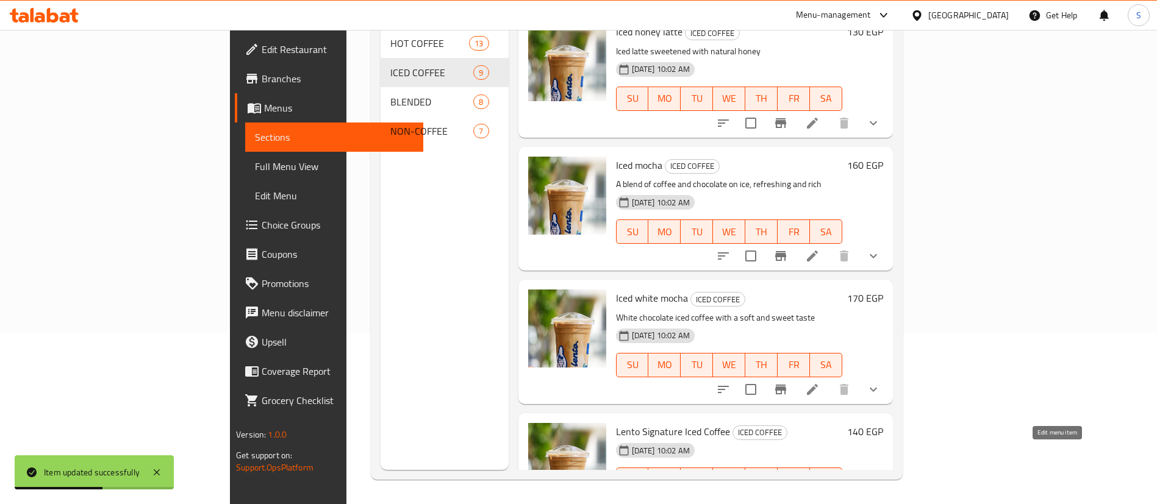
click at [847, 448] on icon at bounding box center [841, 504] width 11 height 11
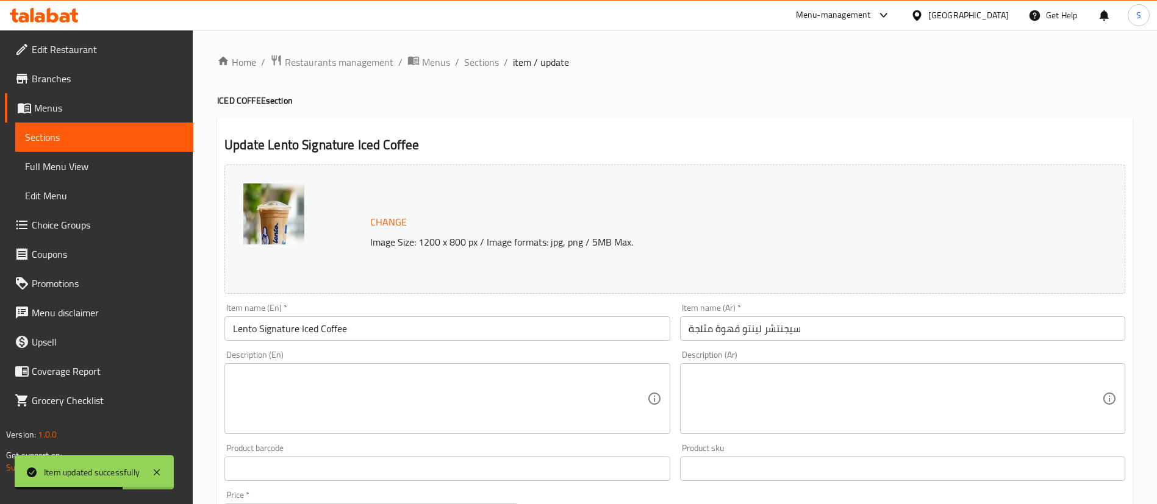
scroll to position [375, 0]
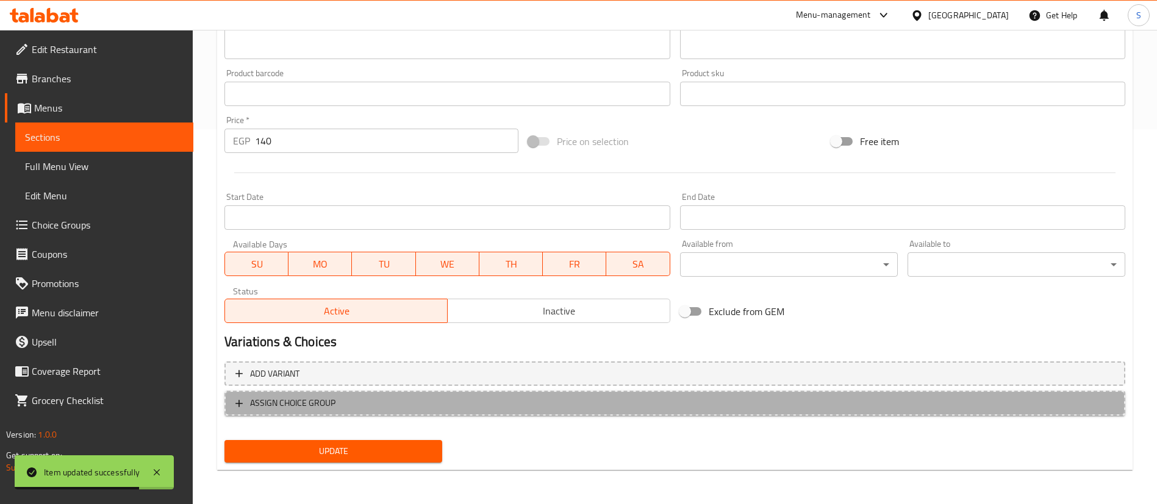
click at [377, 412] on button "ASSIGN CHOICE GROUP" at bounding box center [674, 403] width 901 height 25
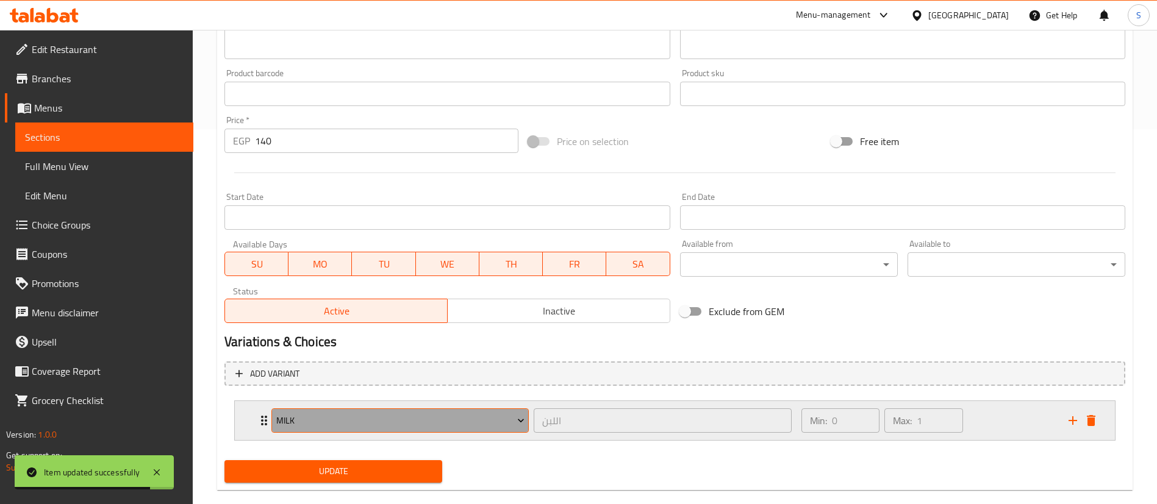
click at [353, 426] on span "Milk" at bounding box center [400, 420] width 248 height 15
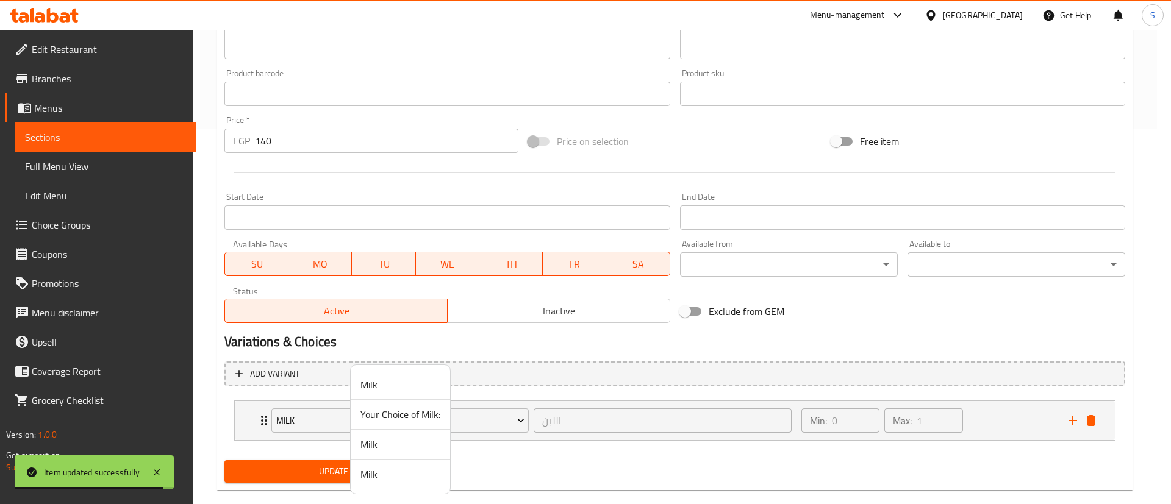
click at [387, 420] on span "Your Choice of Milk:" at bounding box center [400, 414] width 80 height 15
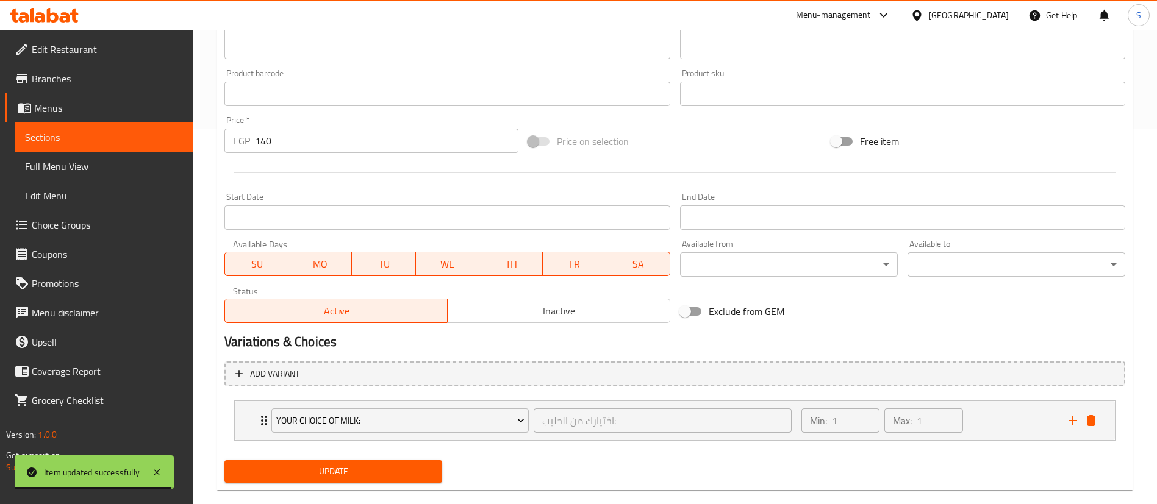
click at [322, 448] on span "Update" at bounding box center [333, 471] width 198 height 15
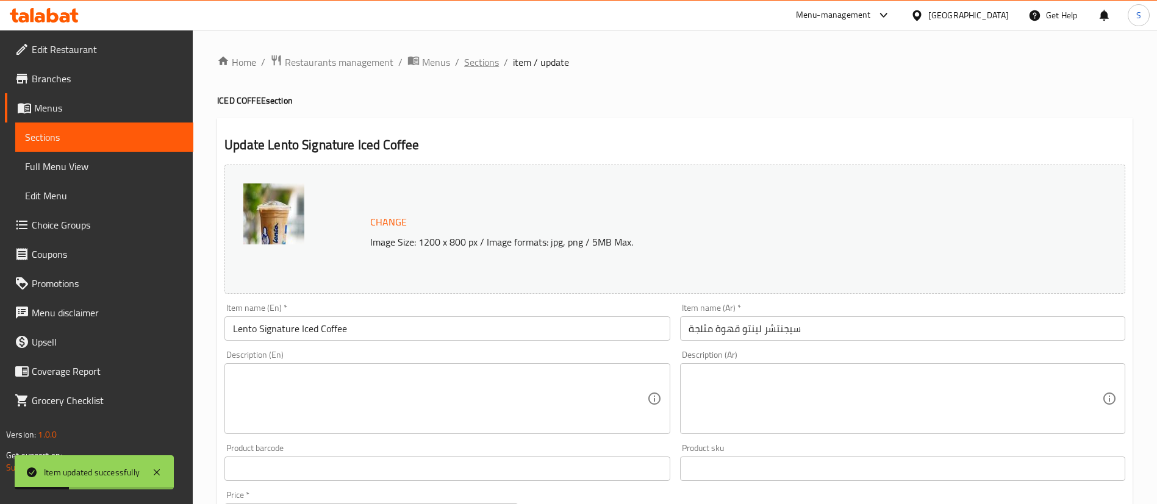
click at [482, 61] on span "Sections" at bounding box center [481, 62] width 35 height 15
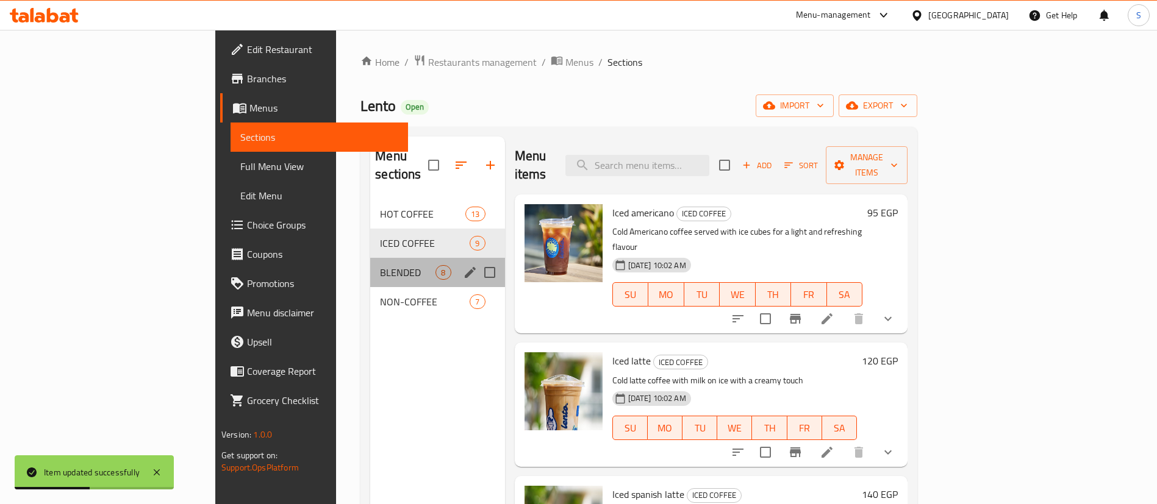
click at [370, 266] on div "BLENDED 8" at bounding box center [437, 272] width 134 height 29
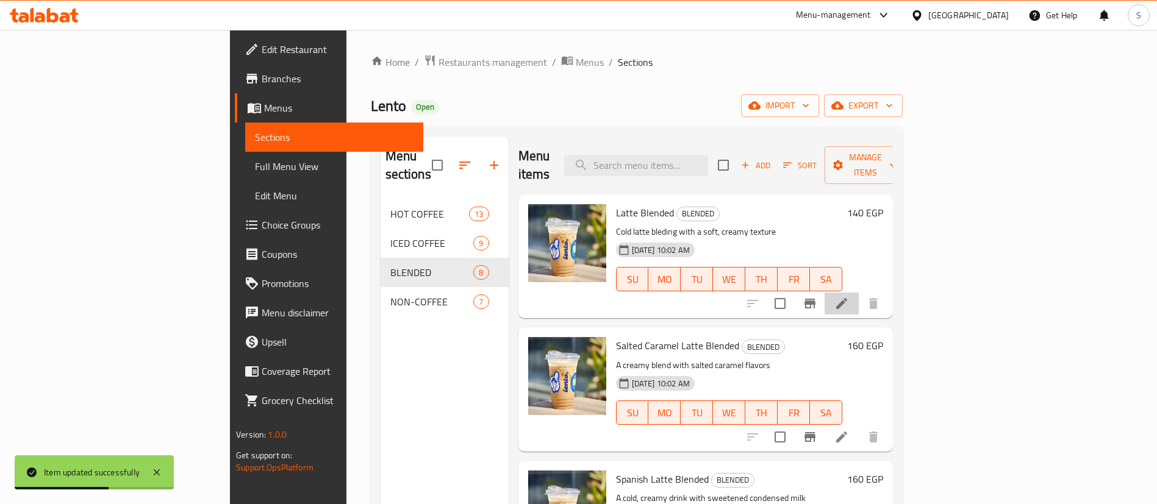
click at [849, 296] on icon at bounding box center [841, 303] width 15 height 15
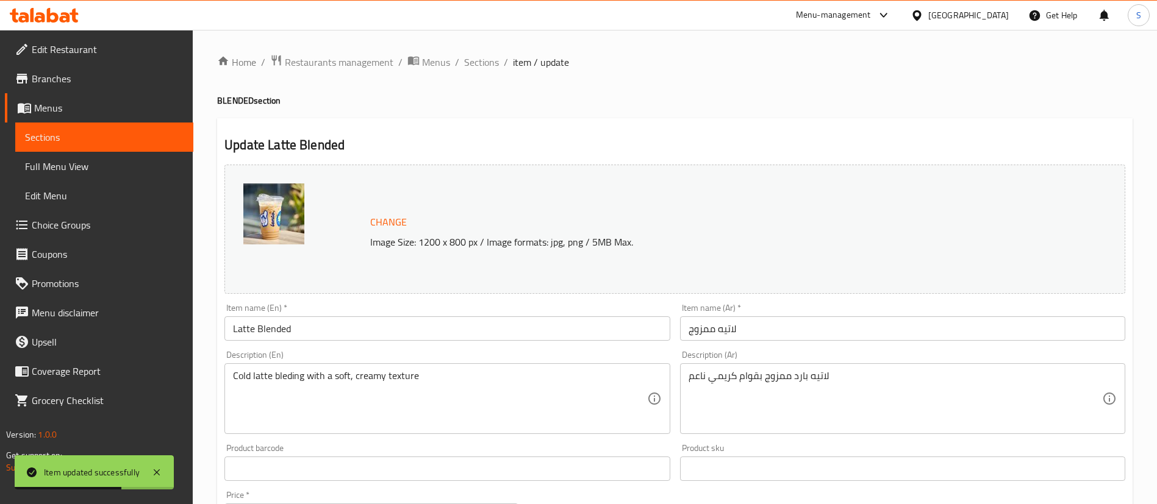
scroll to position [375, 0]
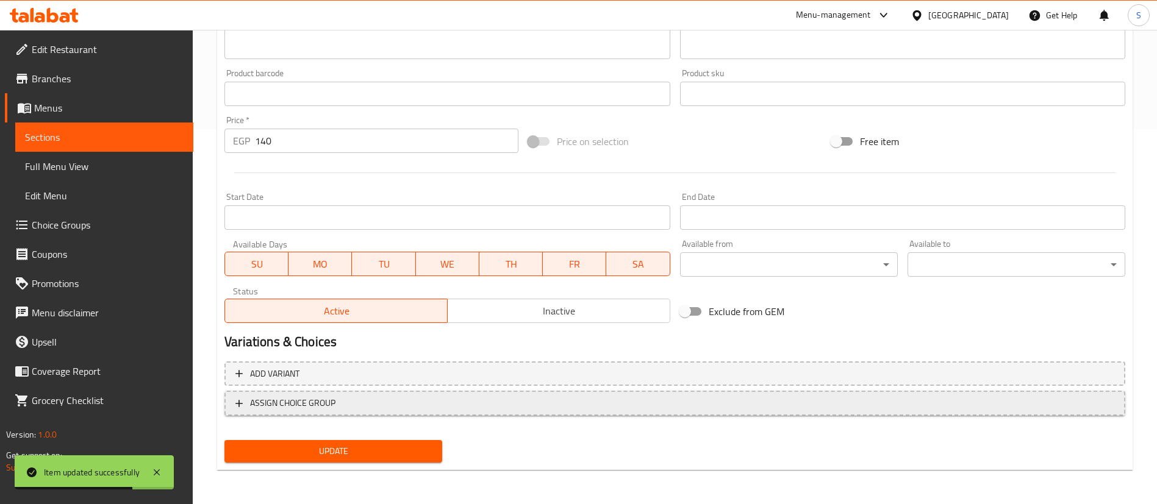
click at [359, 396] on span "ASSIGN CHOICE GROUP" at bounding box center [674, 403] width 879 height 15
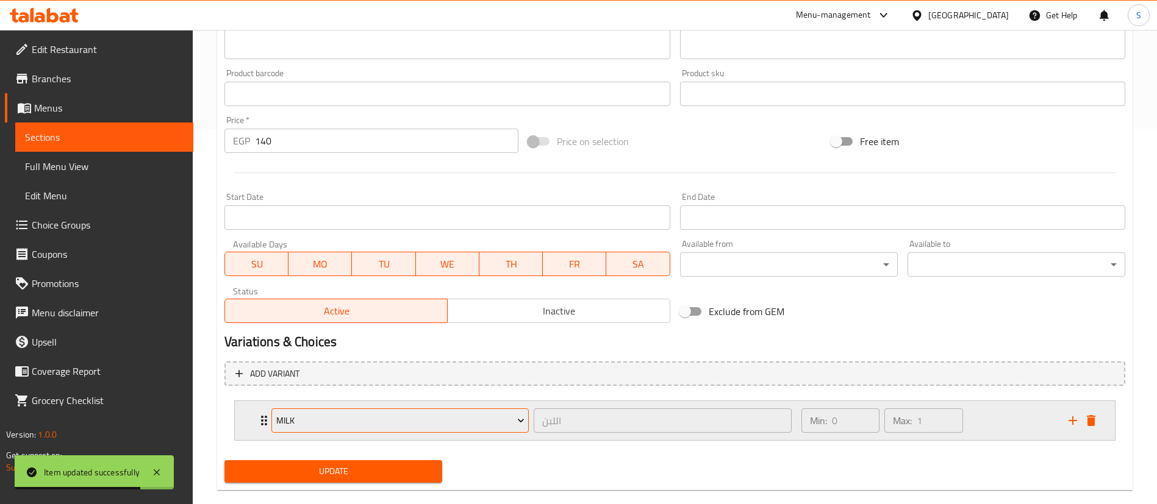
click at [385, 428] on span "Milk" at bounding box center [400, 420] width 248 height 15
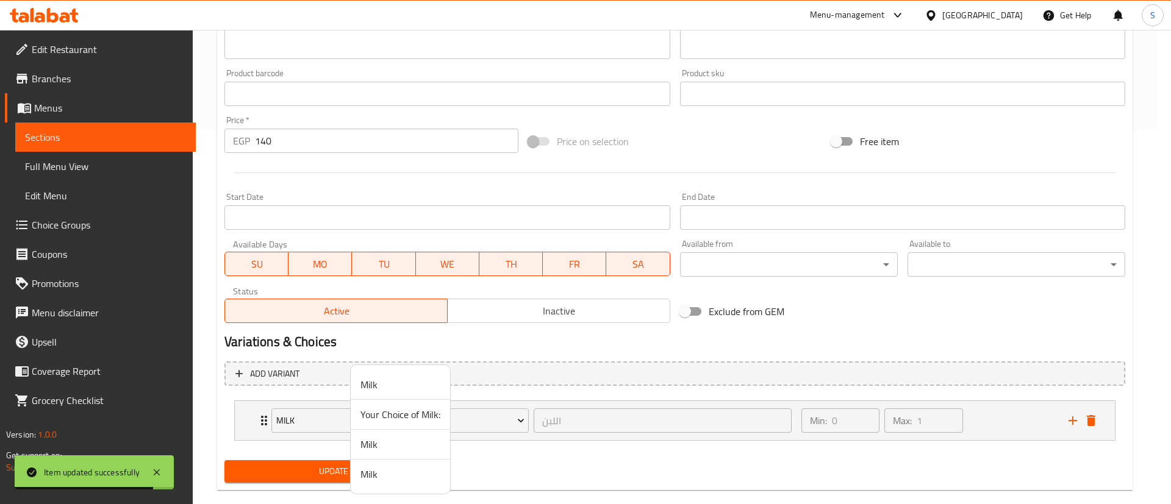
click at [382, 415] on span "Your Choice of Milk:" at bounding box center [400, 414] width 80 height 15
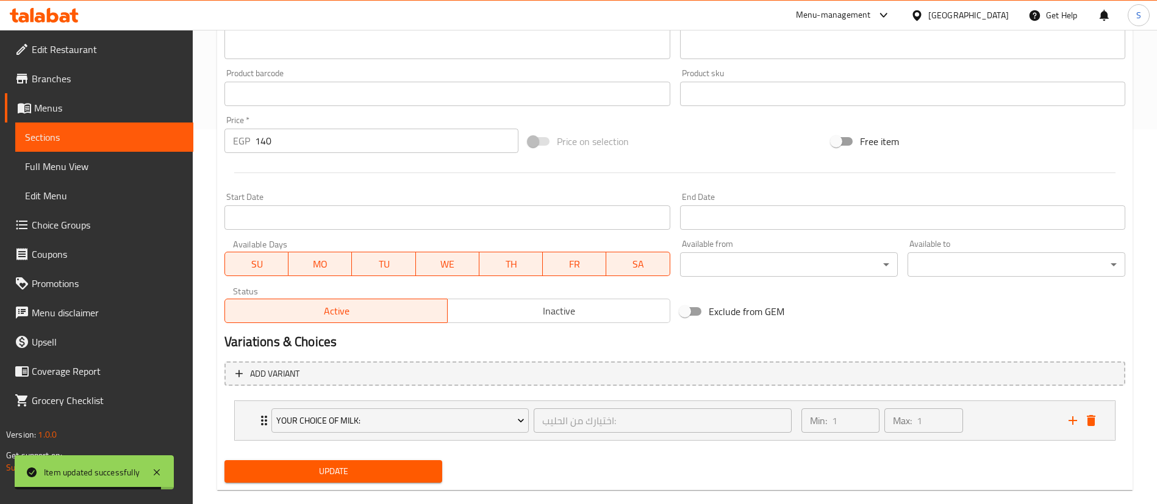
click at [314, 448] on span "Update" at bounding box center [333, 471] width 198 height 15
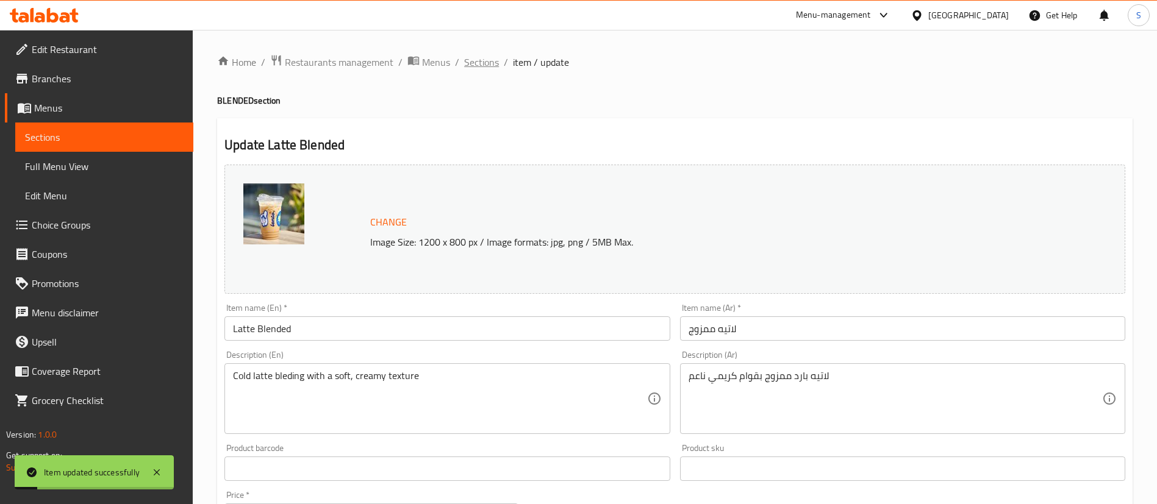
click at [488, 62] on span "Sections" at bounding box center [481, 62] width 35 height 15
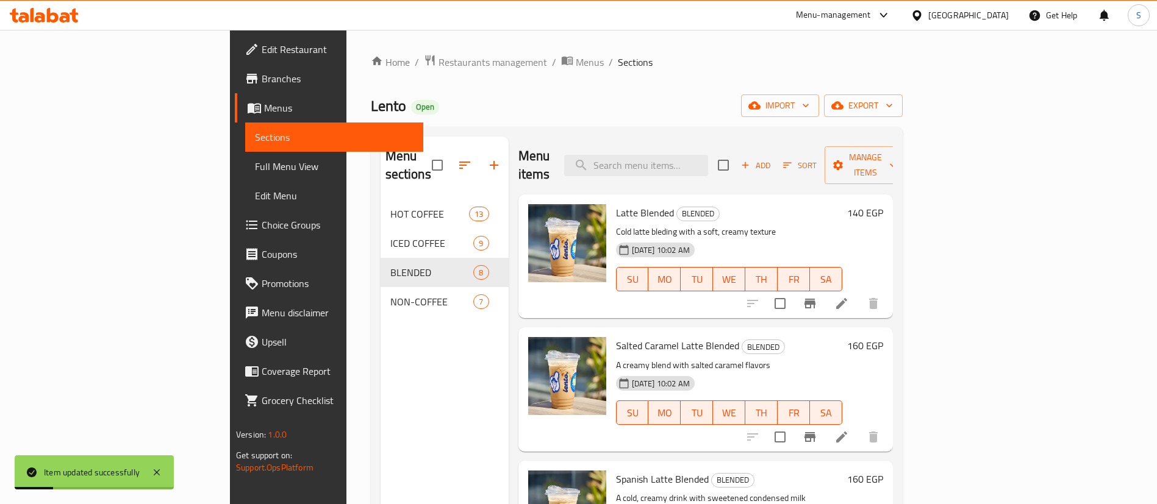
scroll to position [88, 0]
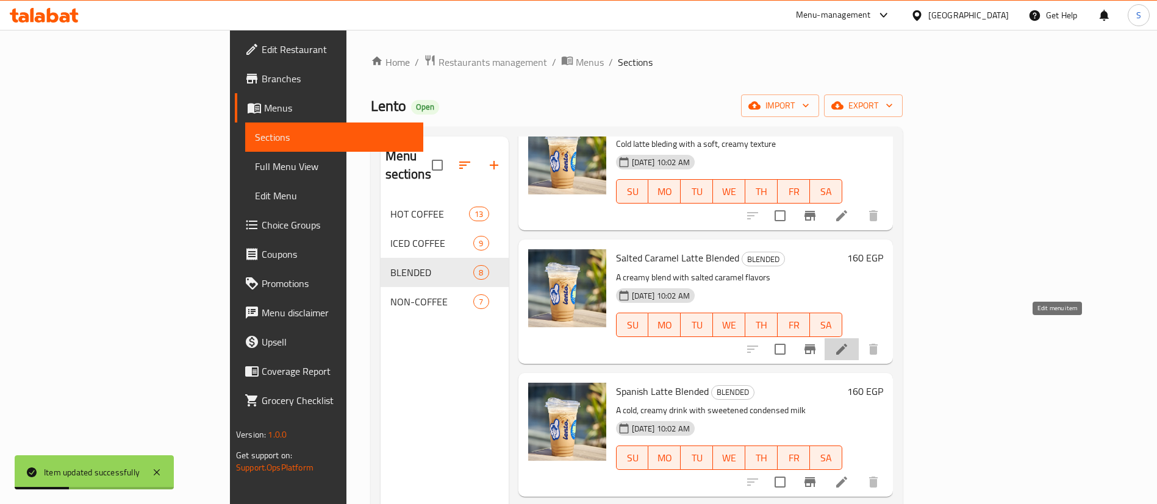
click at [847, 344] on icon at bounding box center [841, 349] width 11 height 11
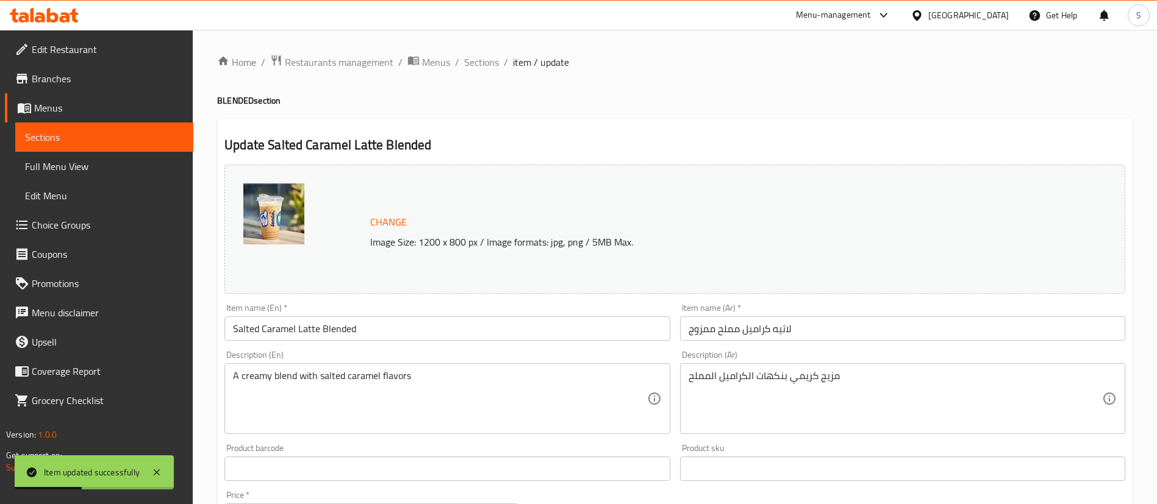
scroll to position [375, 0]
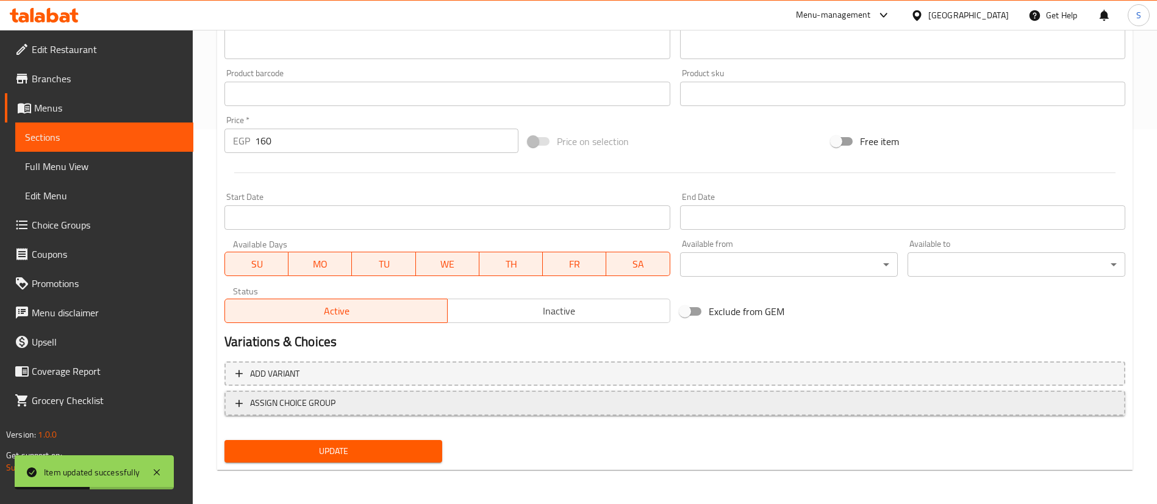
click at [393, 407] on span "ASSIGN CHOICE GROUP" at bounding box center [674, 403] width 879 height 15
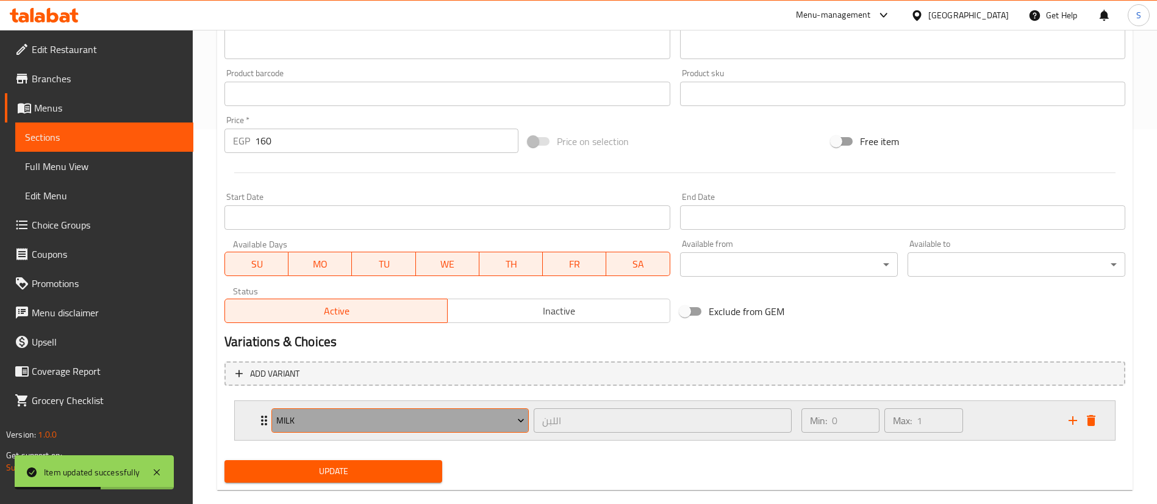
click at [354, 425] on span "Milk" at bounding box center [400, 420] width 248 height 15
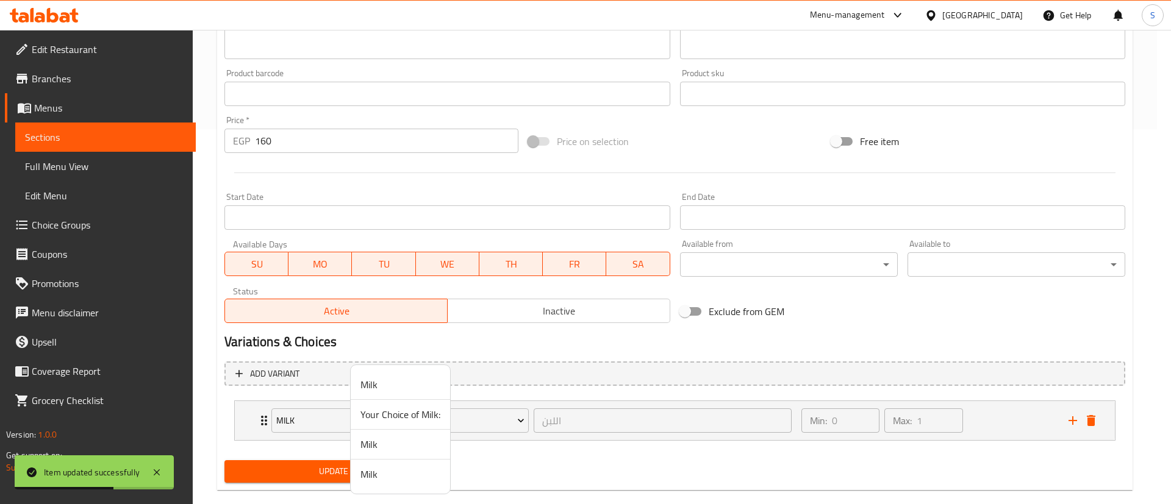
click at [388, 413] on span "Your Choice of Milk:" at bounding box center [400, 414] width 80 height 15
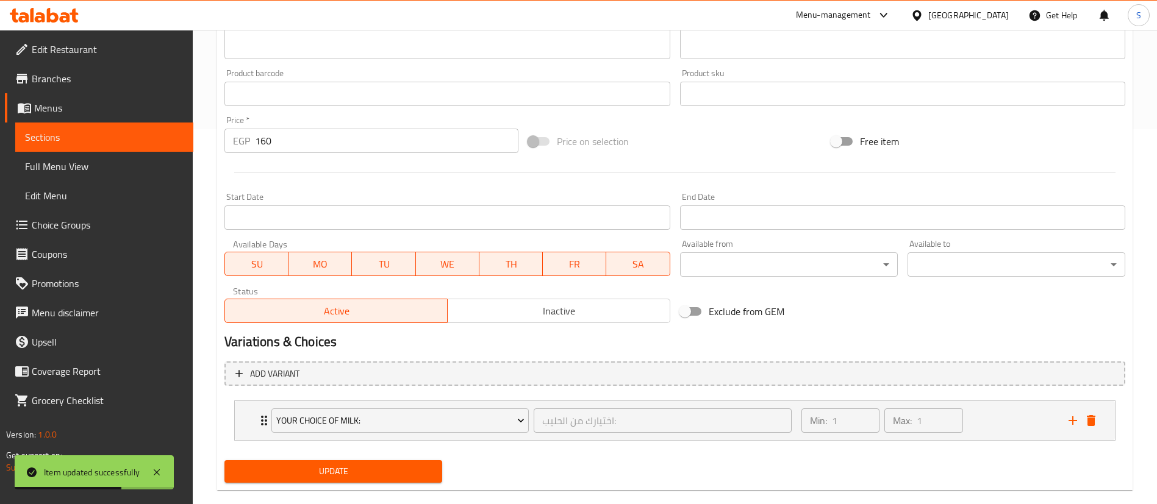
click at [357, 448] on span "Update" at bounding box center [333, 471] width 198 height 15
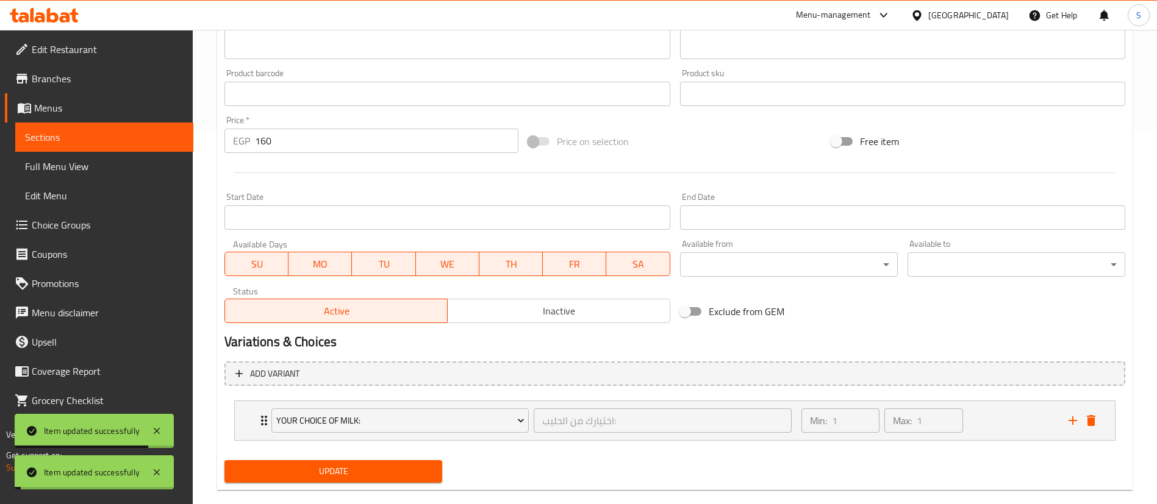
scroll to position [0, 0]
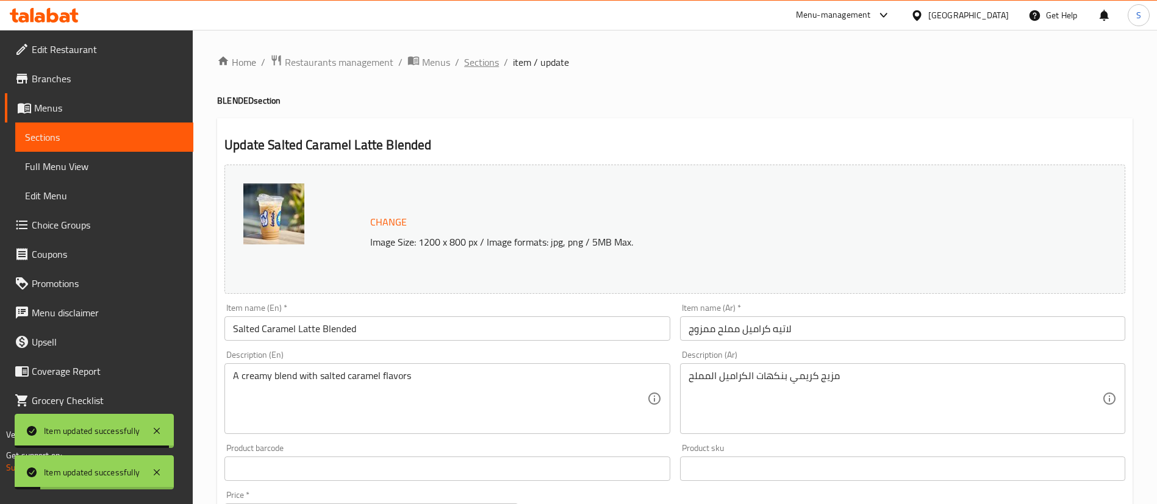
click at [474, 63] on span "Sections" at bounding box center [481, 62] width 35 height 15
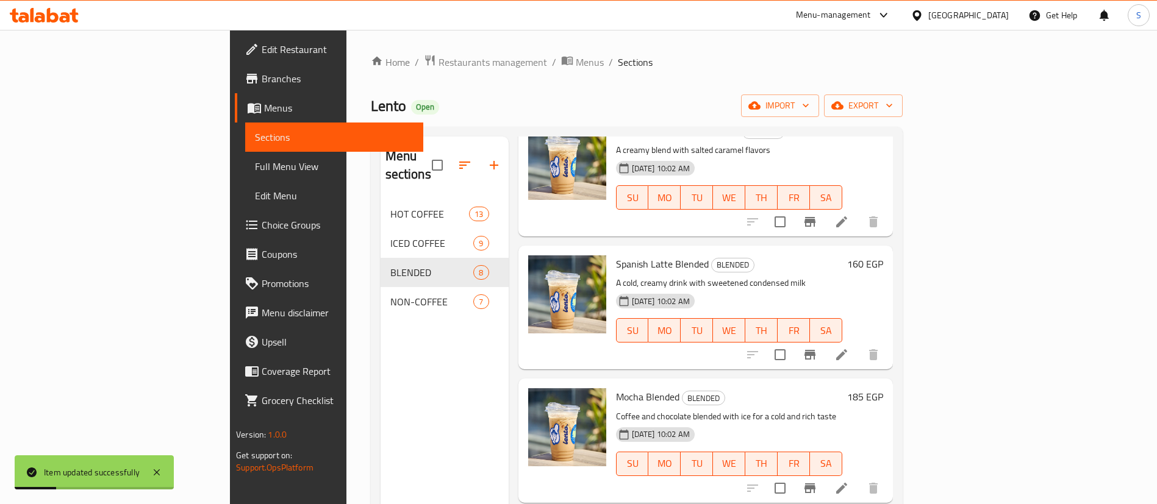
scroll to position [217, 0]
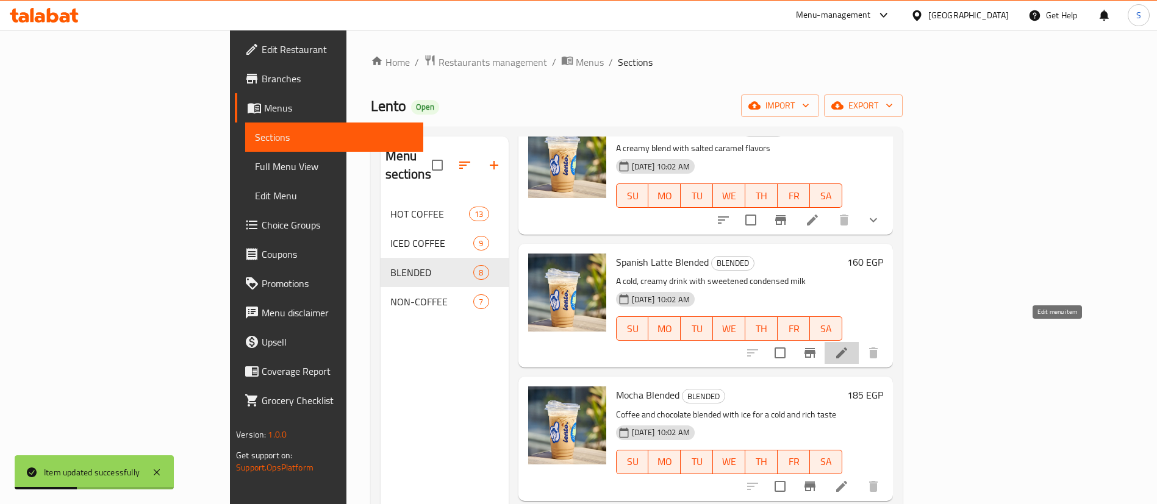
click at [847, 348] on icon at bounding box center [841, 353] width 11 height 11
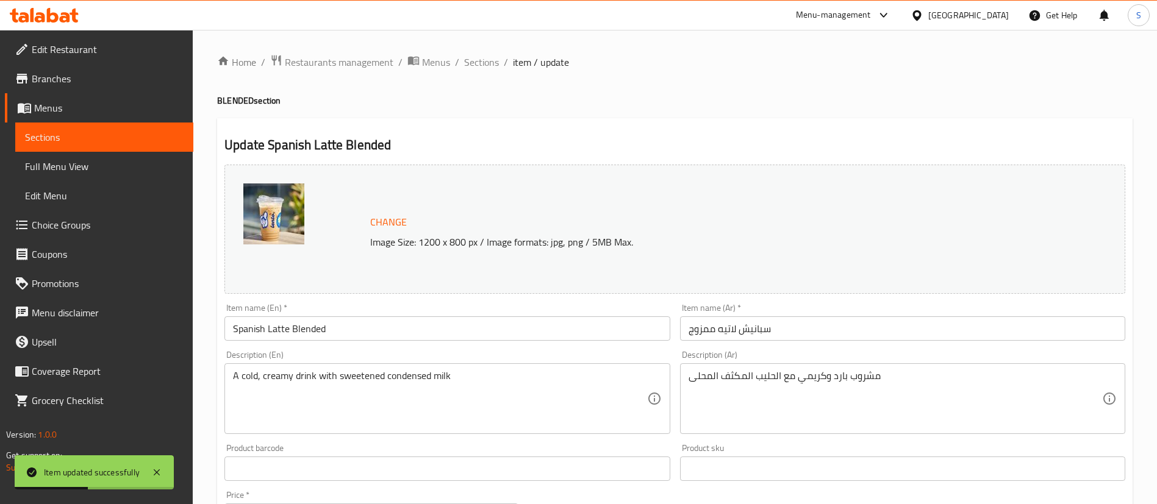
scroll to position [375, 0]
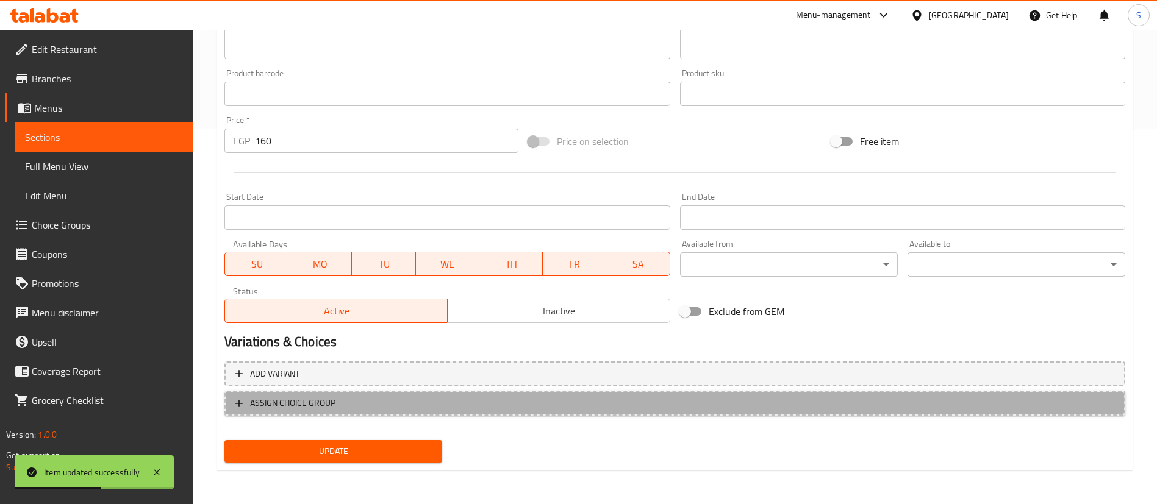
click at [277, 400] on span "ASSIGN CHOICE GROUP" at bounding box center [292, 403] width 85 height 15
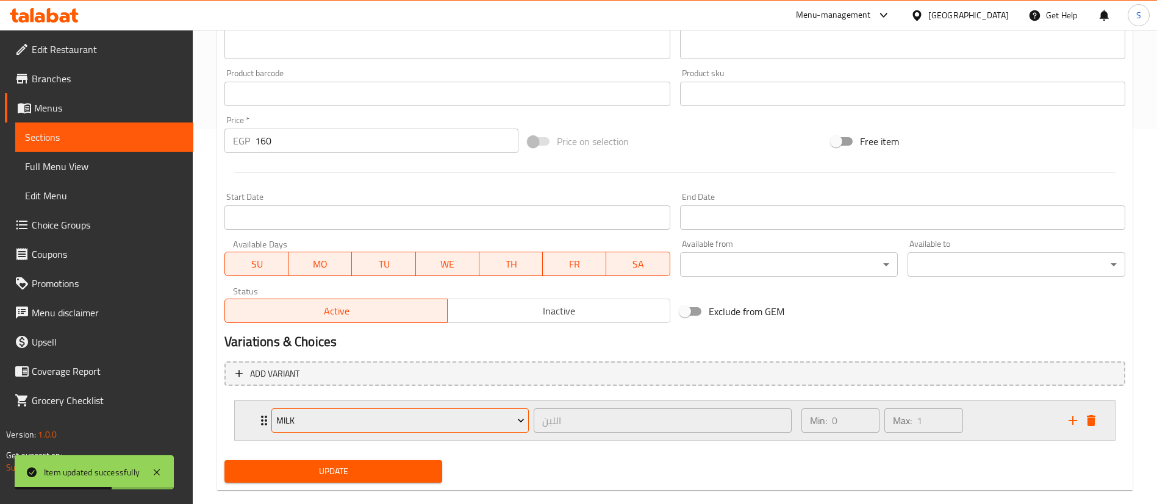
click at [332, 424] on span "Milk" at bounding box center [400, 420] width 248 height 15
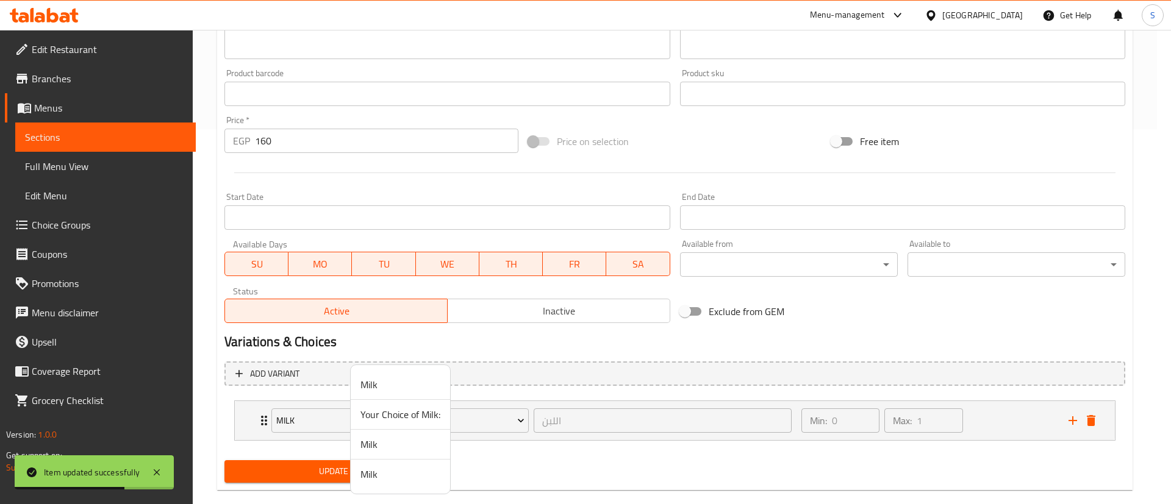
click at [384, 416] on span "Your Choice of Milk:" at bounding box center [400, 414] width 80 height 15
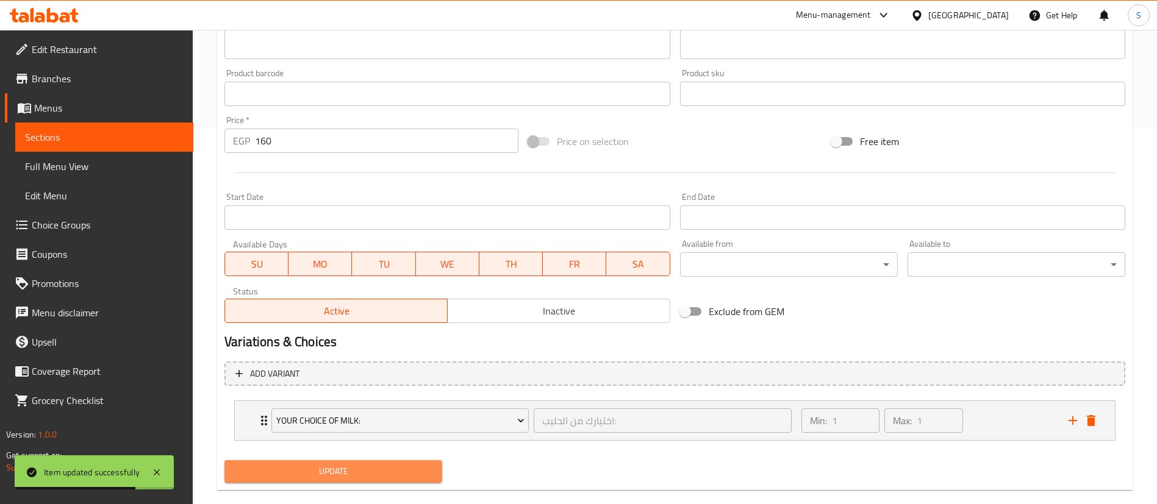
click at [327, 448] on span "Update" at bounding box center [333, 471] width 198 height 15
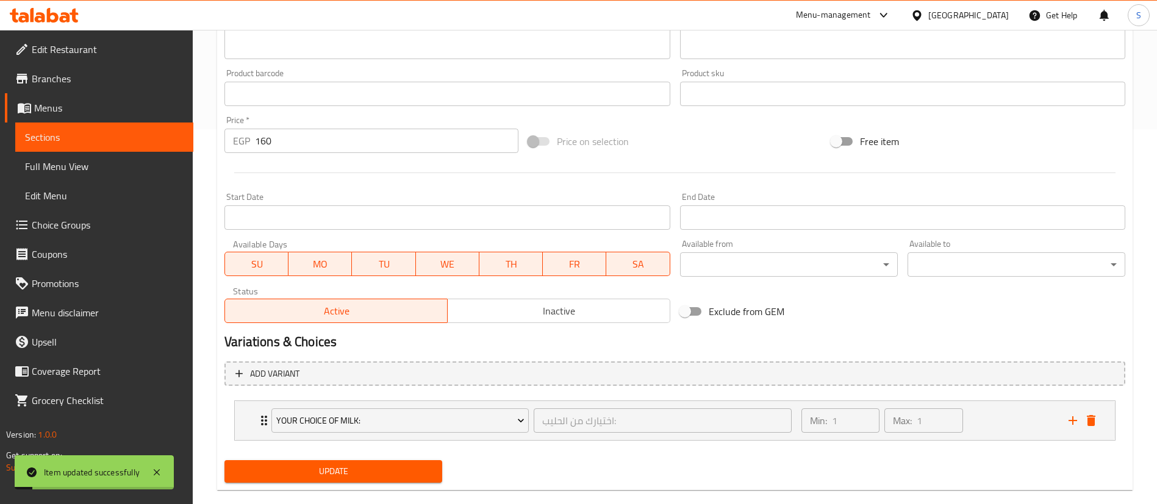
scroll to position [0, 0]
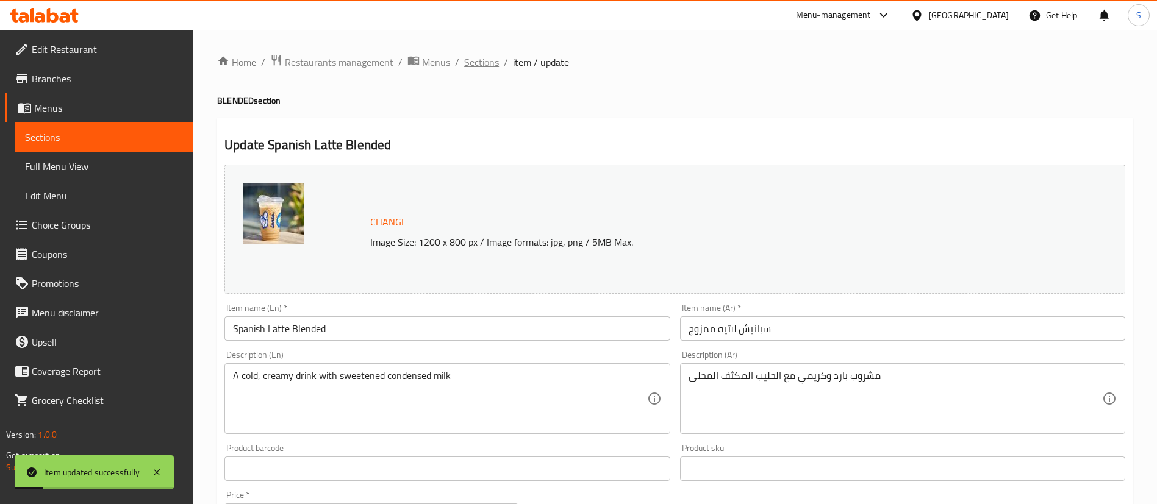
click at [471, 61] on span "Sections" at bounding box center [481, 62] width 35 height 15
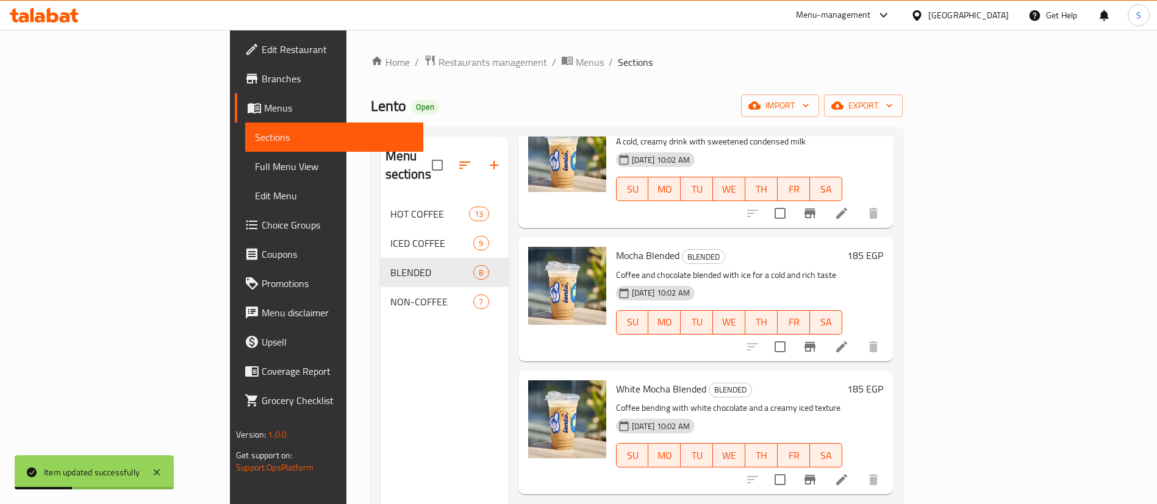
scroll to position [358, 0]
click at [849, 338] on icon at bounding box center [841, 345] width 15 height 15
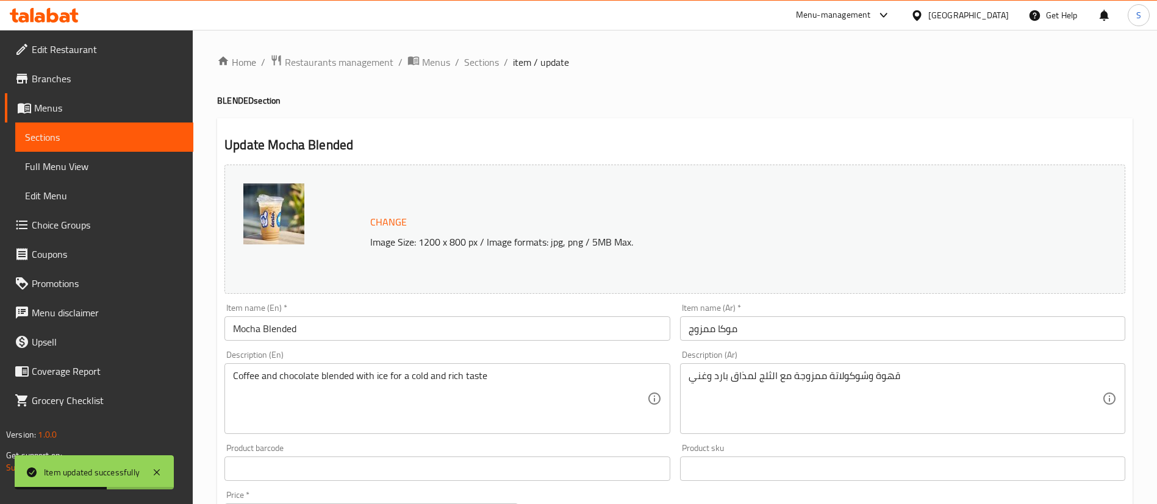
scroll to position [375, 0]
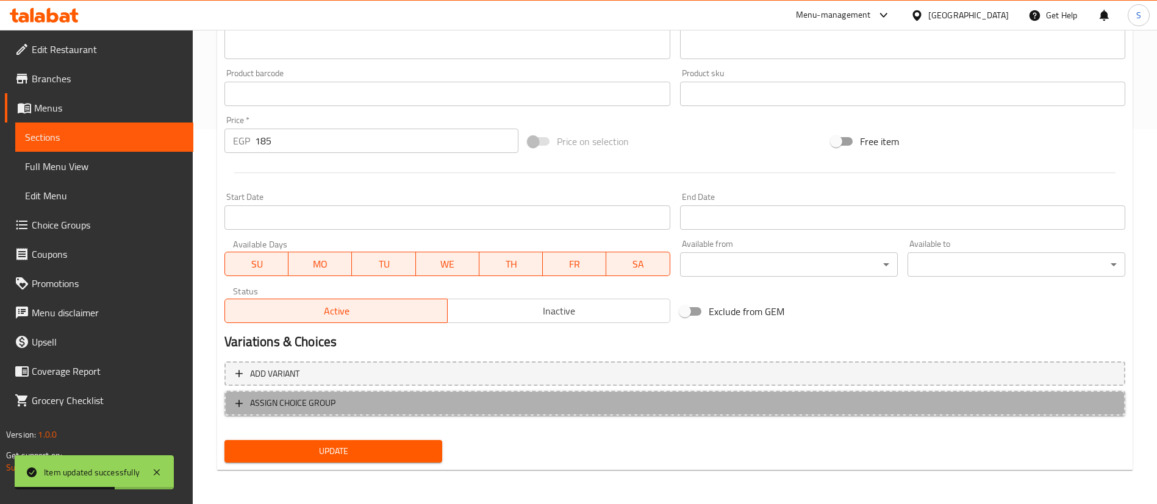
click at [331, 413] on button "ASSIGN CHOICE GROUP" at bounding box center [674, 403] width 901 height 25
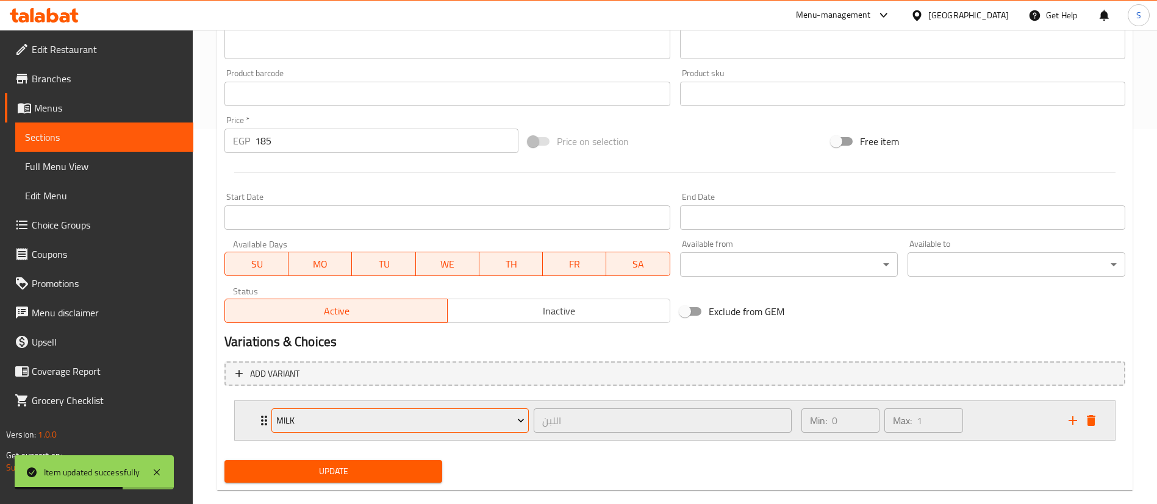
click at [373, 417] on span "Milk" at bounding box center [400, 420] width 248 height 15
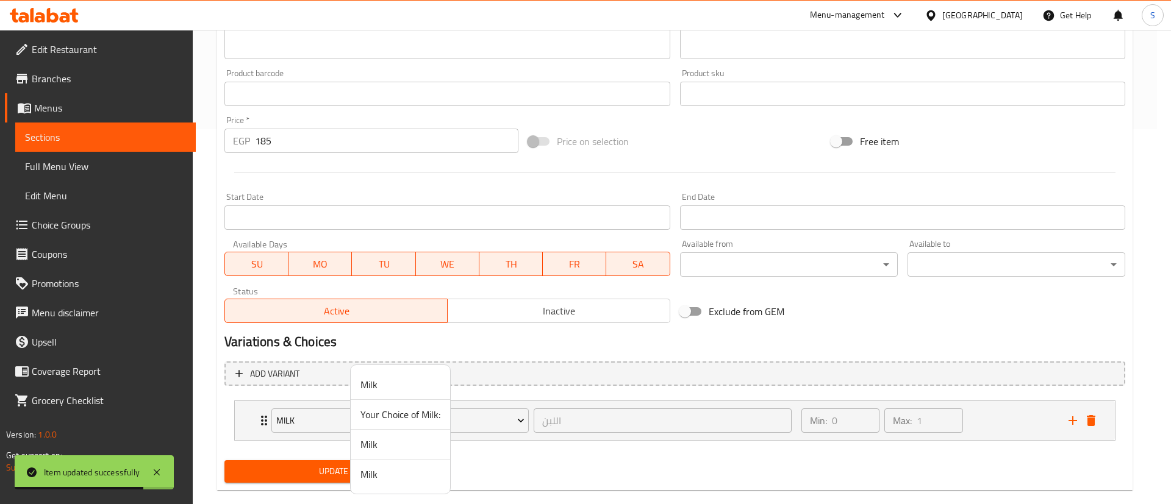
click at [376, 417] on span "Your Choice of Milk:" at bounding box center [400, 414] width 80 height 15
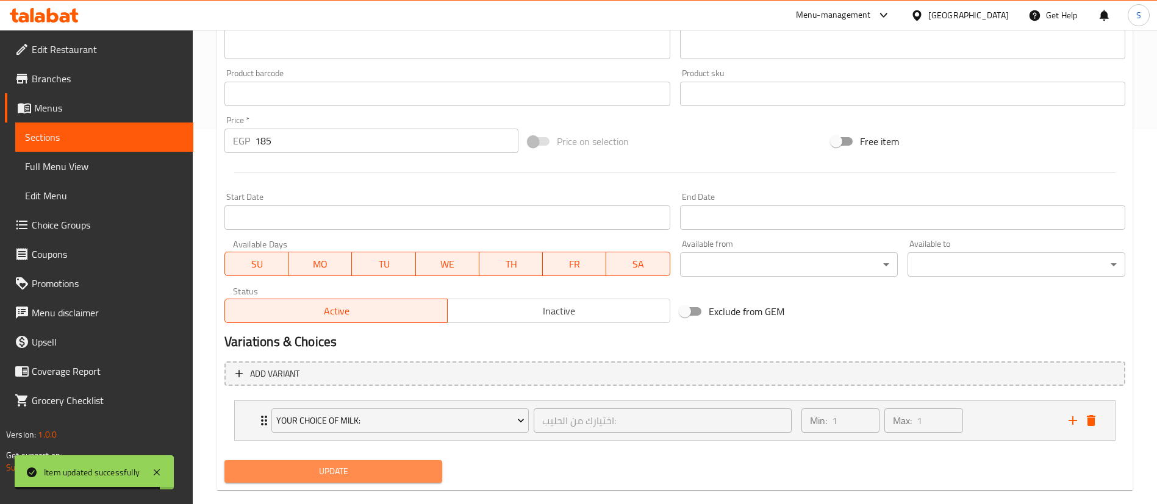
click at [372, 448] on span "Update" at bounding box center [333, 471] width 198 height 15
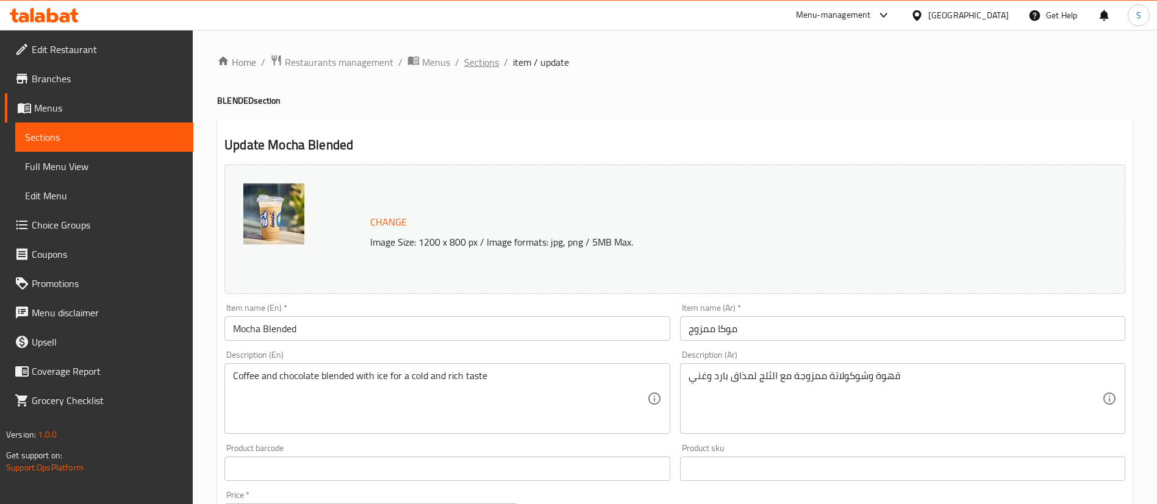
click at [479, 62] on span "Sections" at bounding box center [481, 62] width 35 height 15
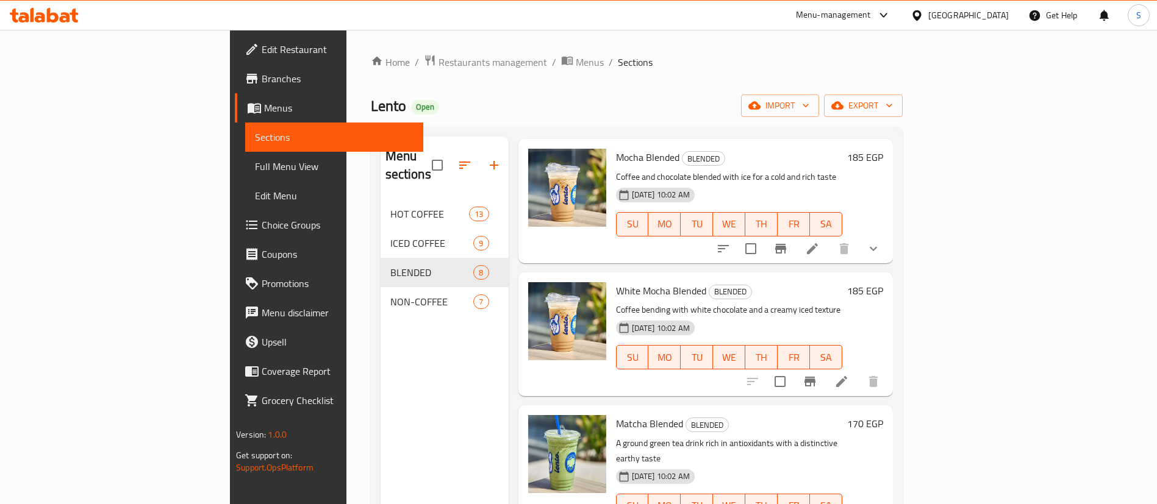
scroll to position [456, 0]
click at [847, 376] on icon at bounding box center [841, 381] width 11 height 11
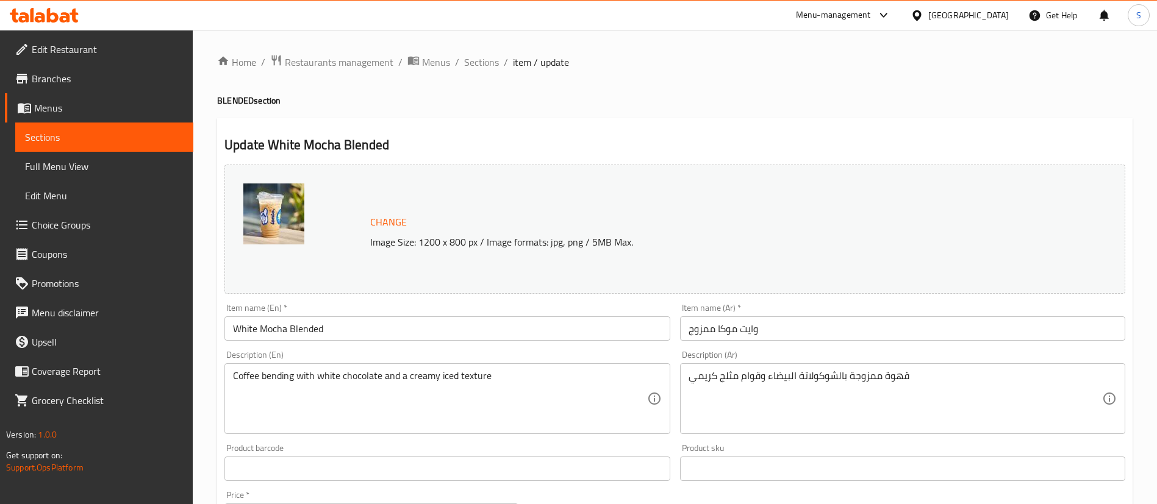
scroll to position [375, 0]
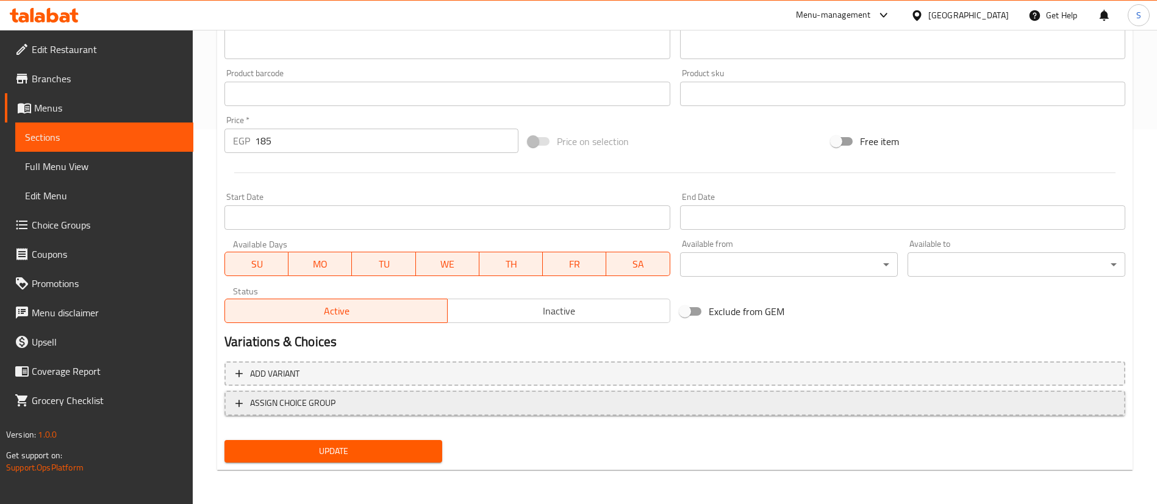
click at [315, 402] on span "ASSIGN CHOICE GROUP" at bounding box center [292, 403] width 85 height 15
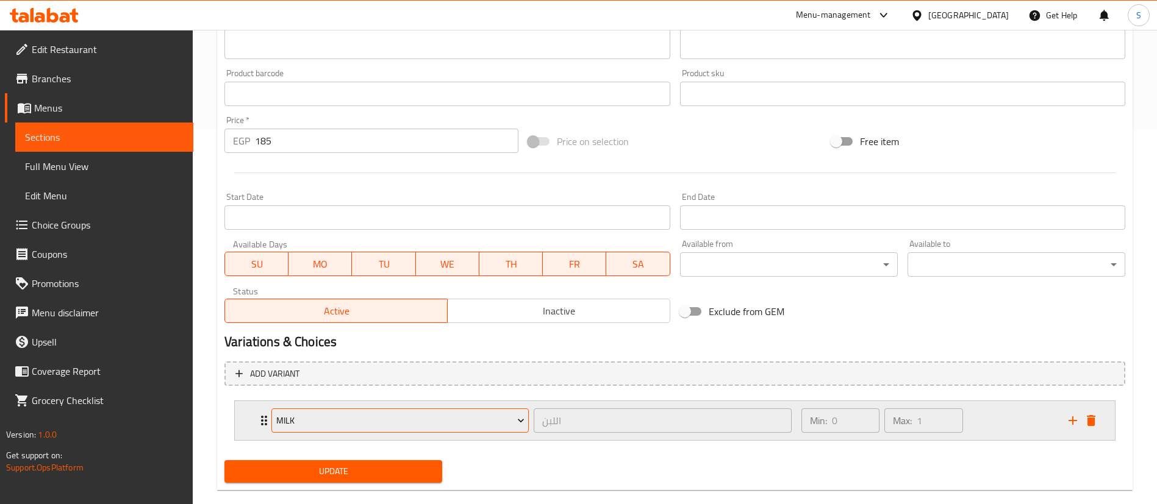
click at [370, 418] on span "Milk" at bounding box center [400, 420] width 248 height 15
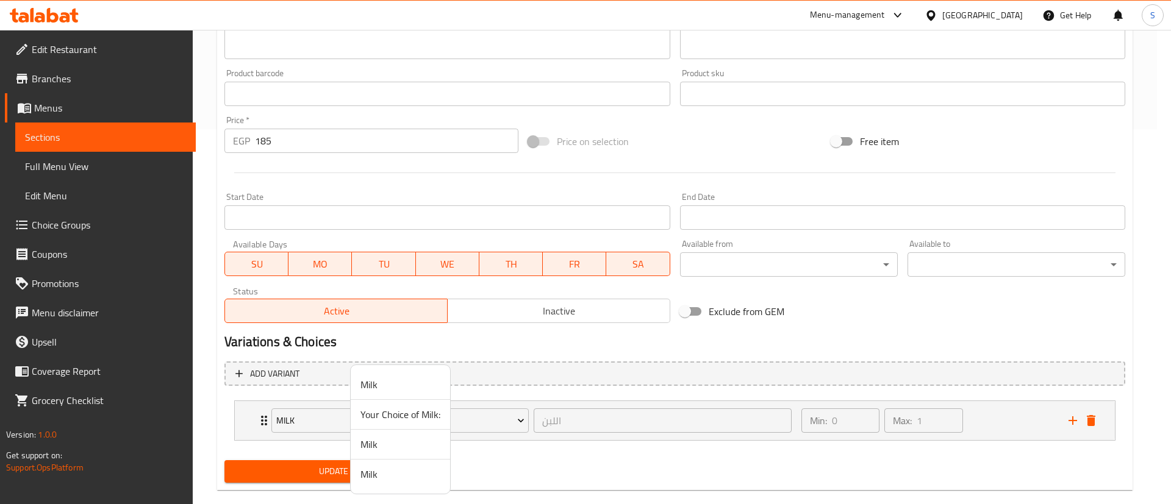
click at [375, 407] on span "Your Choice of Milk:" at bounding box center [400, 414] width 80 height 15
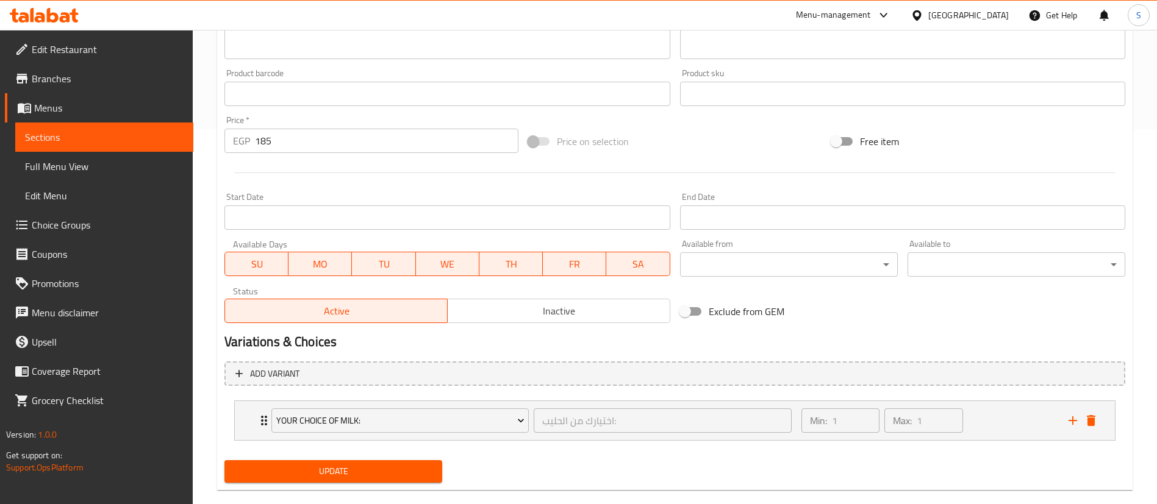
click at [365, 448] on span "Update" at bounding box center [333, 471] width 198 height 15
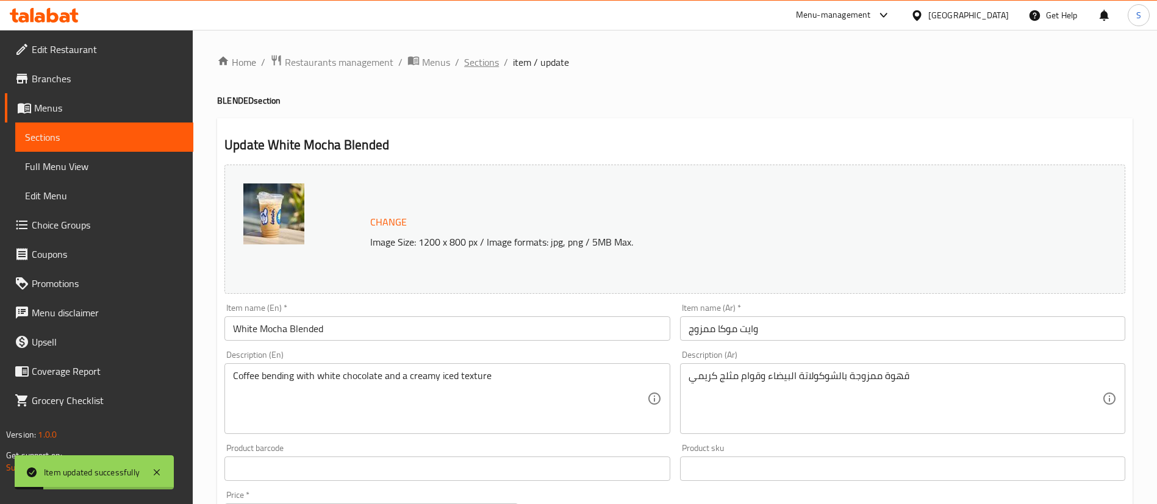
click at [472, 55] on span "Sections" at bounding box center [481, 62] width 35 height 15
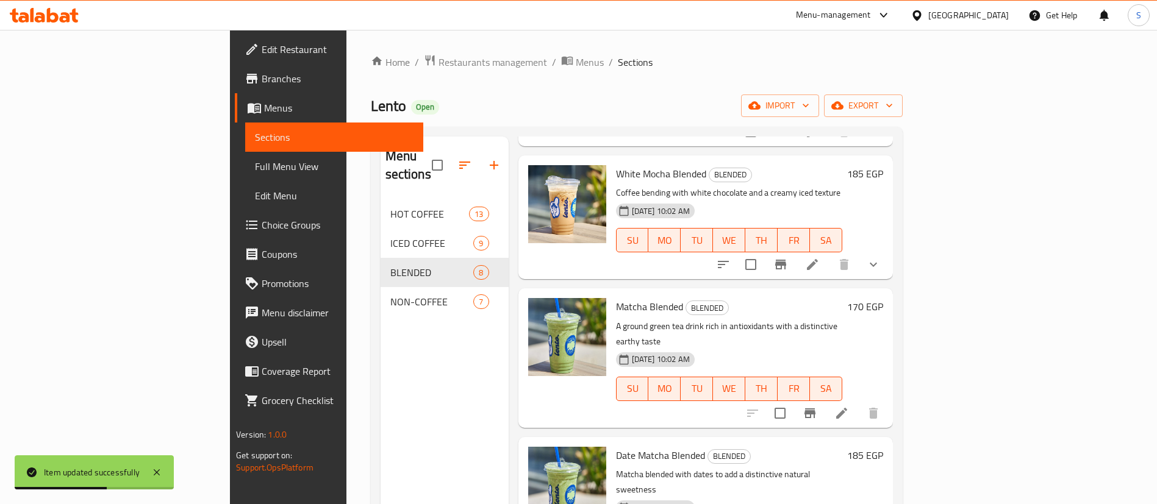
scroll to position [571, 0]
click at [849, 407] on icon at bounding box center [841, 414] width 15 height 15
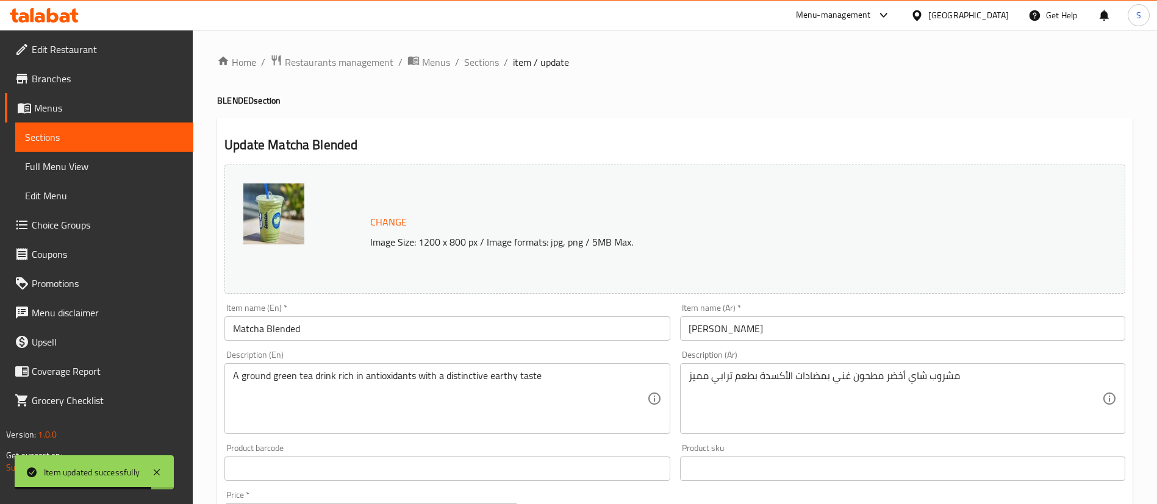
scroll to position [375, 0]
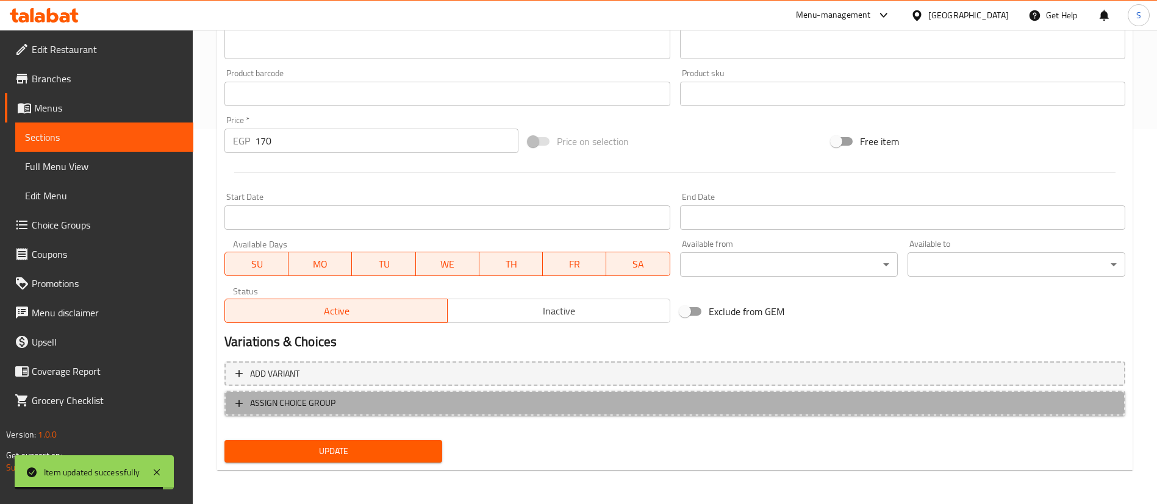
click at [320, 404] on span "ASSIGN CHOICE GROUP" at bounding box center [292, 403] width 85 height 15
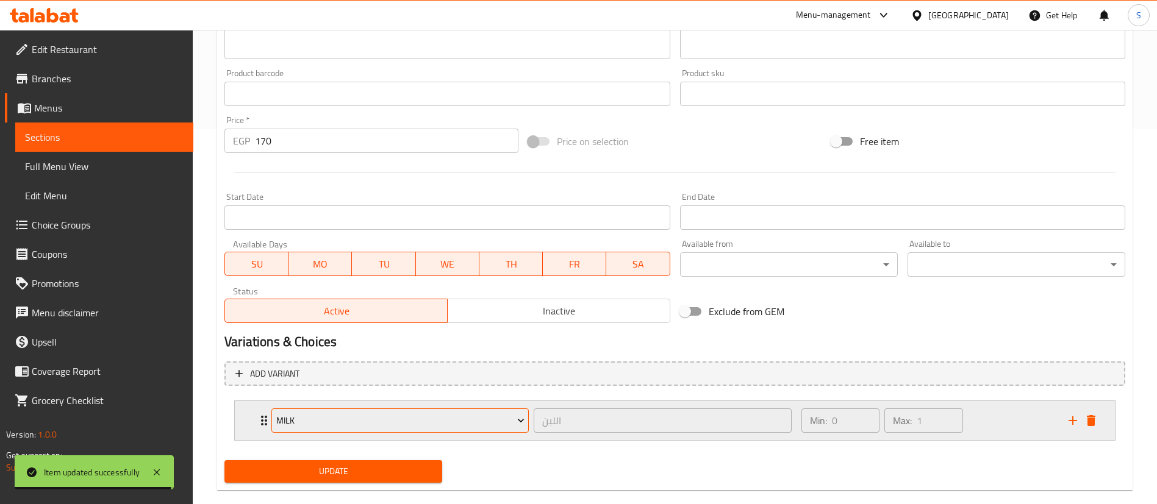
click at [381, 428] on span "Milk" at bounding box center [400, 420] width 248 height 15
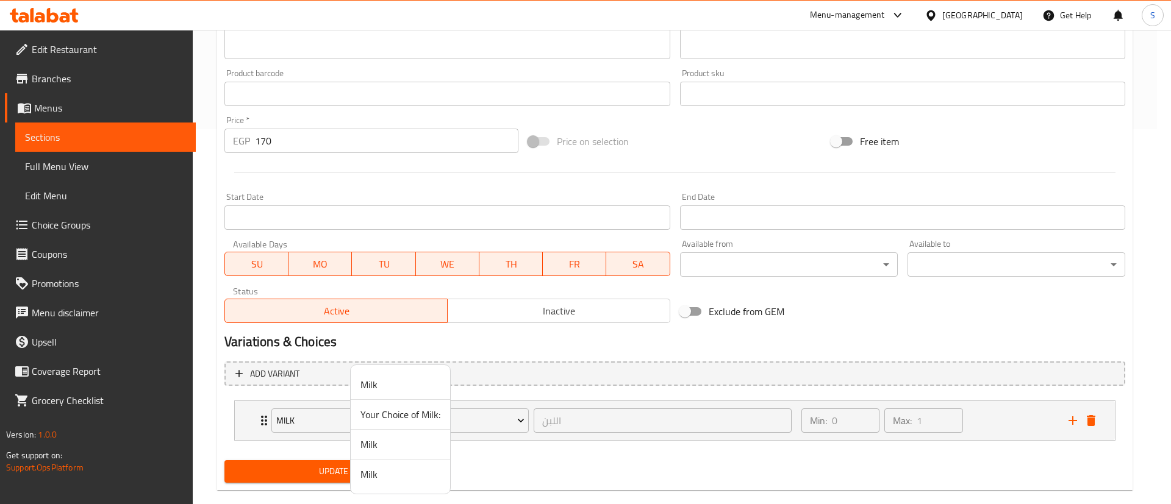
click at [382, 418] on span "Your Choice of Milk:" at bounding box center [400, 414] width 80 height 15
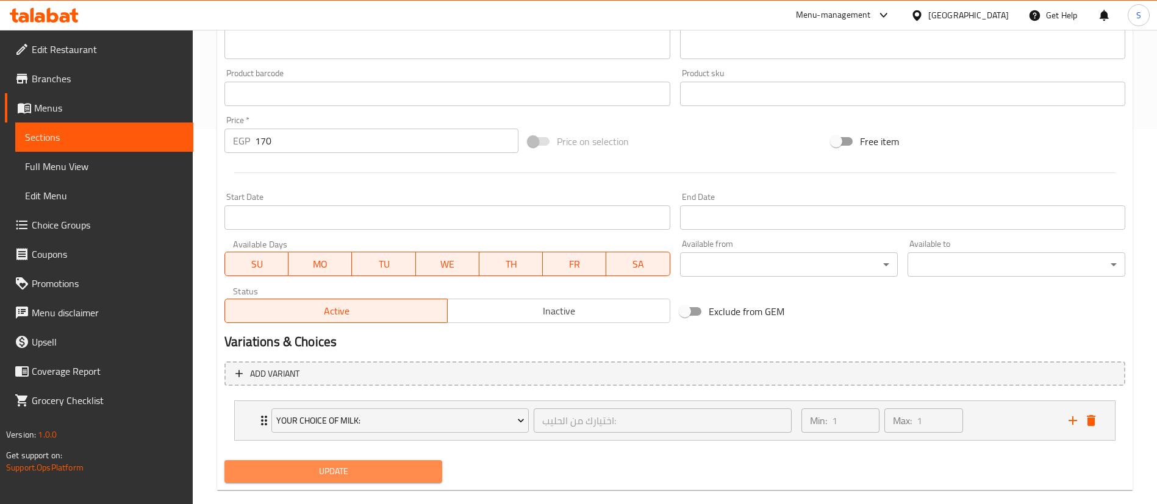
click at [313, 448] on span "Update" at bounding box center [333, 471] width 198 height 15
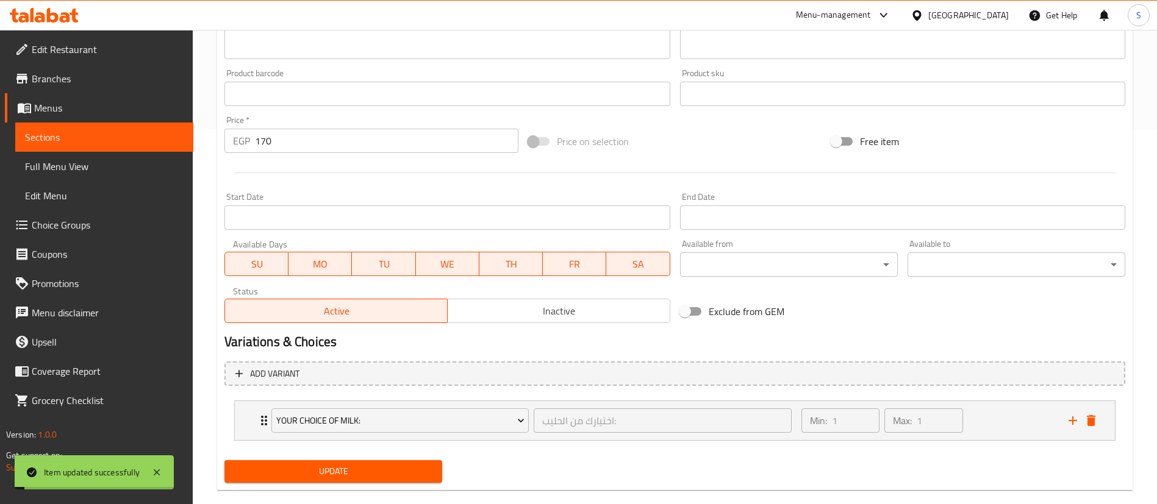
scroll to position [0, 0]
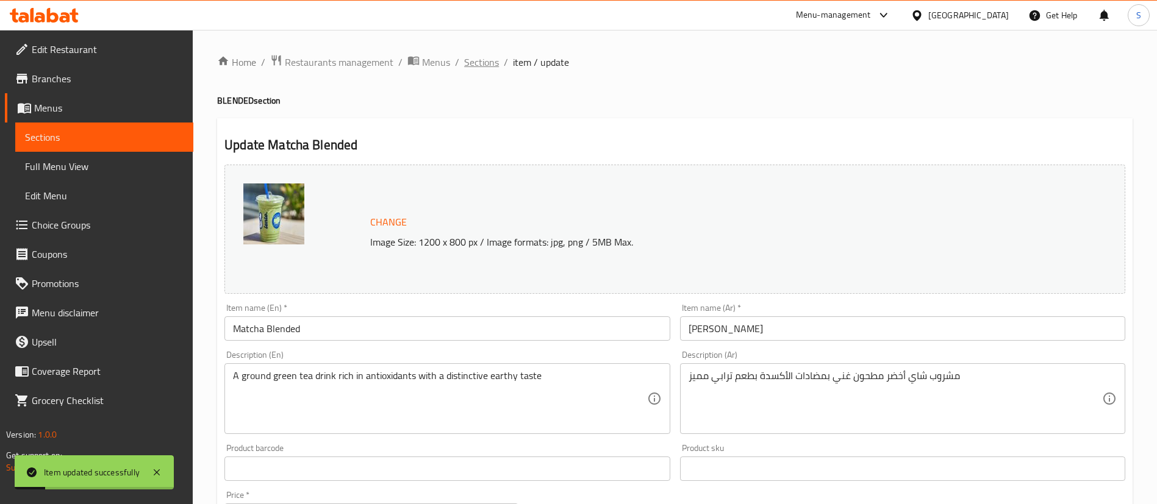
click at [483, 58] on span "Sections" at bounding box center [481, 62] width 35 height 15
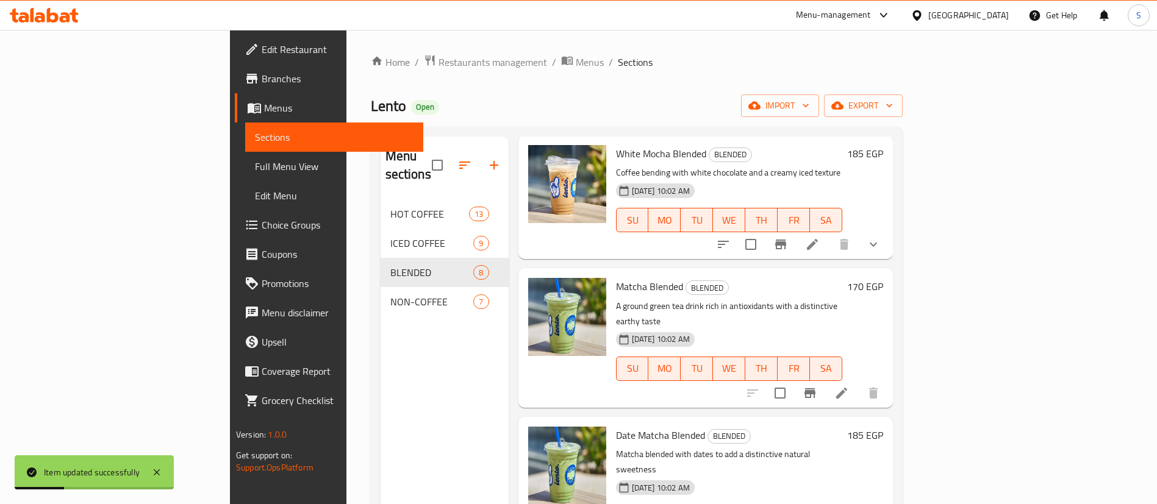
scroll to position [171, 0]
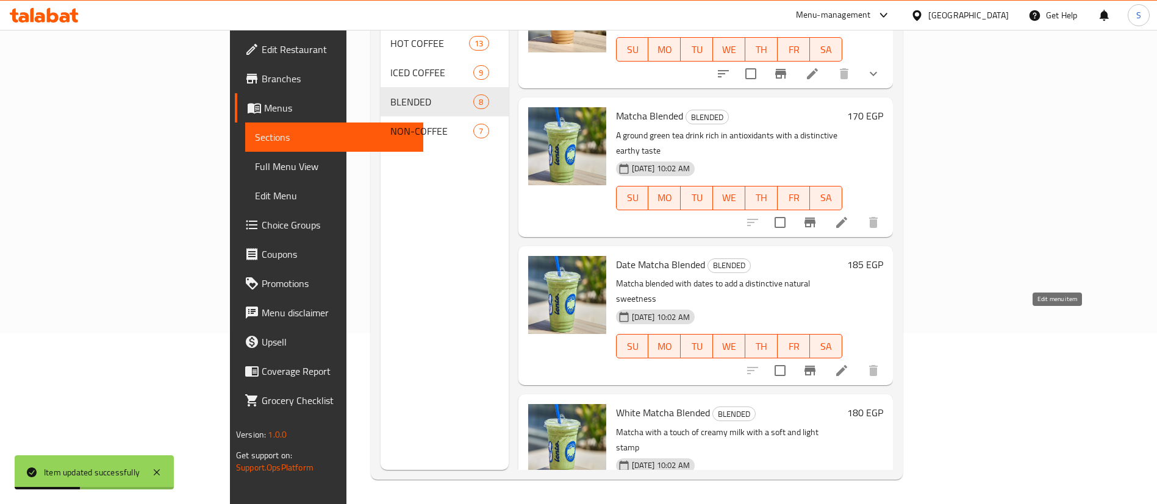
click at [847, 365] on icon at bounding box center [841, 370] width 11 height 11
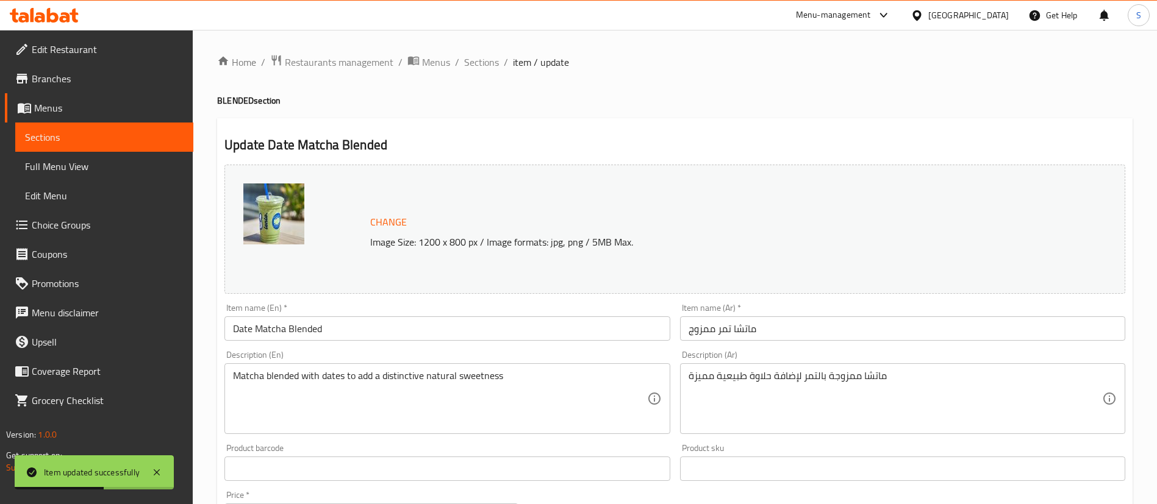
scroll to position [375, 0]
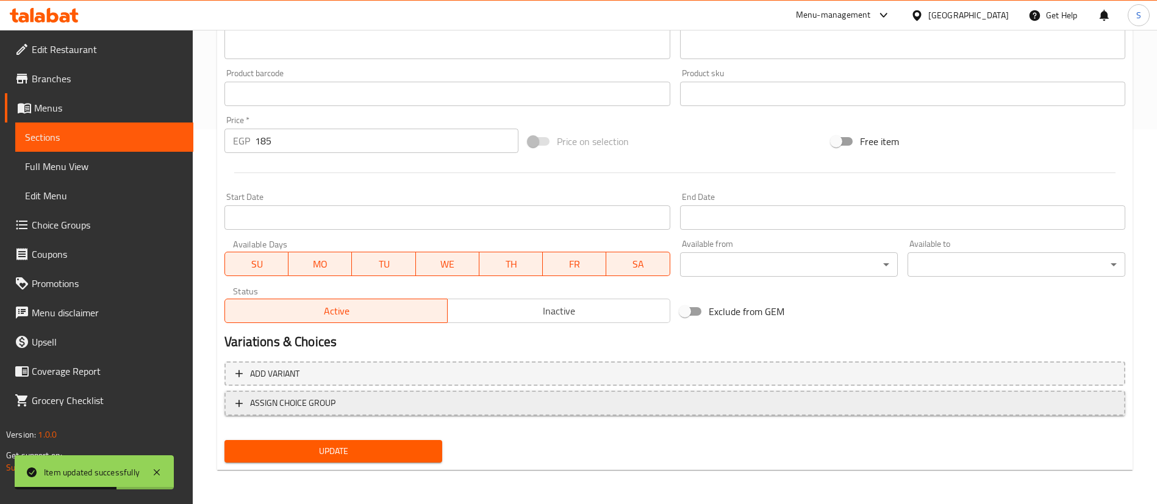
click at [332, 393] on button "ASSIGN CHOICE GROUP" at bounding box center [674, 403] width 901 height 25
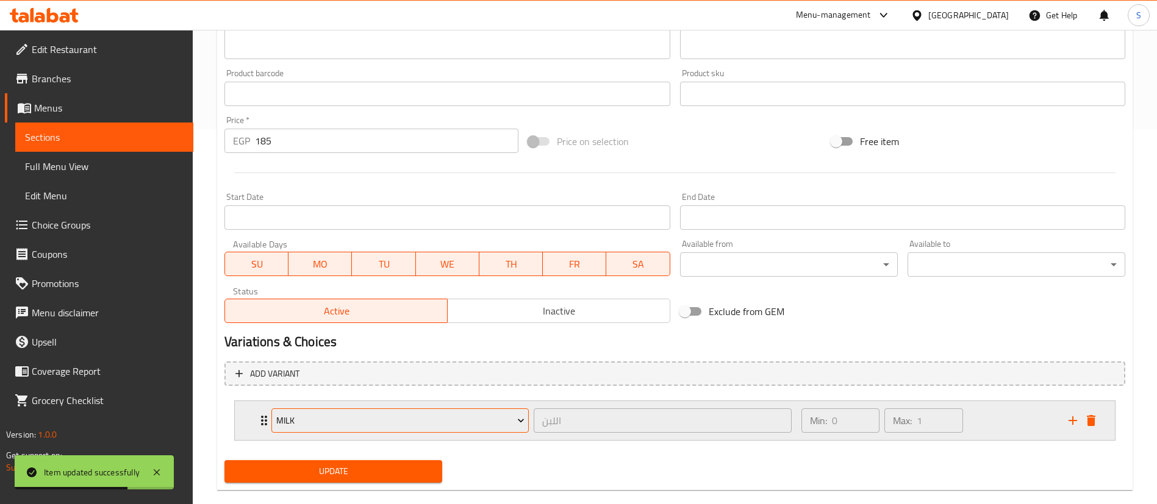
click at [363, 424] on span "Milk" at bounding box center [400, 420] width 248 height 15
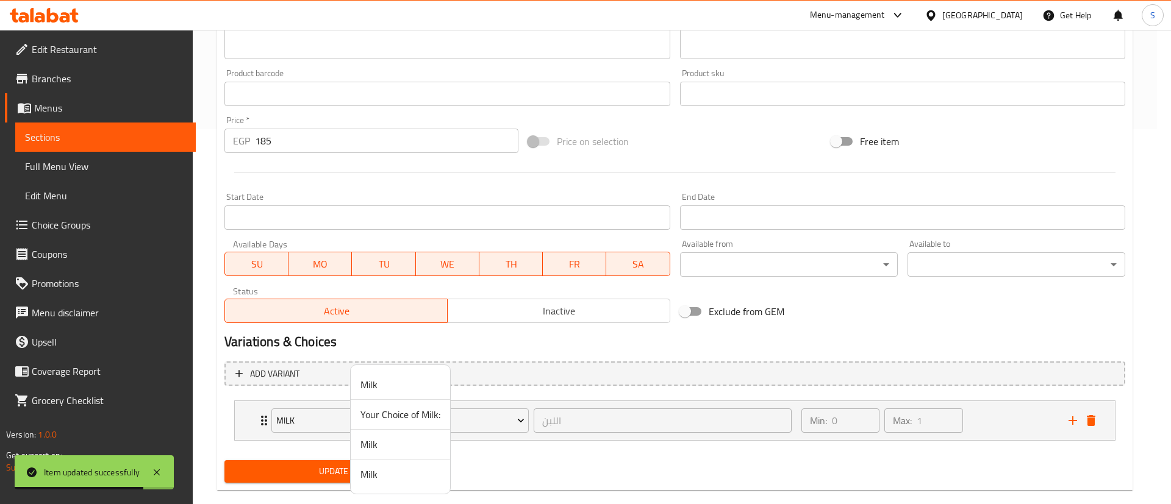
click at [370, 420] on span "Your Choice of Milk:" at bounding box center [400, 414] width 80 height 15
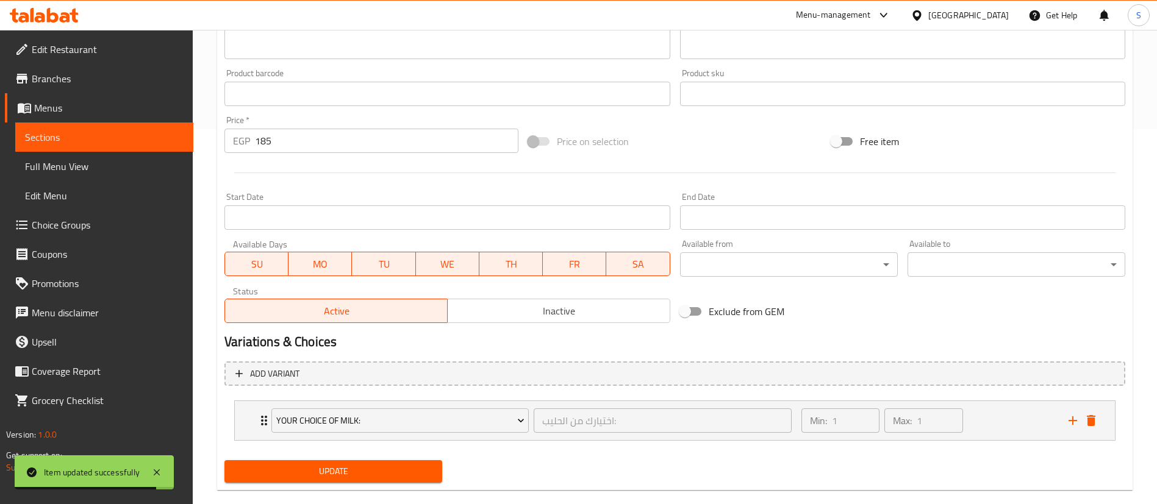
click at [324, 448] on span "Update" at bounding box center [333, 471] width 198 height 15
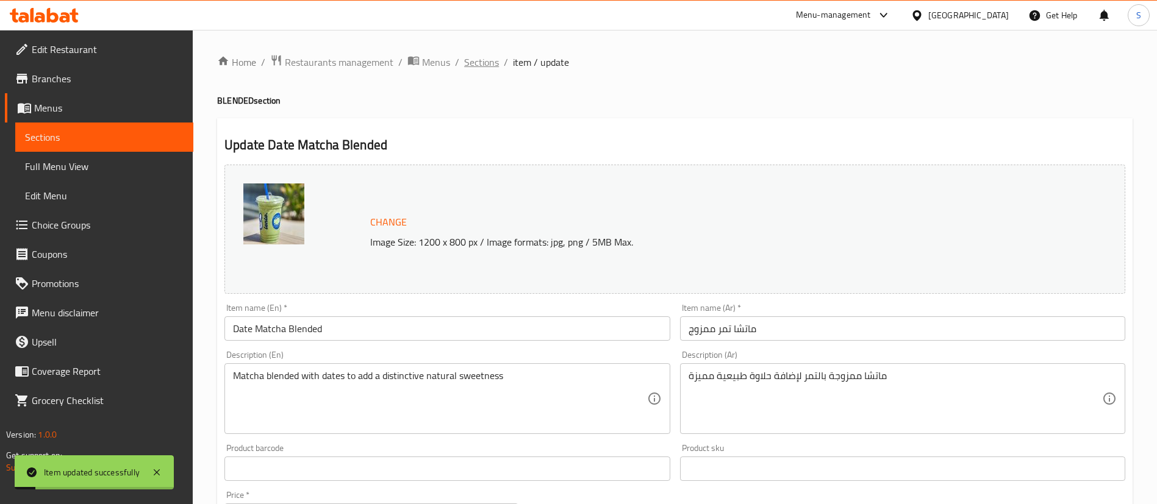
click at [464, 67] on span "Sections" at bounding box center [481, 62] width 35 height 15
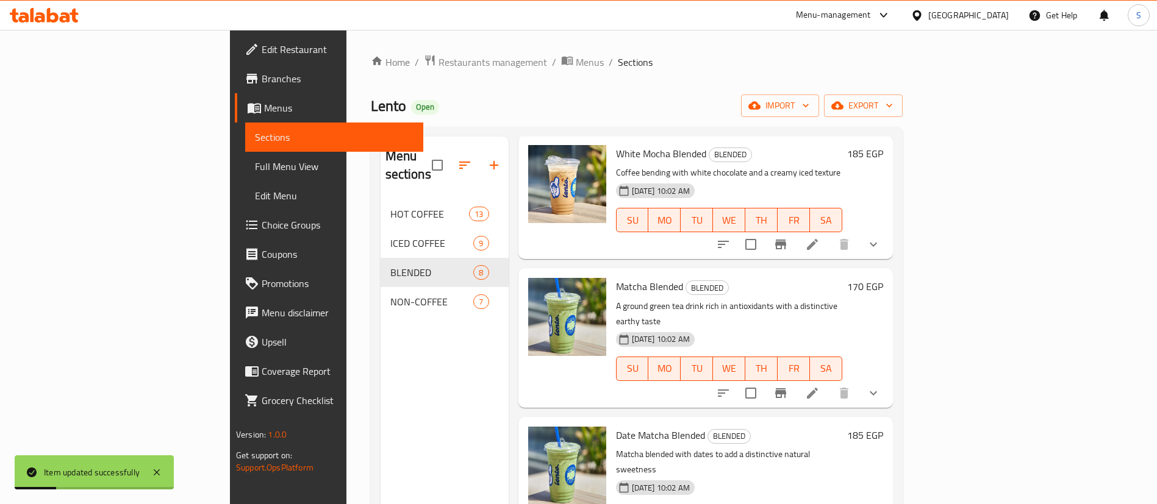
scroll to position [171, 0]
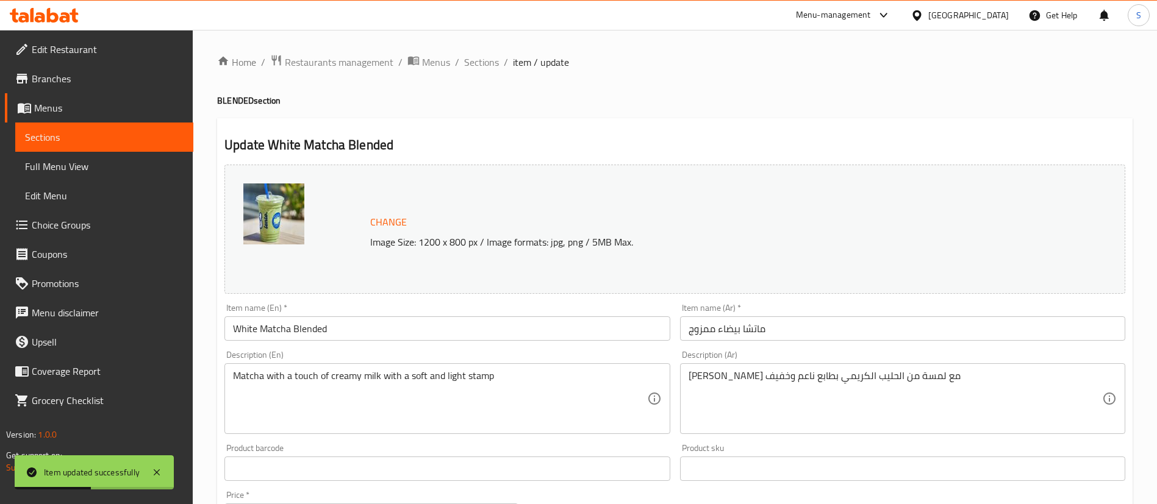
scroll to position [375, 0]
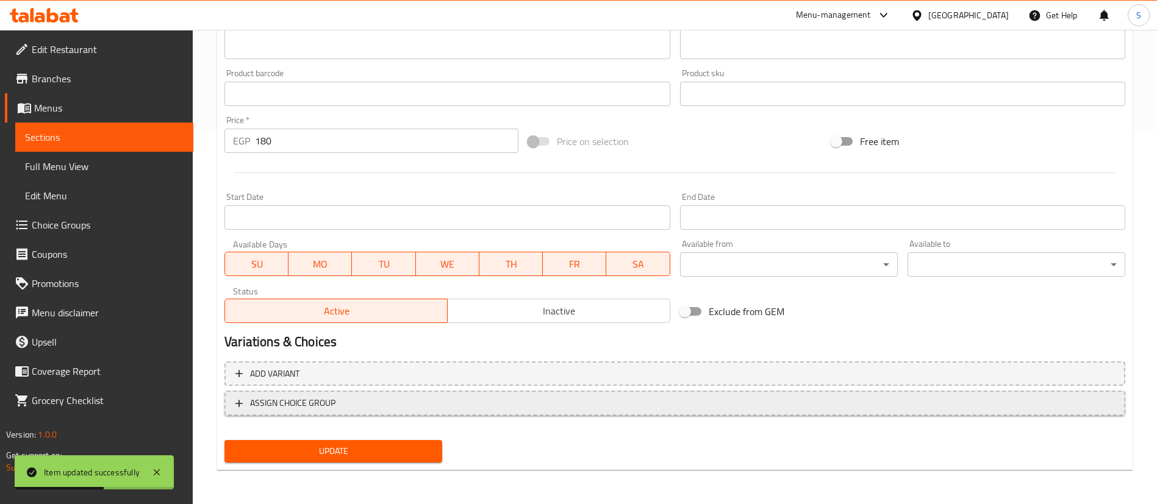
click at [428, 390] on div "Add variant ASSIGN CHOICE GROUP" at bounding box center [675, 396] width 910 height 79
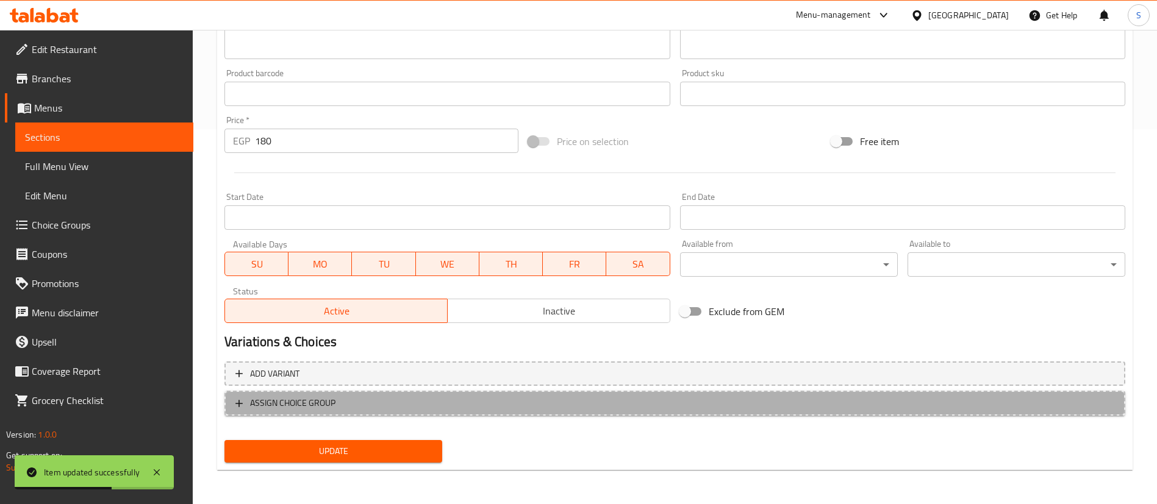
click at [434, 401] on span "ASSIGN CHOICE GROUP" at bounding box center [674, 403] width 879 height 15
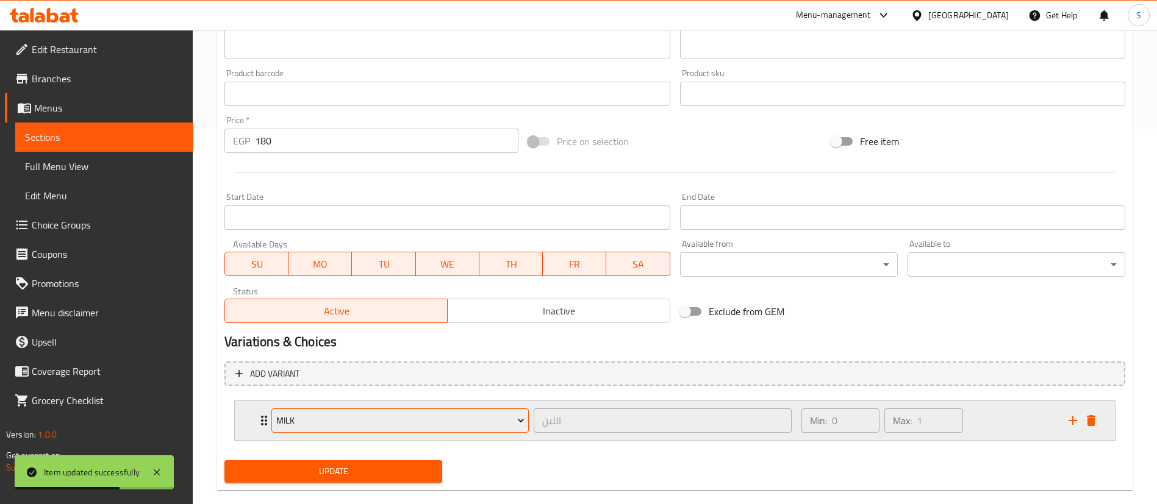
click at [390, 418] on span "Milk" at bounding box center [400, 420] width 248 height 15
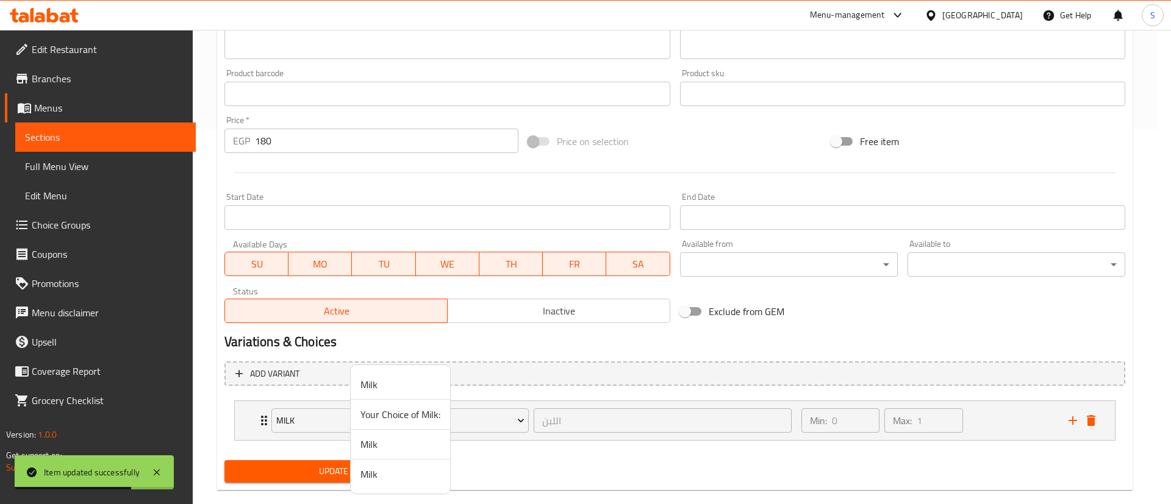
click at [388, 421] on span "Your Choice of Milk:" at bounding box center [400, 414] width 80 height 15
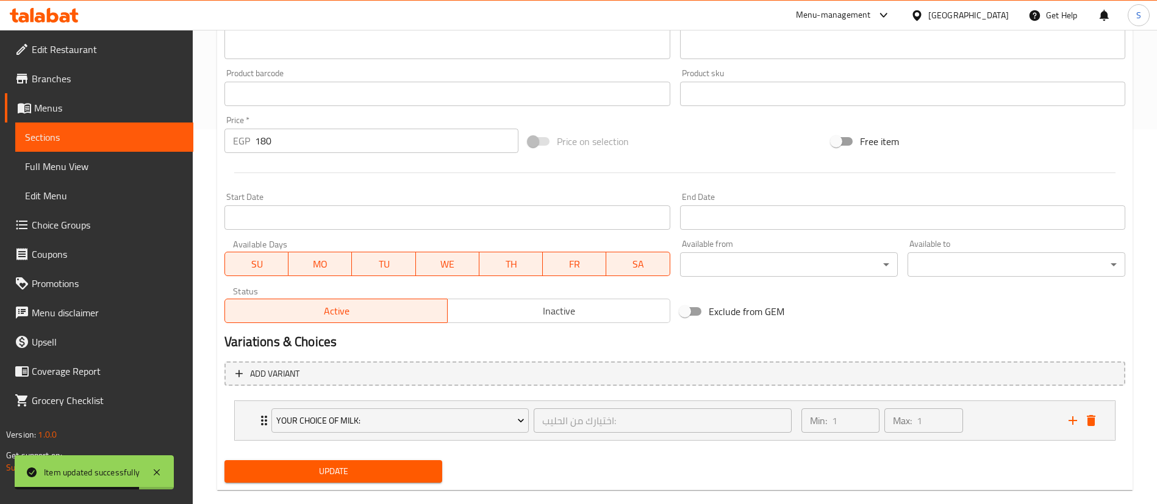
click at [356, 448] on span "Update" at bounding box center [333, 471] width 198 height 15
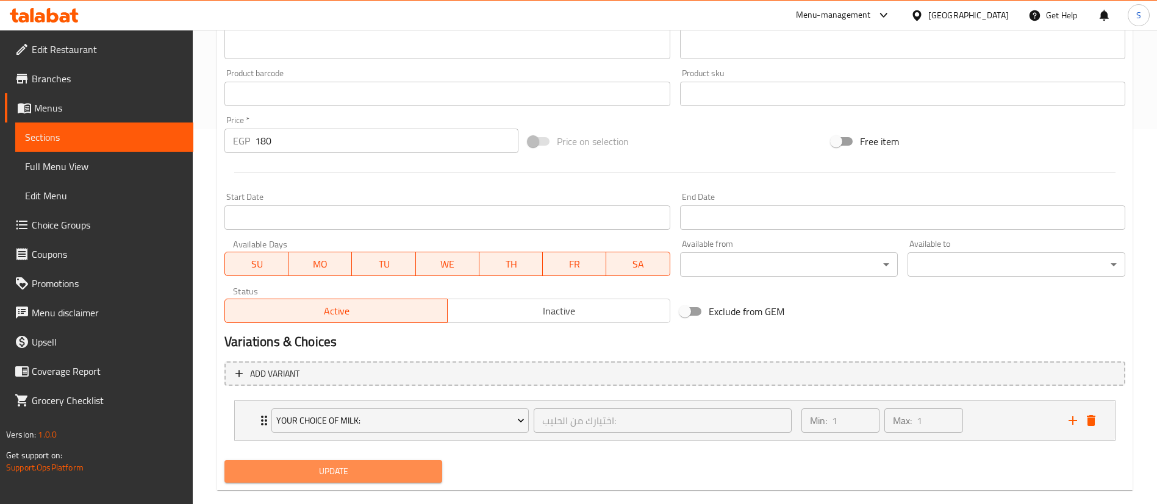
click at [339, 448] on button "Update" at bounding box center [333, 471] width 218 height 23
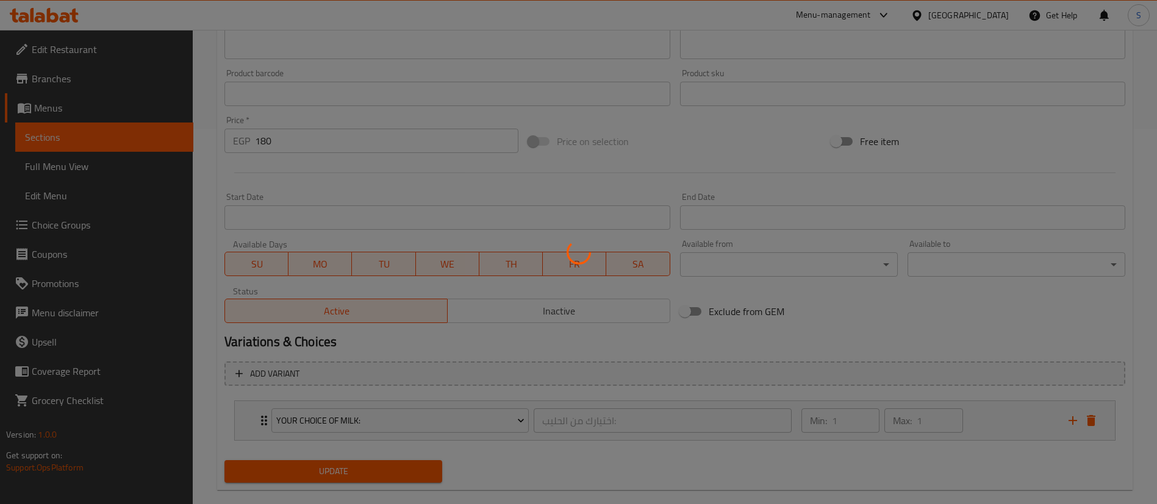
scroll to position [0, 0]
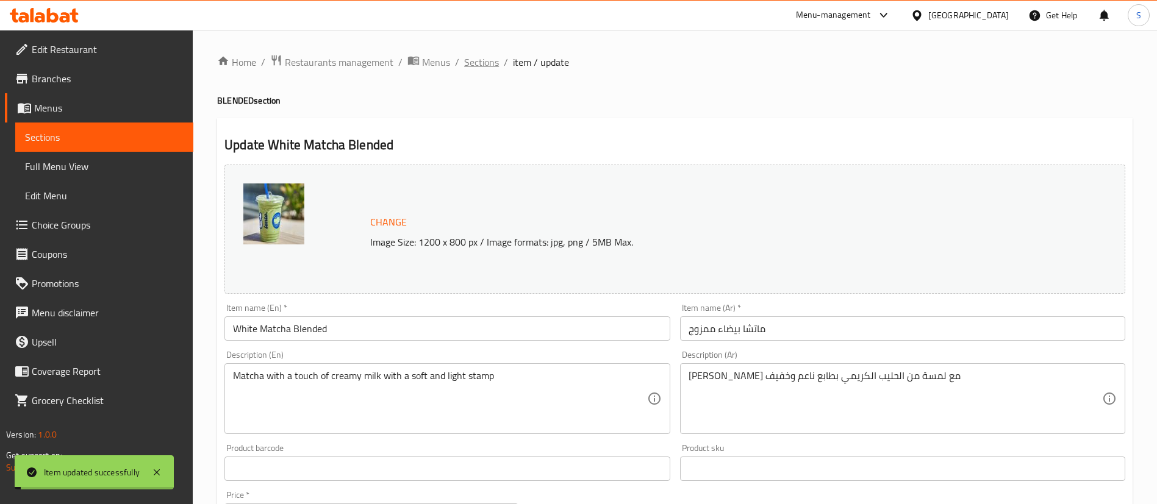
click at [472, 65] on span "Sections" at bounding box center [481, 62] width 35 height 15
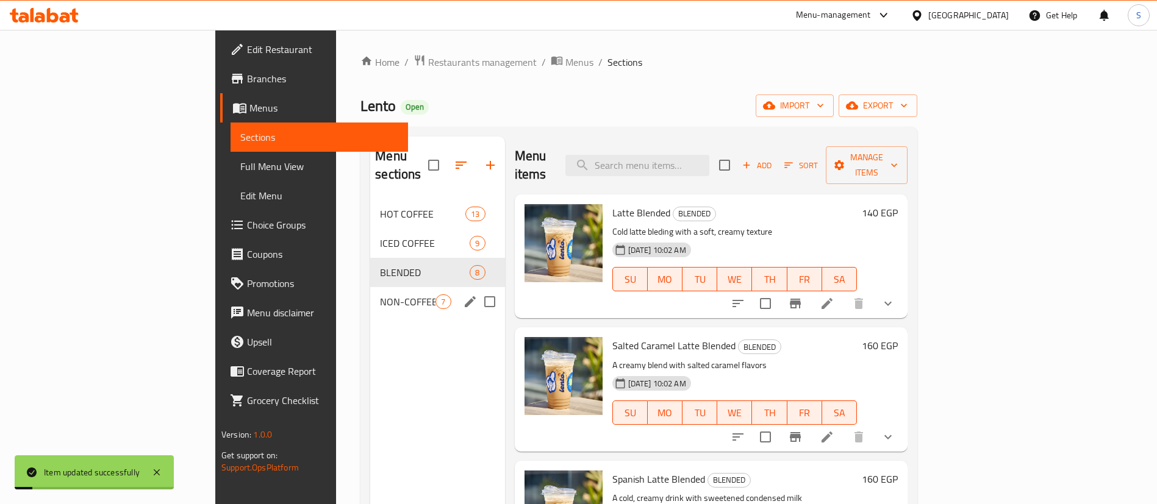
click at [370, 291] on div "NON-COFFEE 7" at bounding box center [437, 301] width 134 height 29
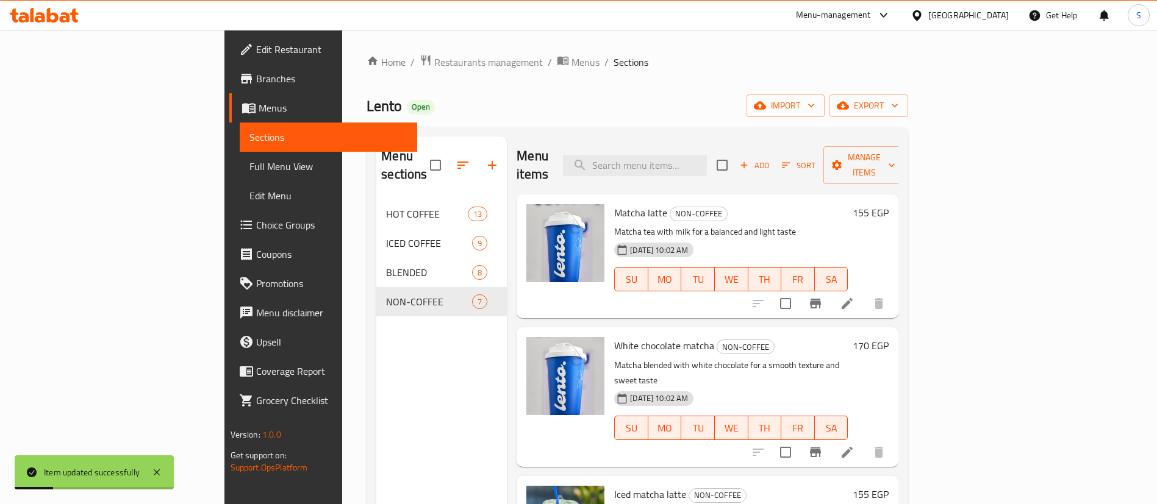
click at [853, 298] on icon at bounding box center [847, 303] width 11 height 11
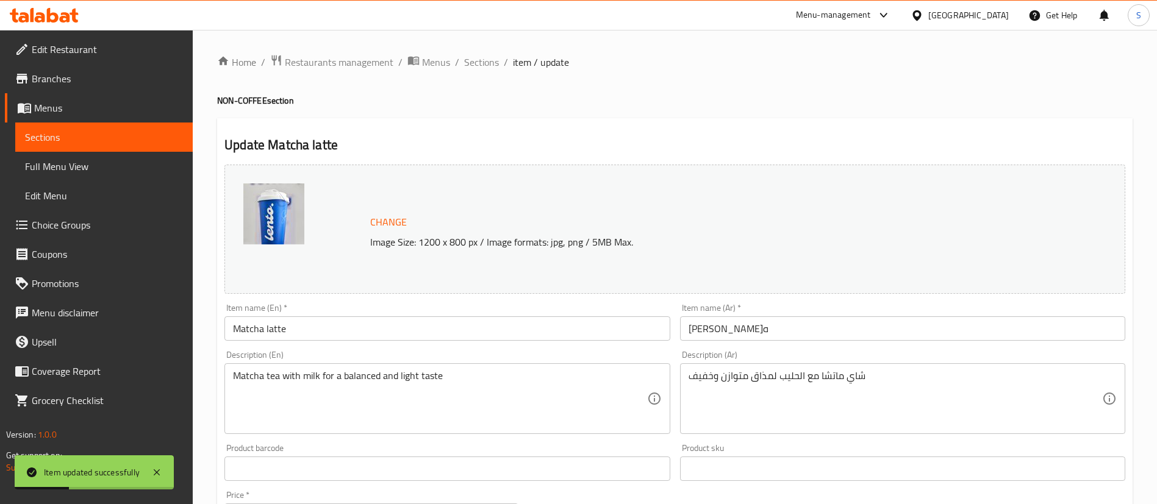
scroll to position [375, 0]
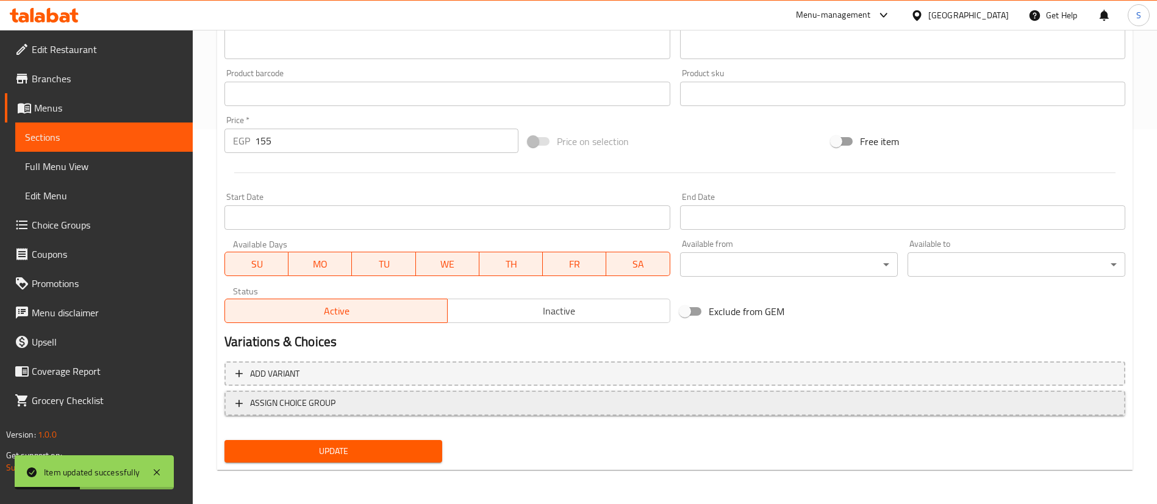
click at [345, 409] on span "ASSIGN CHOICE GROUP" at bounding box center [674, 403] width 879 height 15
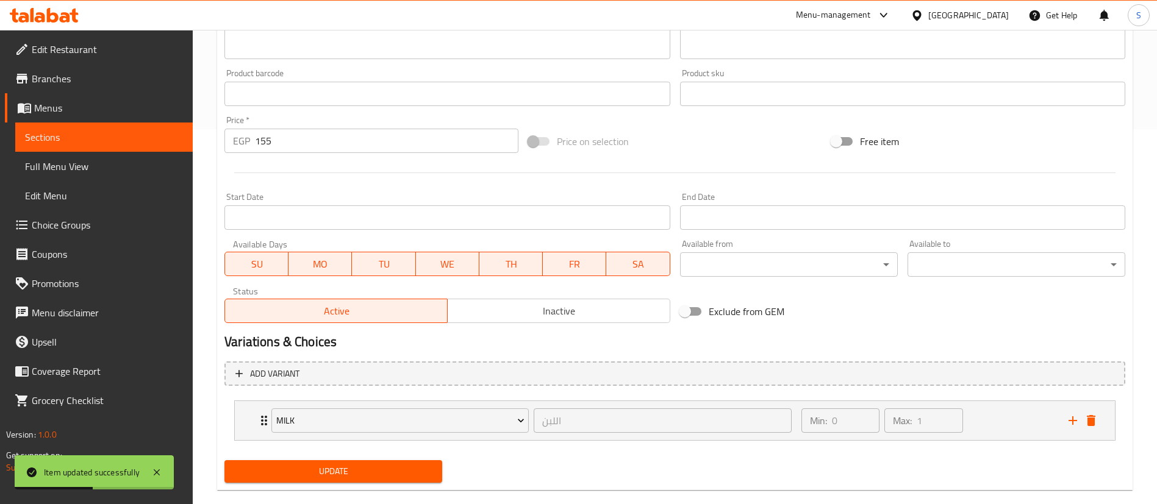
click at [345, 409] on button "Milk" at bounding box center [399, 421] width 257 height 24
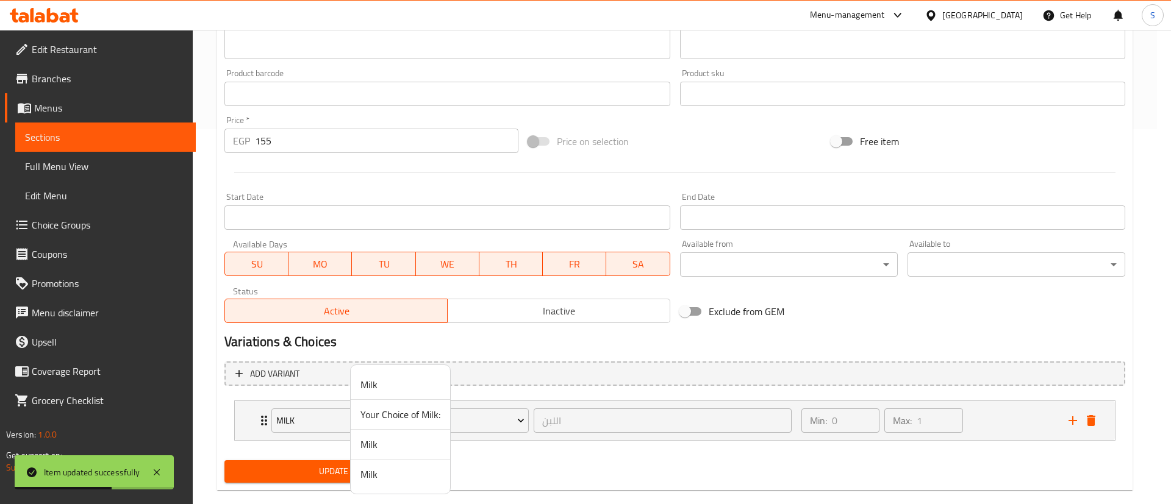
click at [376, 413] on span "Your Choice of Milk:" at bounding box center [400, 414] width 80 height 15
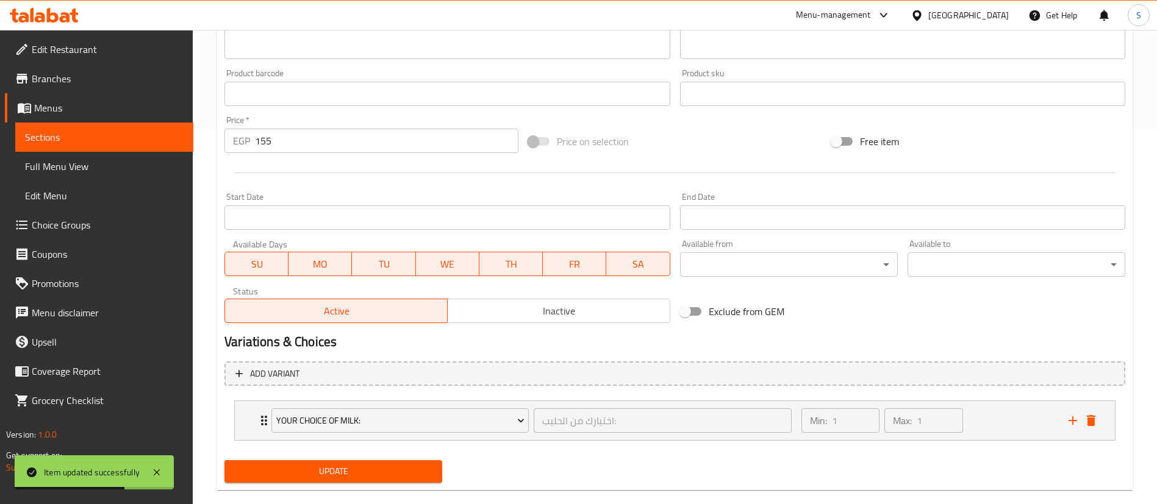
click at [321, 448] on span "Update" at bounding box center [333, 471] width 198 height 15
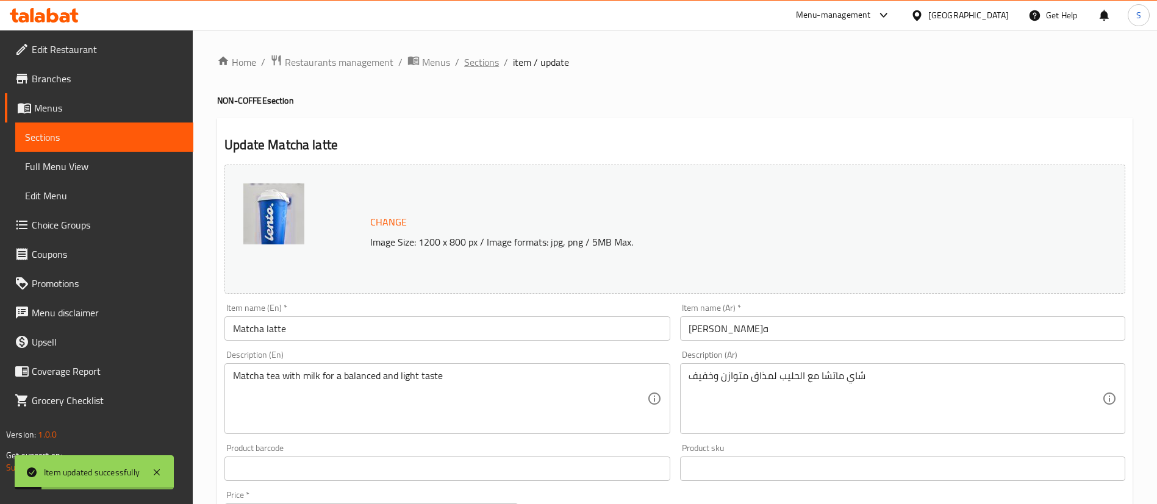
click at [476, 58] on span "Sections" at bounding box center [481, 62] width 35 height 15
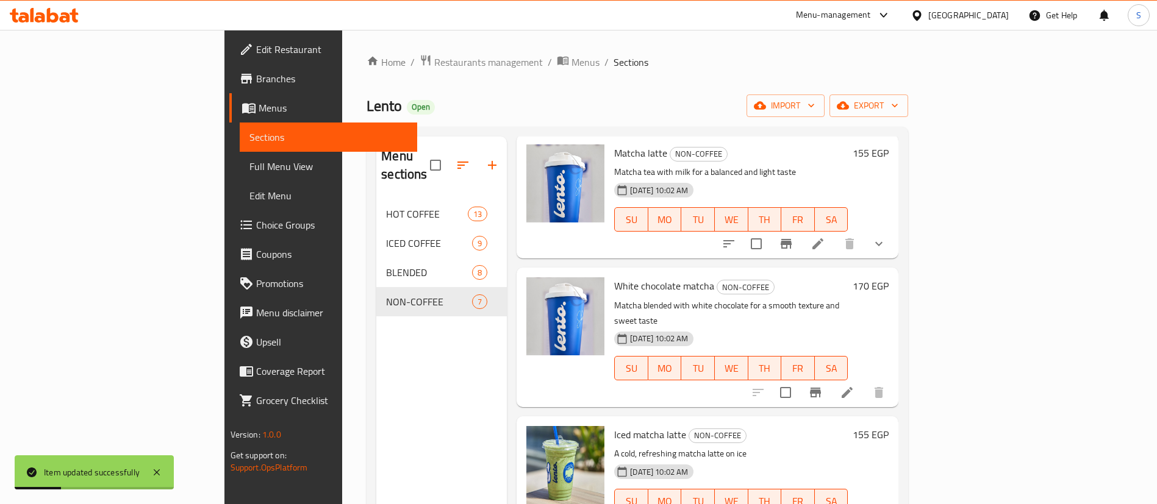
scroll to position [60, 0]
click at [853, 387] on icon at bounding box center [847, 392] width 11 height 11
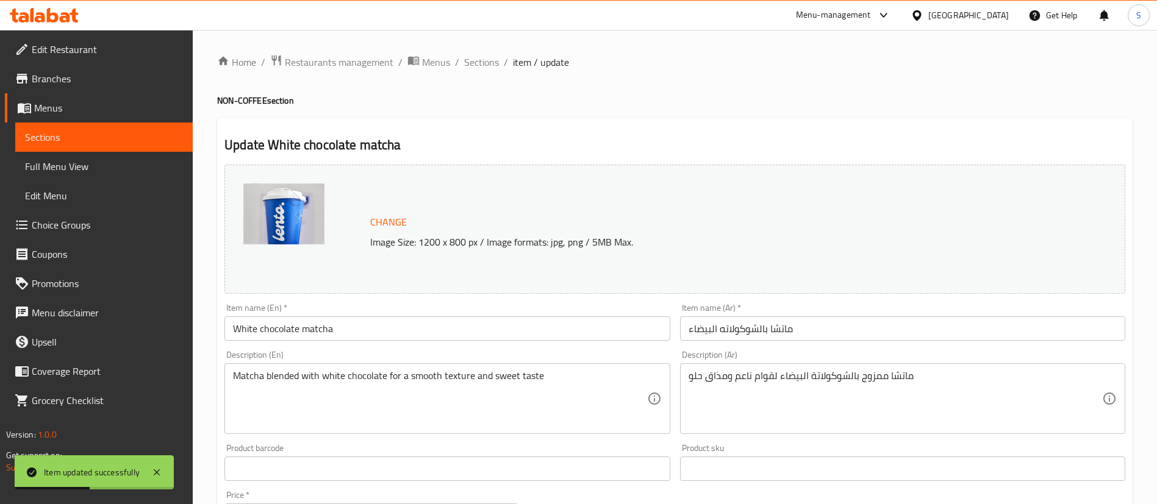
scroll to position [375, 0]
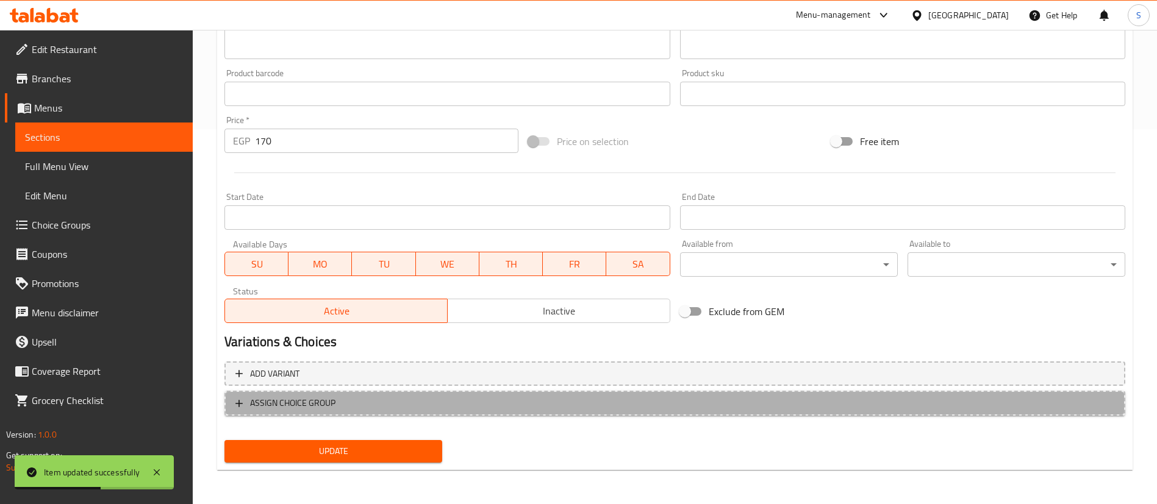
click at [411, 414] on button "ASSIGN CHOICE GROUP" at bounding box center [674, 403] width 901 height 25
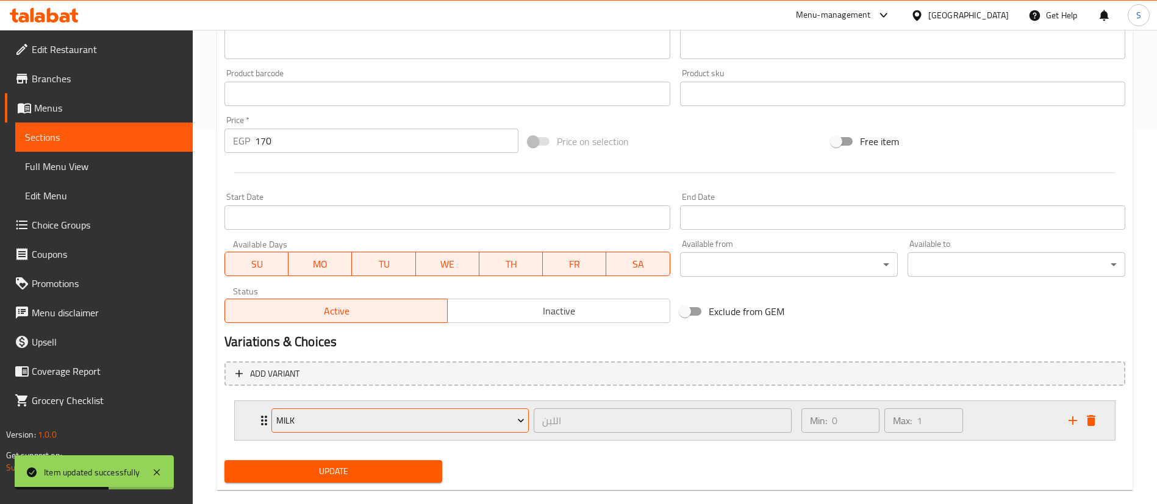
click at [381, 416] on span "Milk" at bounding box center [400, 420] width 248 height 15
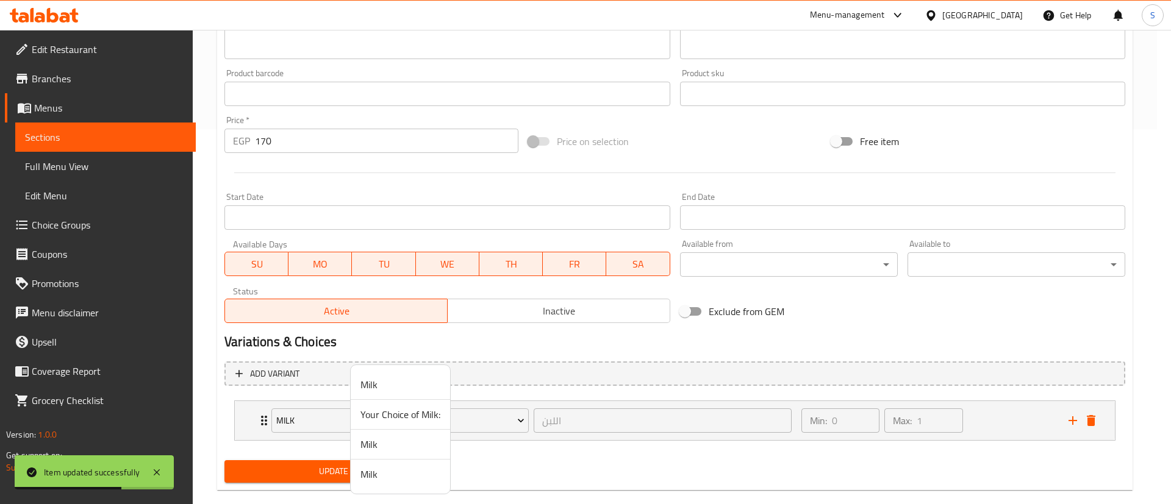
click at [385, 410] on span "Your Choice of Milk:" at bounding box center [400, 414] width 80 height 15
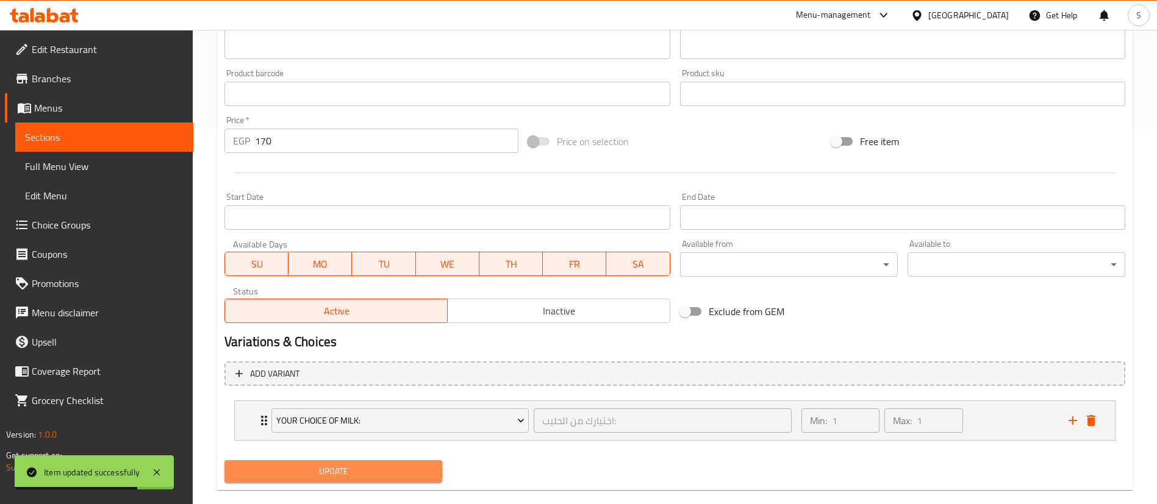
click at [357, 448] on span "Update" at bounding box center [333, 471] width 198 height 15
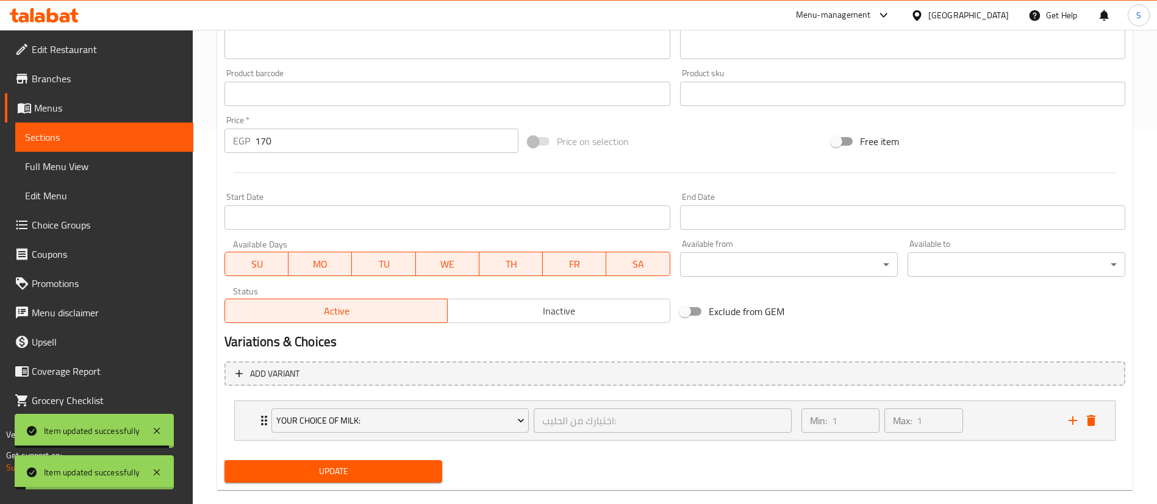
scroll to position [0, 0]
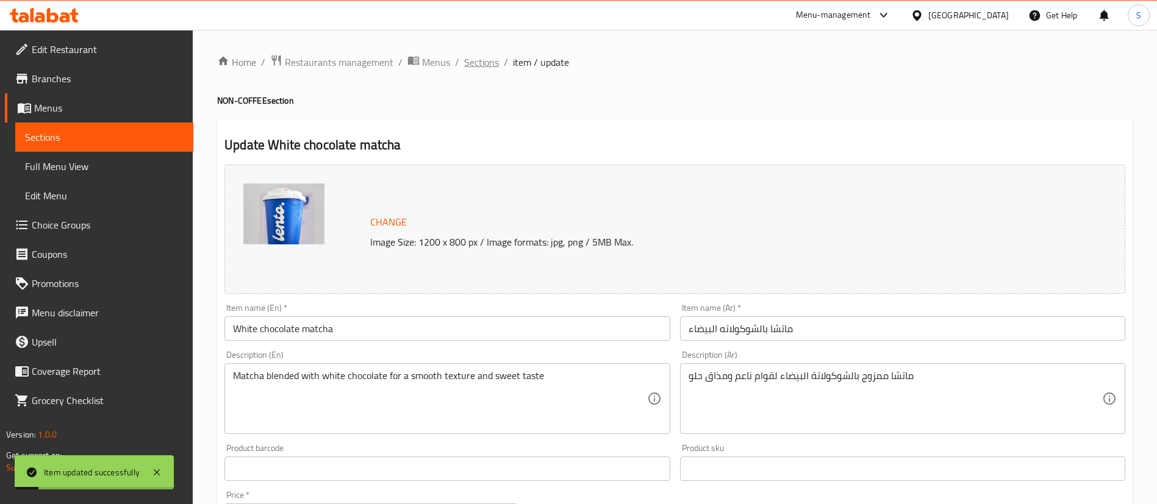
click at [473, 62] on span "Sections" at bounding box center [481, 62] width 35 height 15
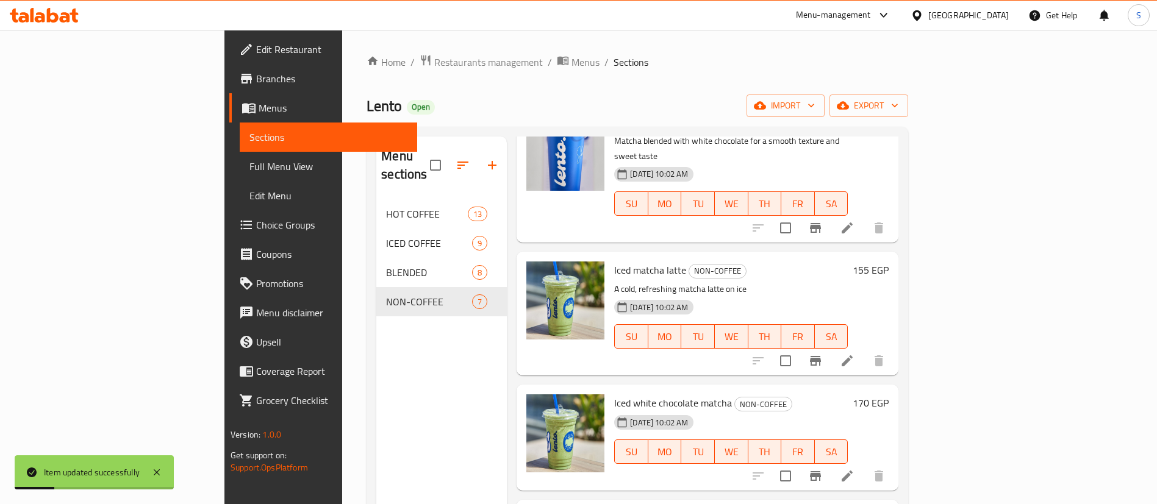
scroll to position [241, 0]
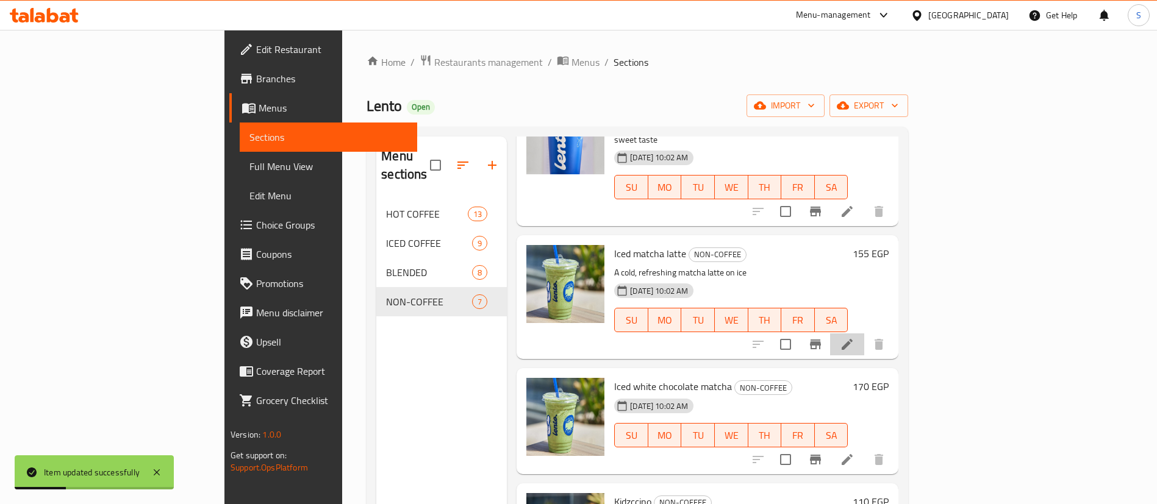
click at [864, 334] on li at bounding box center [847, 345] width 34 height 22
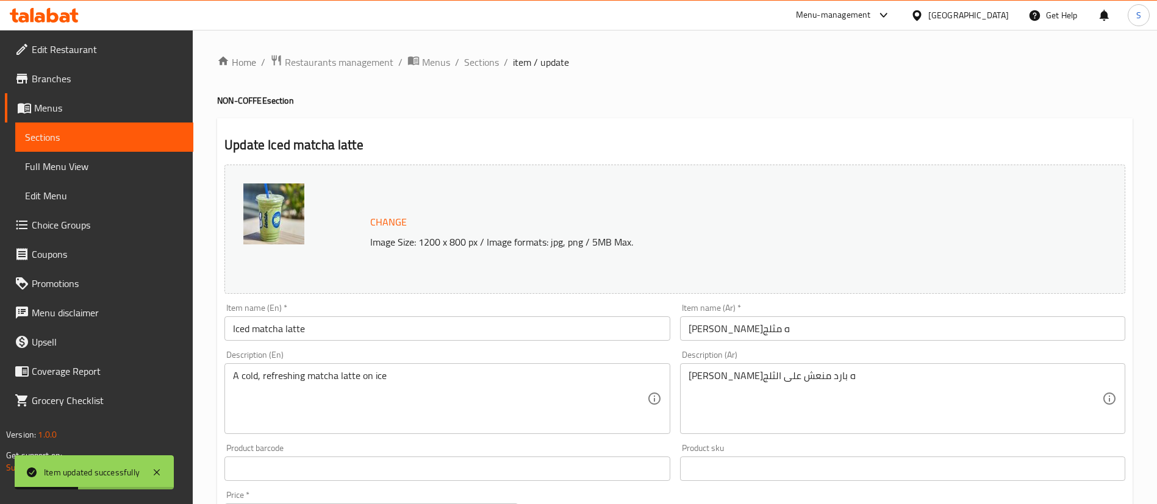
scroll to position [375, 0]
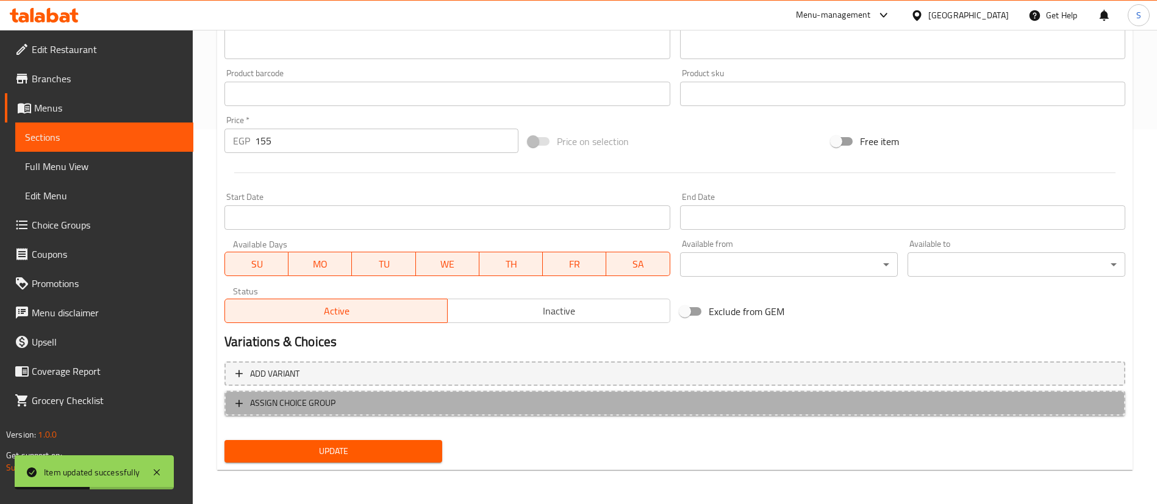
click at [318, 398] on span "ASSIGN CHOICE GROUP" at bounding box center [292, 403] width 85 height 15
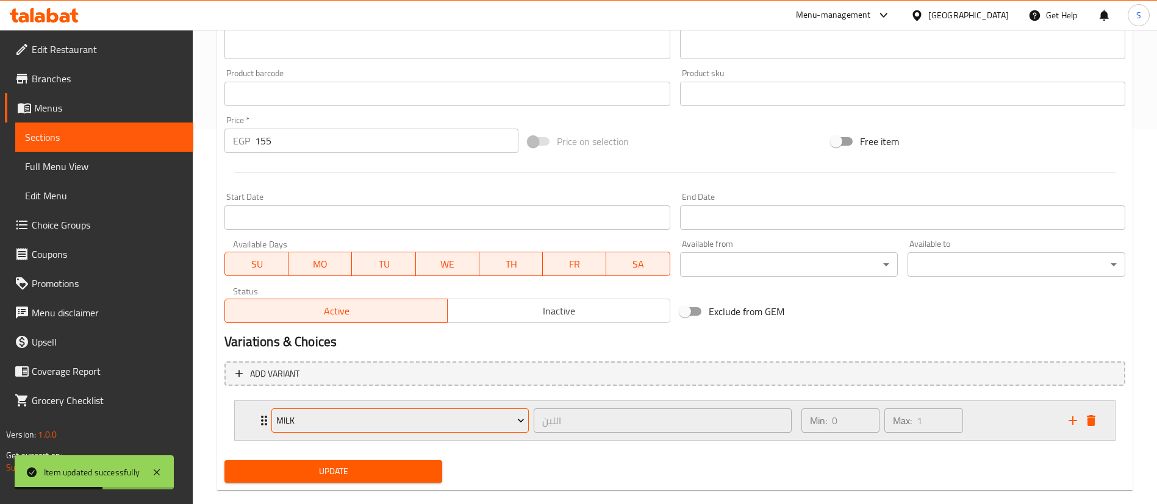
click at [352, 427] on span "Milk" at bounding box center [400, 420] width 248 height 15
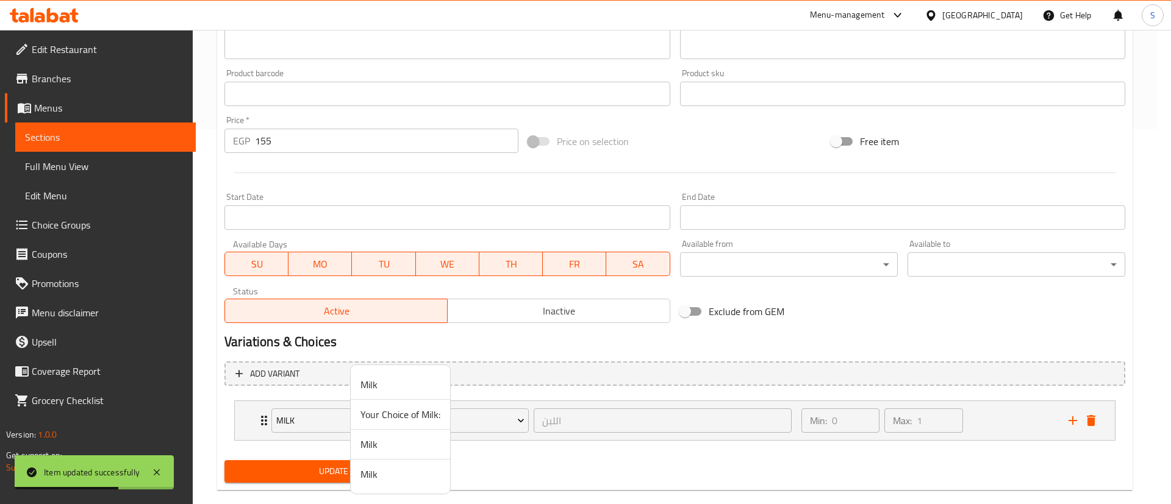
click at [374, 414] on span "Your Choice of Milk:" at bounding box center [400, 414] width 80 height 15
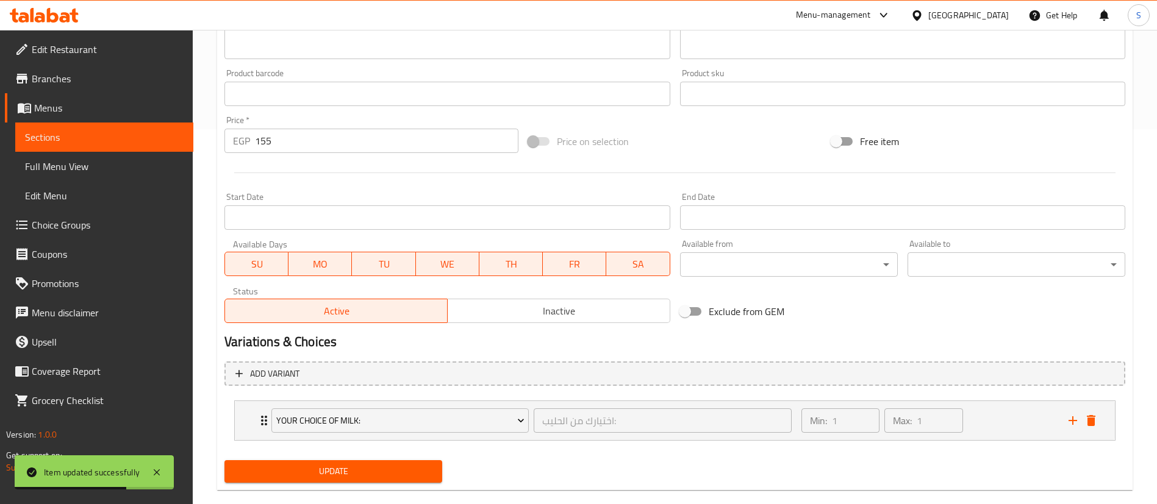
click at [332, 448] on button "Update" at bounding box center [333, 471] width 218 height 23
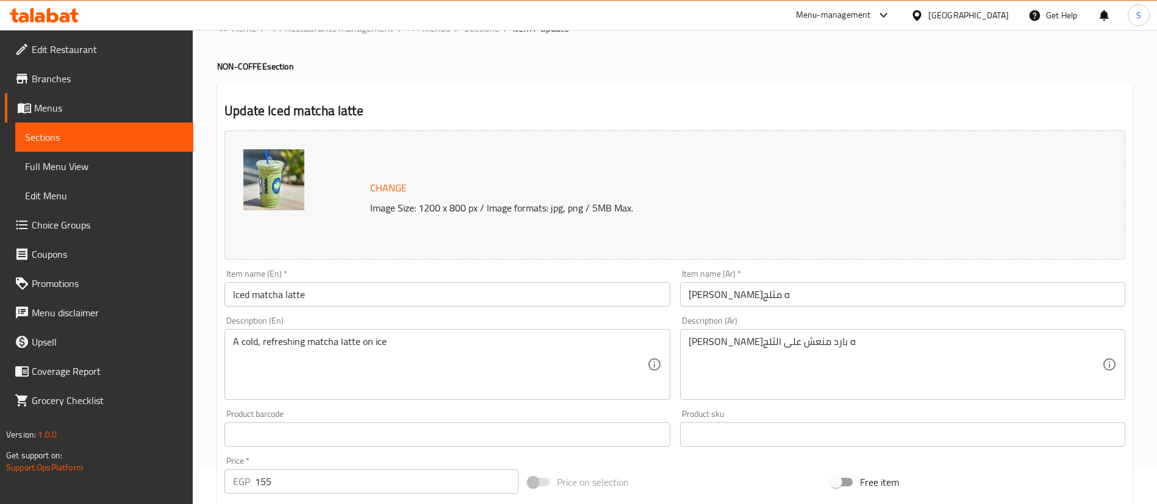
scroll to position [0, 0]
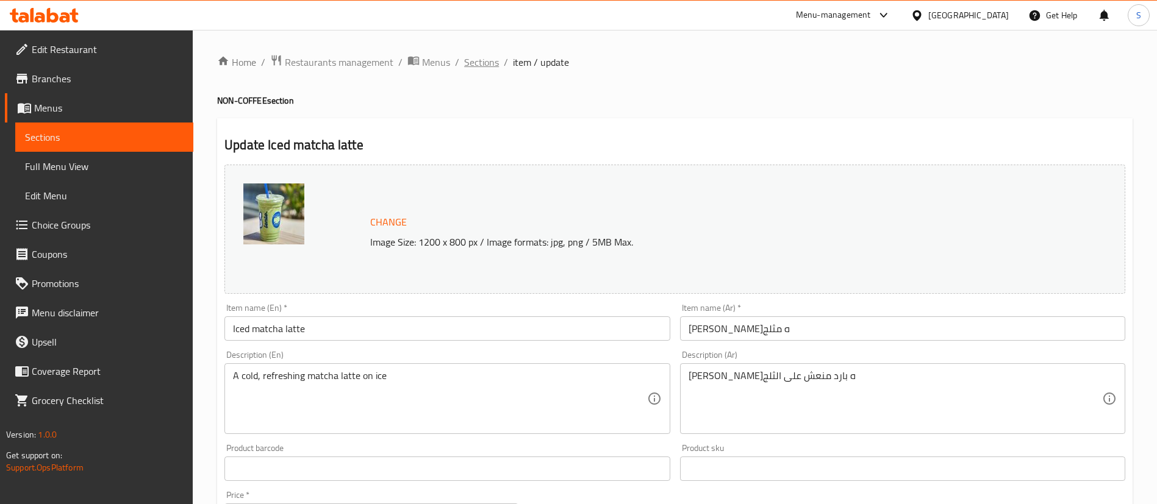
click at [485, 60] on span "Sections" at bounding box center [481, 62] width 35 height 15
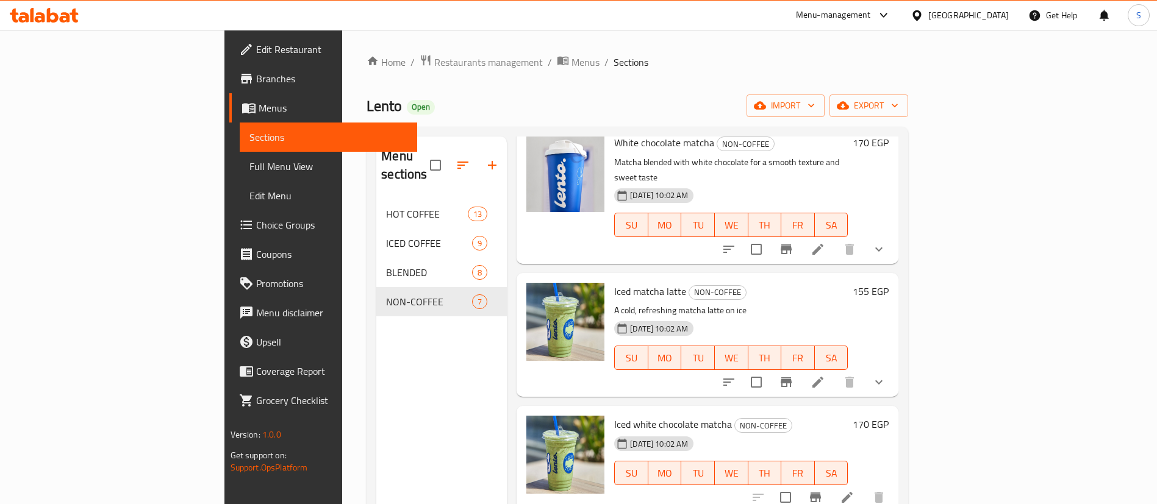
scroll to position [247, 0]
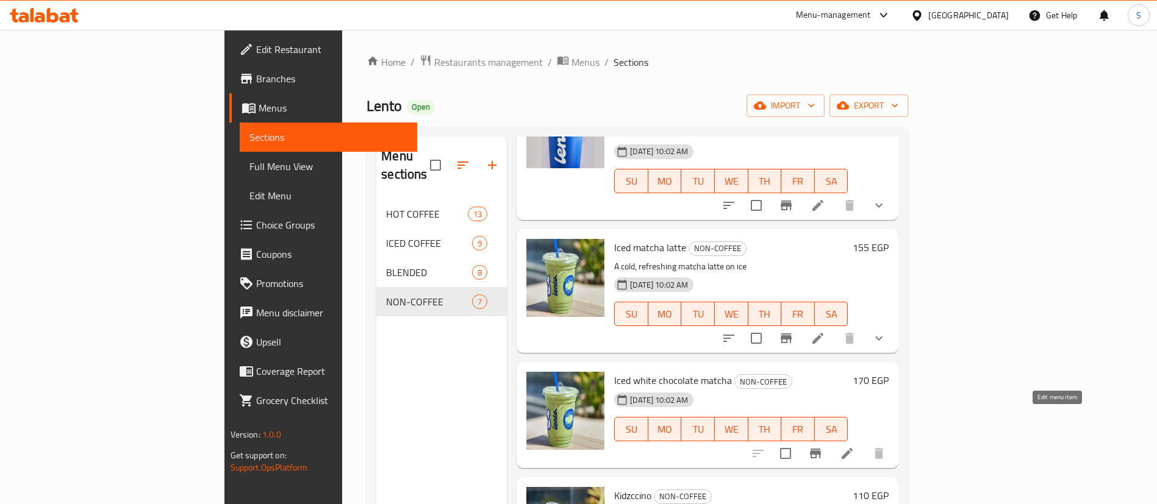
click at [854, 446] on icon at bounding box center [847, 453] width 15 height 15
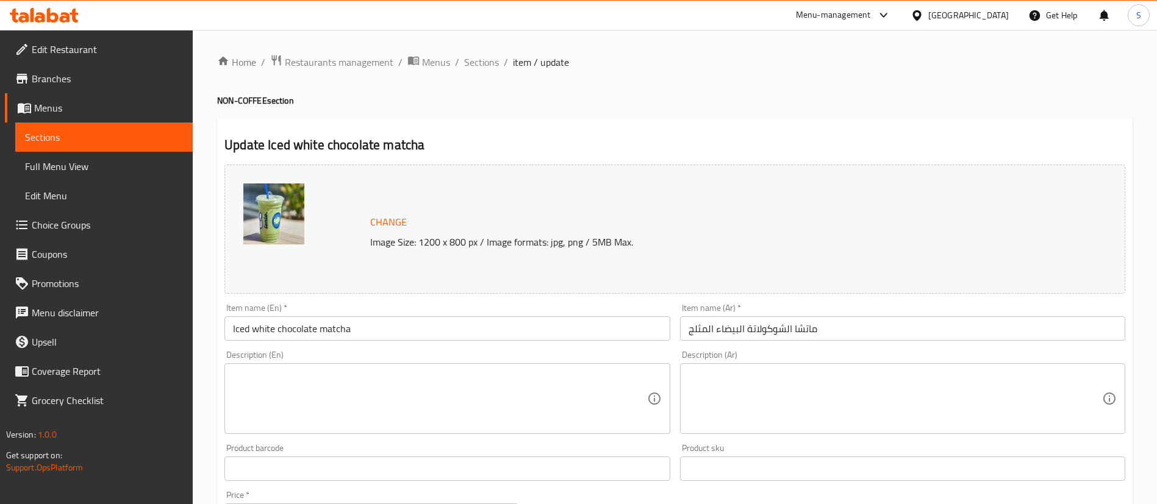
scroll to position [375, 0]
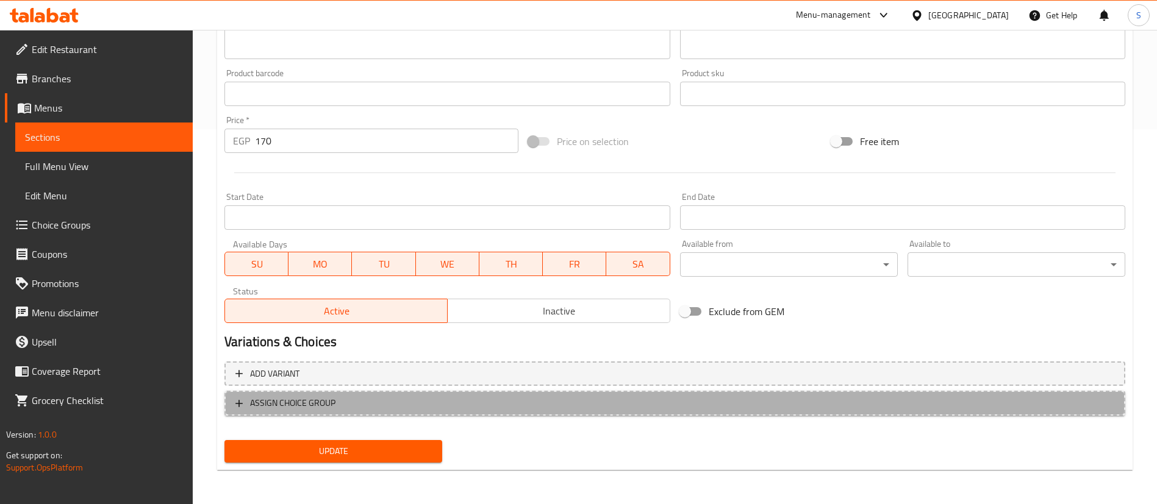
click at [417, 410] on span "ASSIGN CHOICE GROUP" at bounding box center [674, 403] width 879 height 15
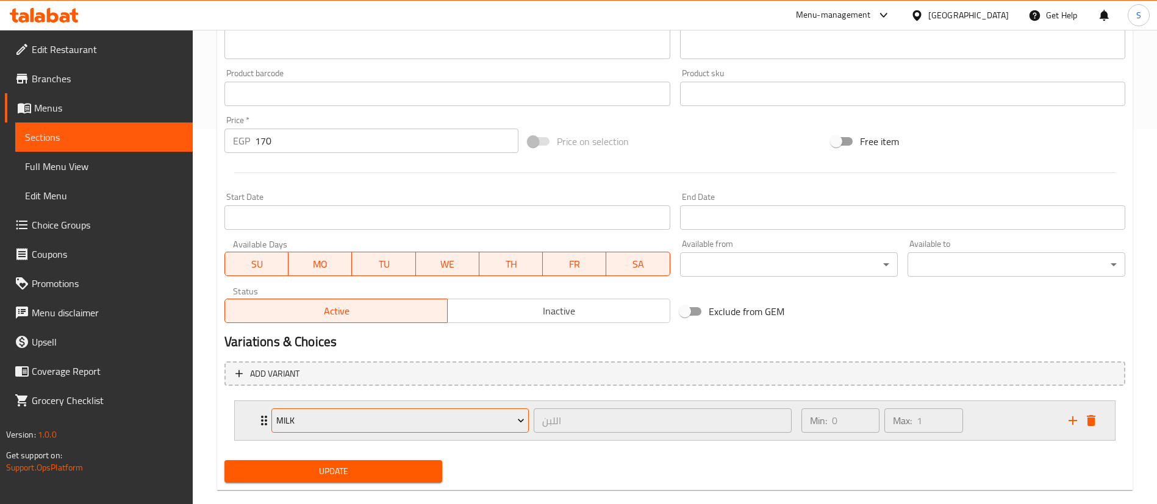
click at [362, 420] on span "Milk" at bounding box center [400, 420] width 248 height 15
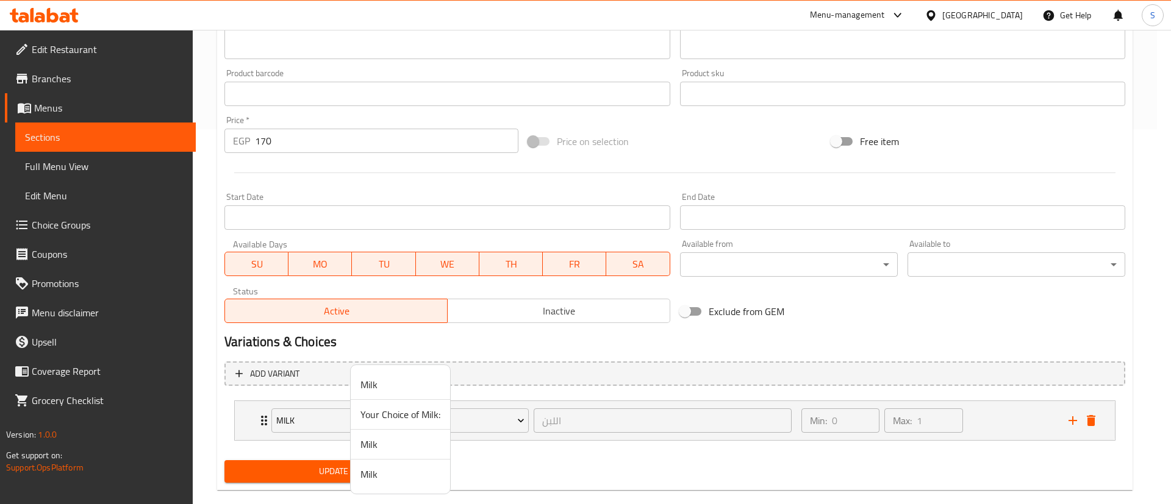
click at [377, 417] on span "Your Choice of Milk:" at bounding box center [400, 414] width 80 height 15
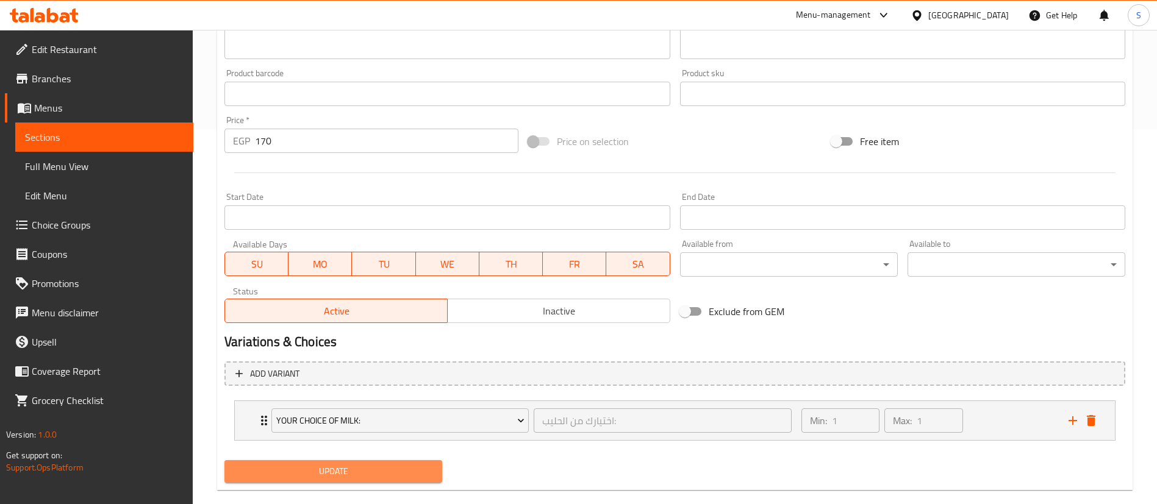
click at [311, 448] on span "Update" at bounding box center [333, 471] width 198 height 15
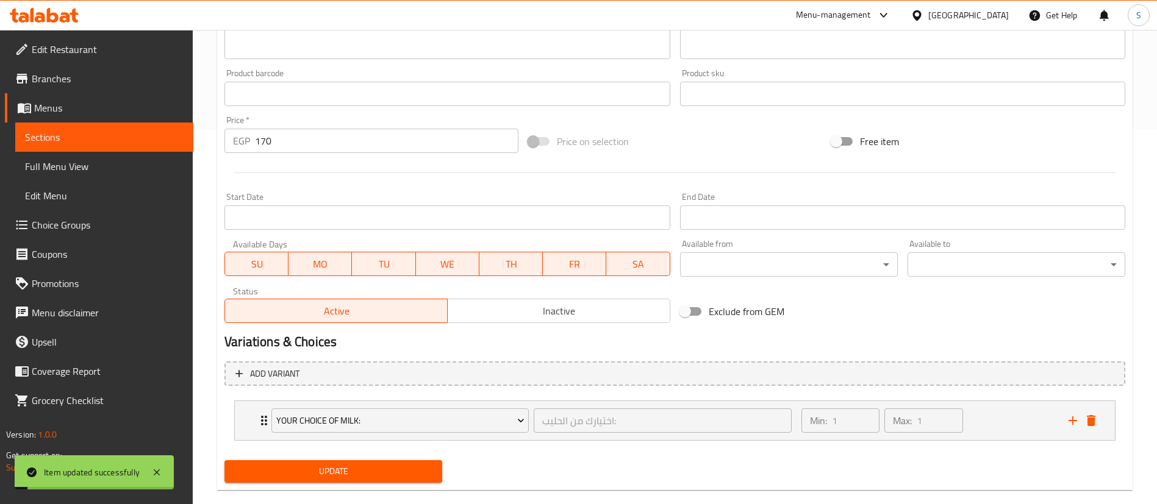
scroll to position [0, 0]
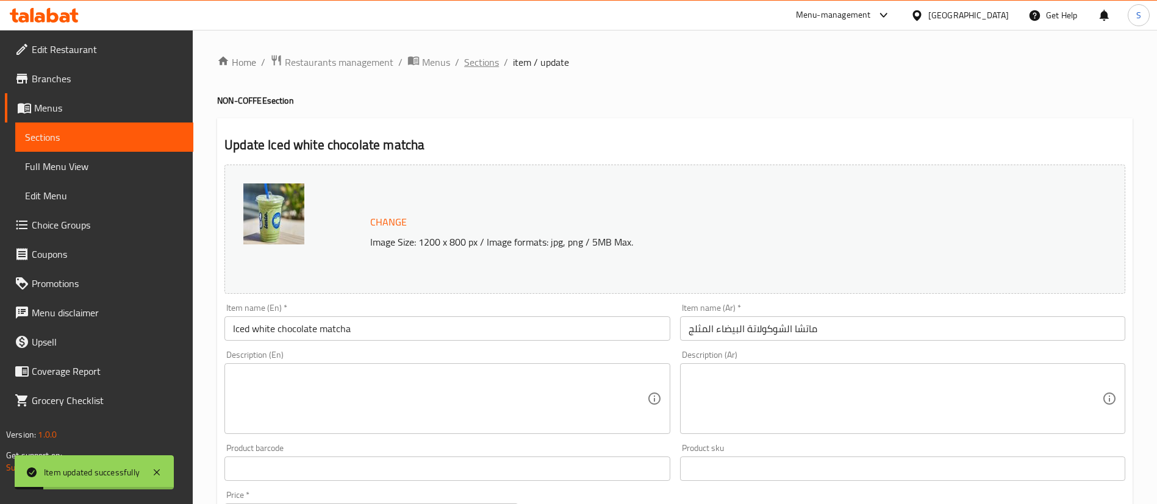
click at [472, 62] on span "Sections" at bounding box center [481, 62] width 35 height 15
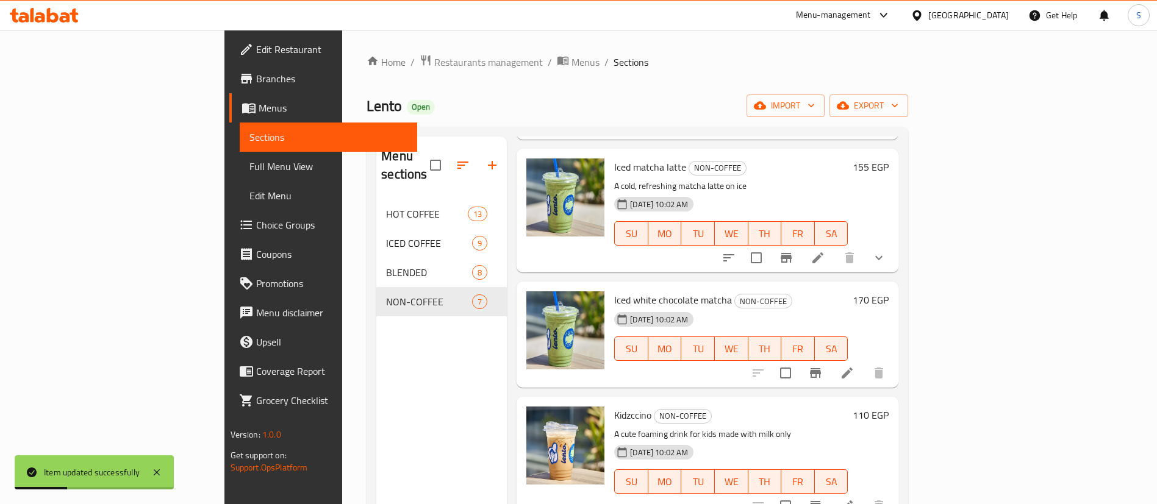
scroll to position [362, 0]
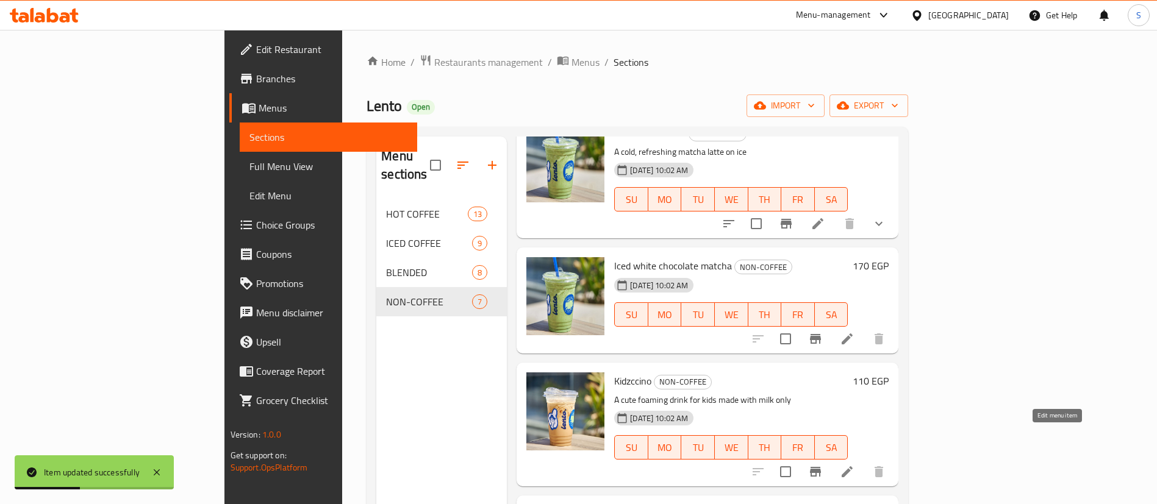
click at [854, 448] on icon at bounding box center [847, 472] width 15 height 15
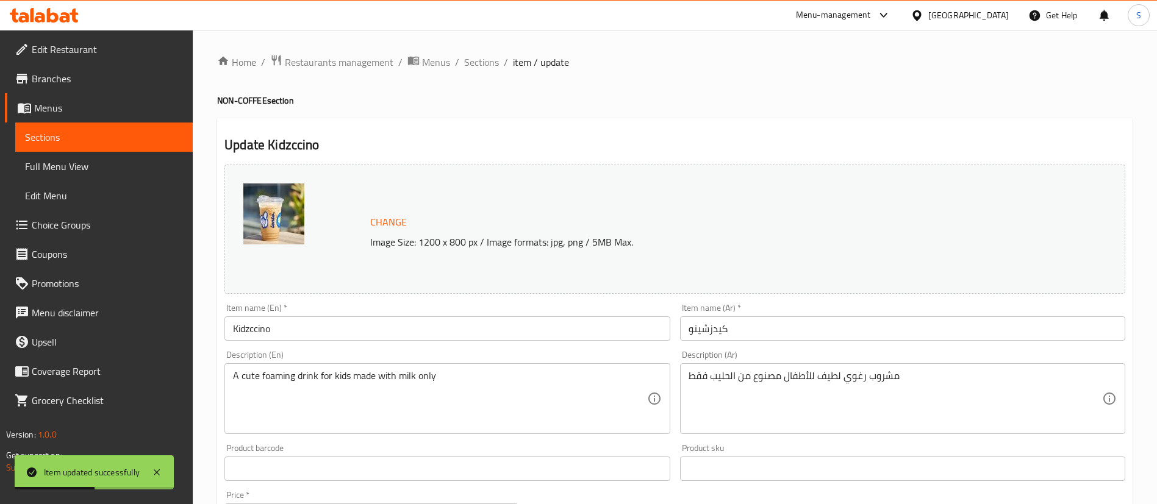
scroll to position [375, 0]
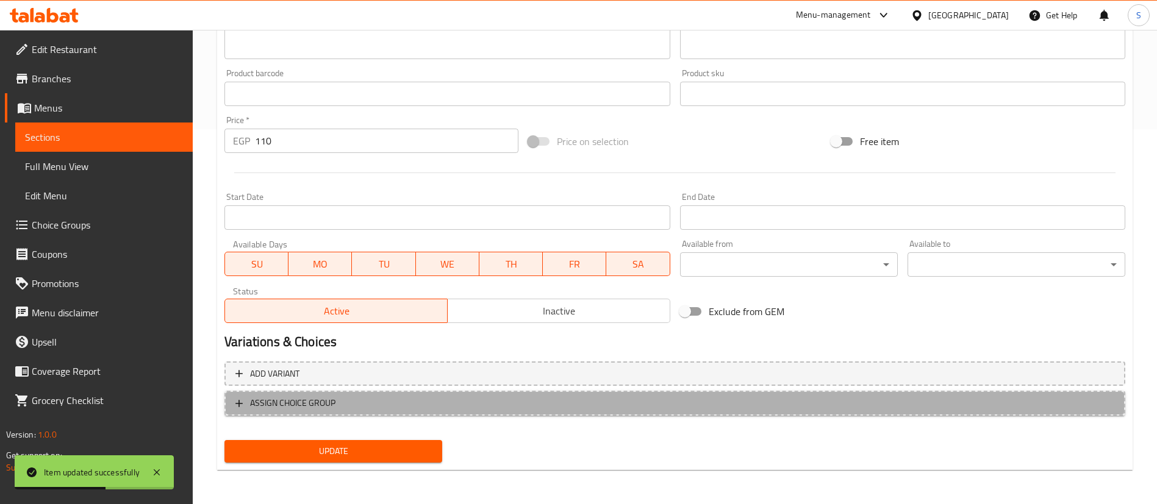
click at [421, 403] on span "ASSIGN CHOICE GROUP" at bounding box center [674, 403] width 879 height 15
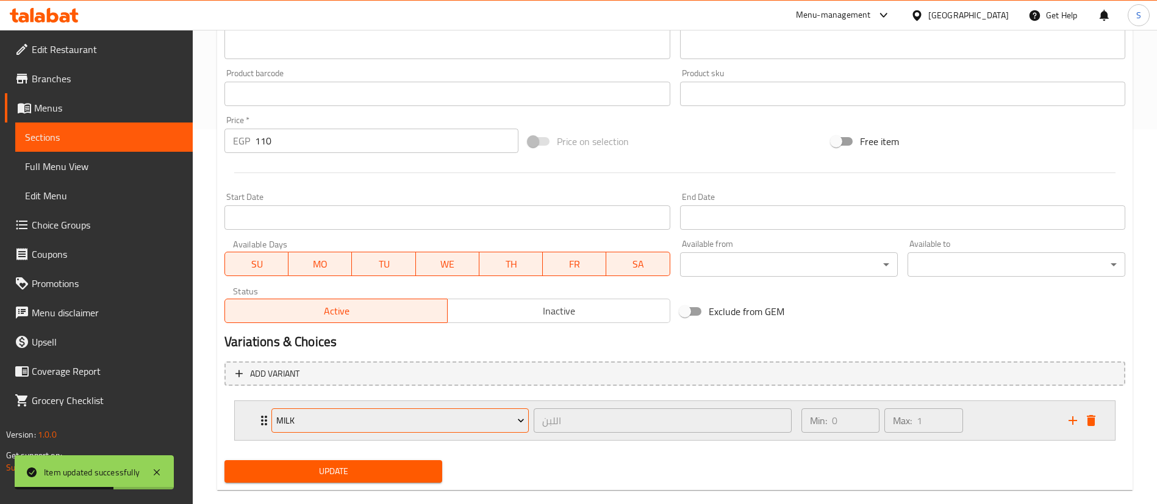
click at [395, 419] on span "Milk" at bounding box center [400, 420] width 248 height 15
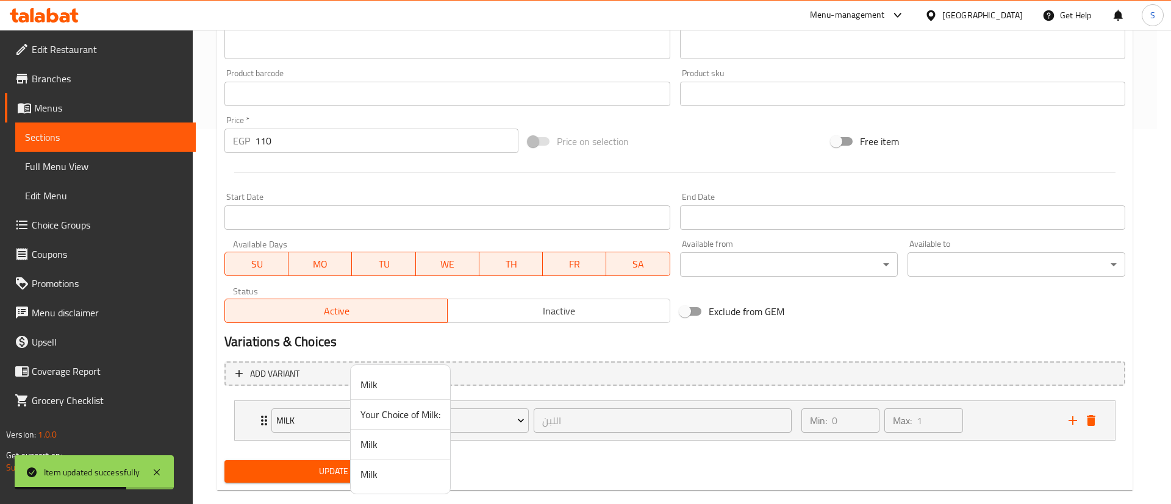
click at [374, 420] on span "Your Choice of Milk:" at bounding box center [400, 414] width 80 height 15
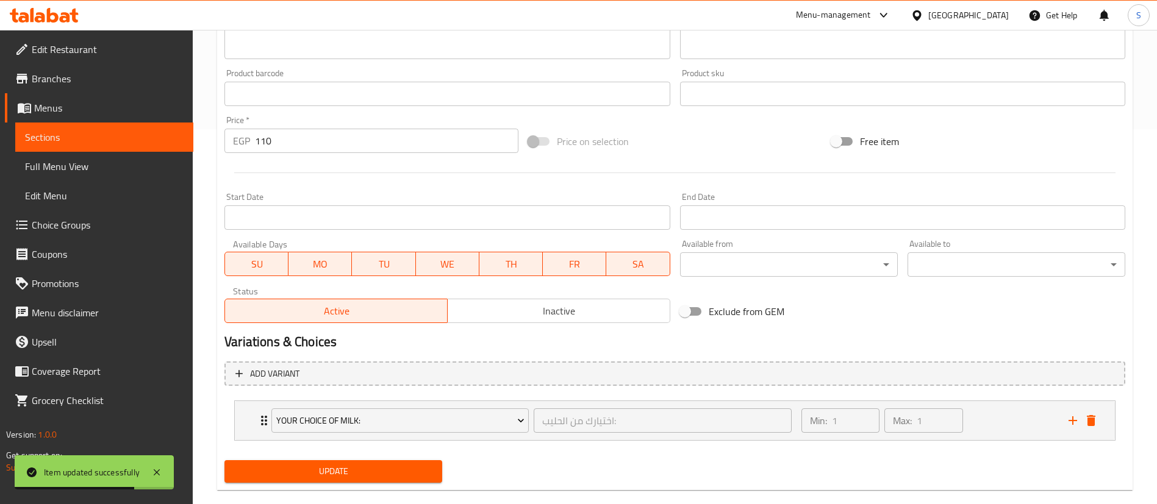
click at [366, 448] on span "Update" at bounding box center [333, 471] width 198 height 15
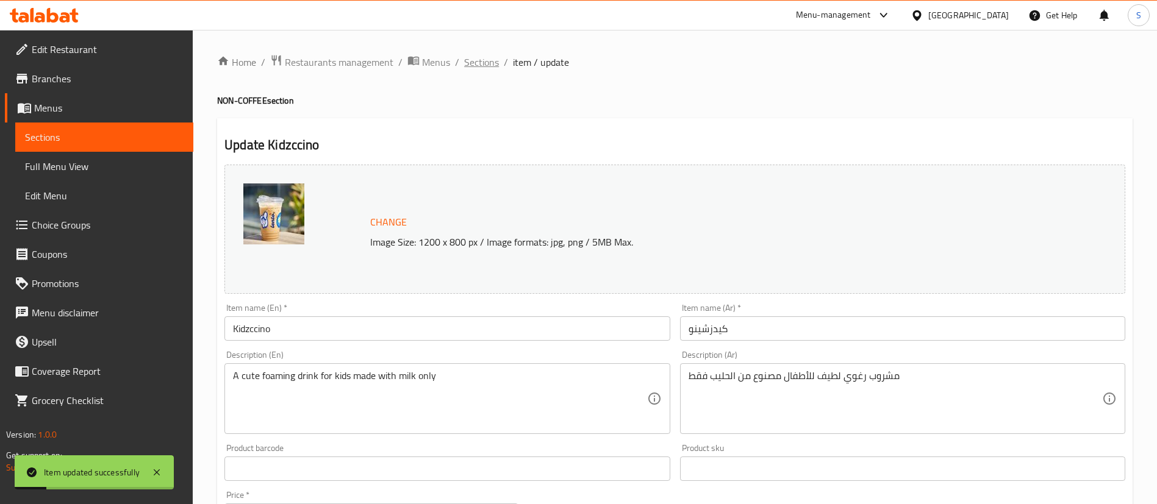
click at [479, 59] on span "Sections" at bounding box center [481, 62] width 35 height 15
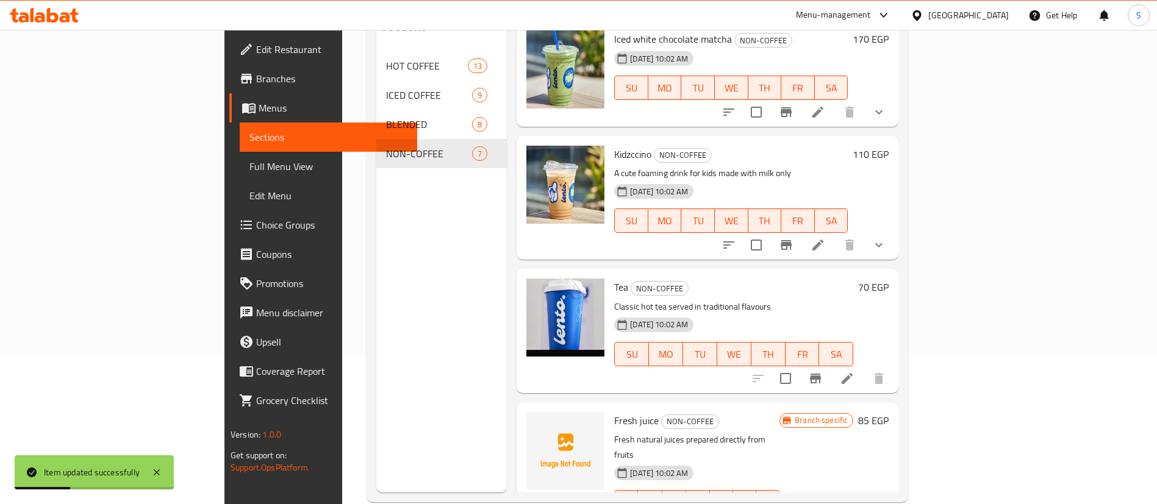
scroll to position [149, 0]
click at [854, 370] on icon at bounding box center [847, 377] width 15 height 15
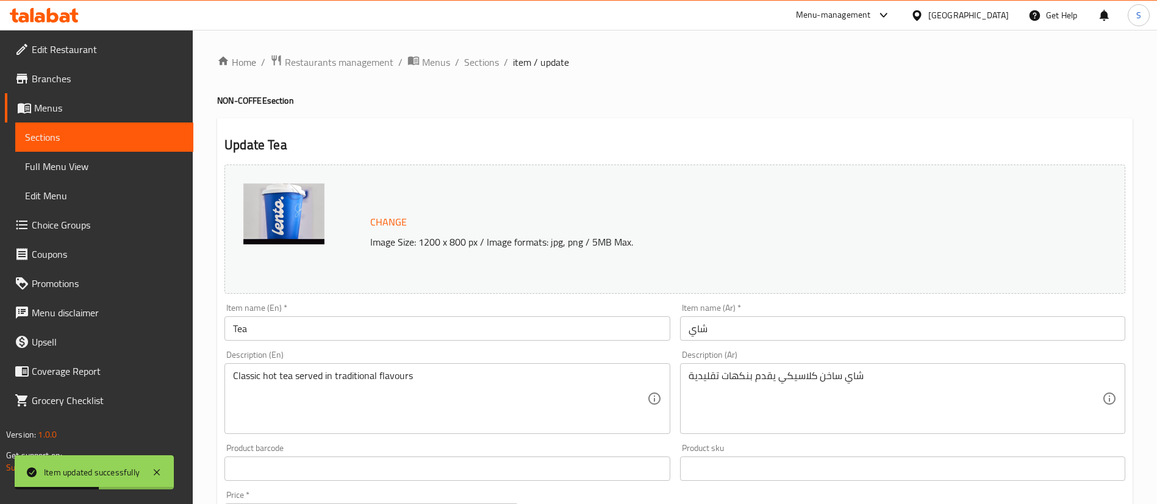
scroll to position [375, 0]
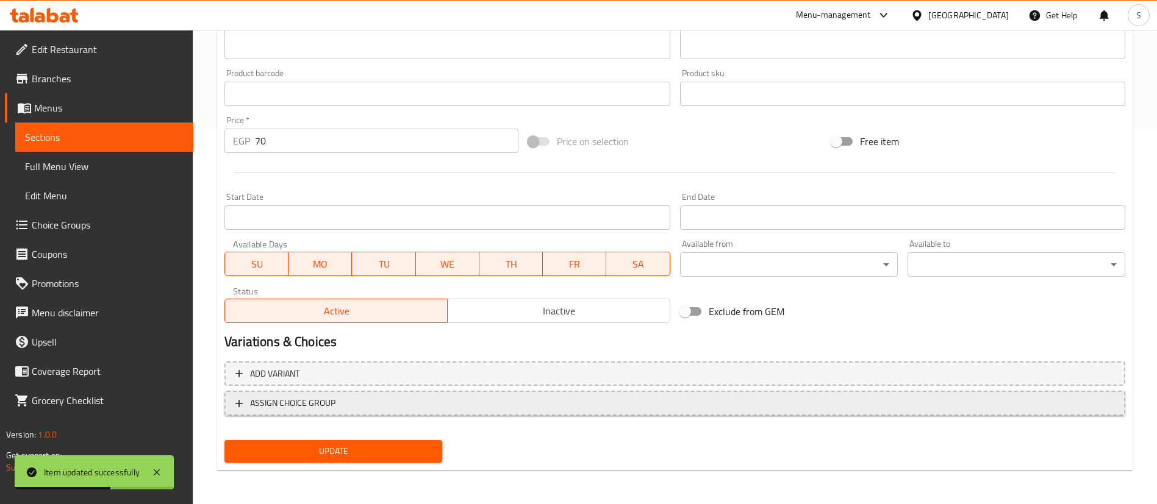
click at [348, 409] on span "ASSIGN CHOICE GROUP" at bounding box center [674, 403] width 879 height 15
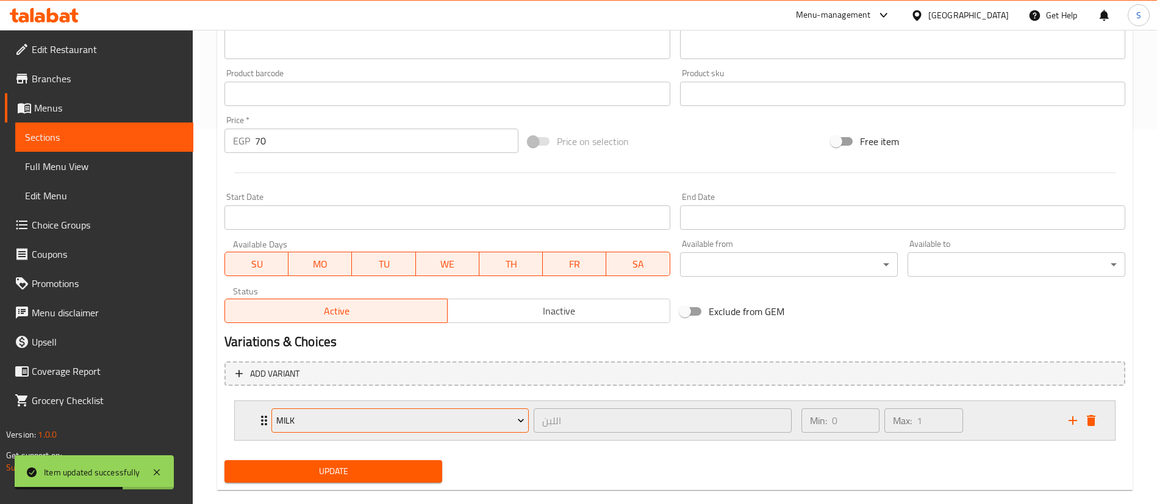
click at [368, 427] on span "Milk" at bounding box center [400, 420] width 248 height 15
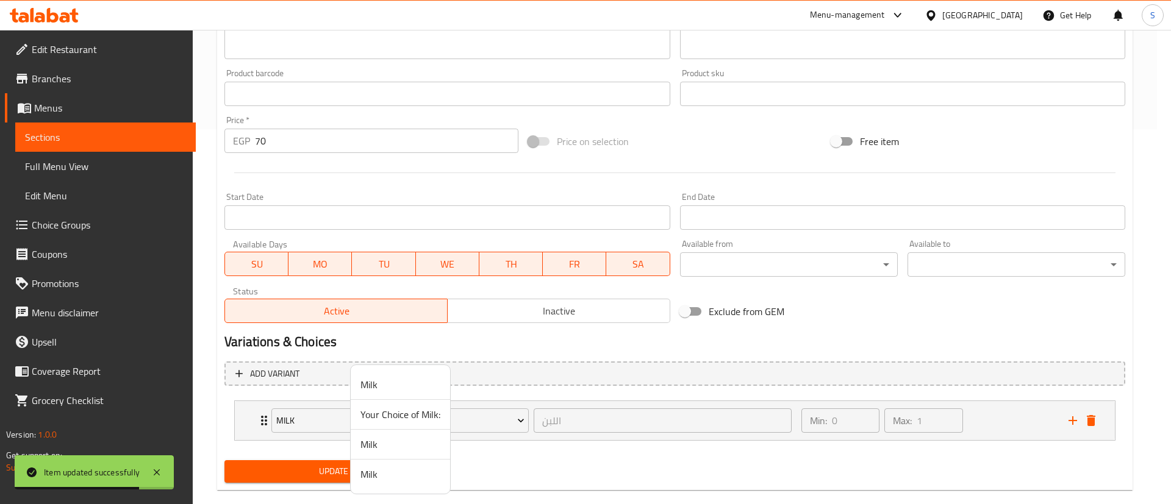
click at [364, 422] on span "Your Choice of Milk:" at bounding box center [400, 414] width 80 height 15
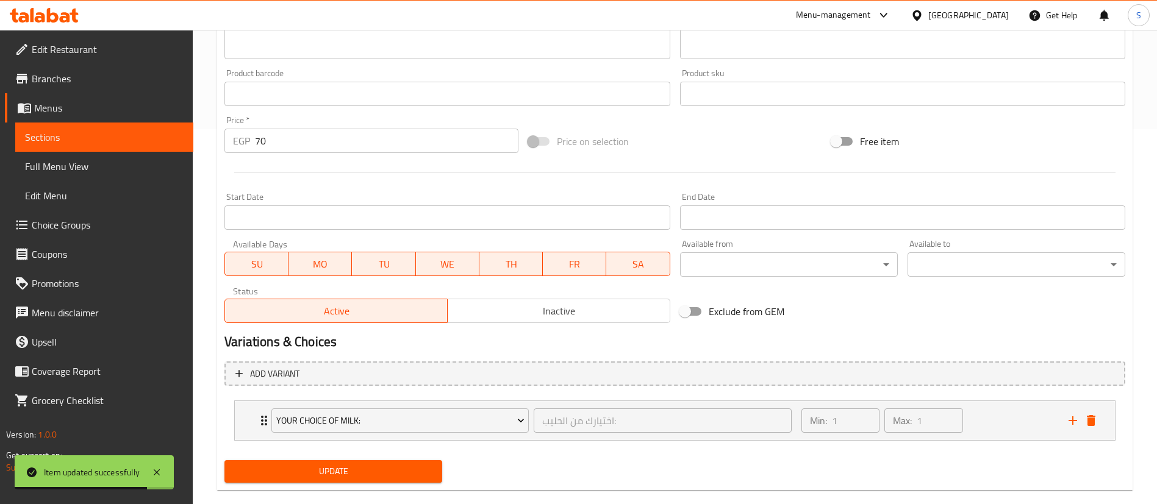
click at [341, 448] on span "Update" at bounding box center [333, 471] width 198 height 15
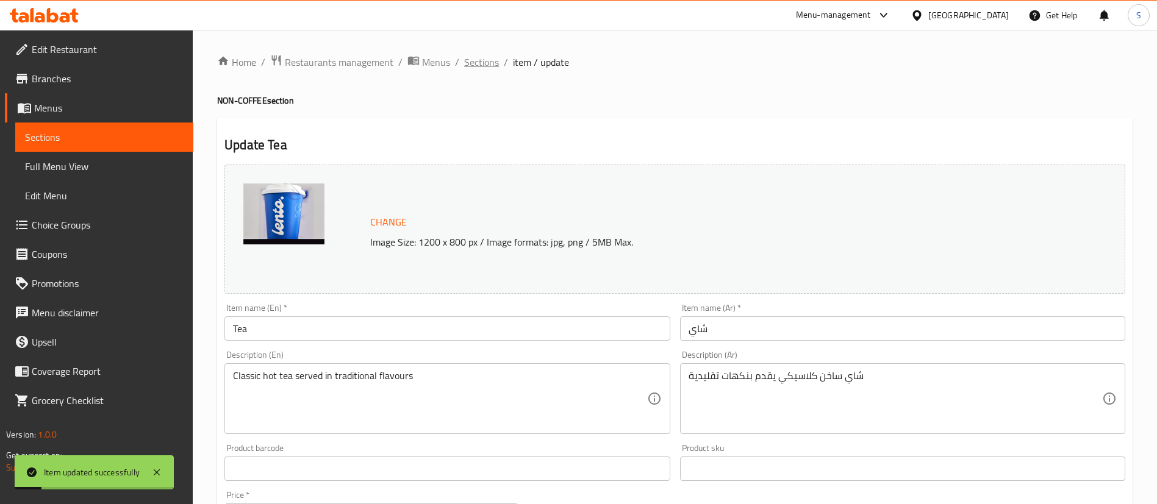
click at [479, 60] on span "Sections" at bounding box center [481, 62] width 35 height 15
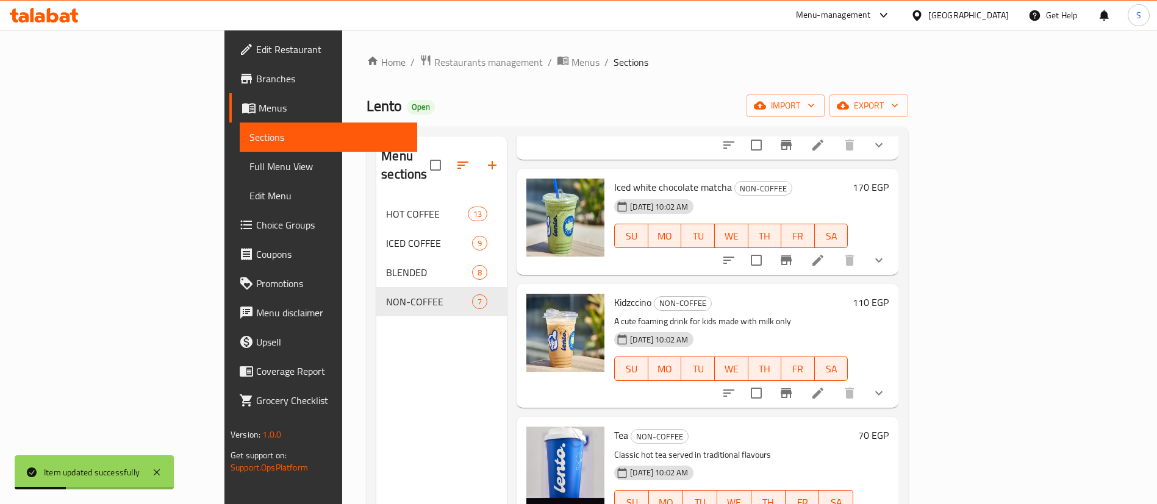
scroll to position [171, 0]
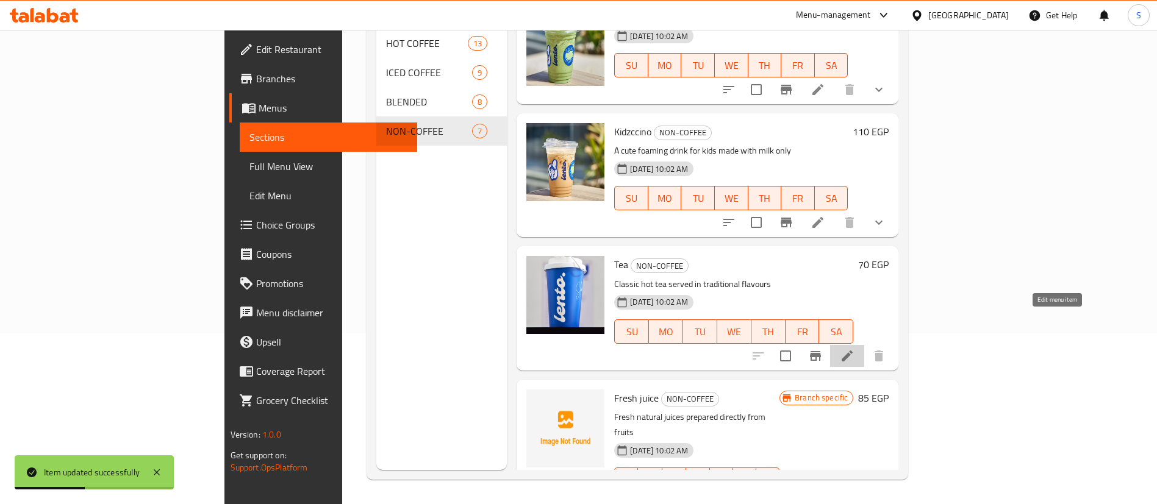
click at [853, 351] on icon at bounding box center [847, 356] width 11 height 11
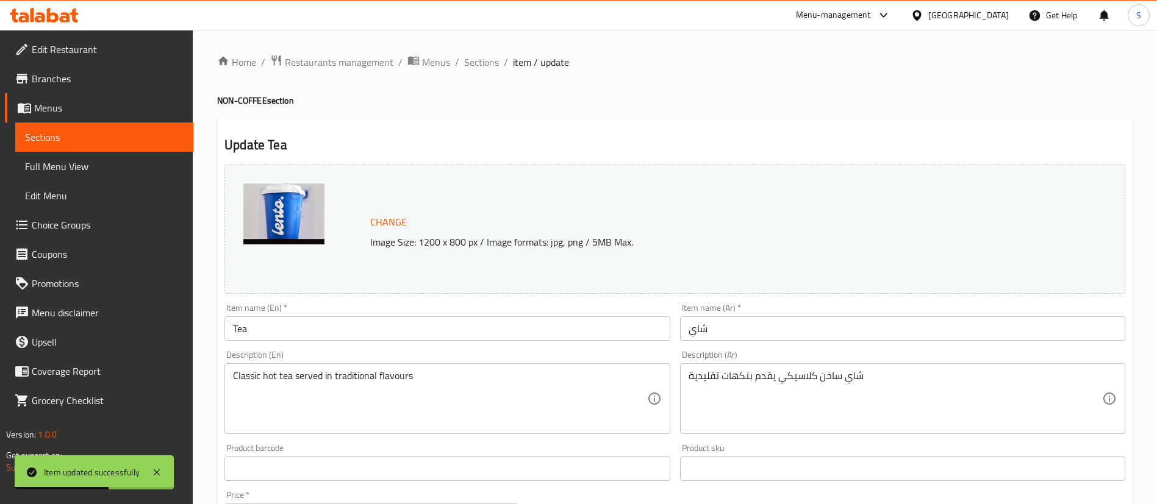
scroll to position [395, 0]
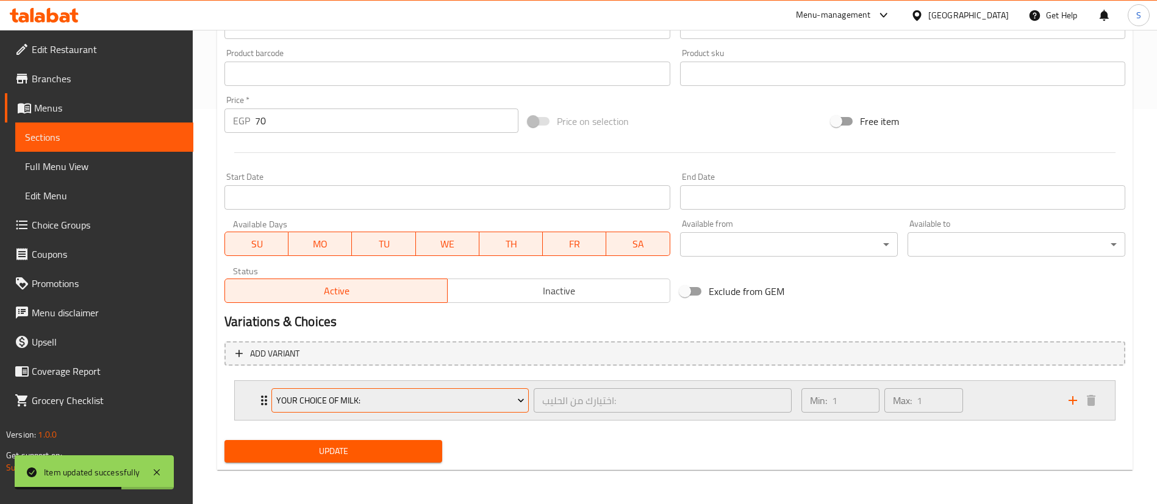
click at [402, 402] on span "Your Choice of Milk:" at bounding box center [400, 400] width 248 height 15
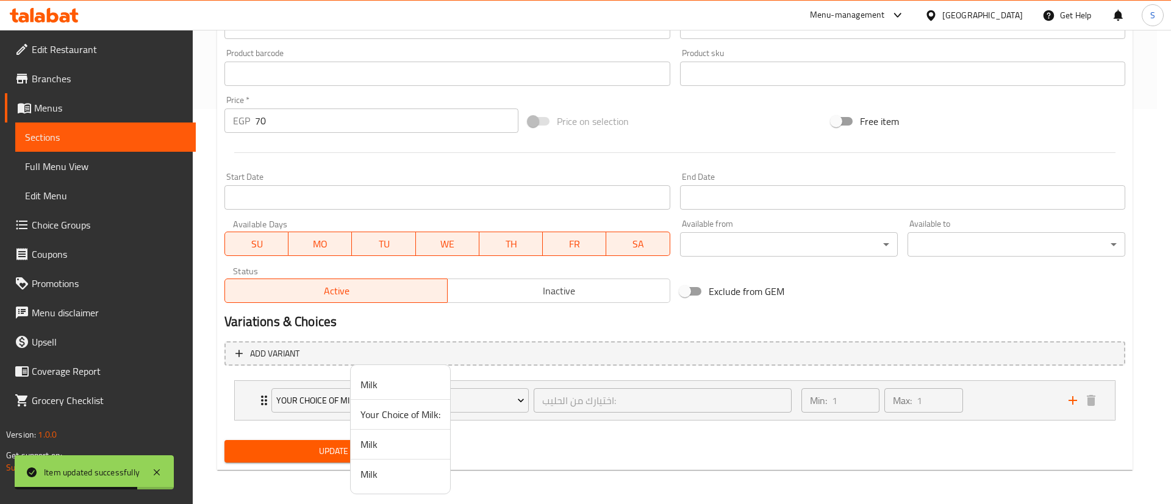
click at [582, 424] on div at bounding box center [585, 252] width 1171 height 504
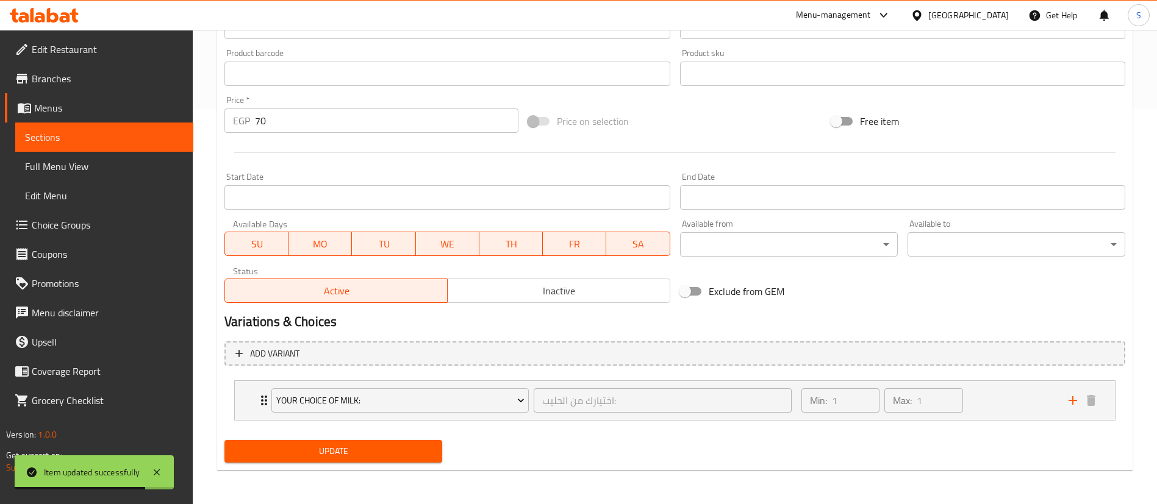
scroll to position [0, 0]
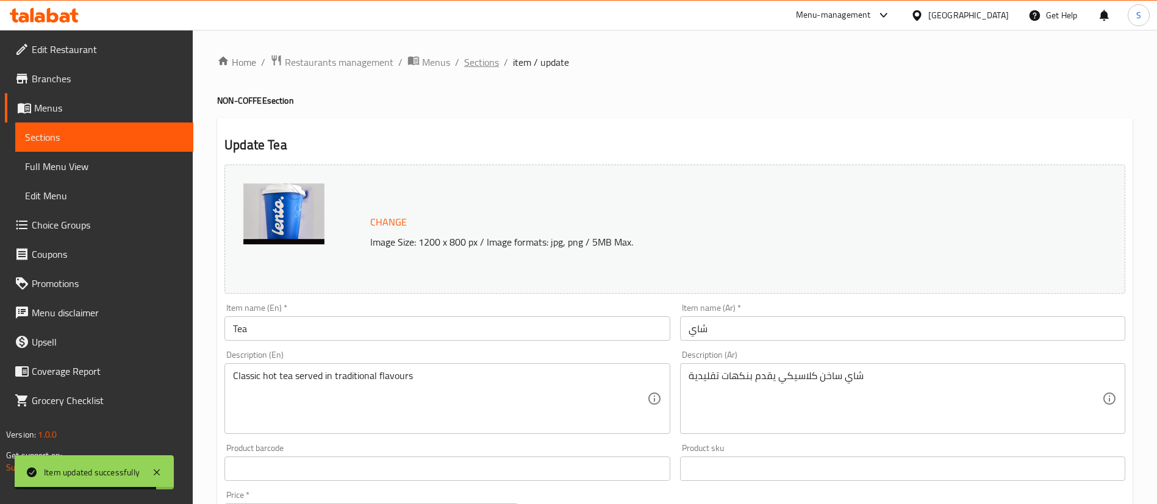
click at [471, 56] on span "Sections" at bounding box center [481, 62] width 35 height 15
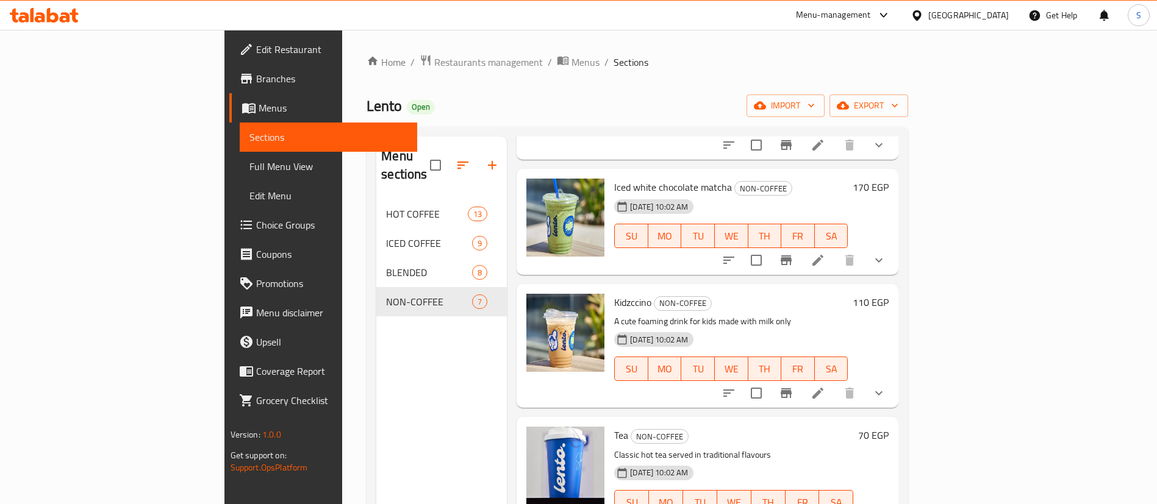
scroll to position [171, 0]
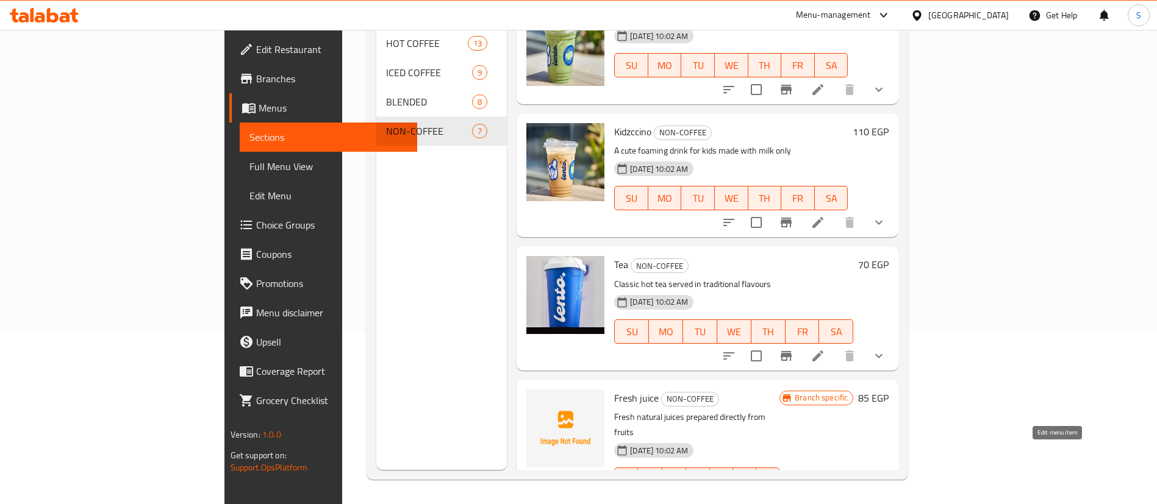
click at [854, 448] on icon at bounding box center [847, 504] width 15 height 15
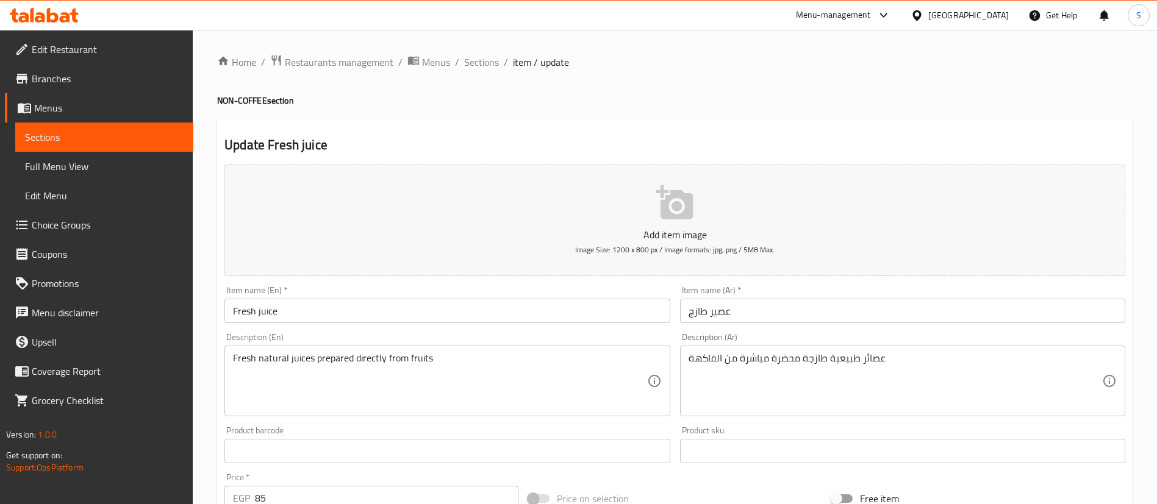
scroll to position [357, 0]
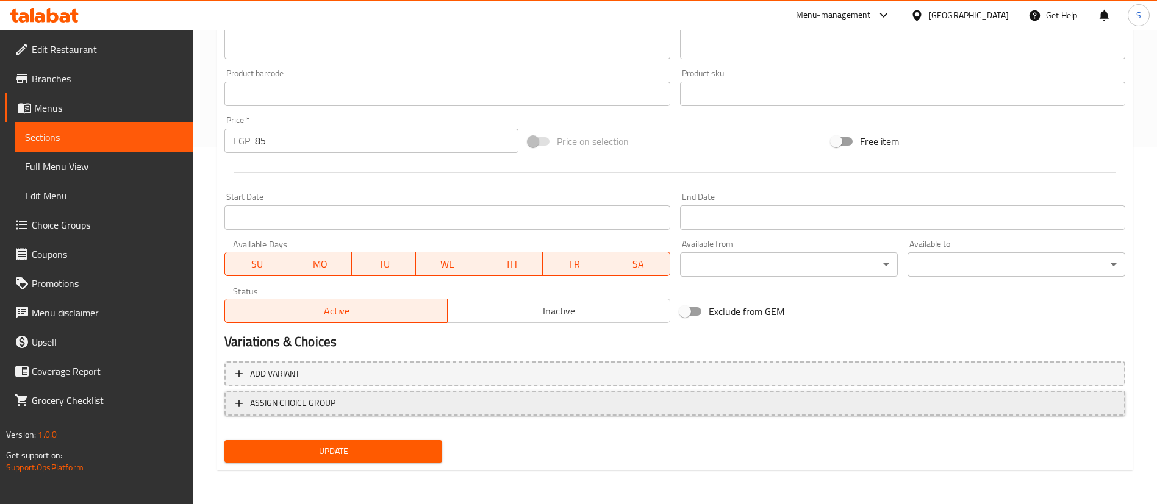
click at [327, 402] on span "ASSIGN CHOICE GROUP" at bounding box center [292, 403] width 85 height 15
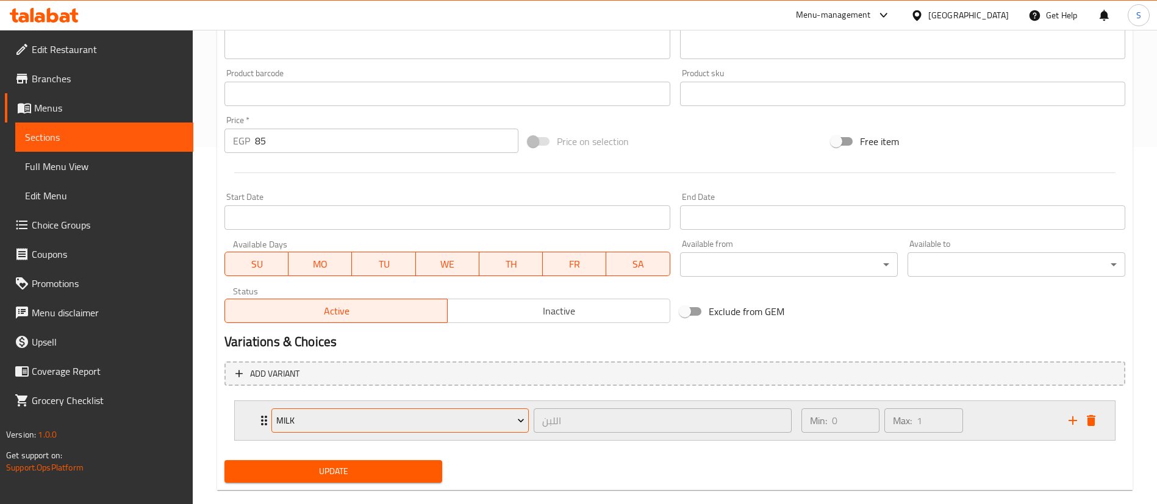
click at [381, 425] on span "Milk" at bounding box center [400, 420] width 248 height 15
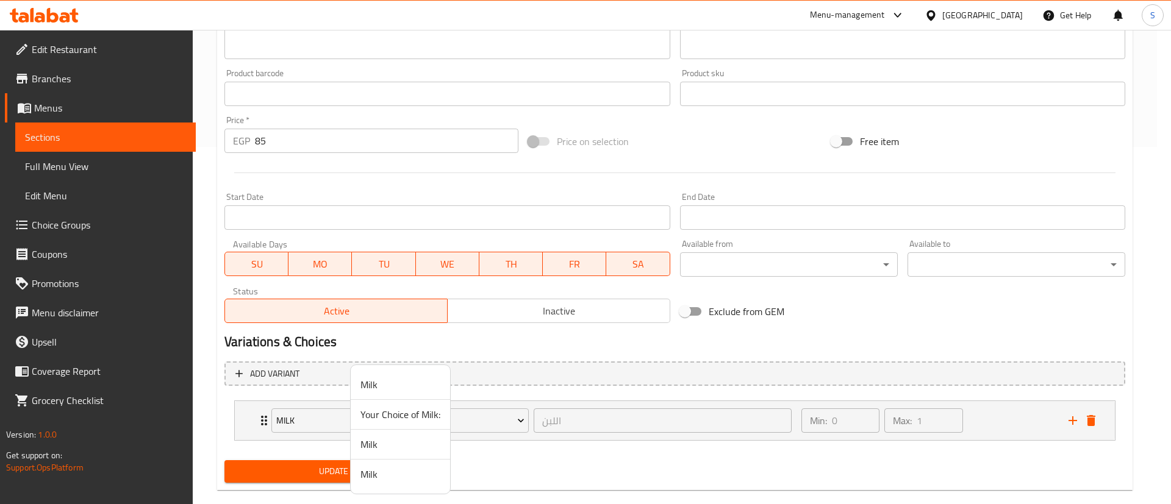
click at [389, 416] on span "Your Choice of Milk:" at bounding box center [400, 414] width 80 height 15
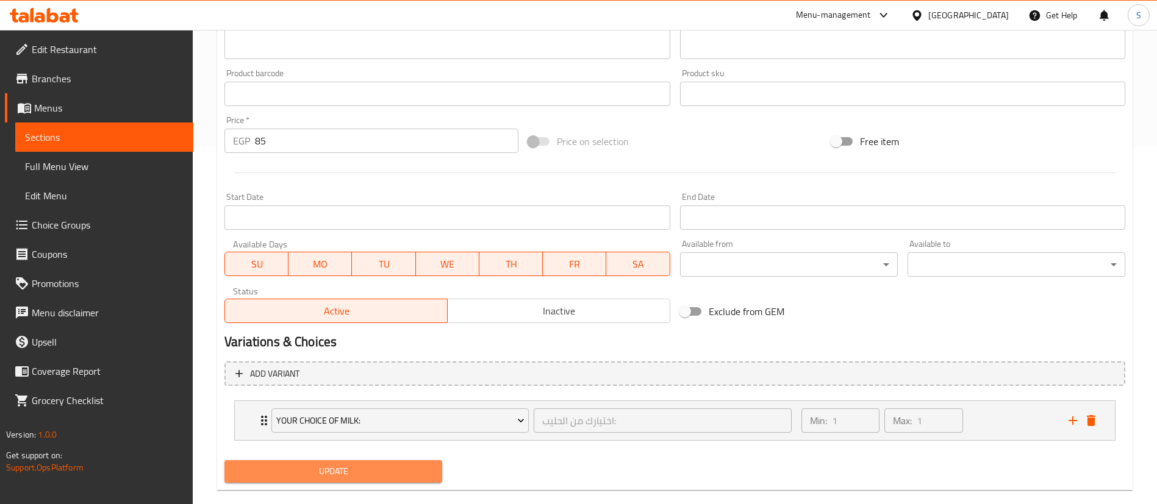
click at [316, 448] on span "Update" at bounding box center [333, 471] width 198 height 15
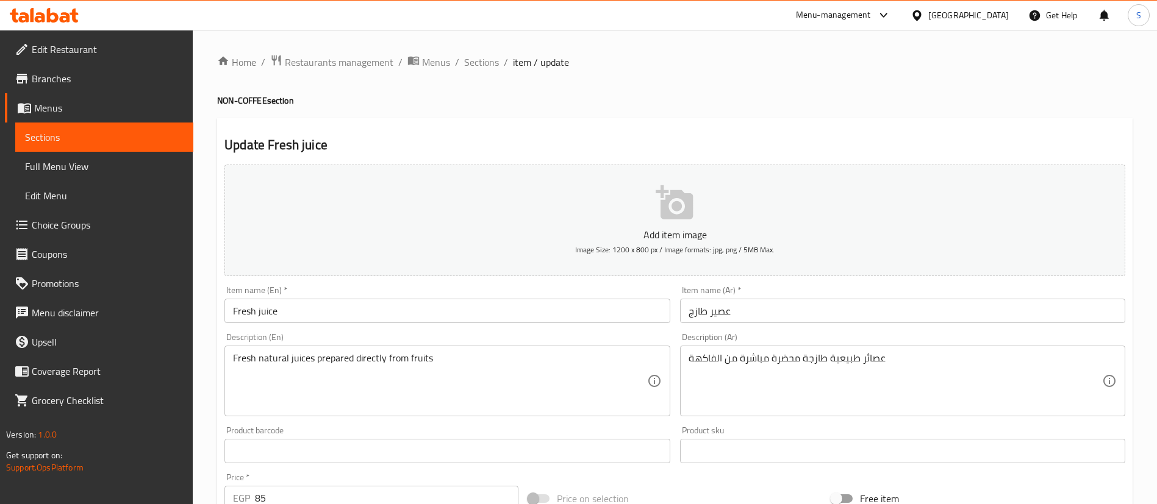
scroll to position [377, 0]
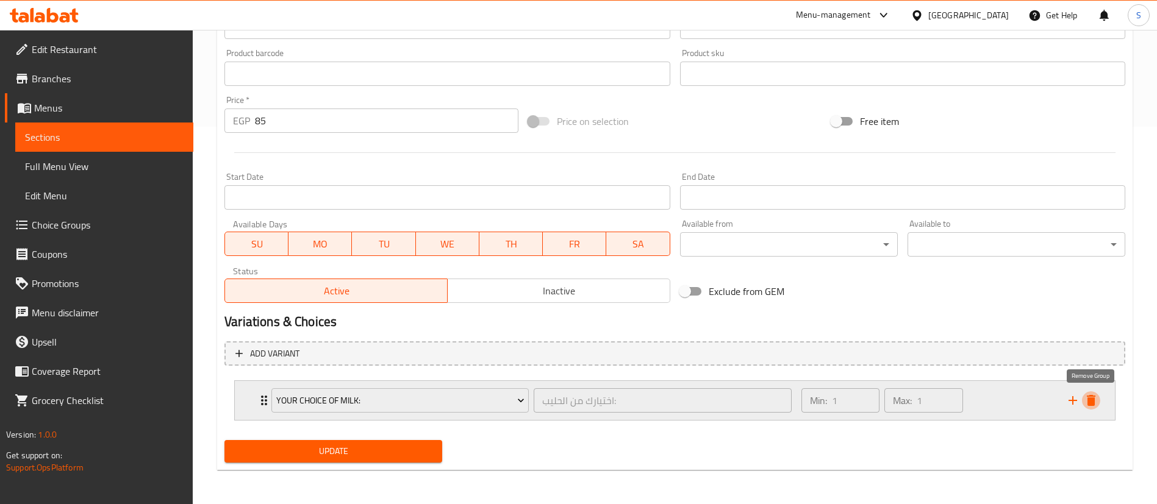
click at [1040, 402] on icon "delete" at bounding box center [1091, 400] width 9 height 11
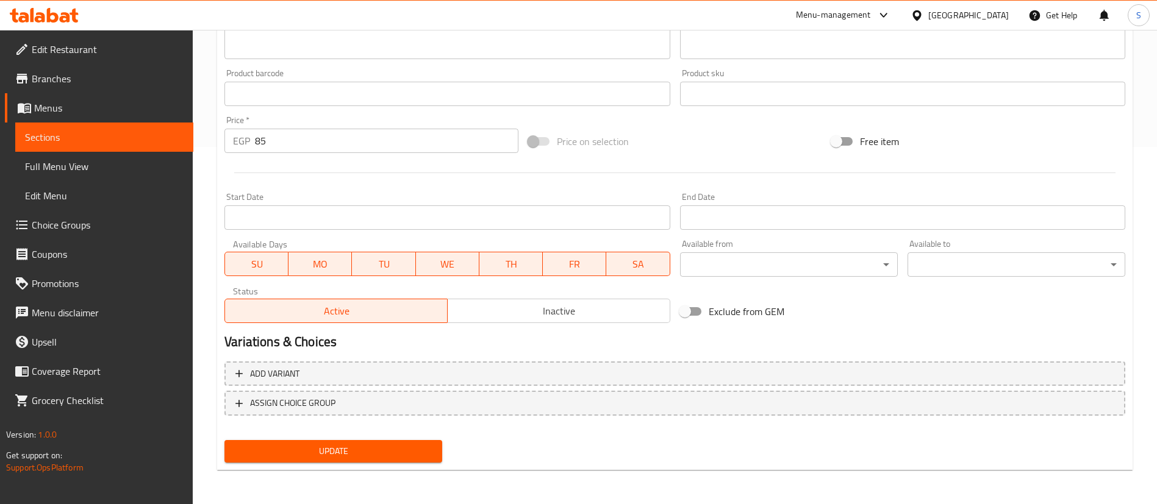
scroll to position [357, 0]
click at [354, 448] on span "Update" at bounding box center [333, 451] width 198 height 15
